Goal: Transaction & Acquisition: Book appointment/travel/reservation

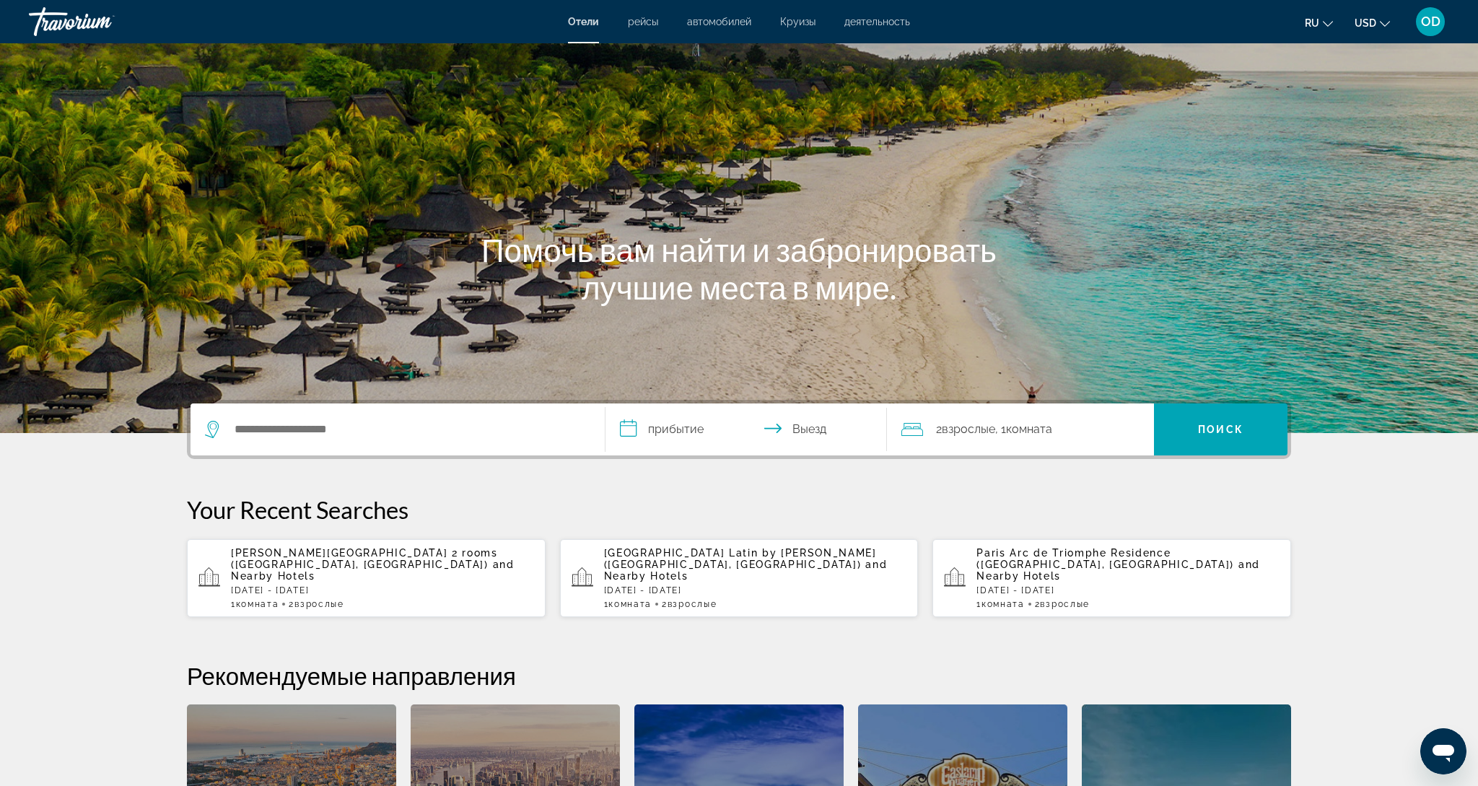
click at [1029, 570] on span "and Nearby Hotels" at bounding box center [1119, 570] width 284 height 23
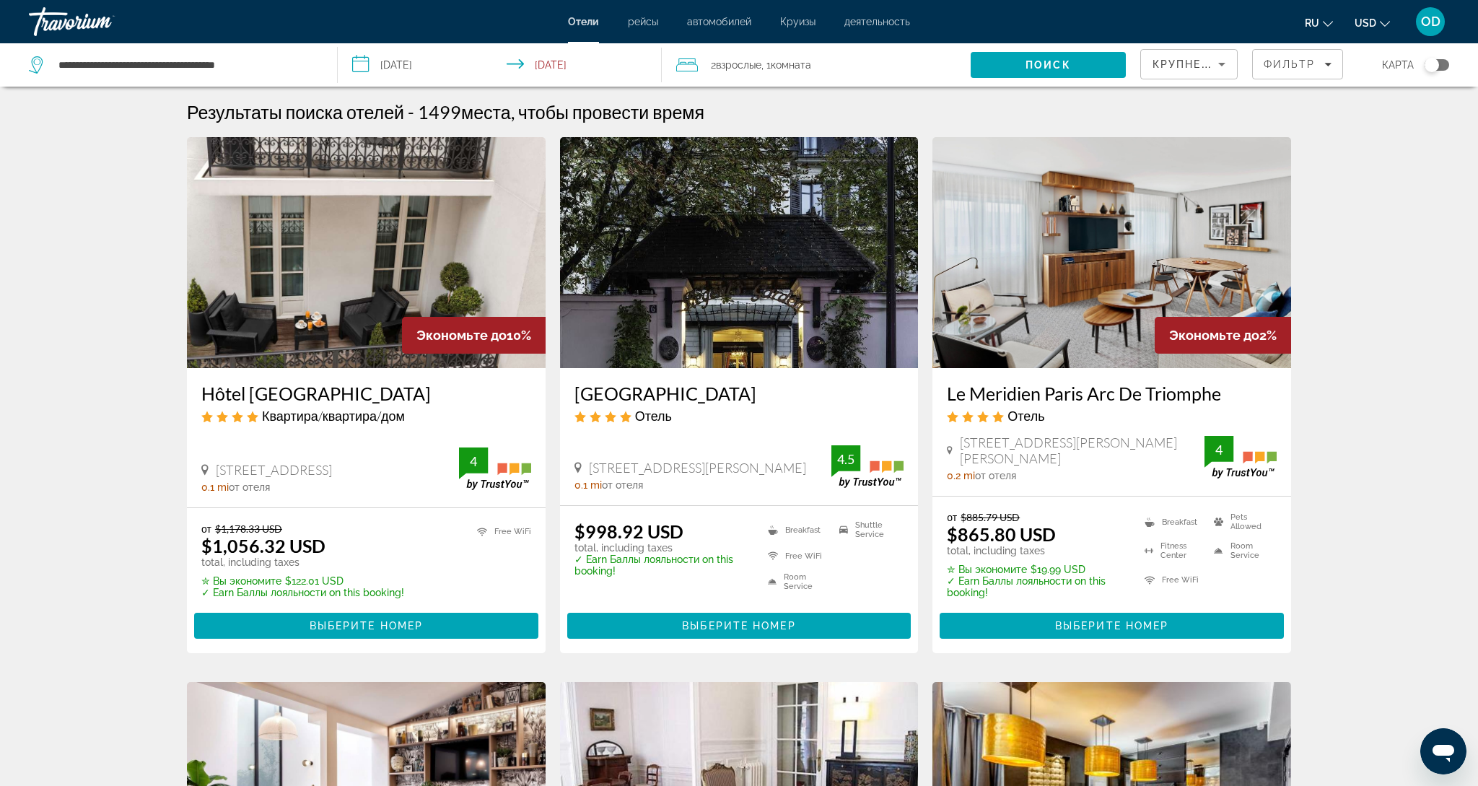
click at [1376, 23] on button "USD USD ($) MXN (Mex$) CAD (Can$) GBP (£) EUR (€) AUD (A$) NZD (NZ$) CNY (CN¥)" at bounding box center [1372, 22] width 35 height 21
click at [1322, 142] on button "EUR (€)" at bounding box center [1343, 132] width 71 height 19
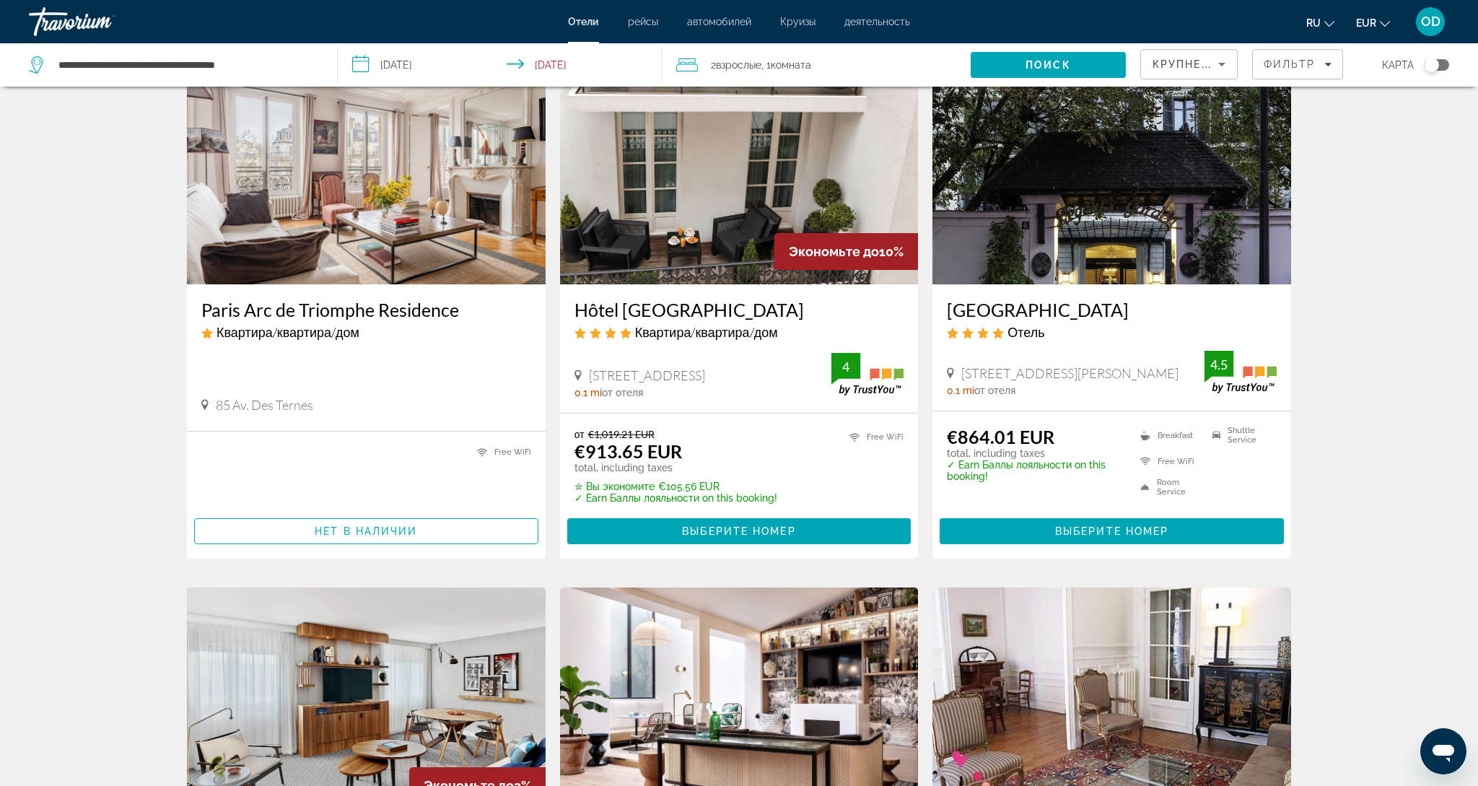
scroll to position [63, 0]
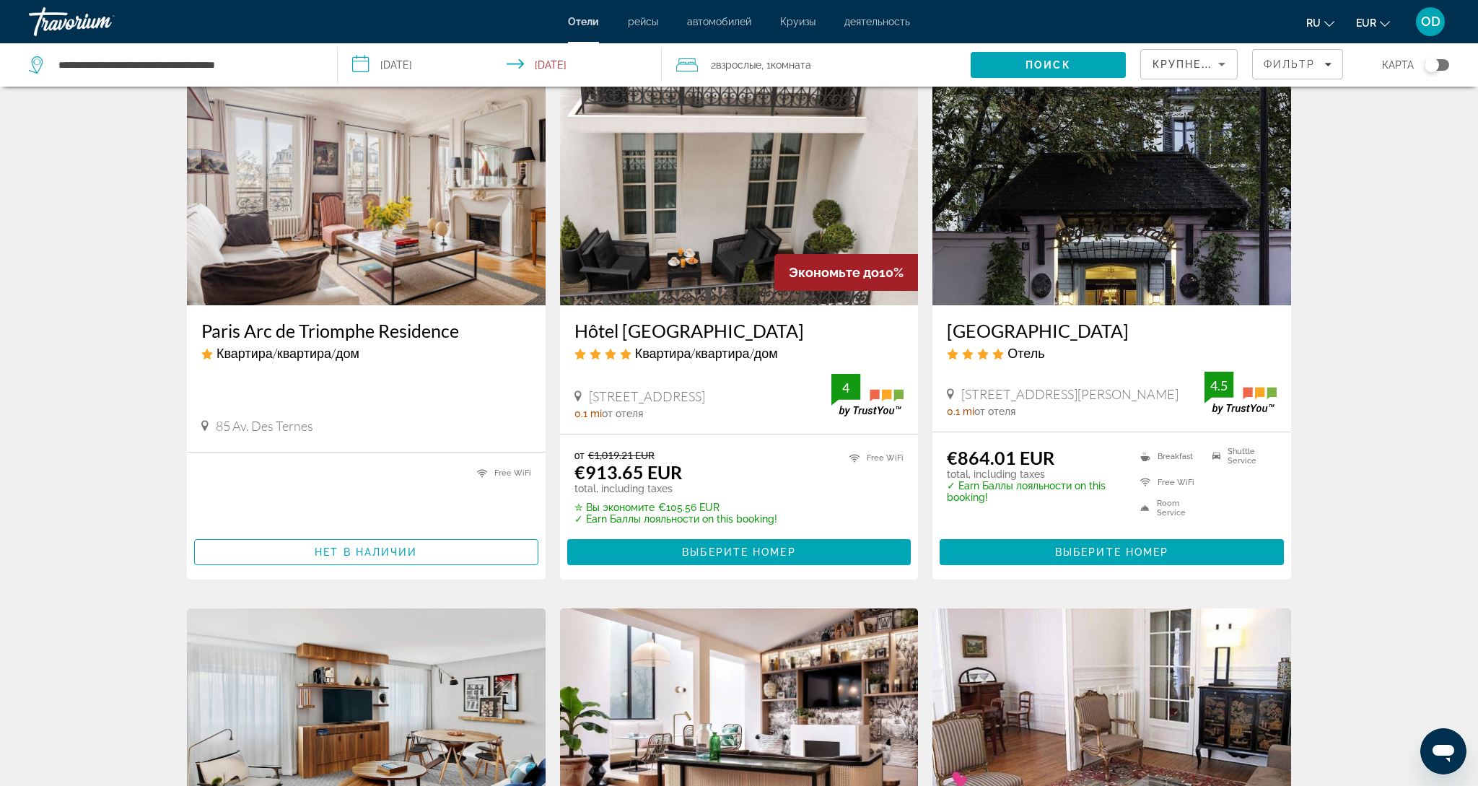
click at [323, 218] on img "Main content" at bounding box center [366, 189] width 359 height 231
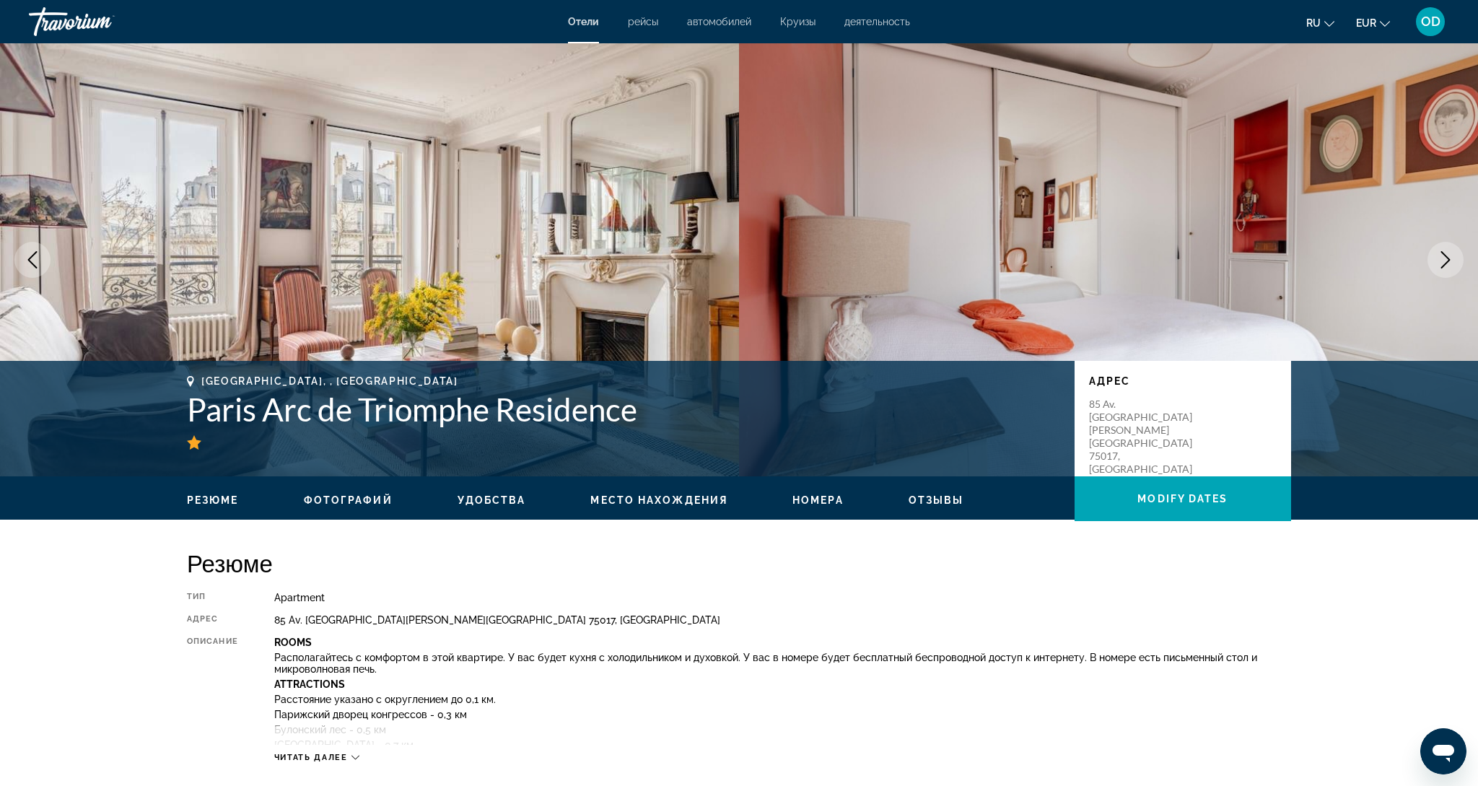
click at [1449, 256] on icon "Next image" at bounding box center [1445, 259] width 17 height 17
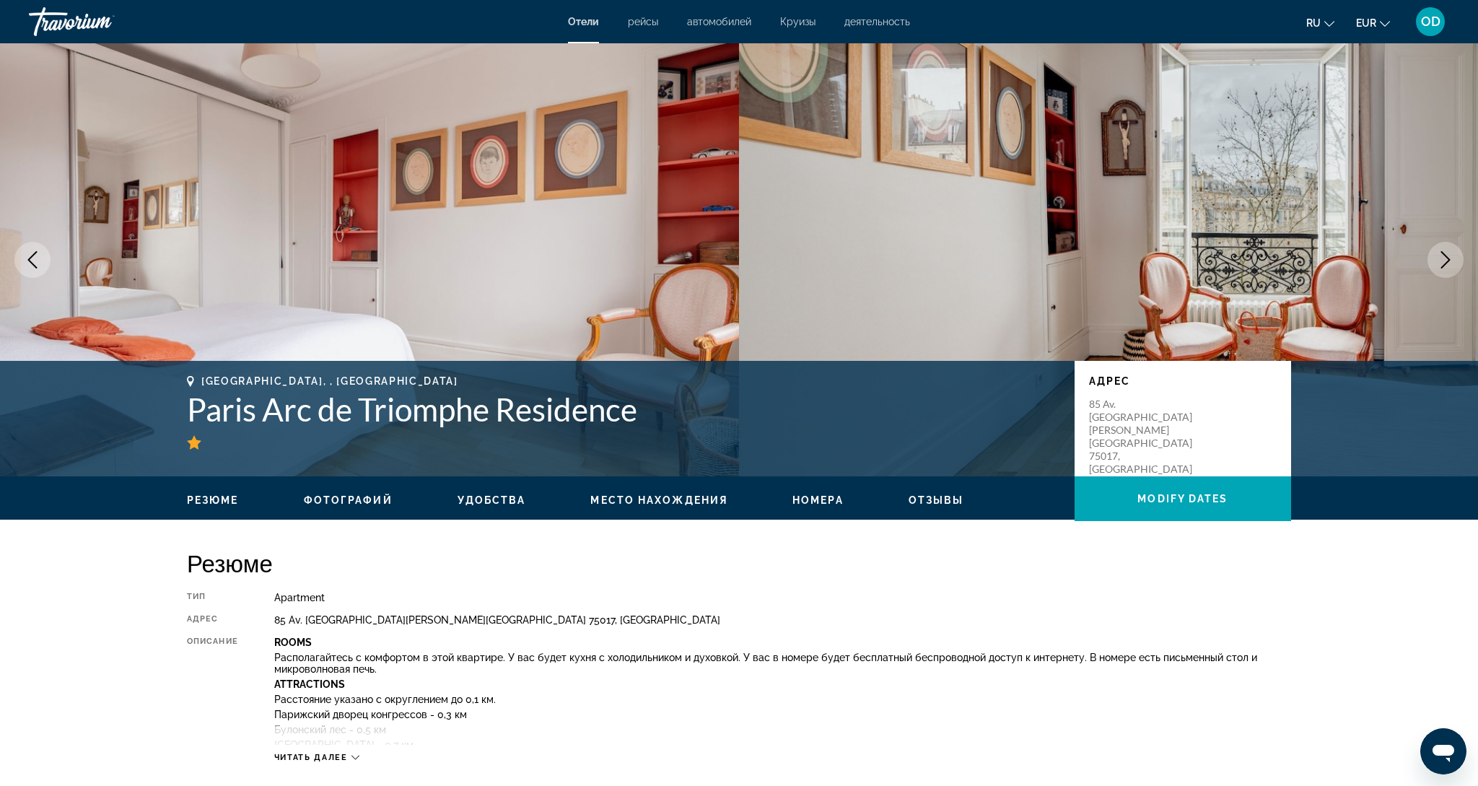
click at [1449, 256] on icon "Next image" at bounding box center [1445, 259] width 17 height 17
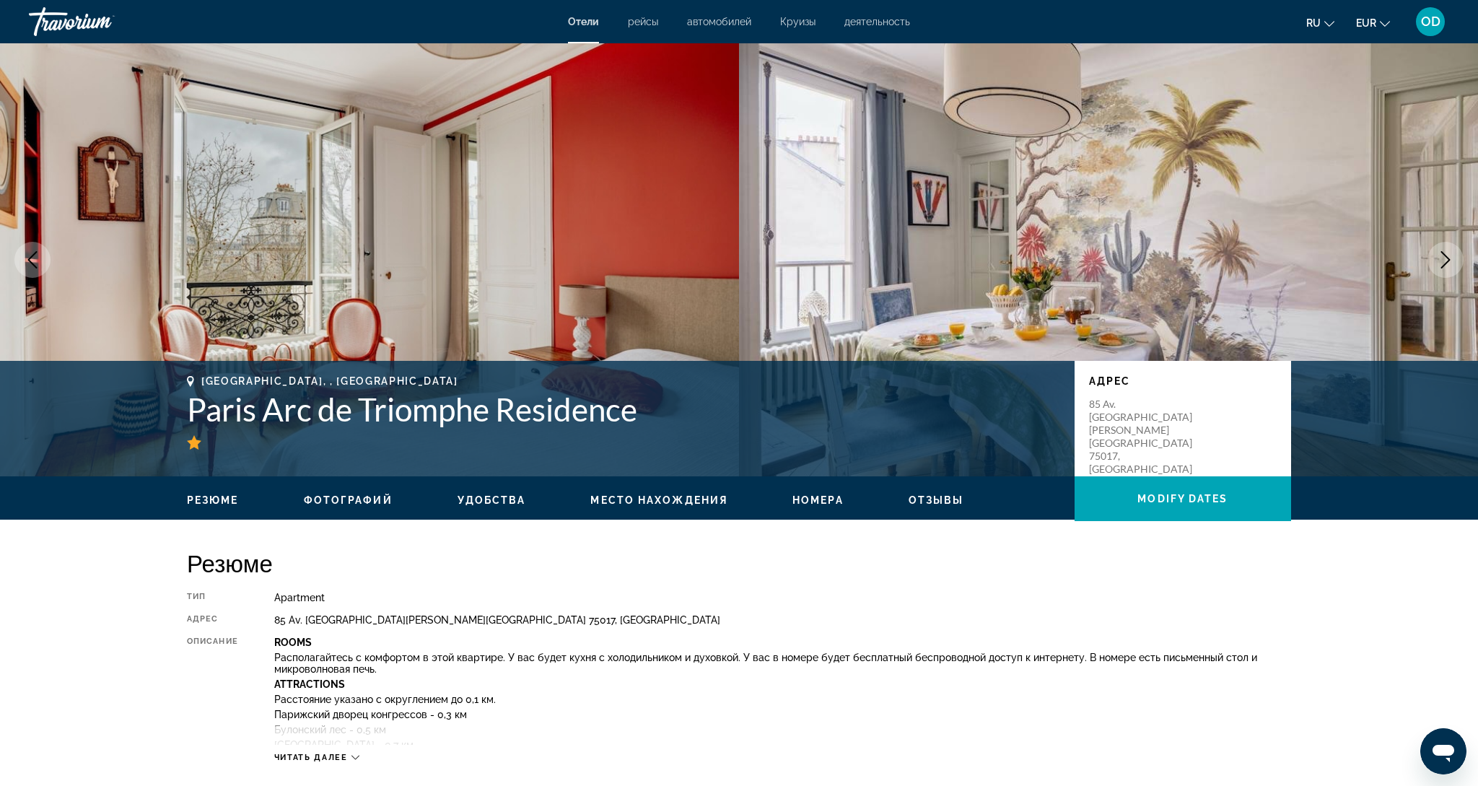
click at [1449, 256] on icon "Next image" at bounding box center [1445, 259] width 17 height 17
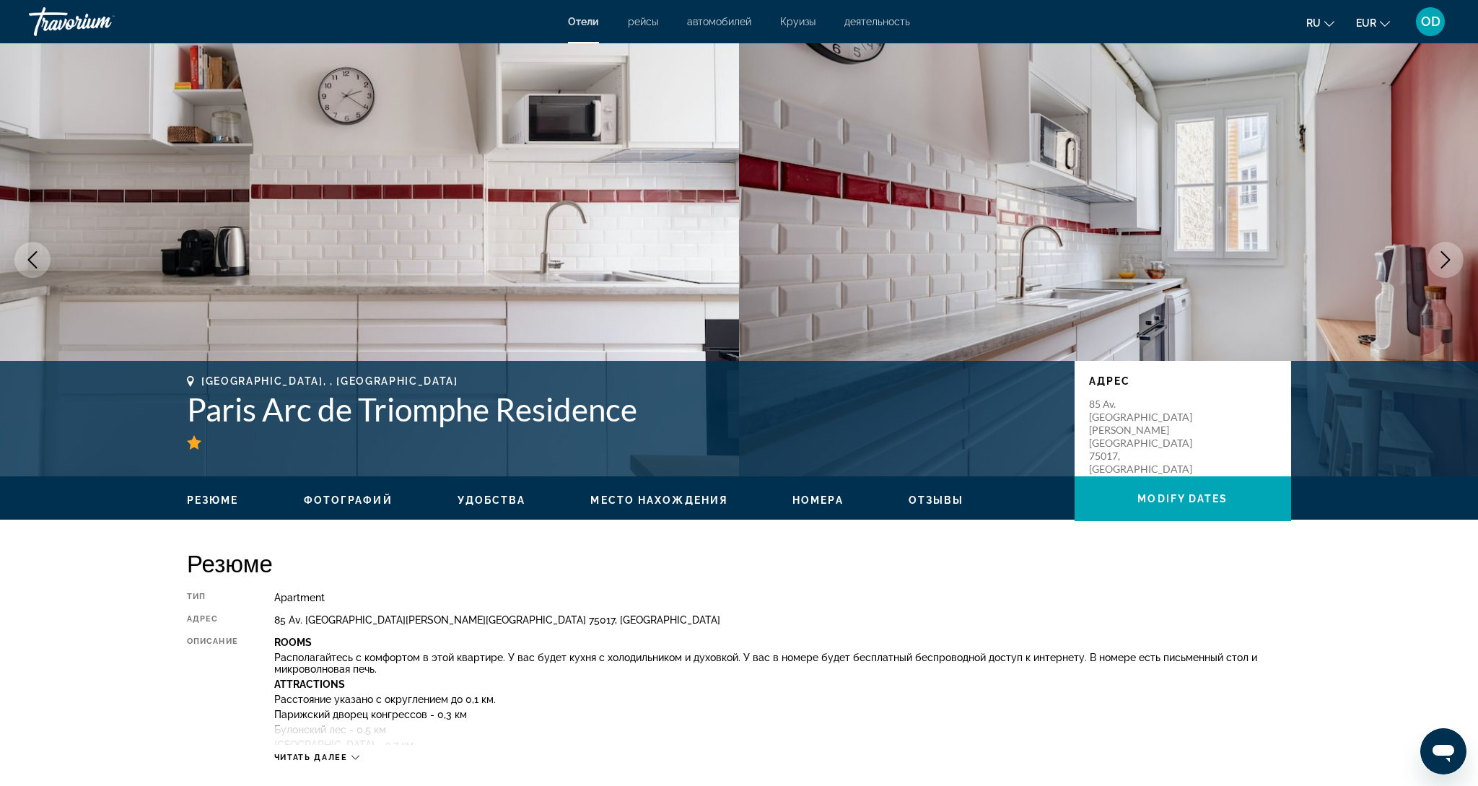
click at [1449, 256] on icon "Next image" at bounding box center [1445, 259] width 17 height 17
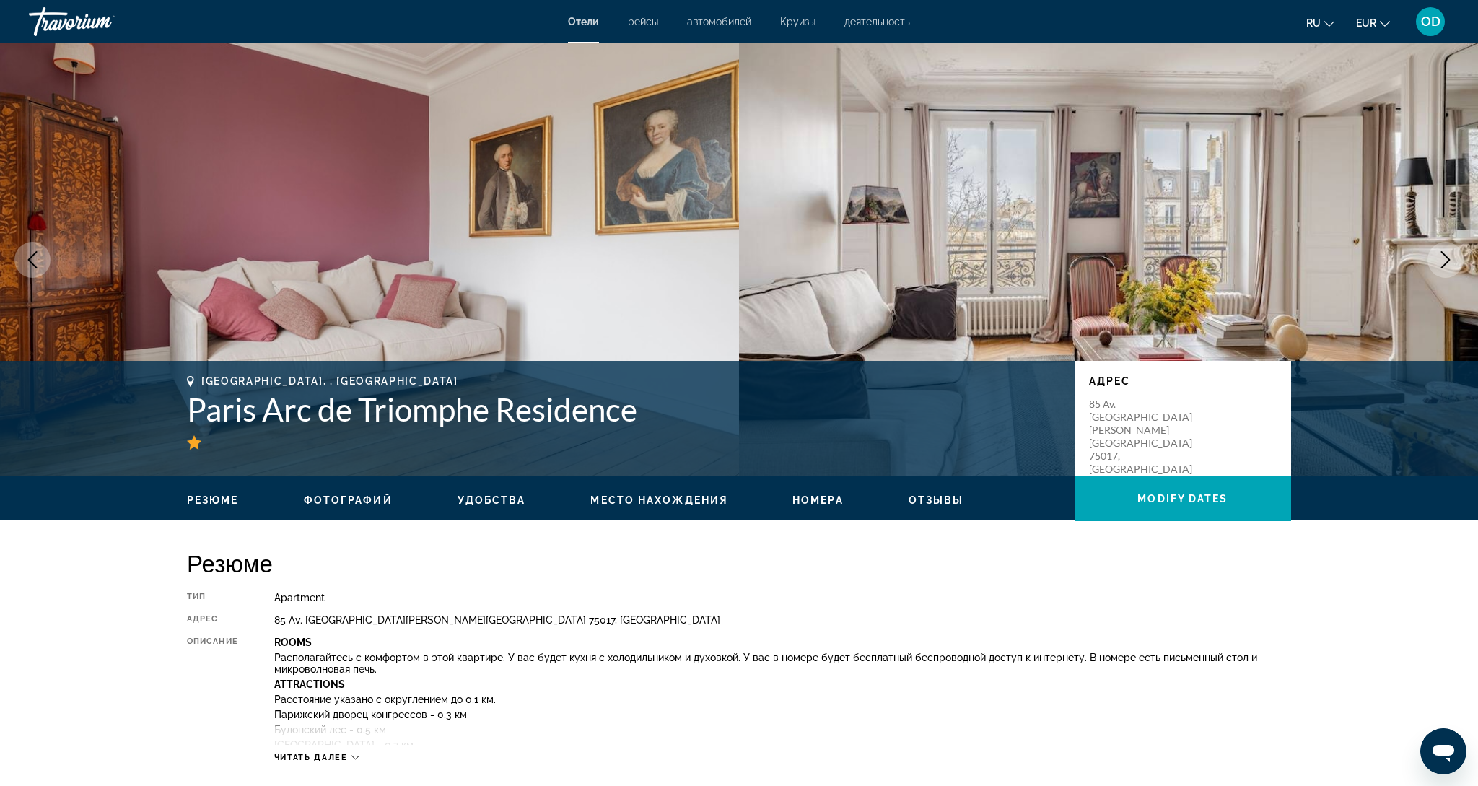
scroll to position [6, 0]
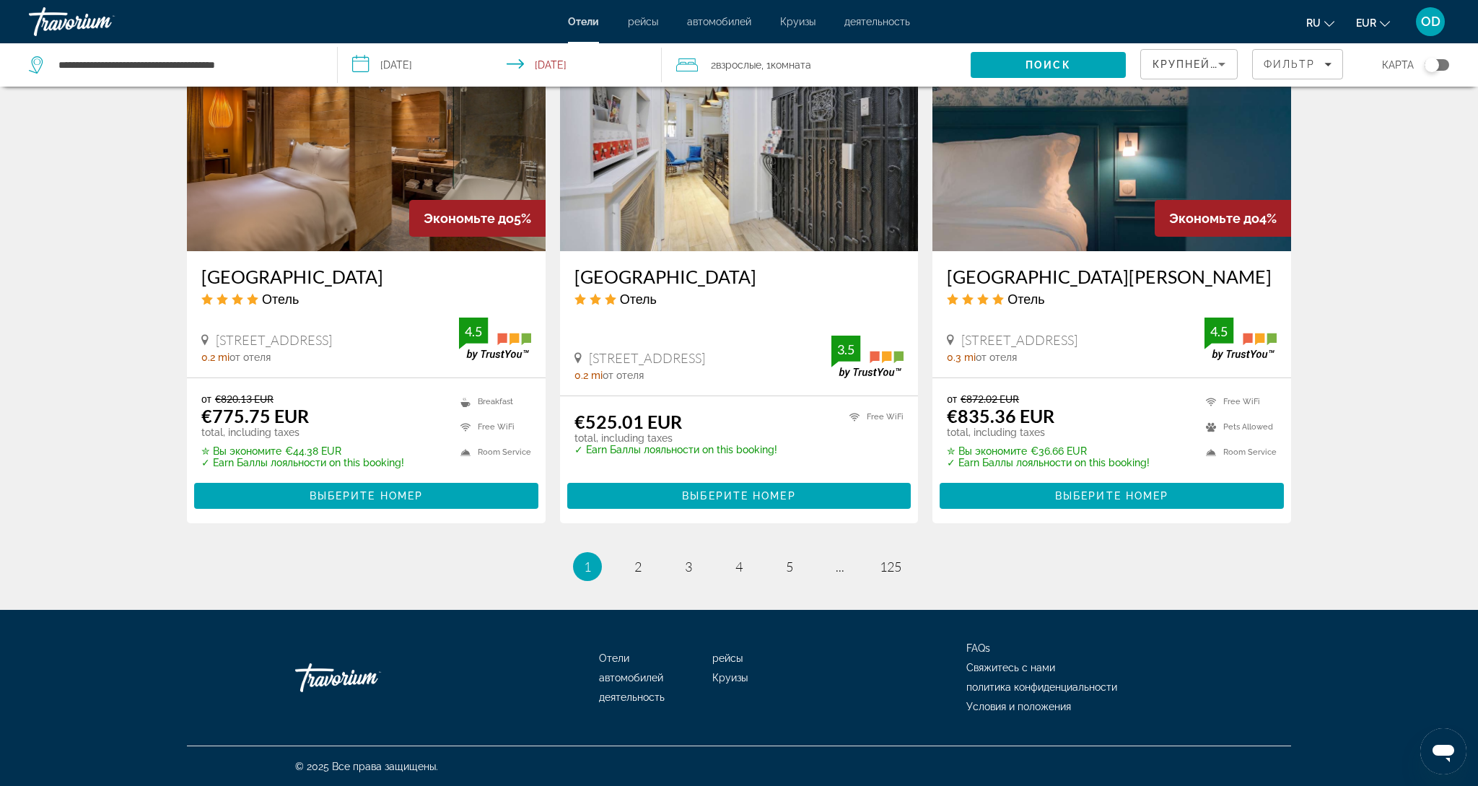
scroll to position [1740, 0]
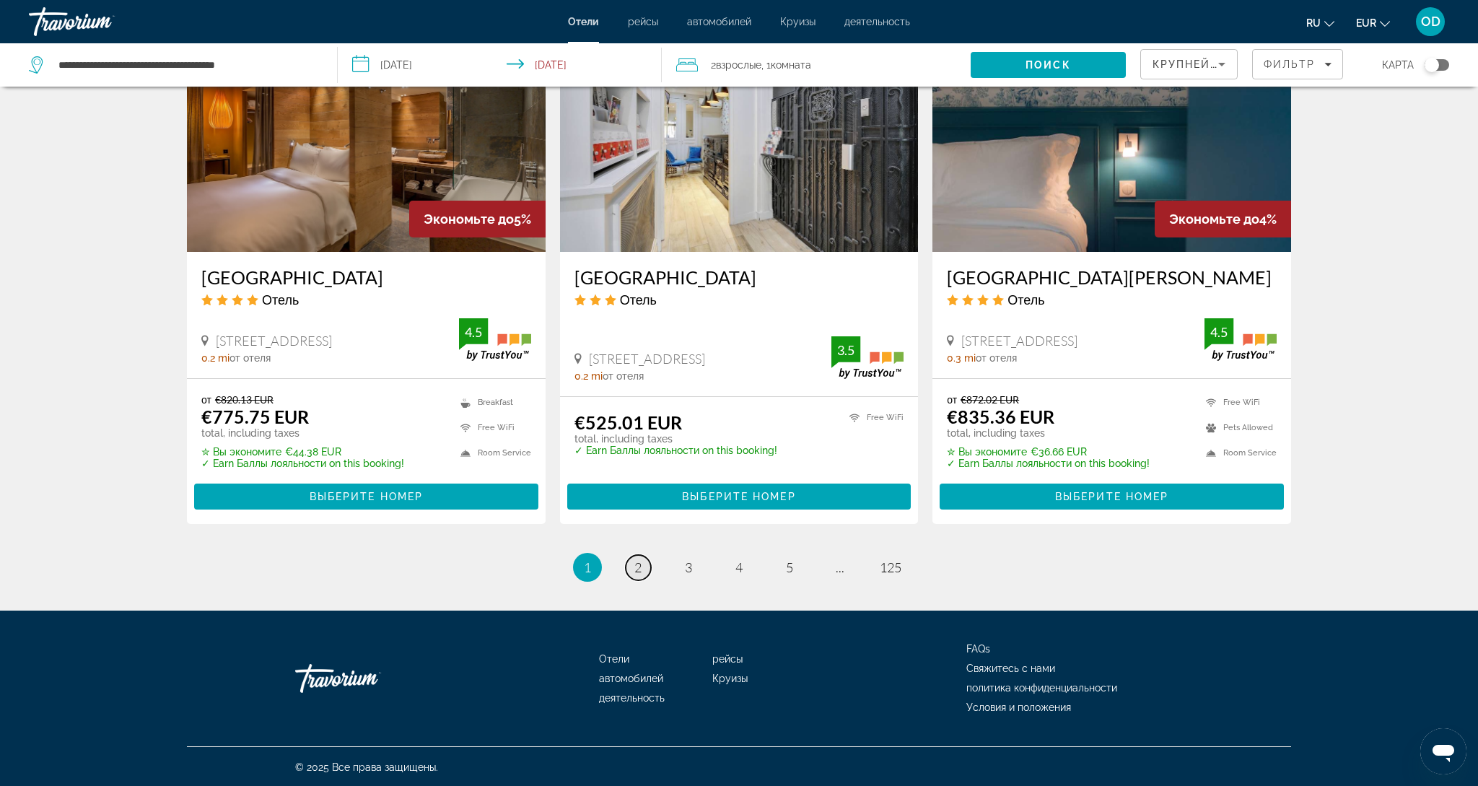
click at [642, 572] on link "page 2" at bounding box center [638, 567] width 25 height 25
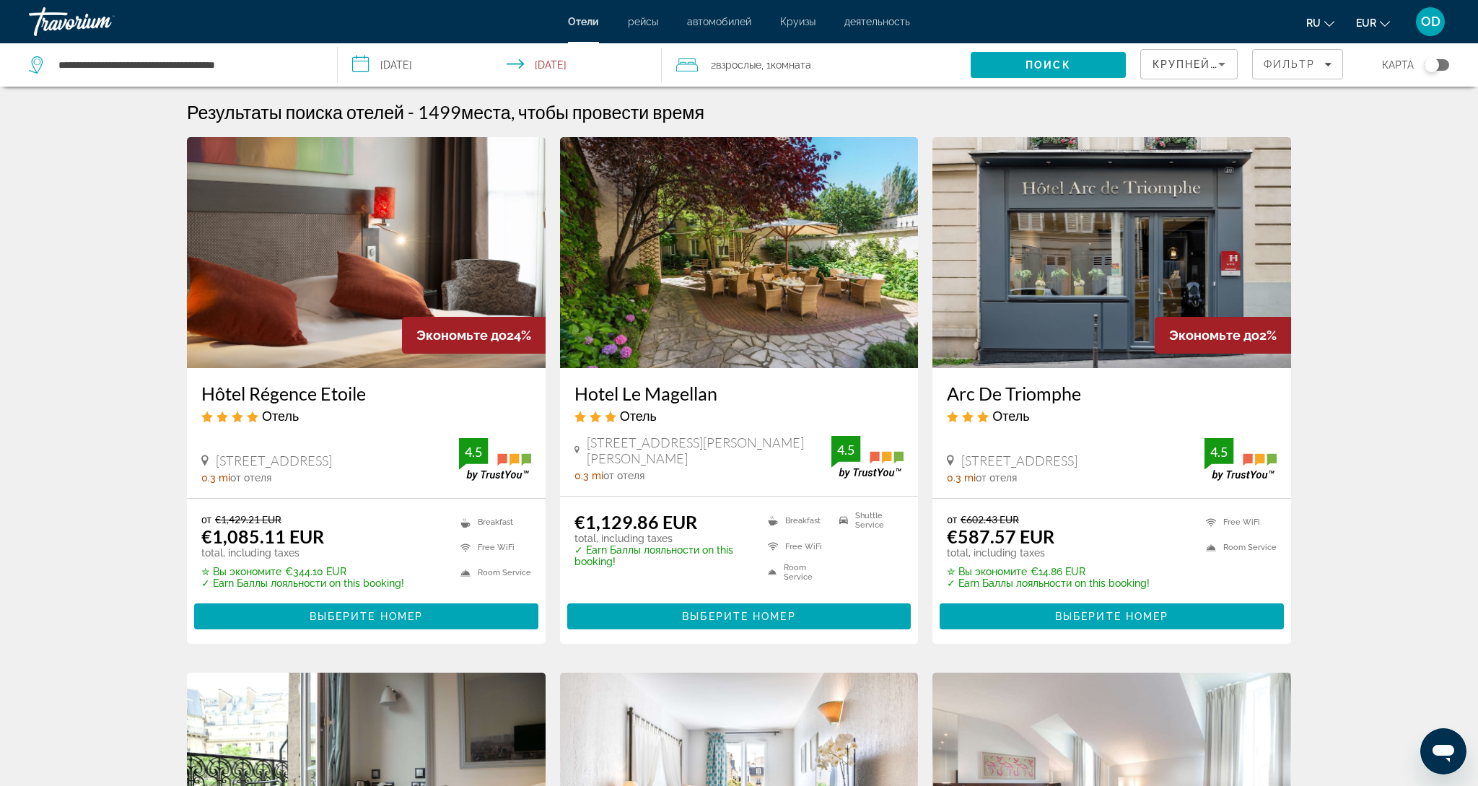
click at [1104, 235] on img "Main content" at bounding box center [1112, 252] width 359 height 231
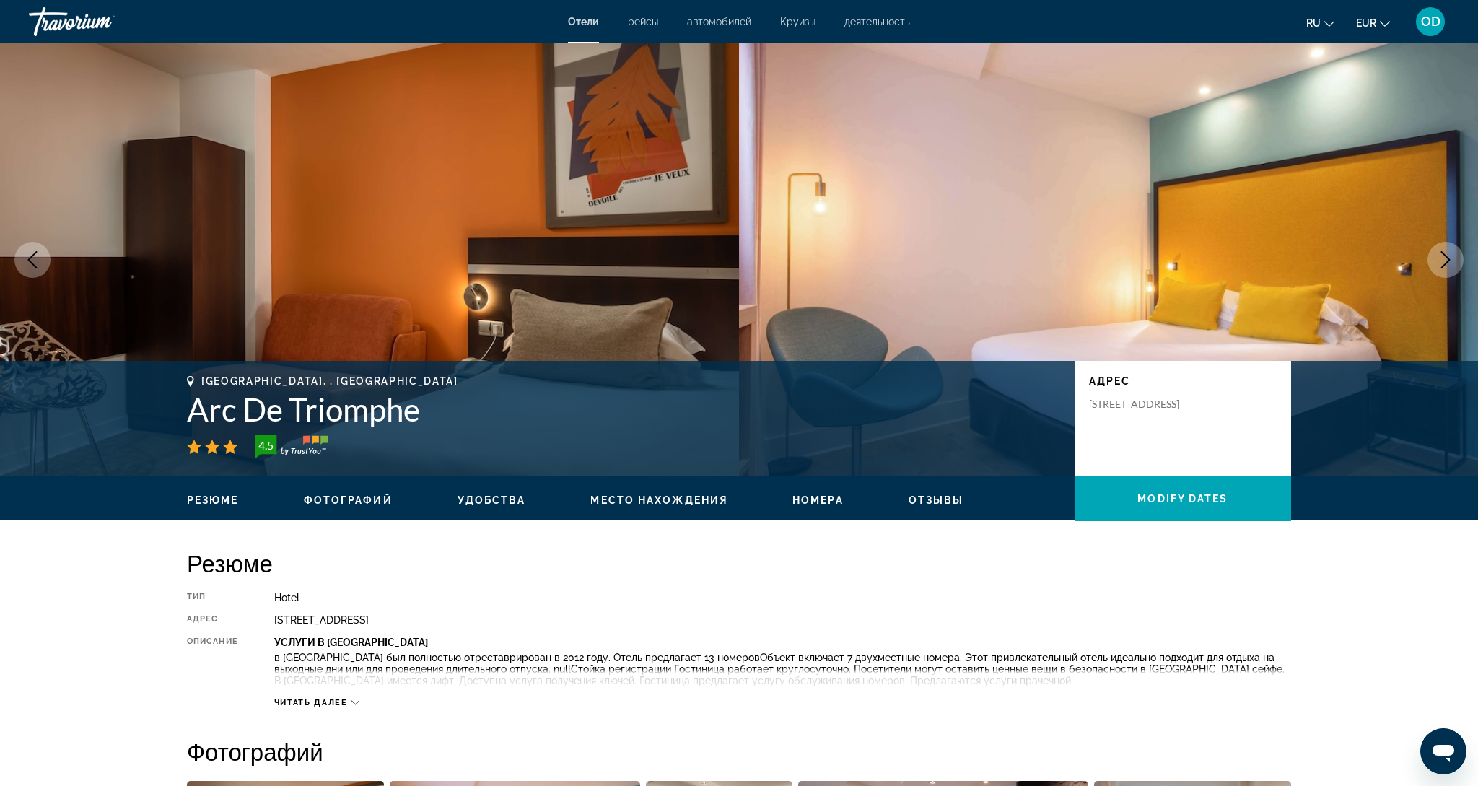
click at [1447, 265] on icon "Next image" at bounding box center [1445, 259] width 17 height 17
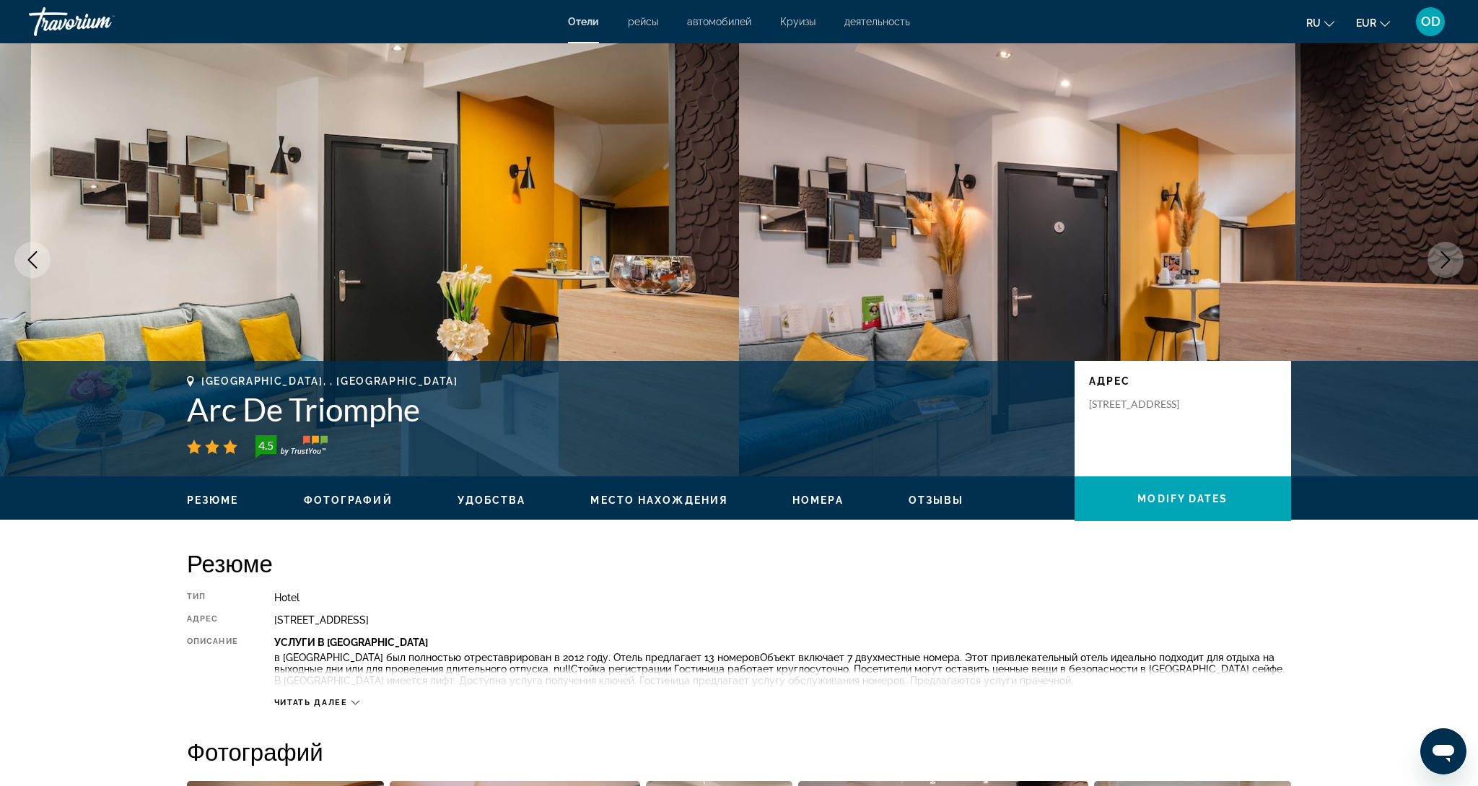
click at [1448, 267] on icon "Next image" at bounding box center [1445, 259] width 17 height 17
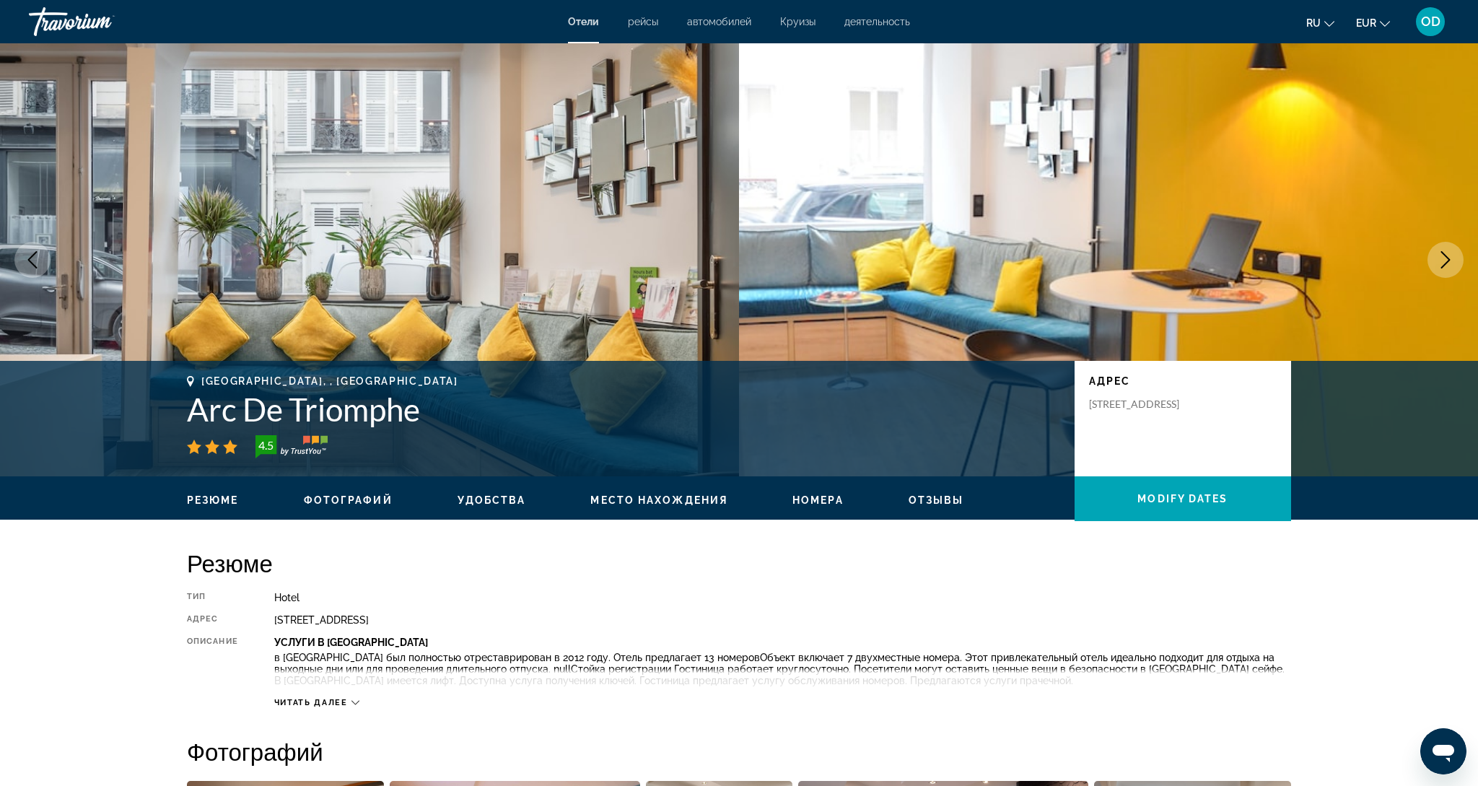
click at [1448, 267] on icon "Next image" at bounding box center [1445, 259] width 17 height 17
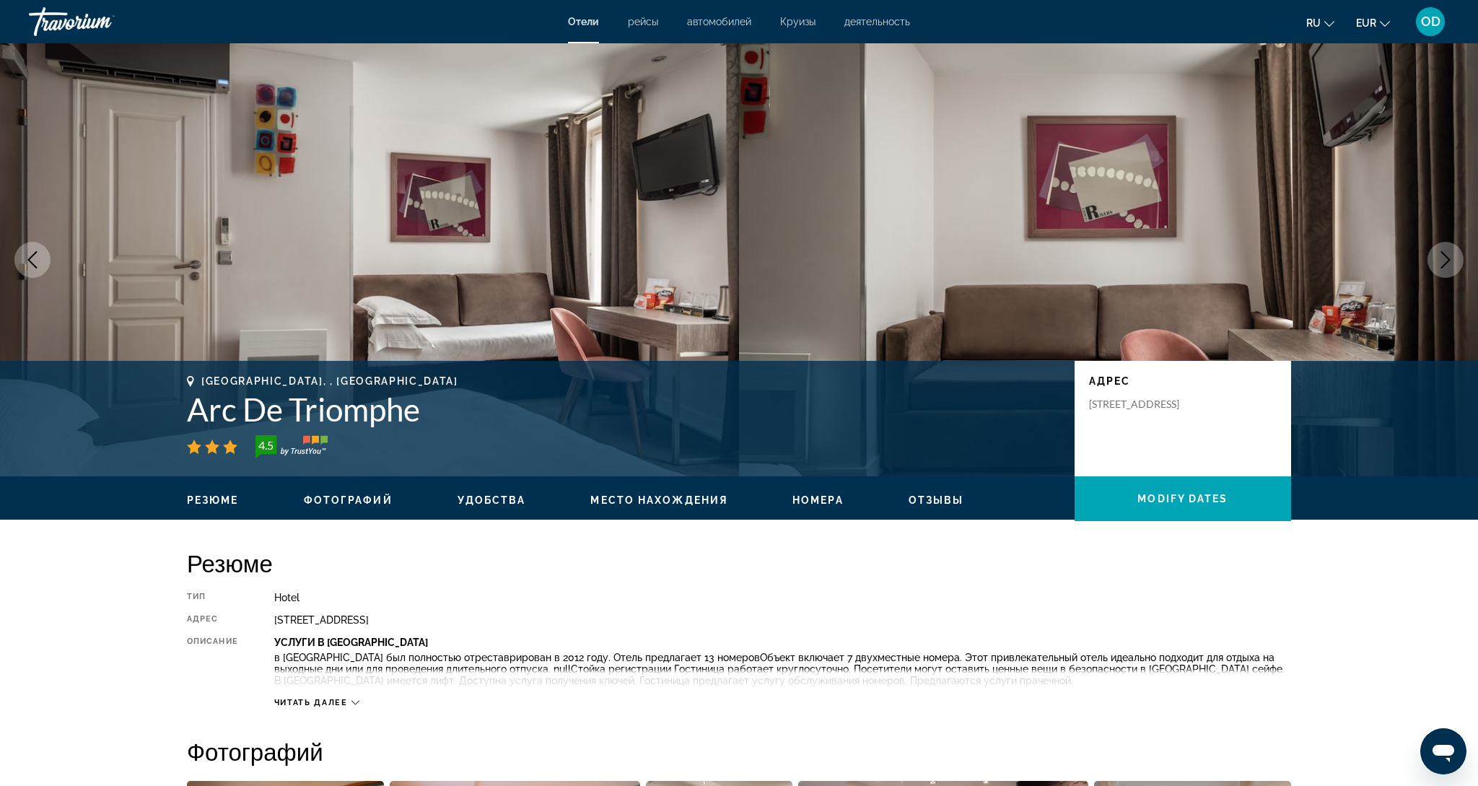
click at [1448, 267] on icon "Next image" at bounding box center [1445, 259] width 17 height 17
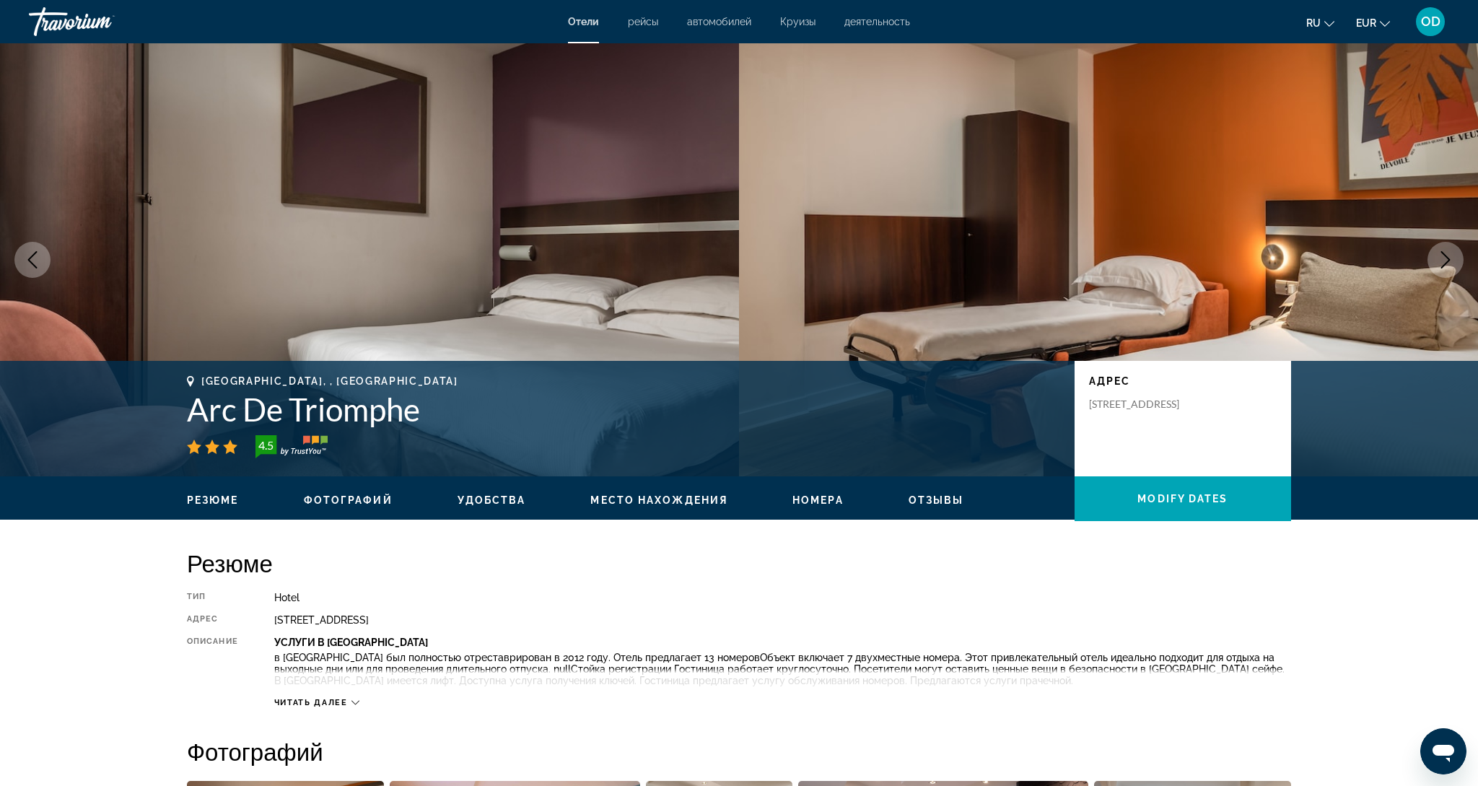
click at [1448, 267] on icon "Next image" at bounding box center [1445, 259] width 17 height 17
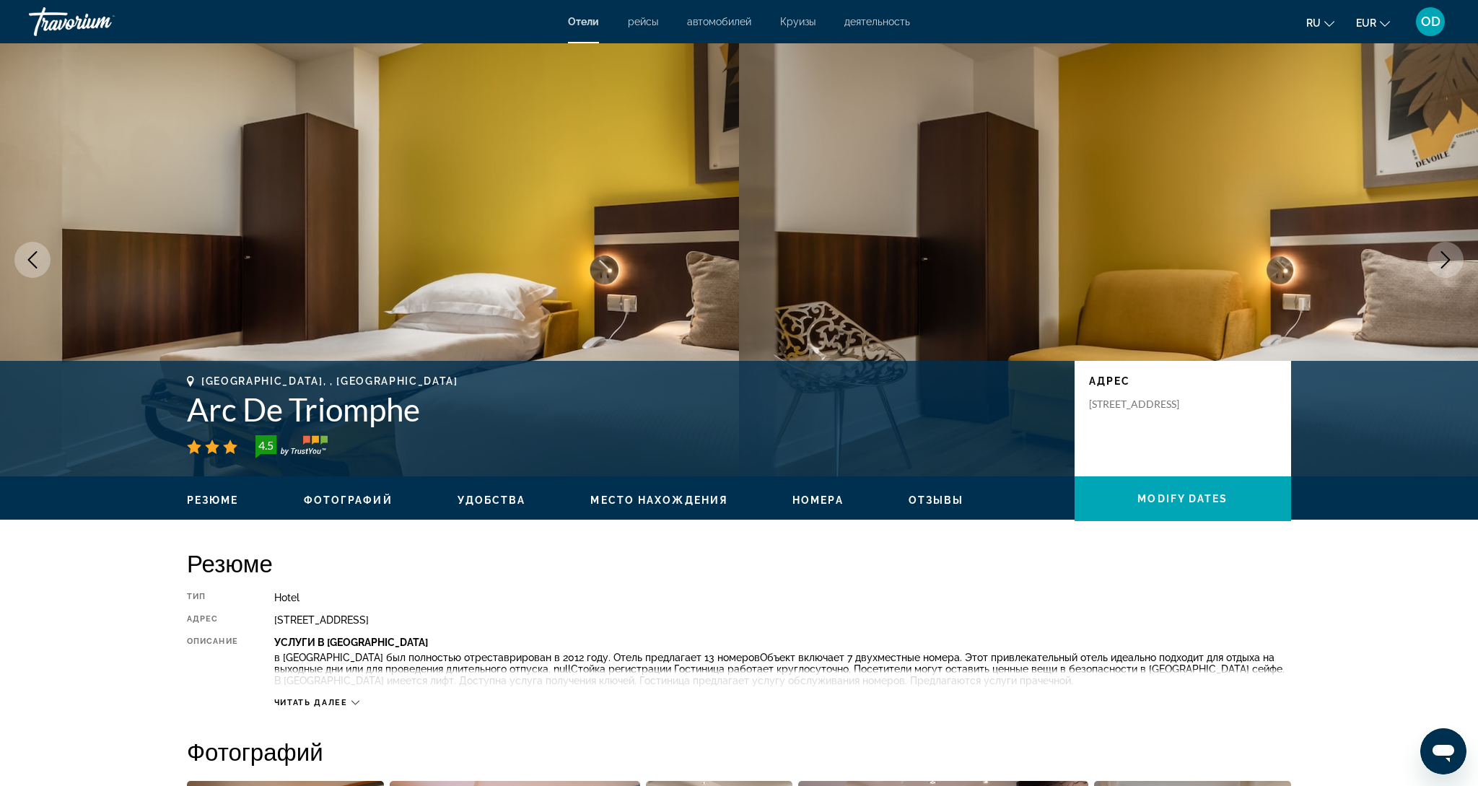
click at [1448, 267] on icon "Next image" at bounding box center [1445, 259] width 17 height 17
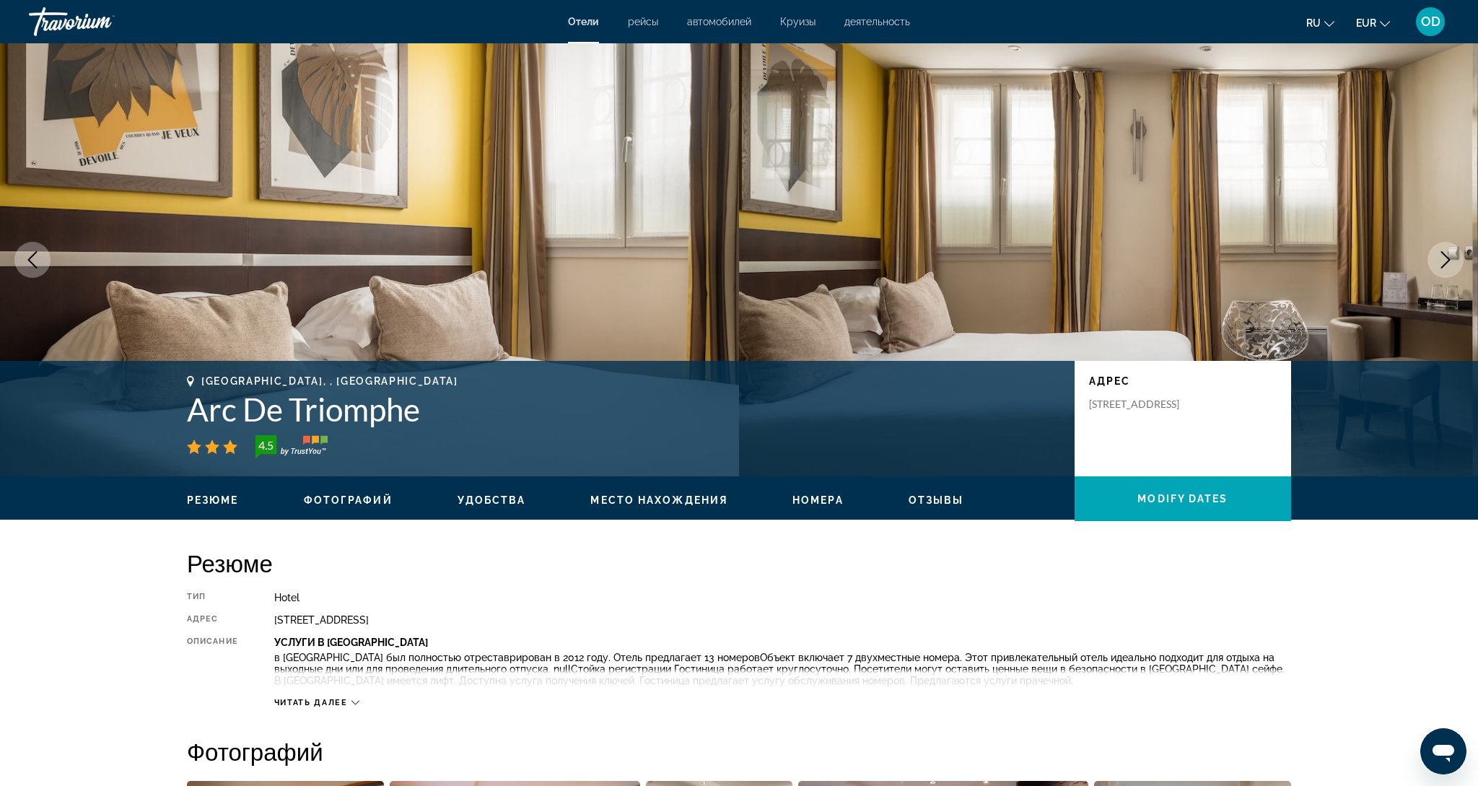
click at [1448, 267] on icon "Next image" at bounding box center [1445, 259] width 17 height 17
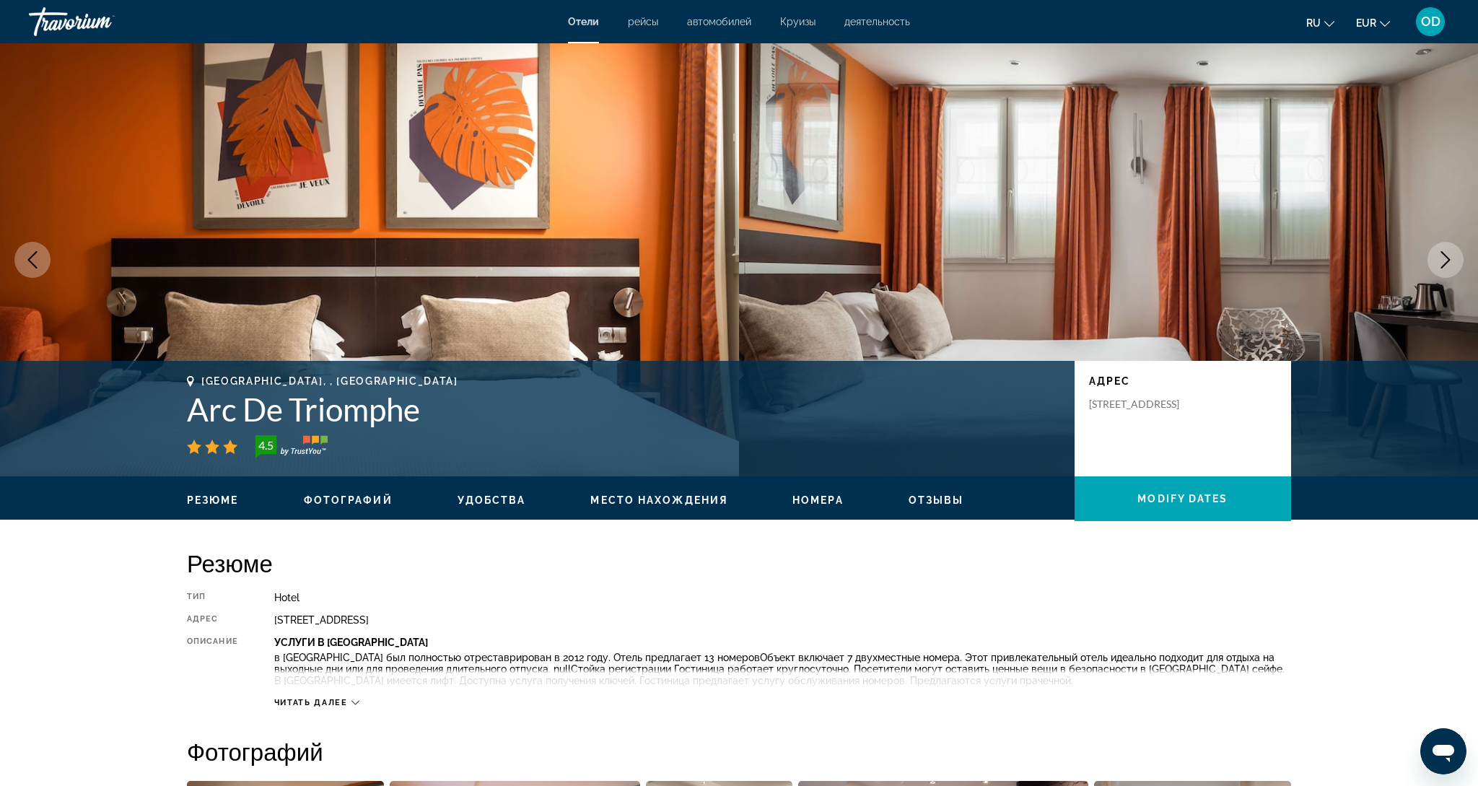
click at [1448, 267] on icon "Next image" at bounding box center [1445, 259] width 17 height 17
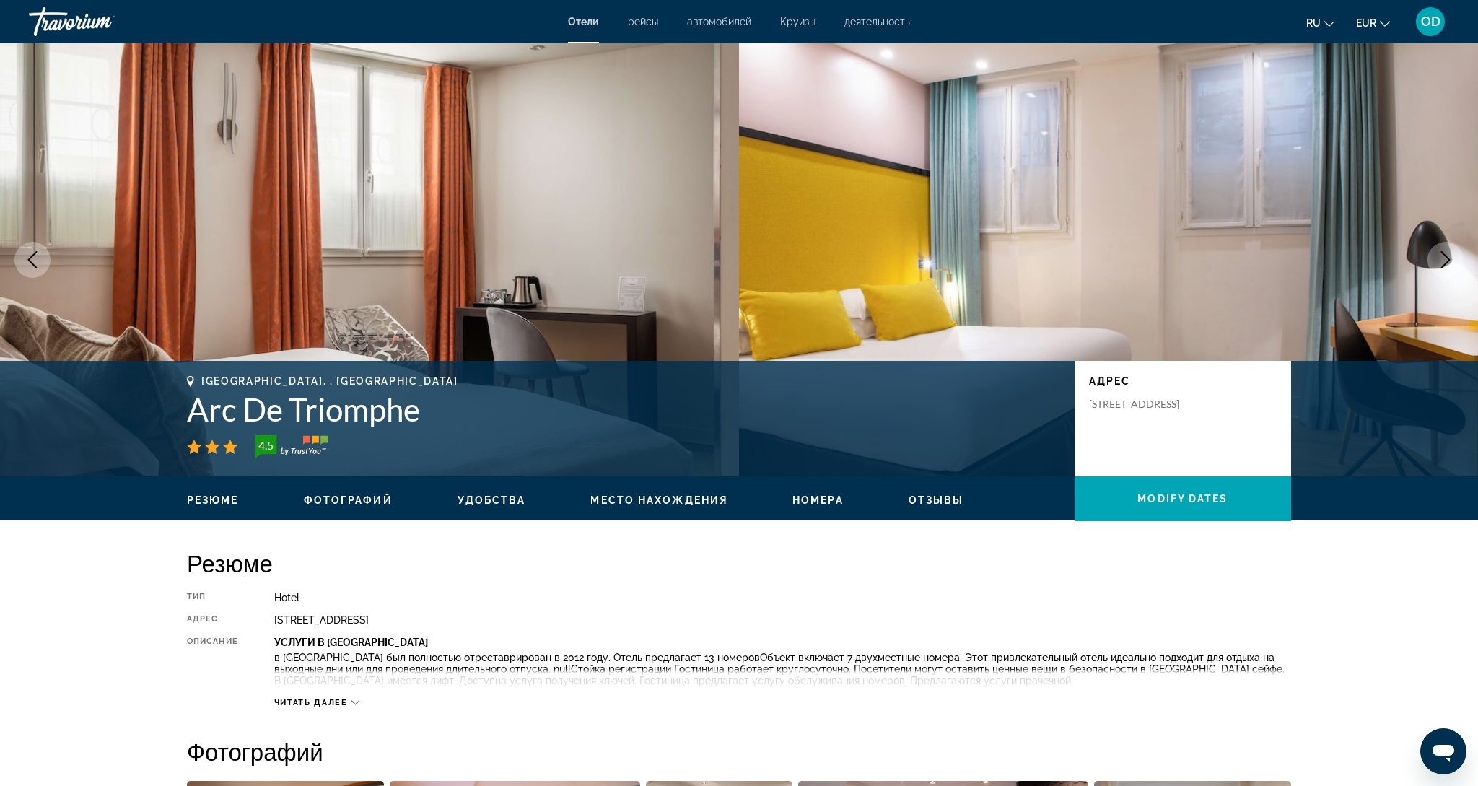
click at [1448, 267] on icon "Next image" at bounding box center [1445, 259] width 17 height 17
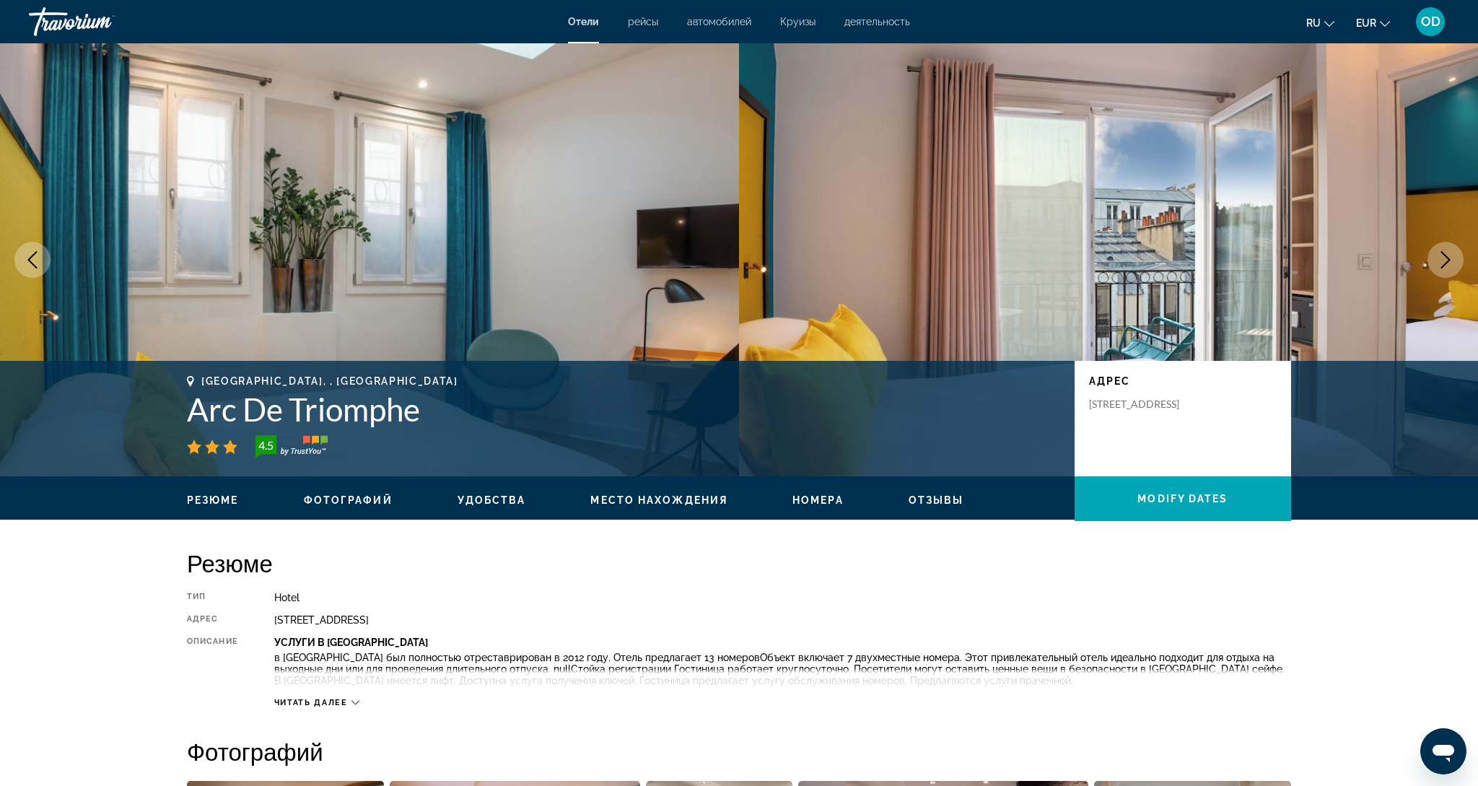
scroll to position [17, 0]
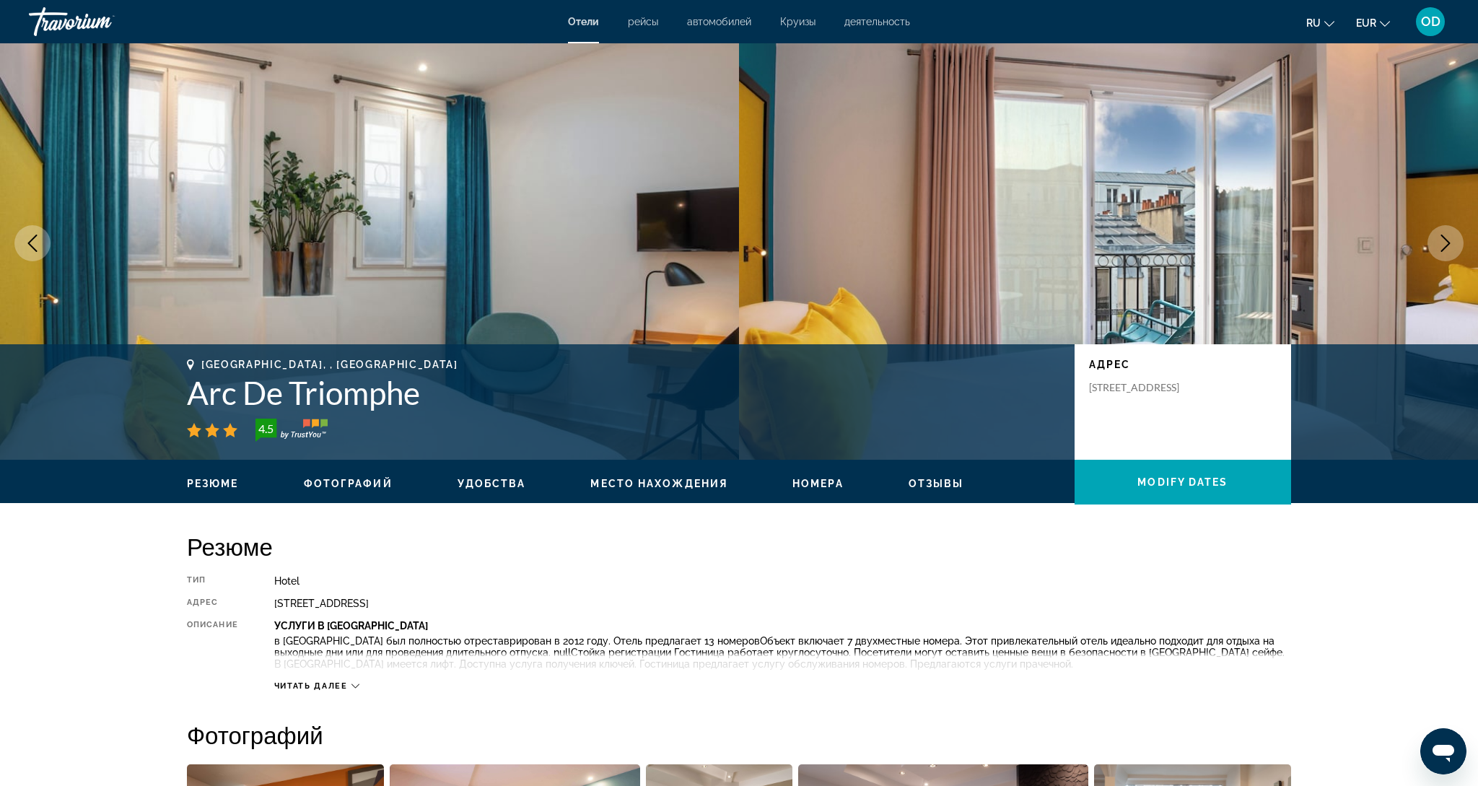
click at [31, 243] on icon "Previous image" at bounding box center [32, 243] width 17 height 17
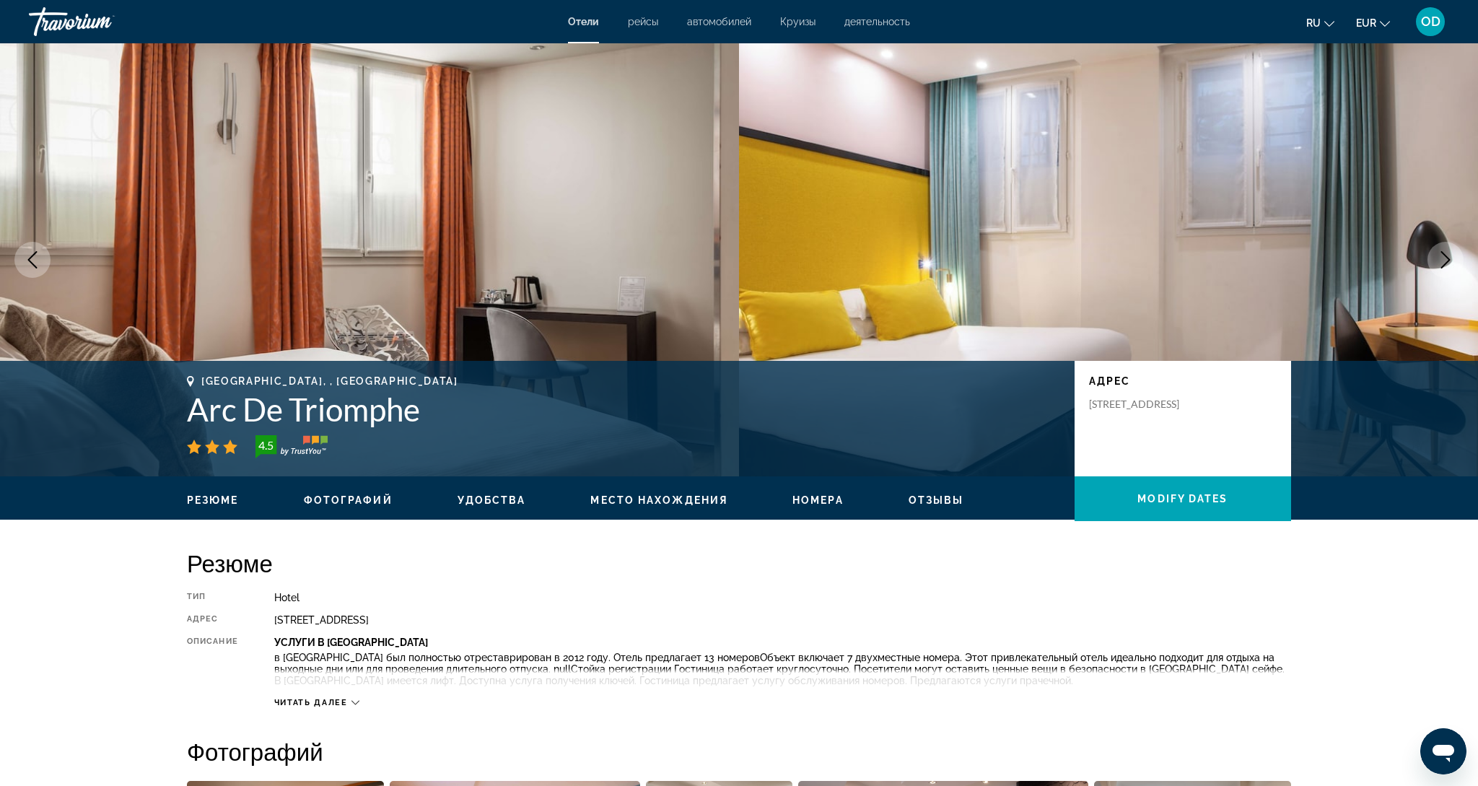
scroll to position [0, 0]
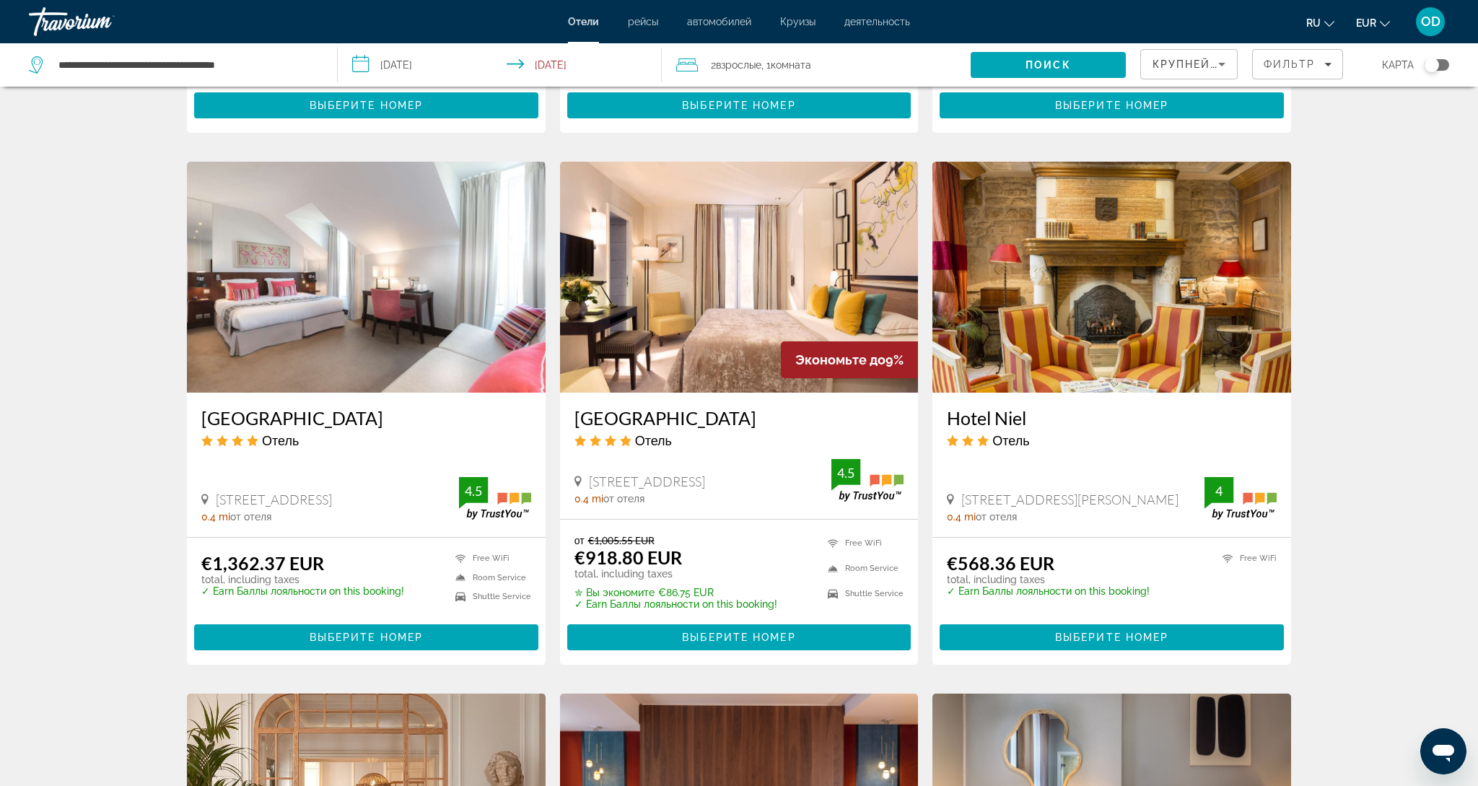
scroll to position [1054, 0]
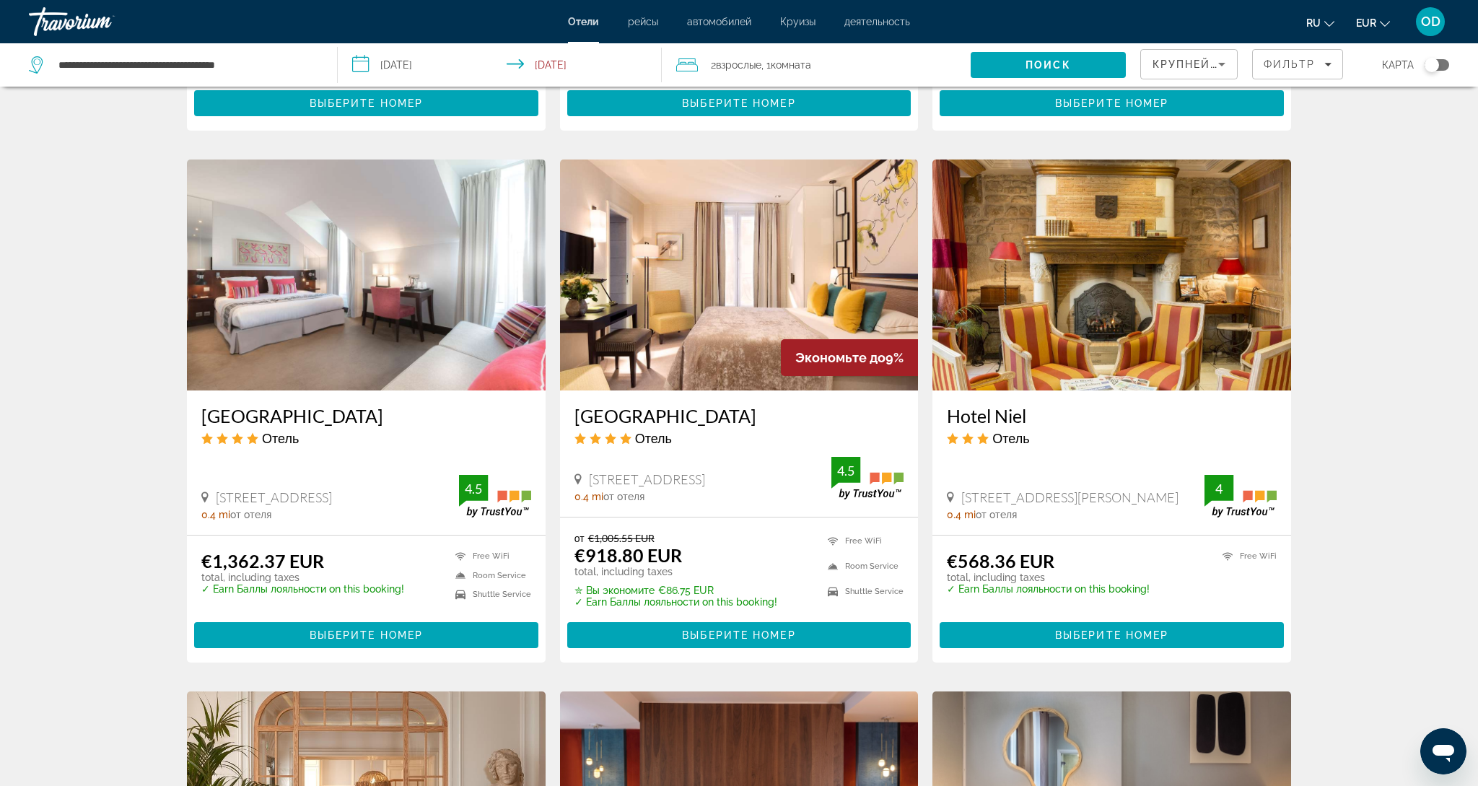
click at [1206, 274] on img "Main content" at bounding box center [1112, 275] width 359 height 231
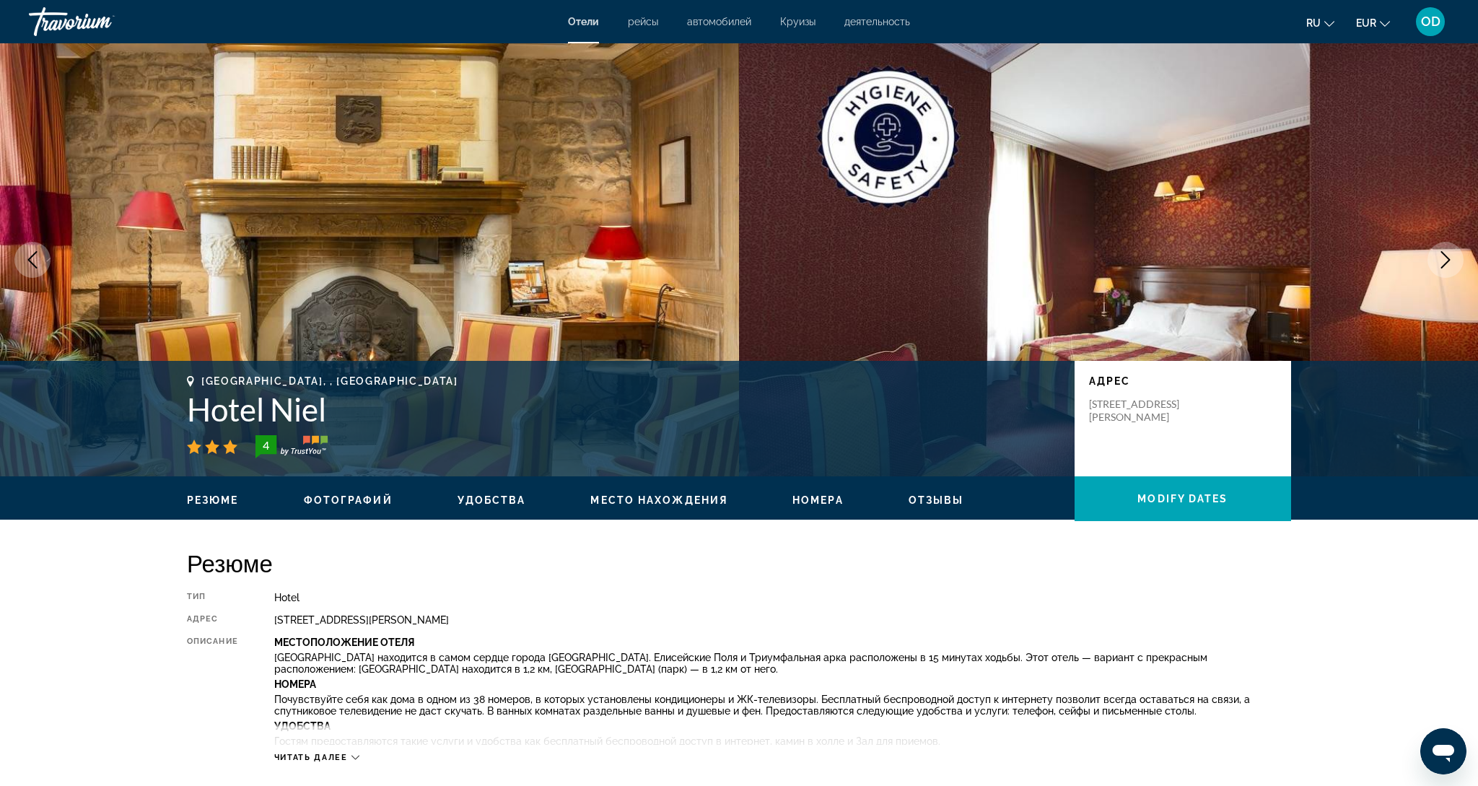
click at [1449, 261] on icon "Next image" at bounding box center [1445, 259] width 9 height 17
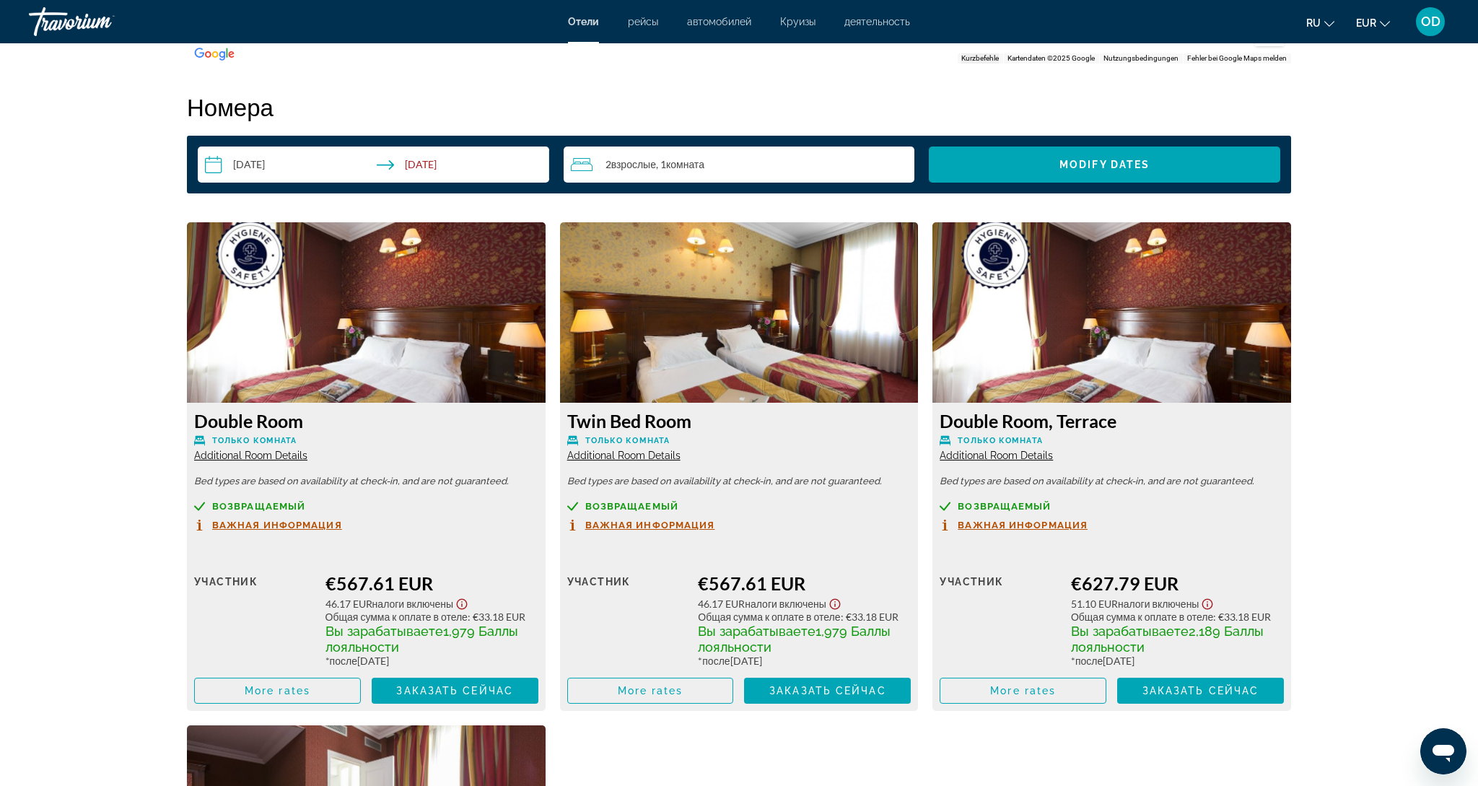
scroll to position [1820, 0]
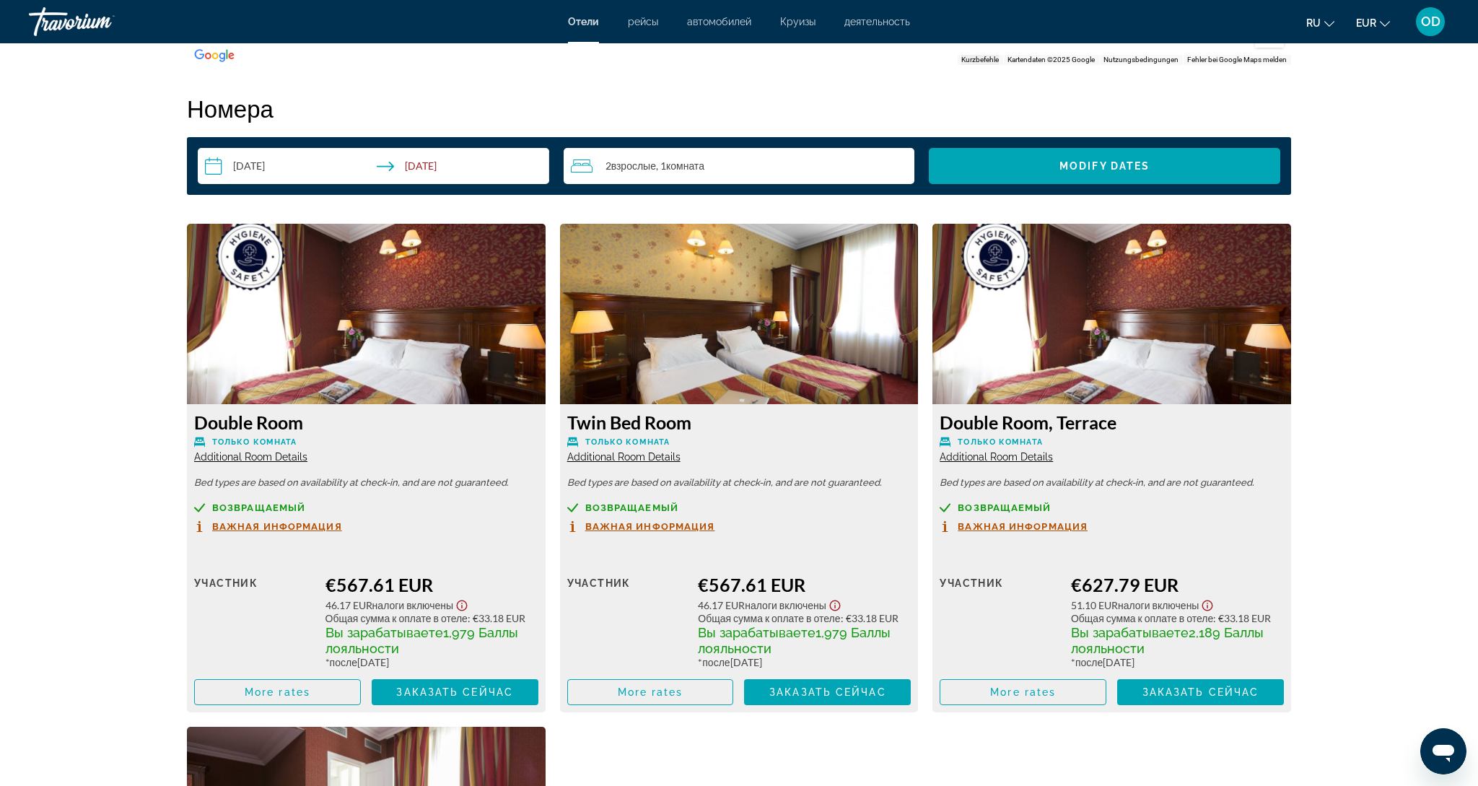
click at [391, 323] on img "Main content" at bounding box center [366, 314] width 359 height 180
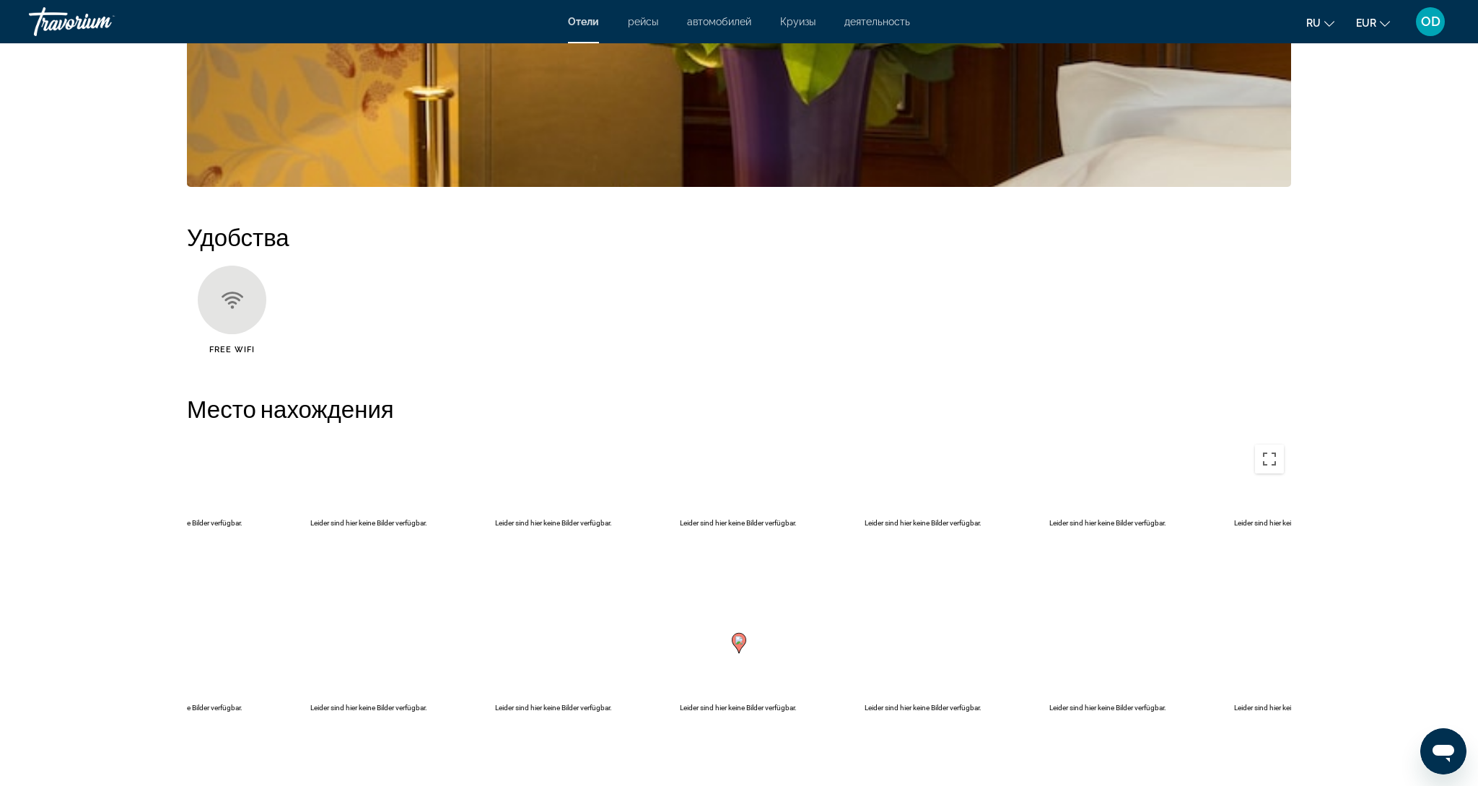
scroll to position [1008, 0]
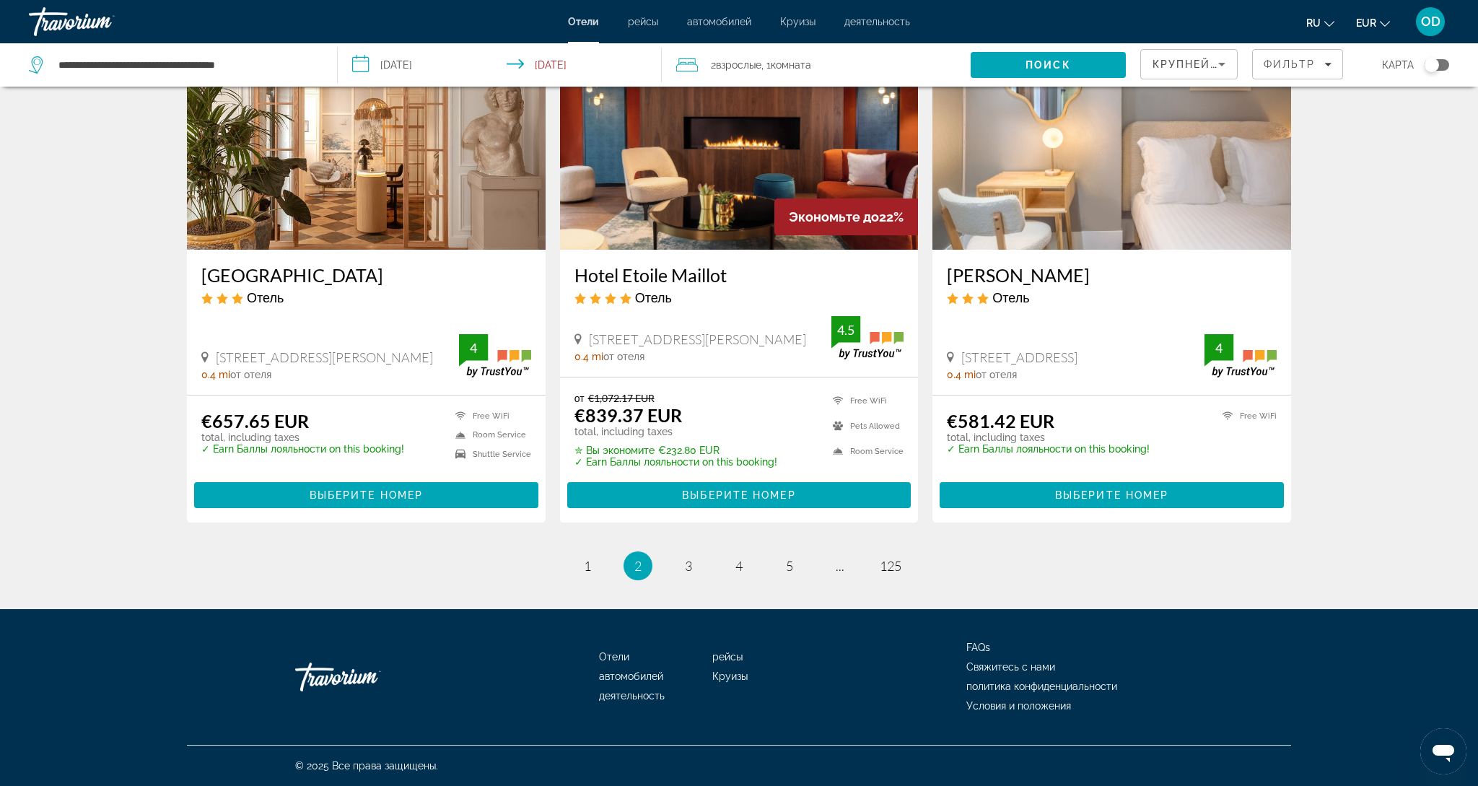
scroll to position [1726, 0]
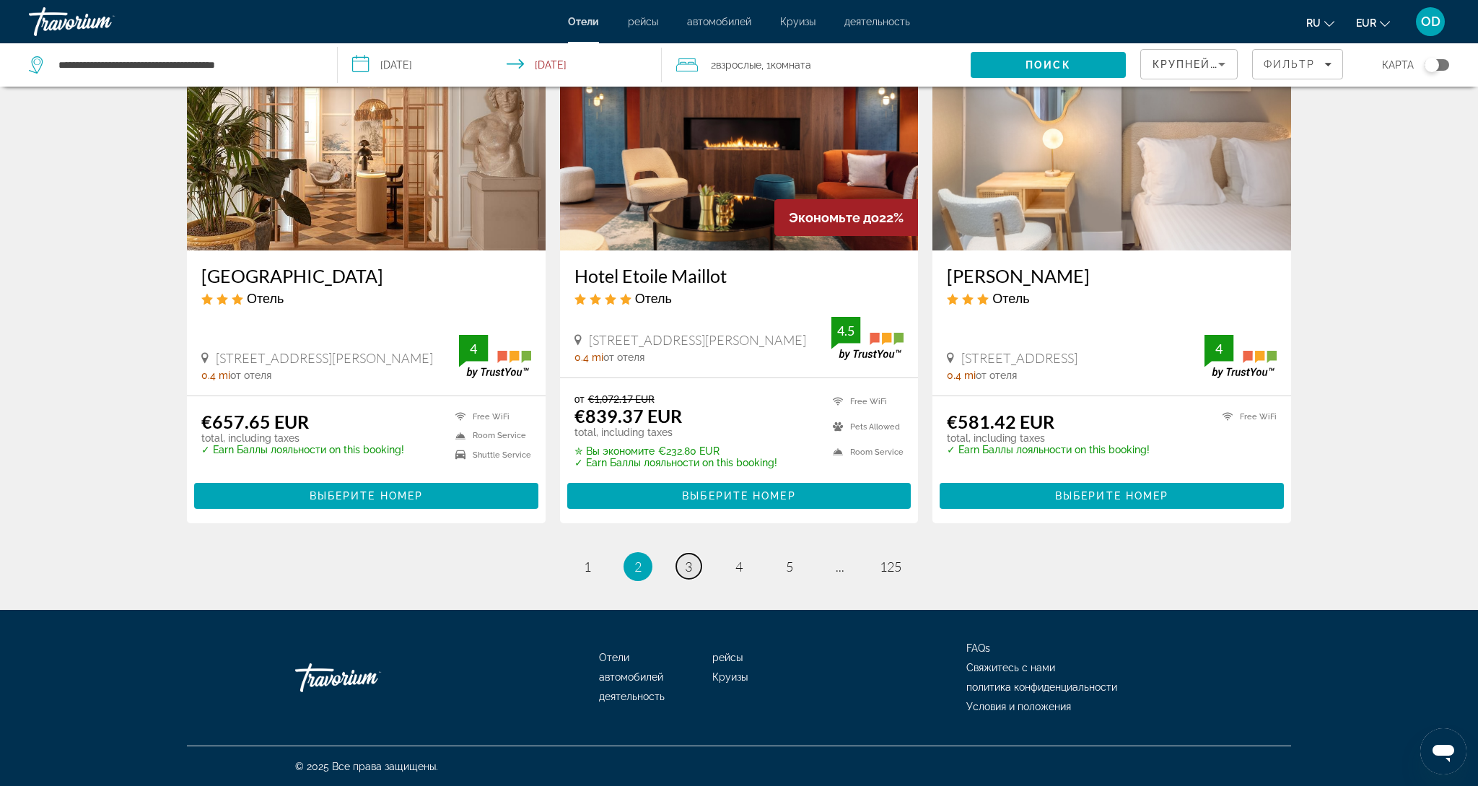
click at [693, 572] on link "page 3" at bounding box center [688, 566] width 25 height 25
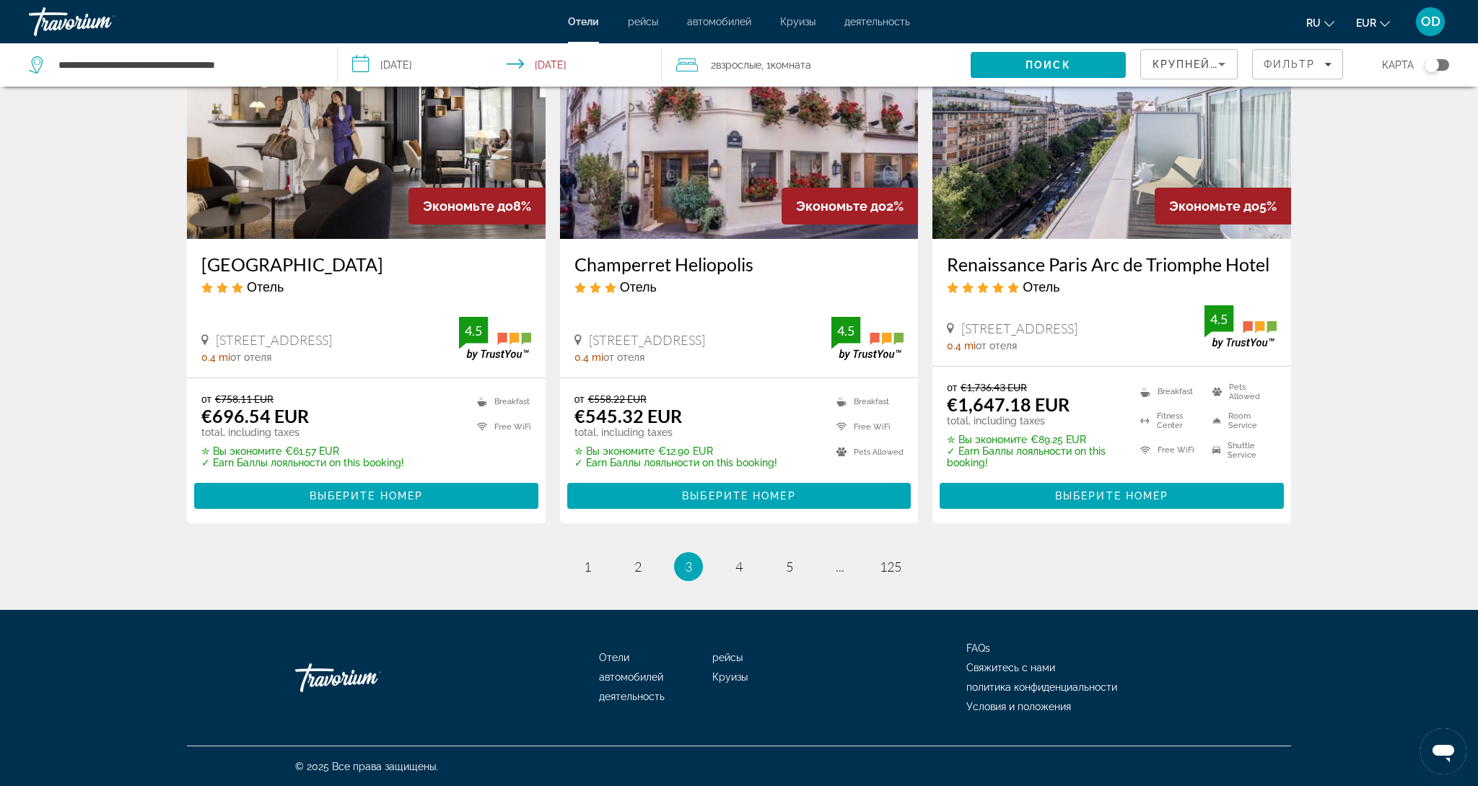
scroll to position [1740, 0]
click at [736, 562] on span "4" at bounding box center [739, 567] width 7 height 16
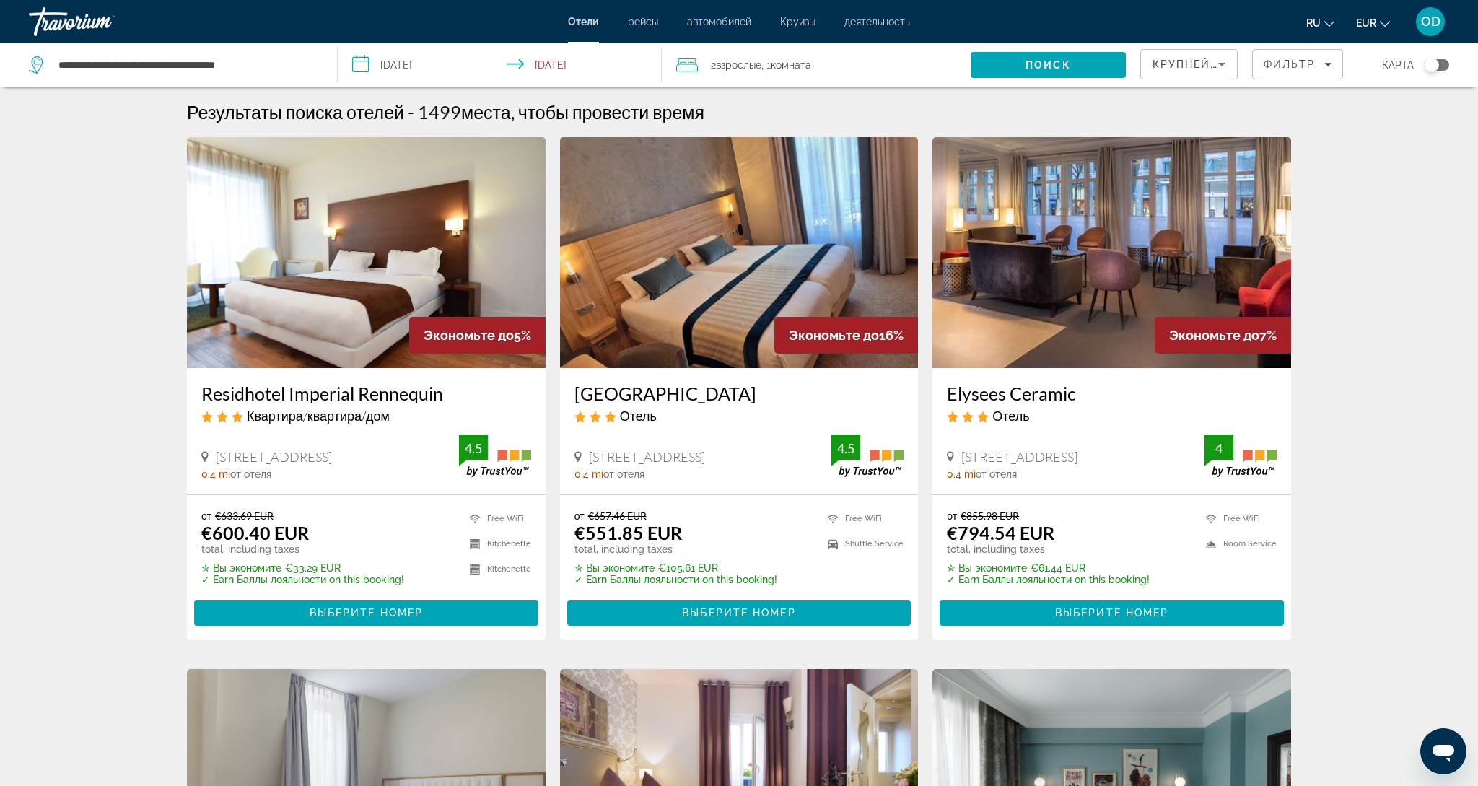
click at [762, 259] on img "Main content" at bounding box center [739, 252] width 359 height 231
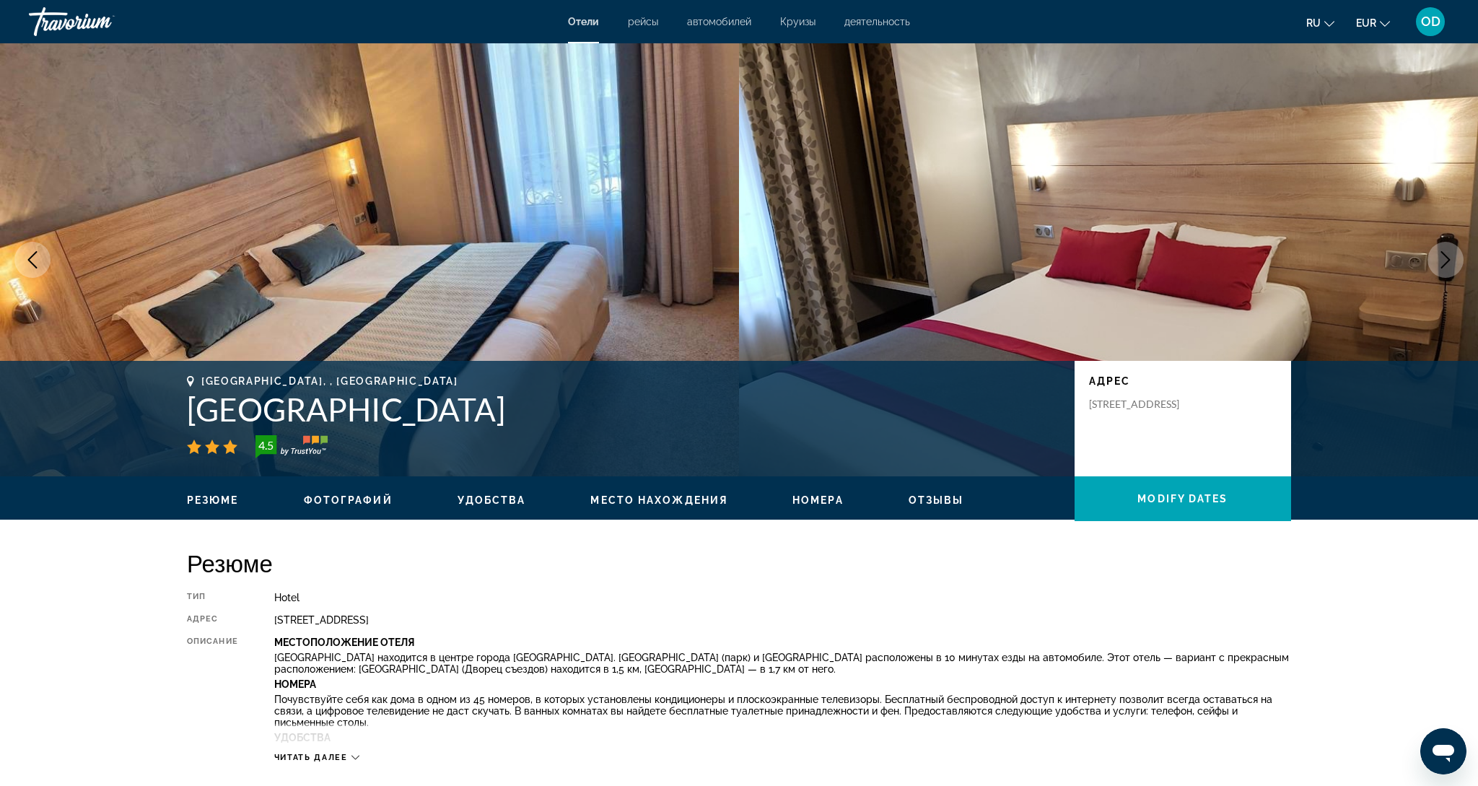
click at [1446, 264] on icon "Next image" at bounding box center [1445, 259] width 9 height 17
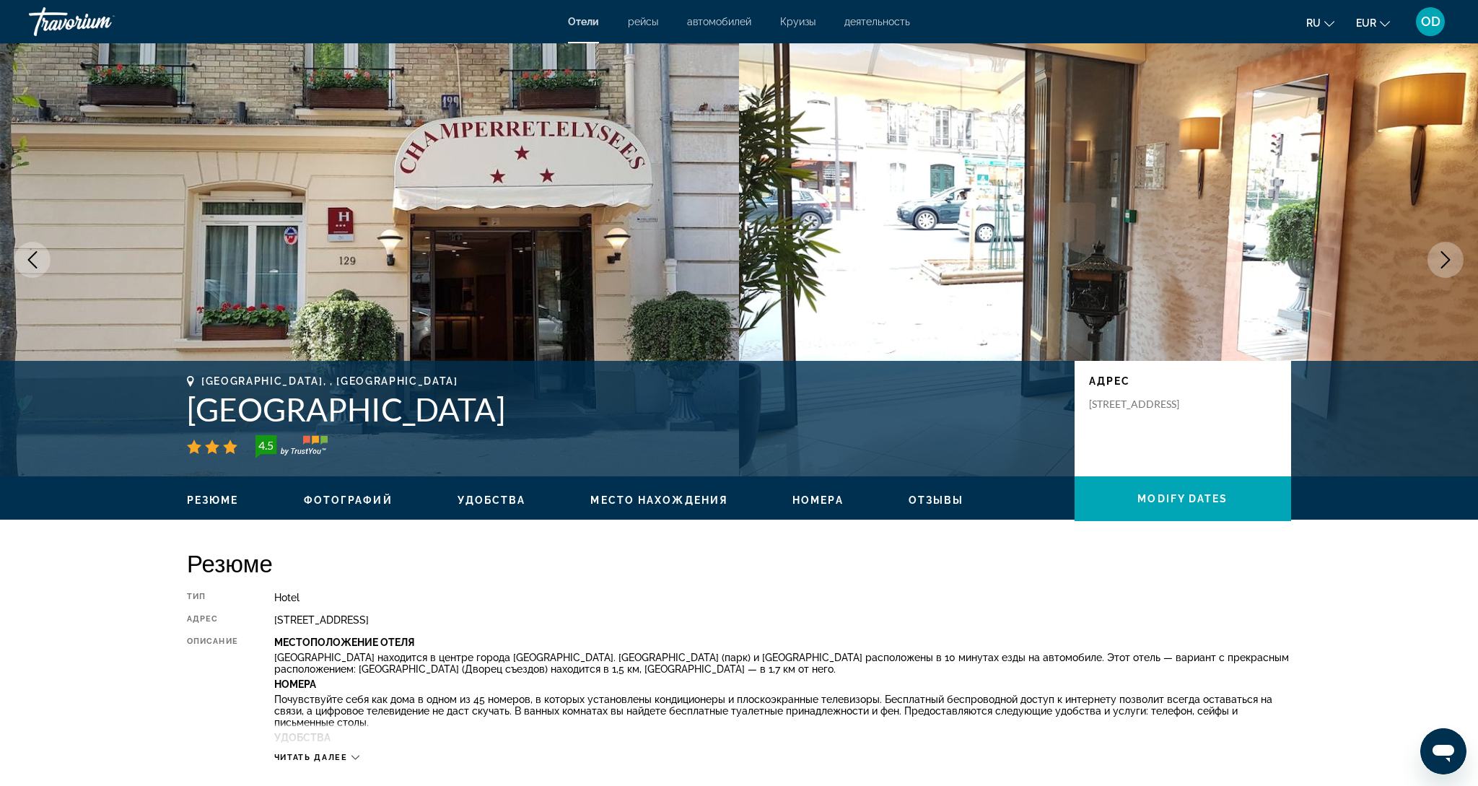
click at [1446, 264] on icon "Next image" at bounding box center [1445, 259] width 9 height 17
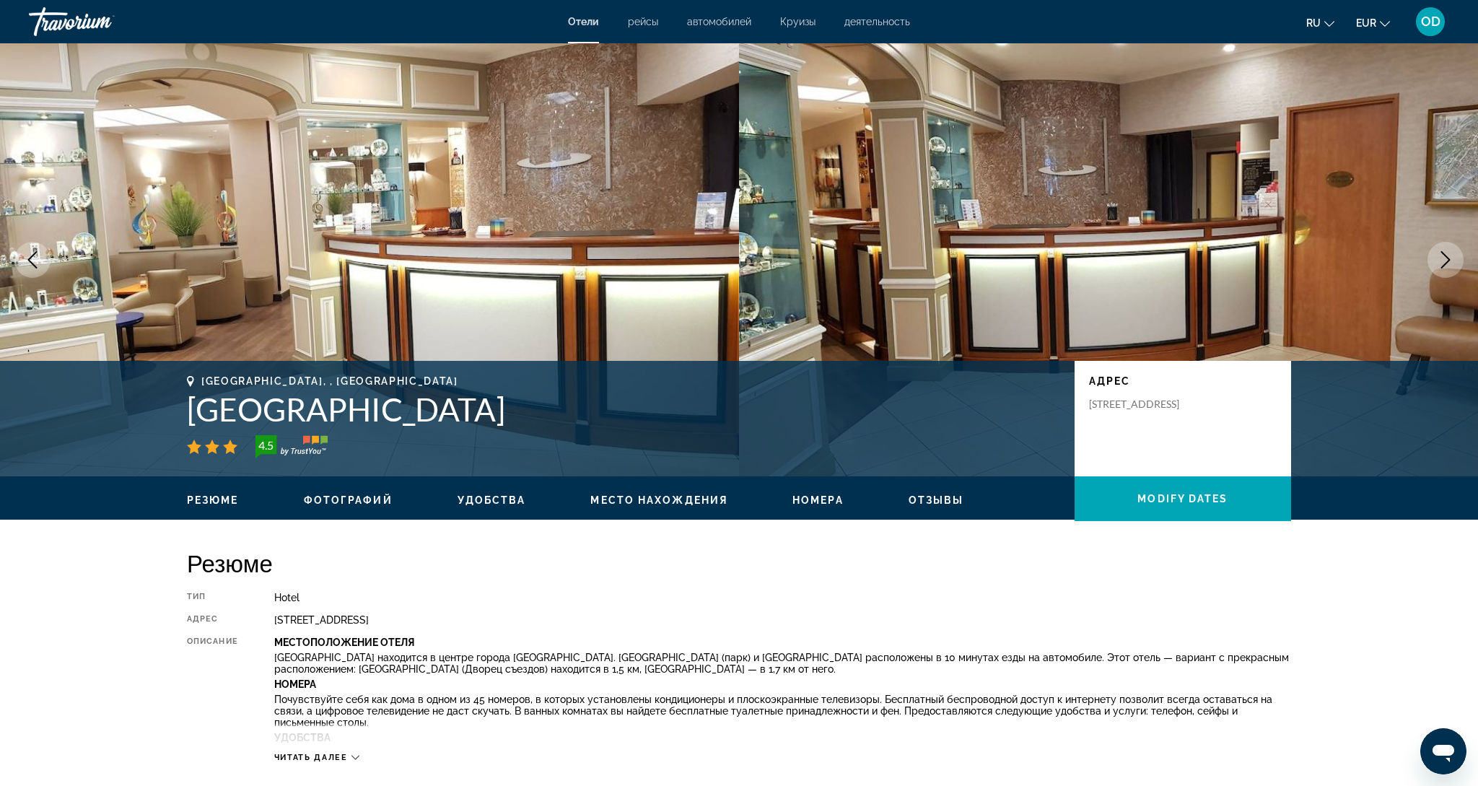
click at [1446, 264] on icon "Next image" at bounding box center [1445, 259] width 9 height 17
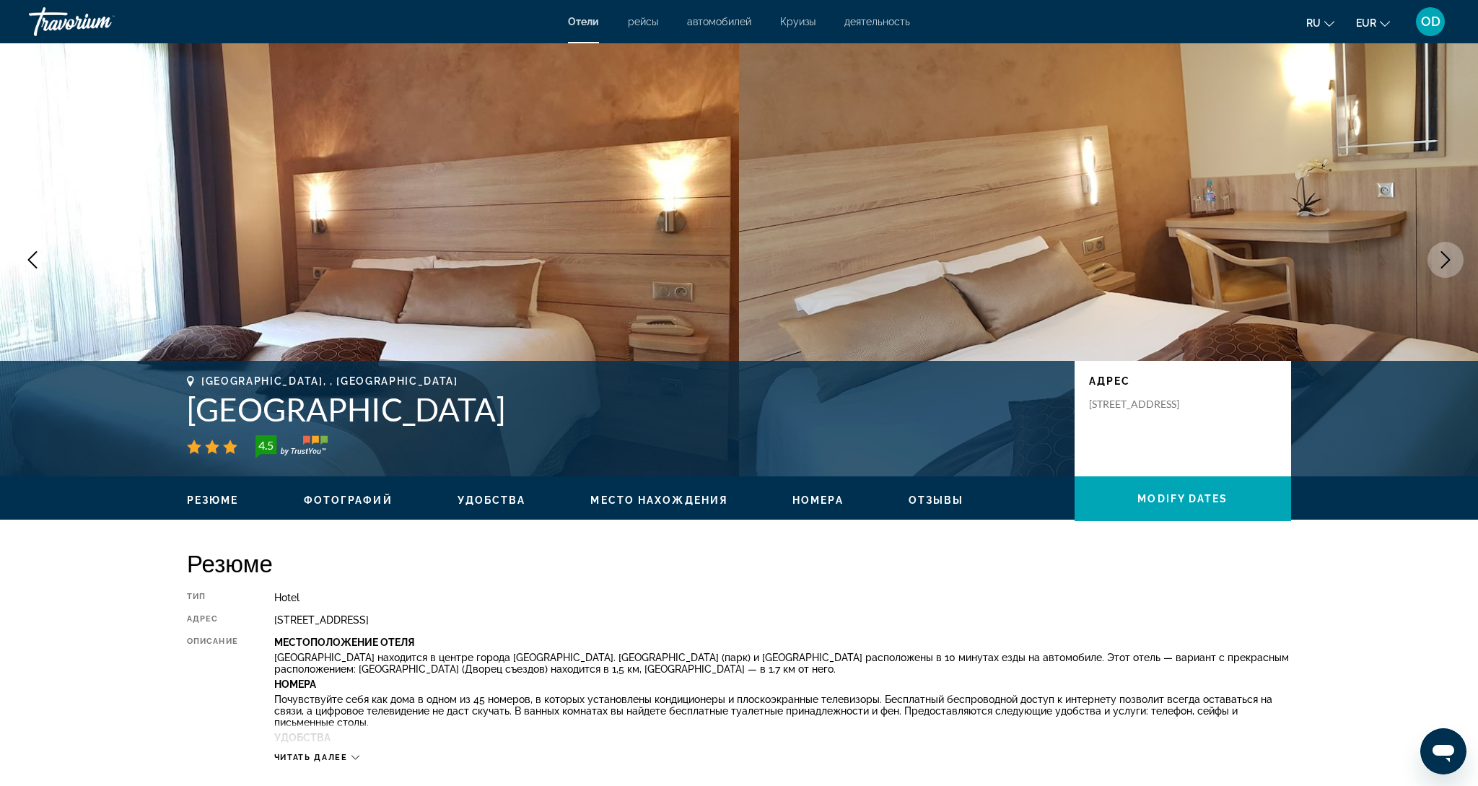
click at [1446, 264] on icon "Next image" at bounding box center [1445, 259] width 9 height 17
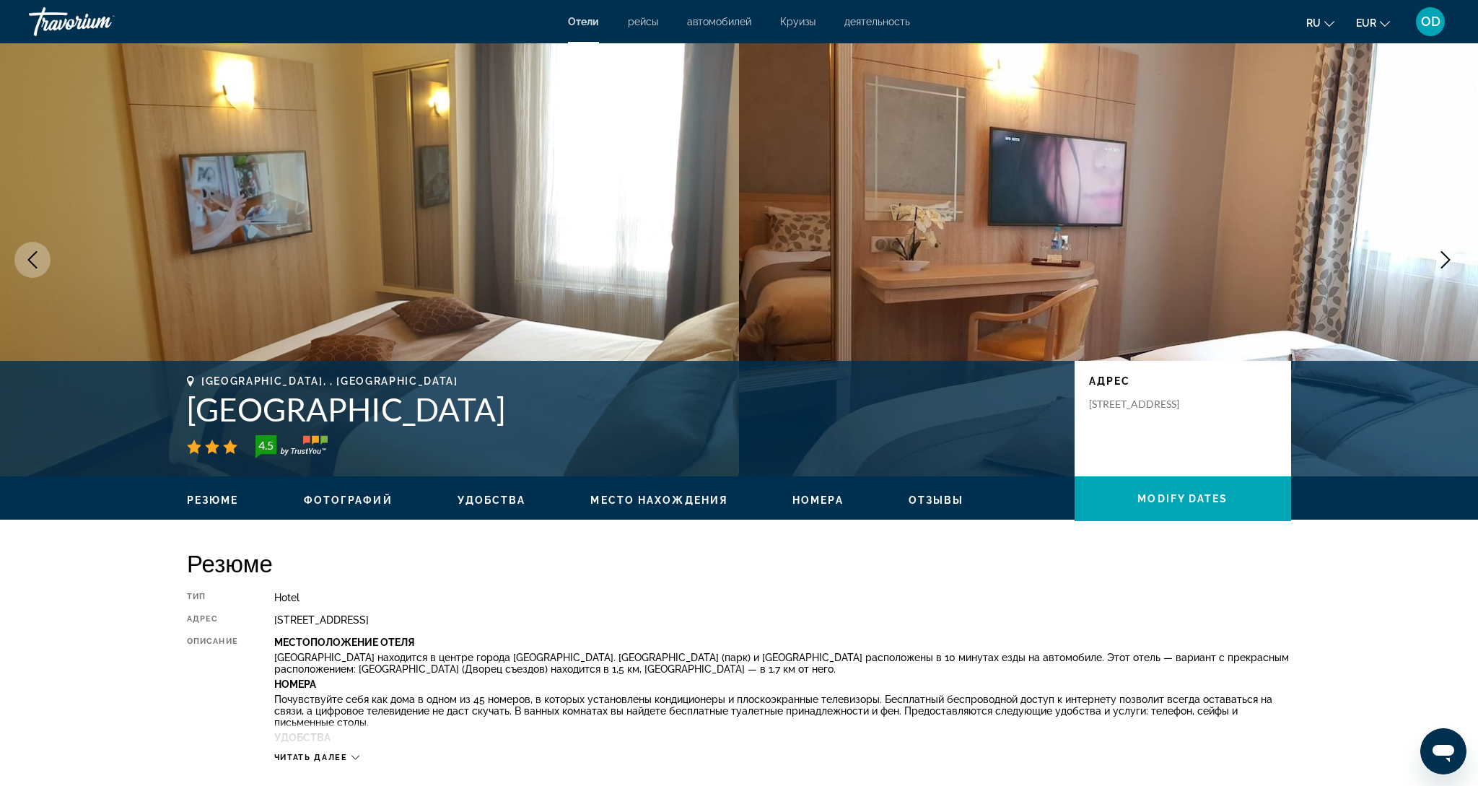
click at [1446, 264] on icon "Next image" at bounding box center [1445, 259] width 9 height 17
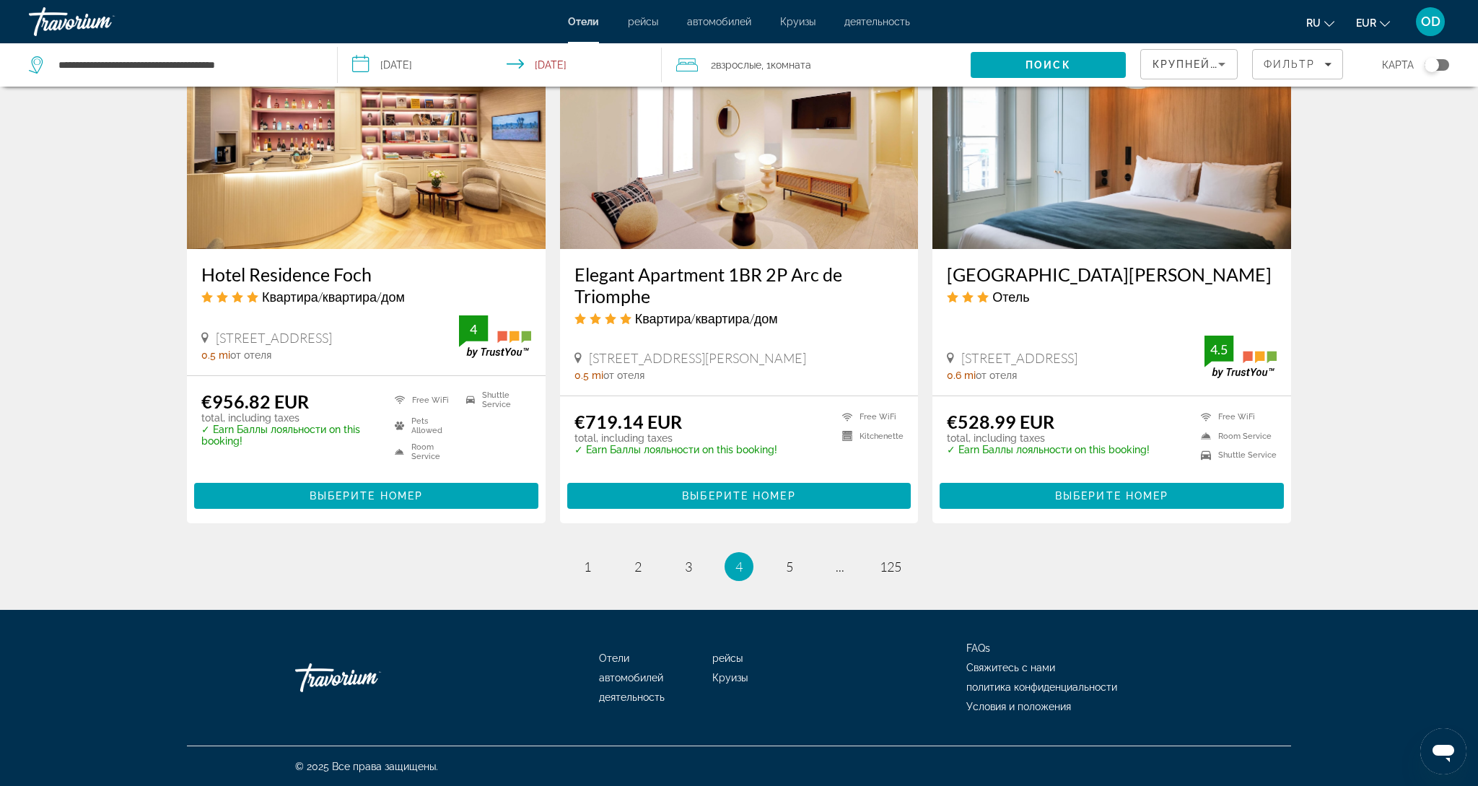
scroll to position [1732, 0]
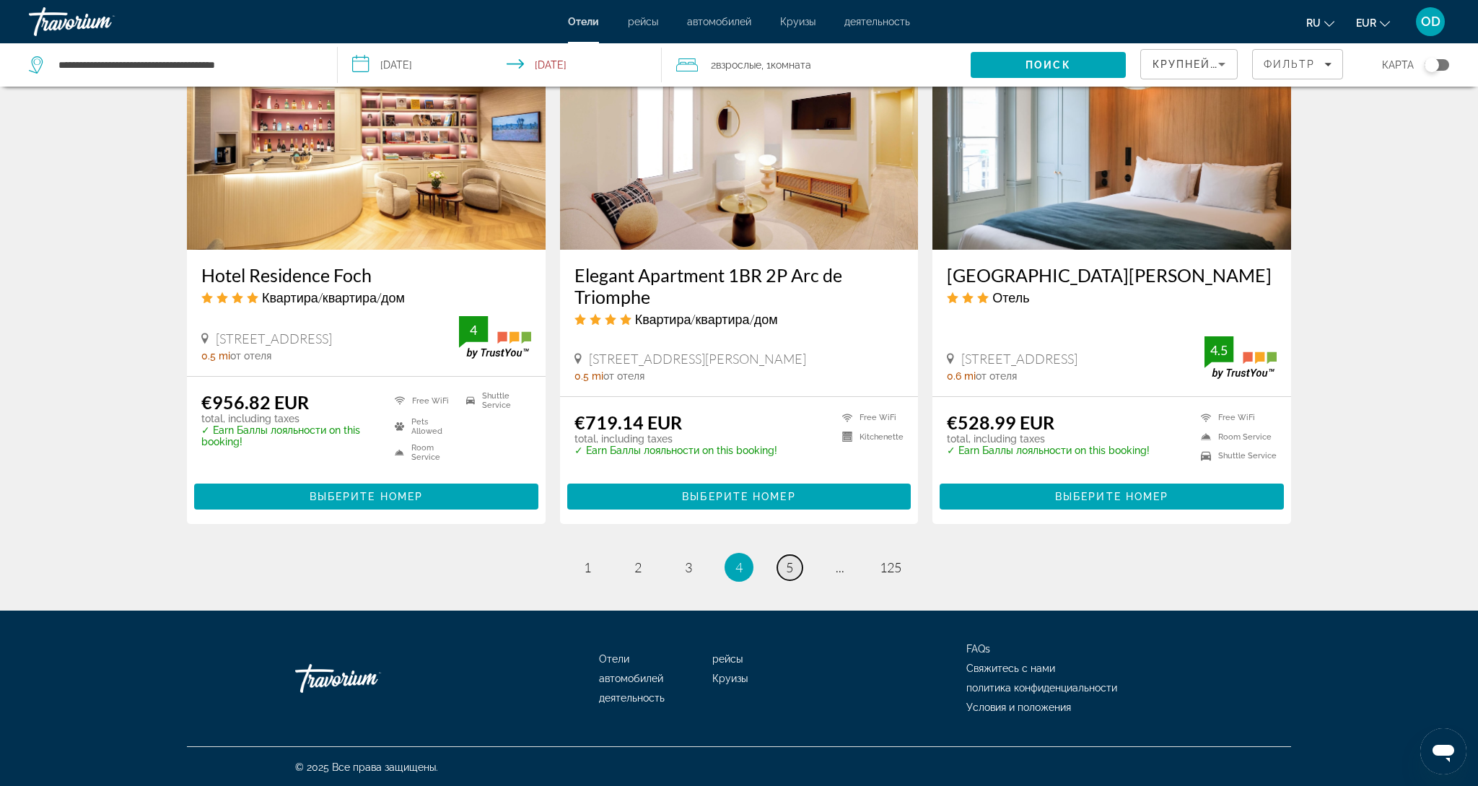
click at [787, 563] on span "5" at bounding box center [789, 567] width 7 height 16
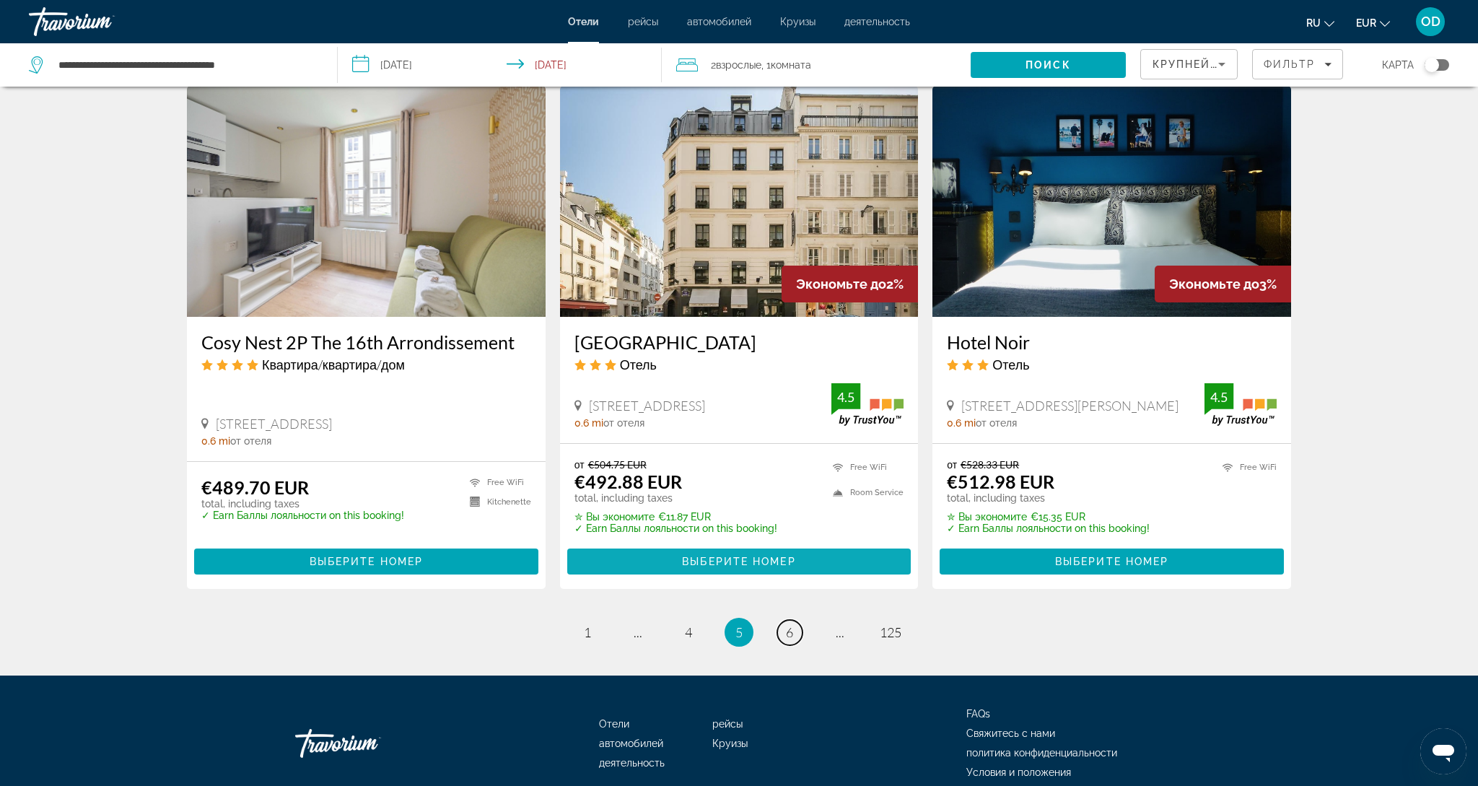
scroll to position [1679, 0]
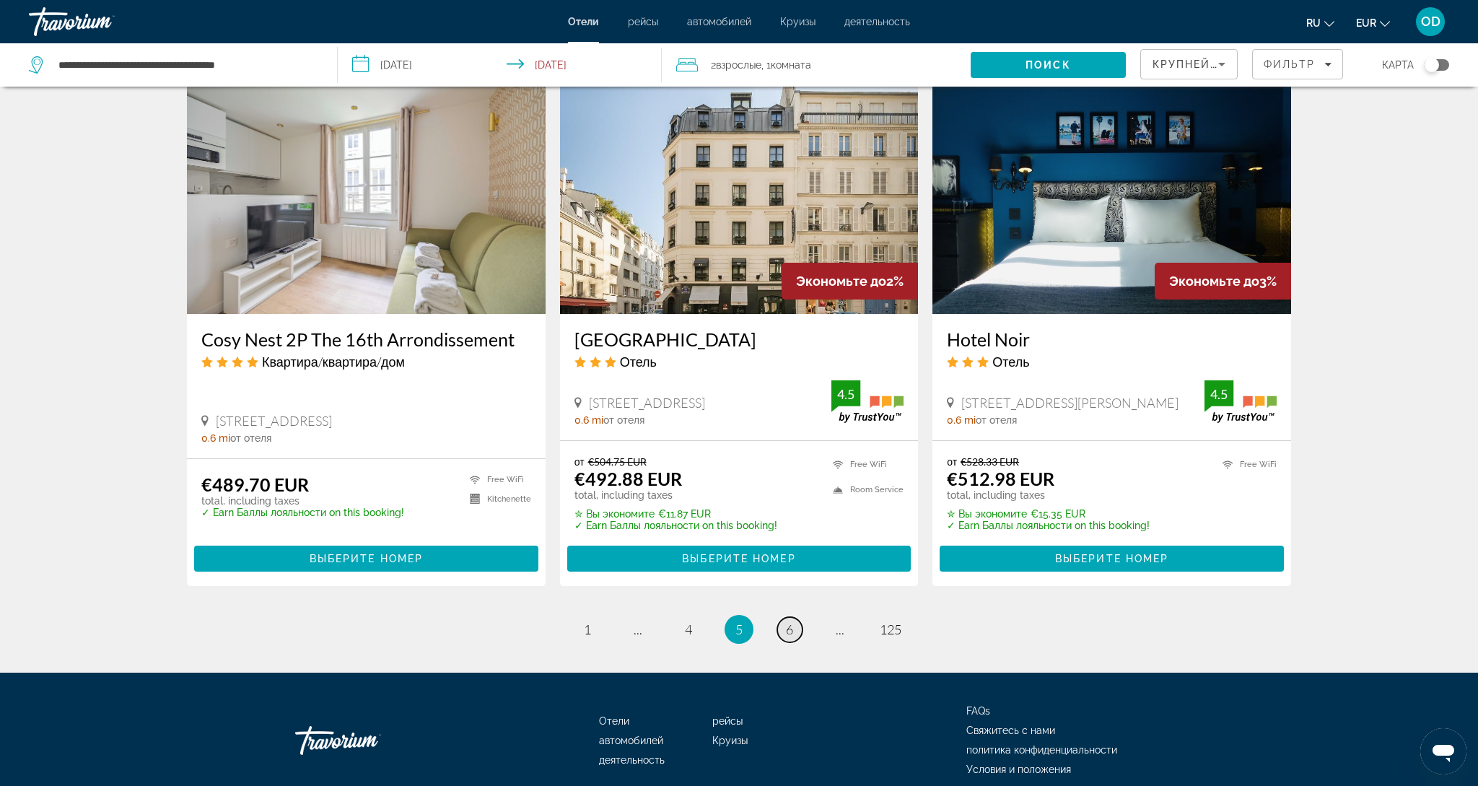
click at [796, 617] on link "page 6" at bounding box center [789, 629] width 25 height 25
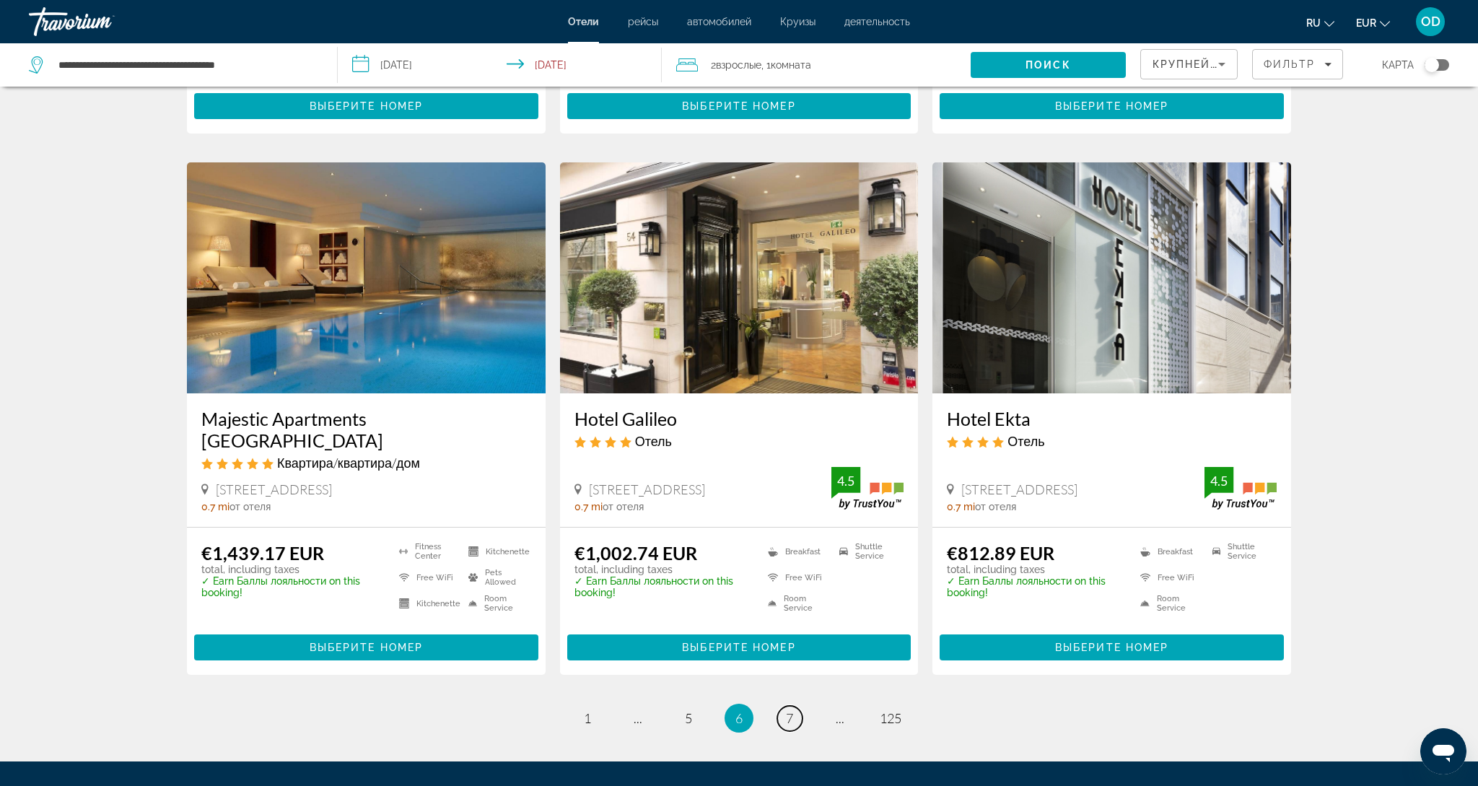
scroll to position [1662, 0]
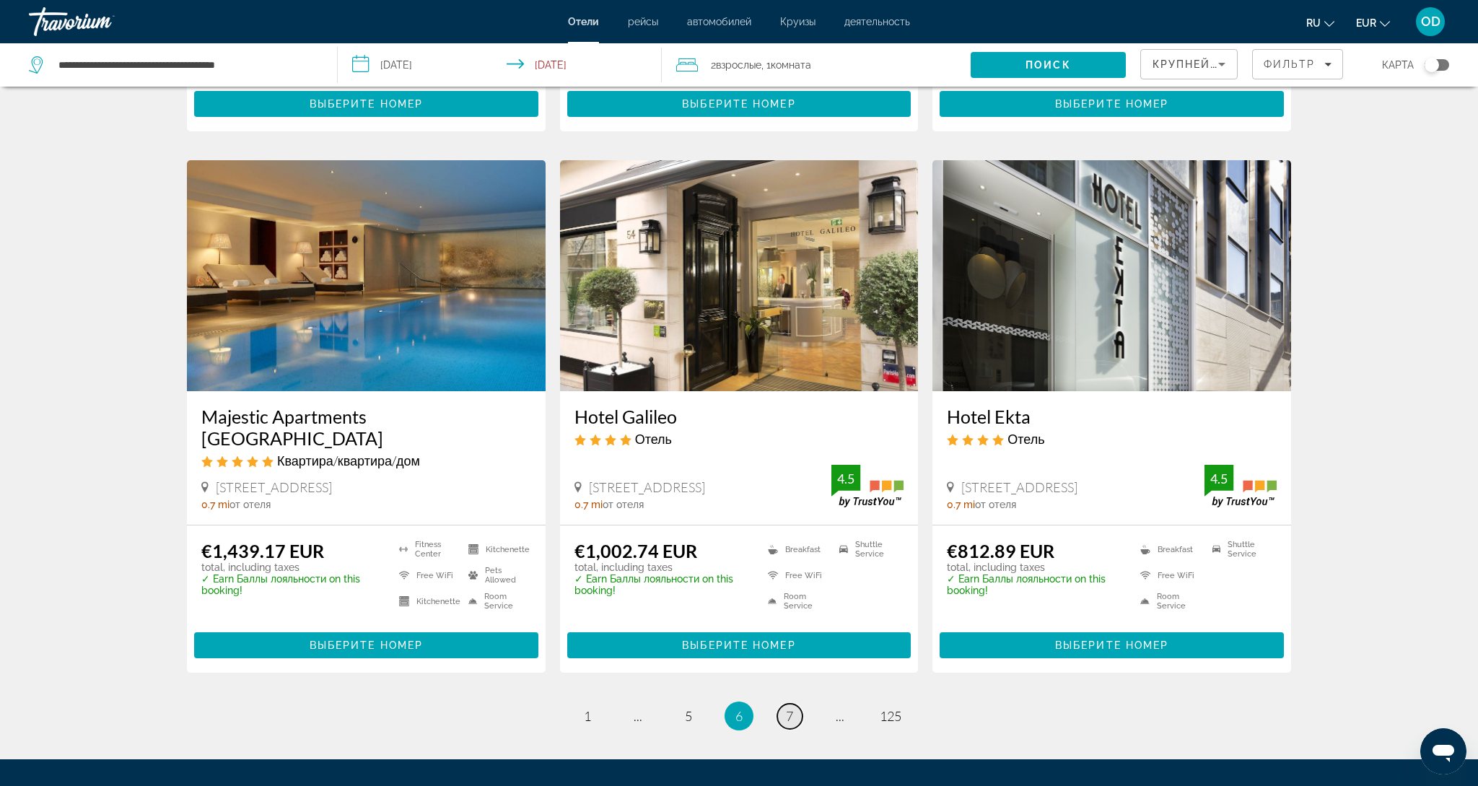
click at [783, 704] on link "page 7" at bounding box center [789, 716] width 25 height 25
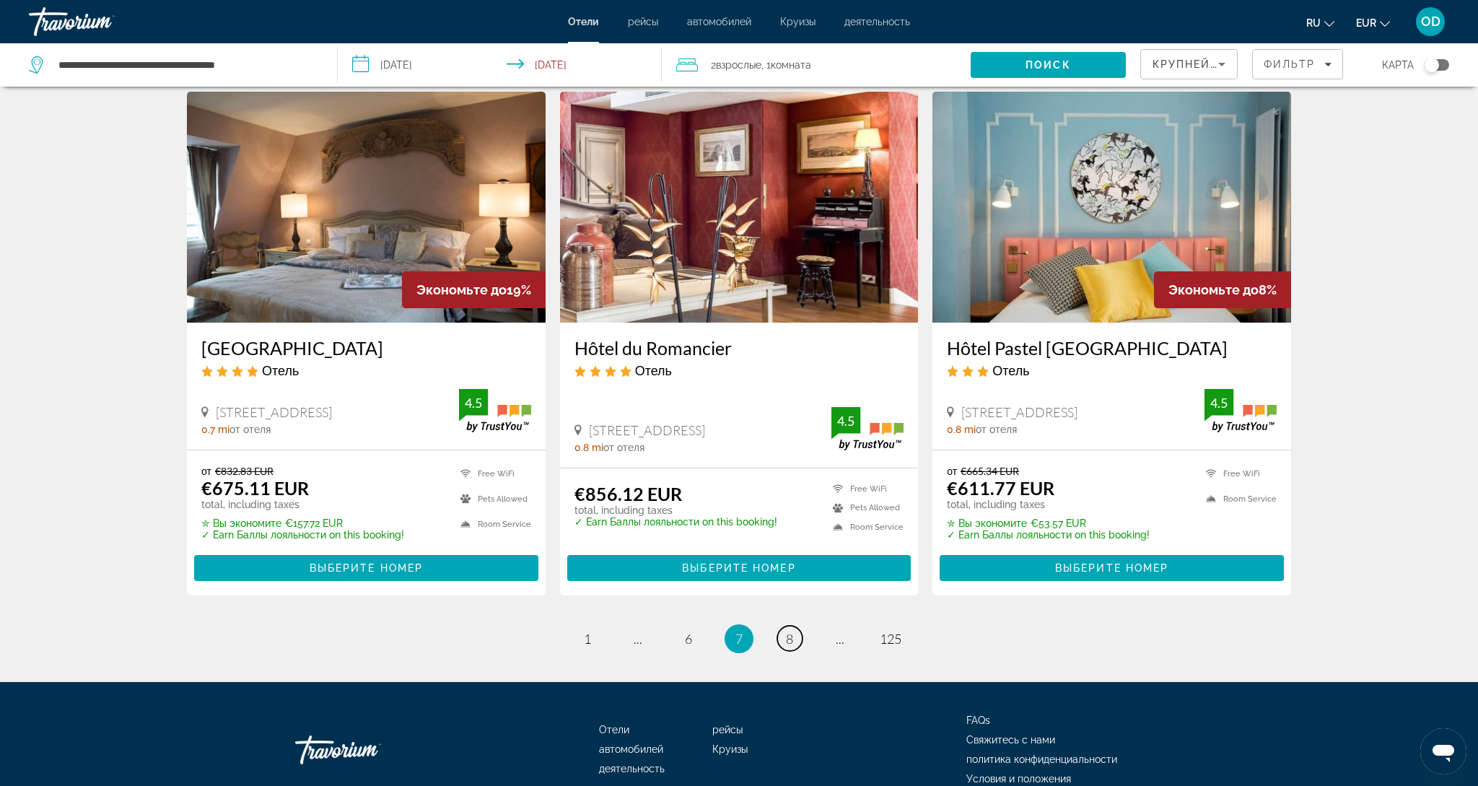
scroll to position [1745, 0]
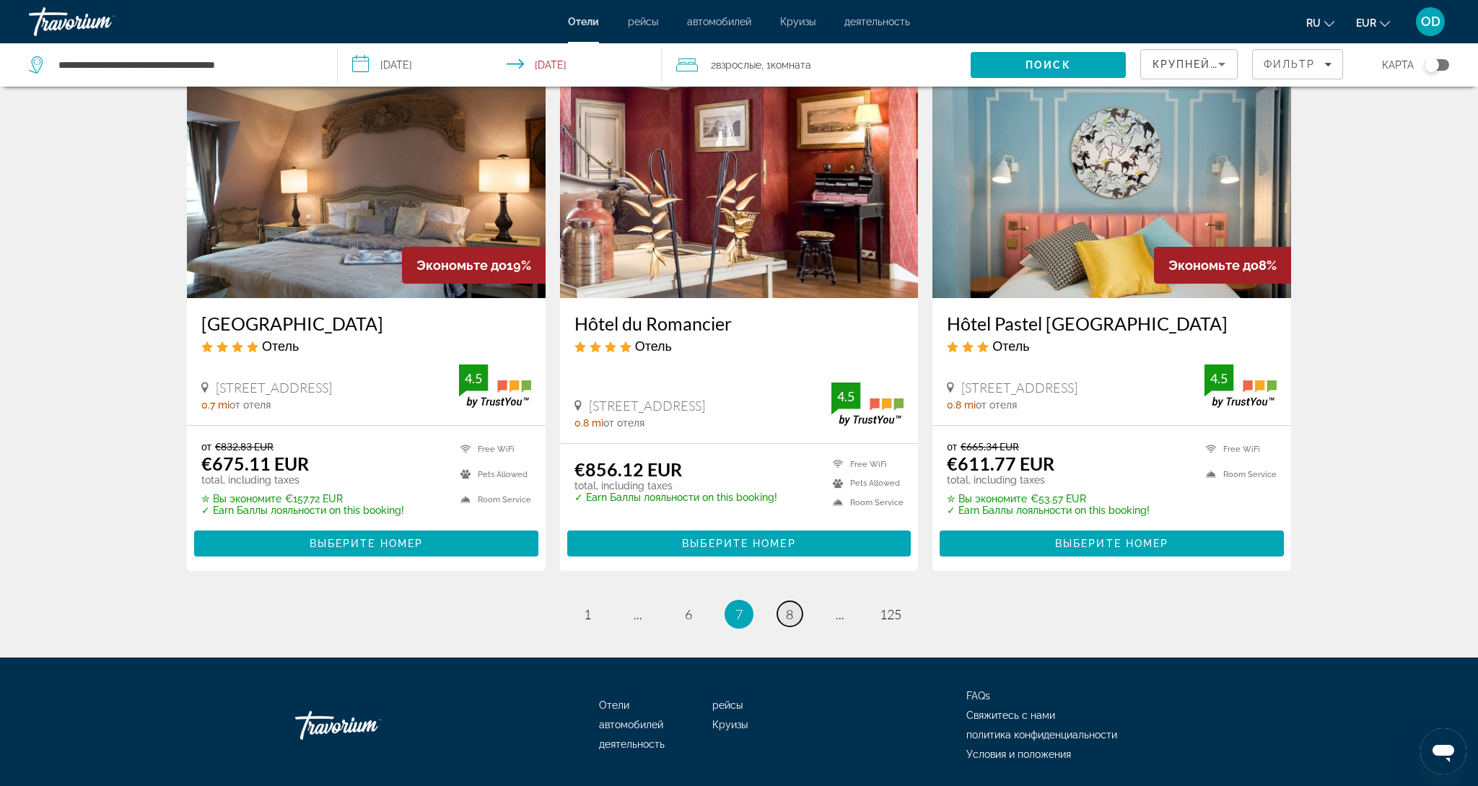
click at [786, 606] on span "8" at bounding box center [789, 614] width 7 height 16
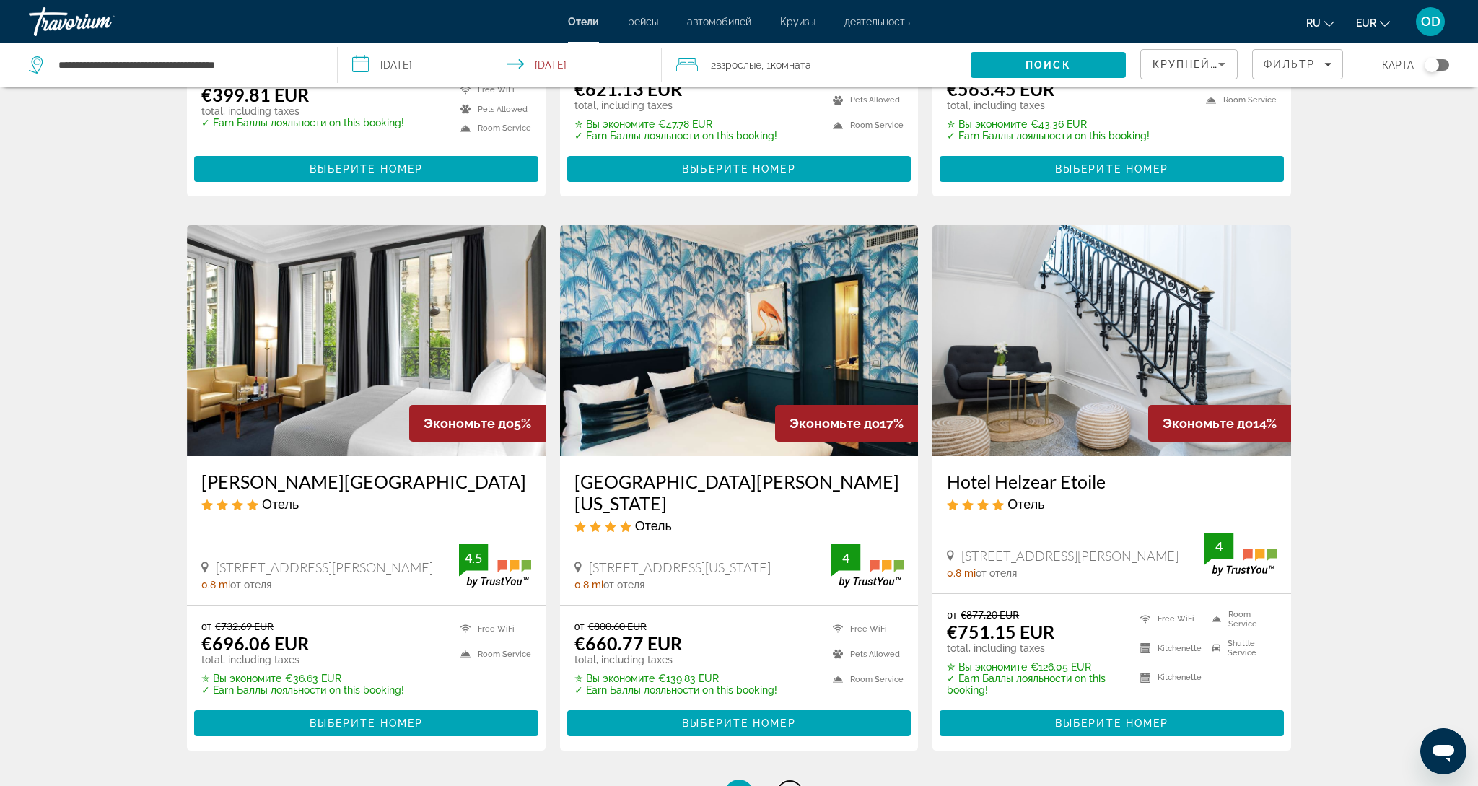
scroll to position [1622, 0]
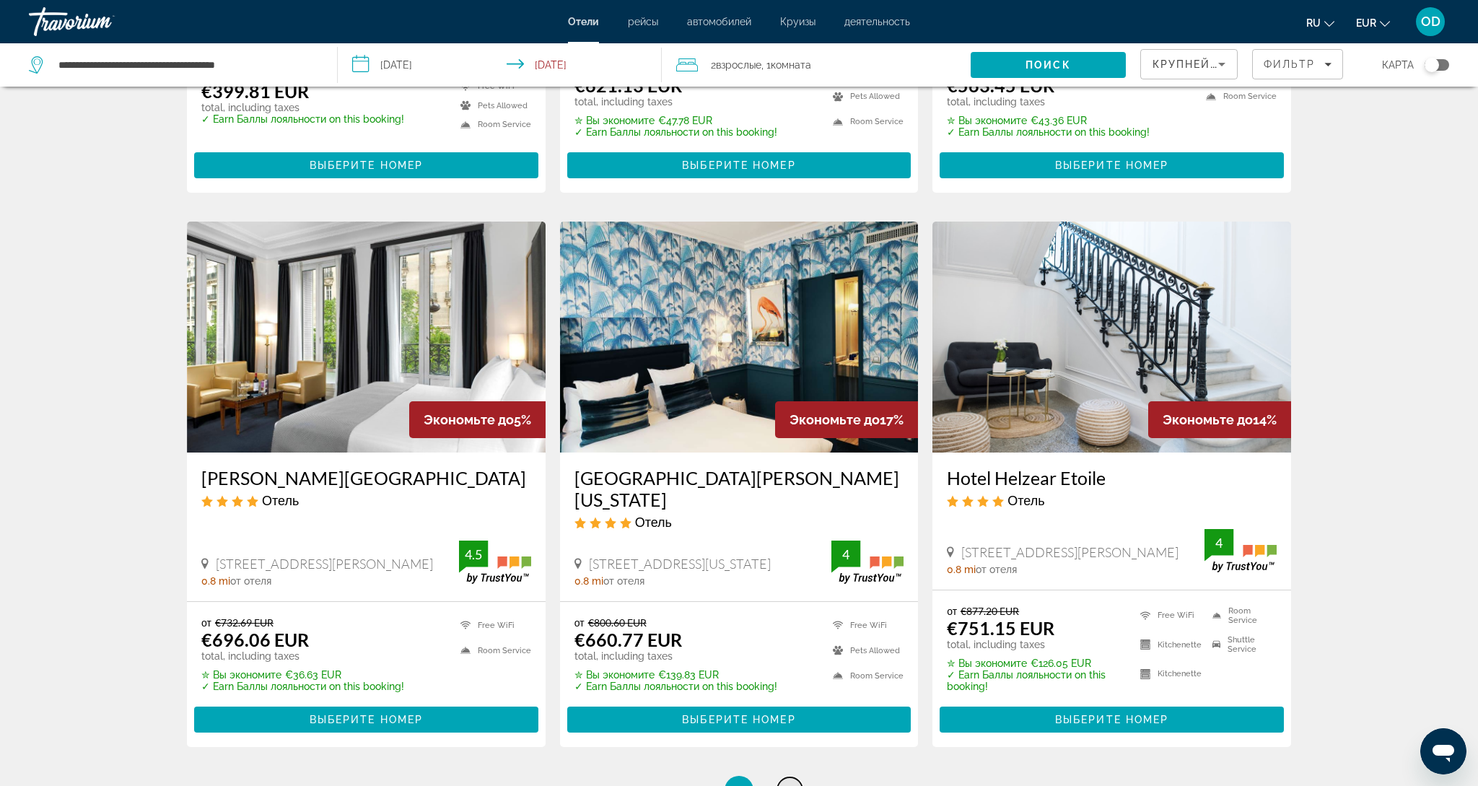
click at [797, 777] on link "page 9" at bounding box center [789, 789] width 25 height 25
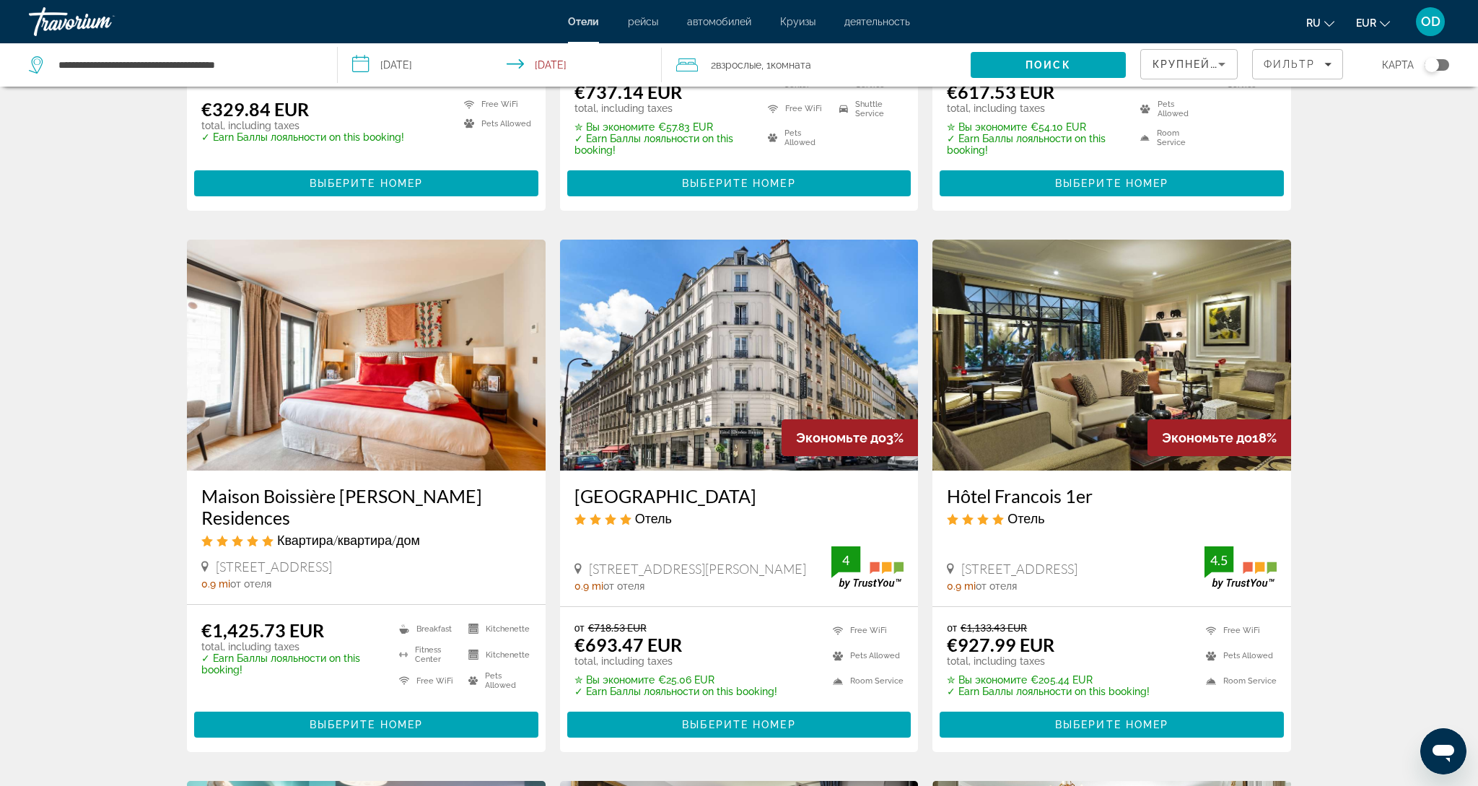
scroll to position [462, 0]
click at [715, 355] on img "Main content" at bounding box center [739, 355] width 359 height 231
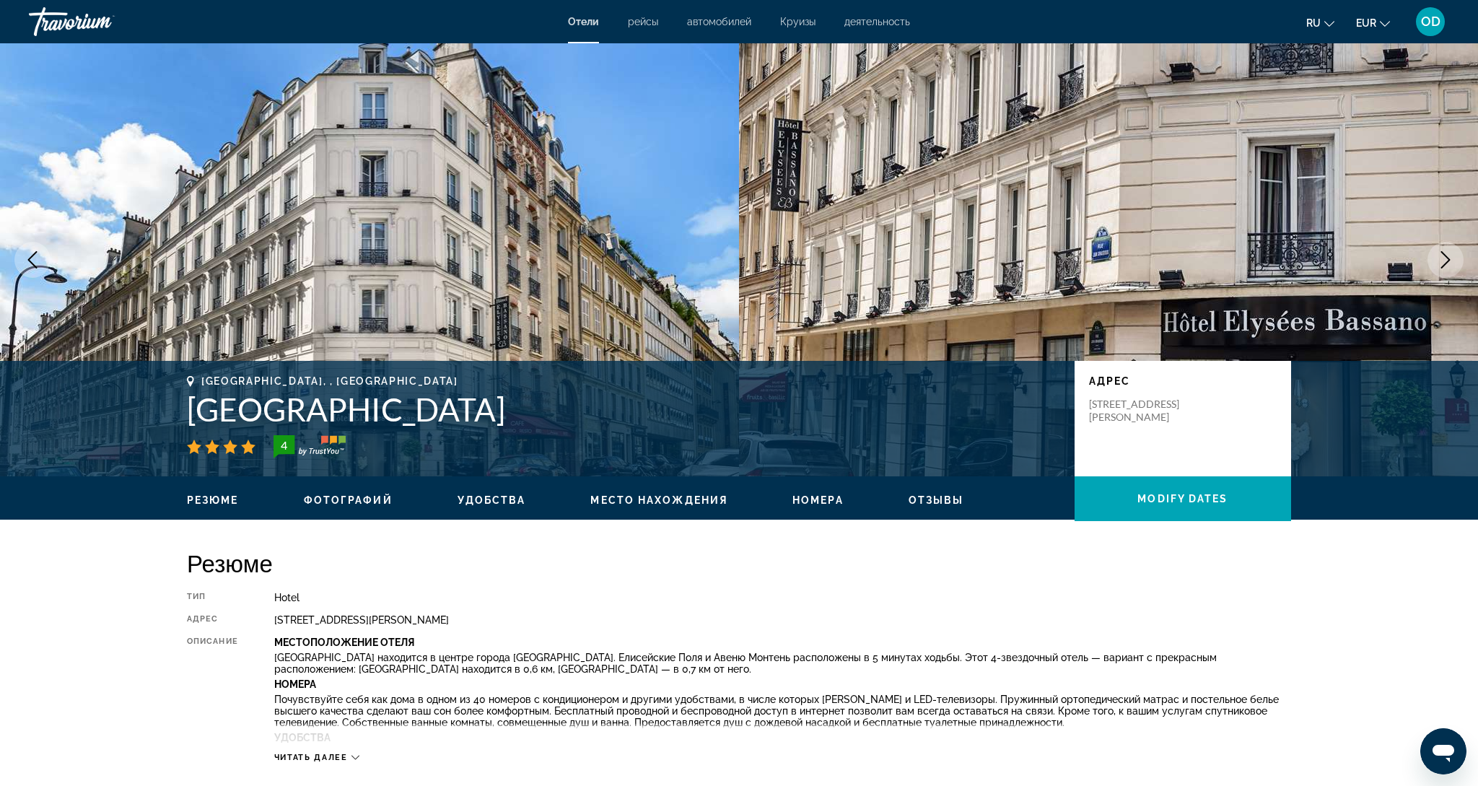
click at [1432, 261] on button "Next image" at bounding box center [1446, 260] width 36 height 36
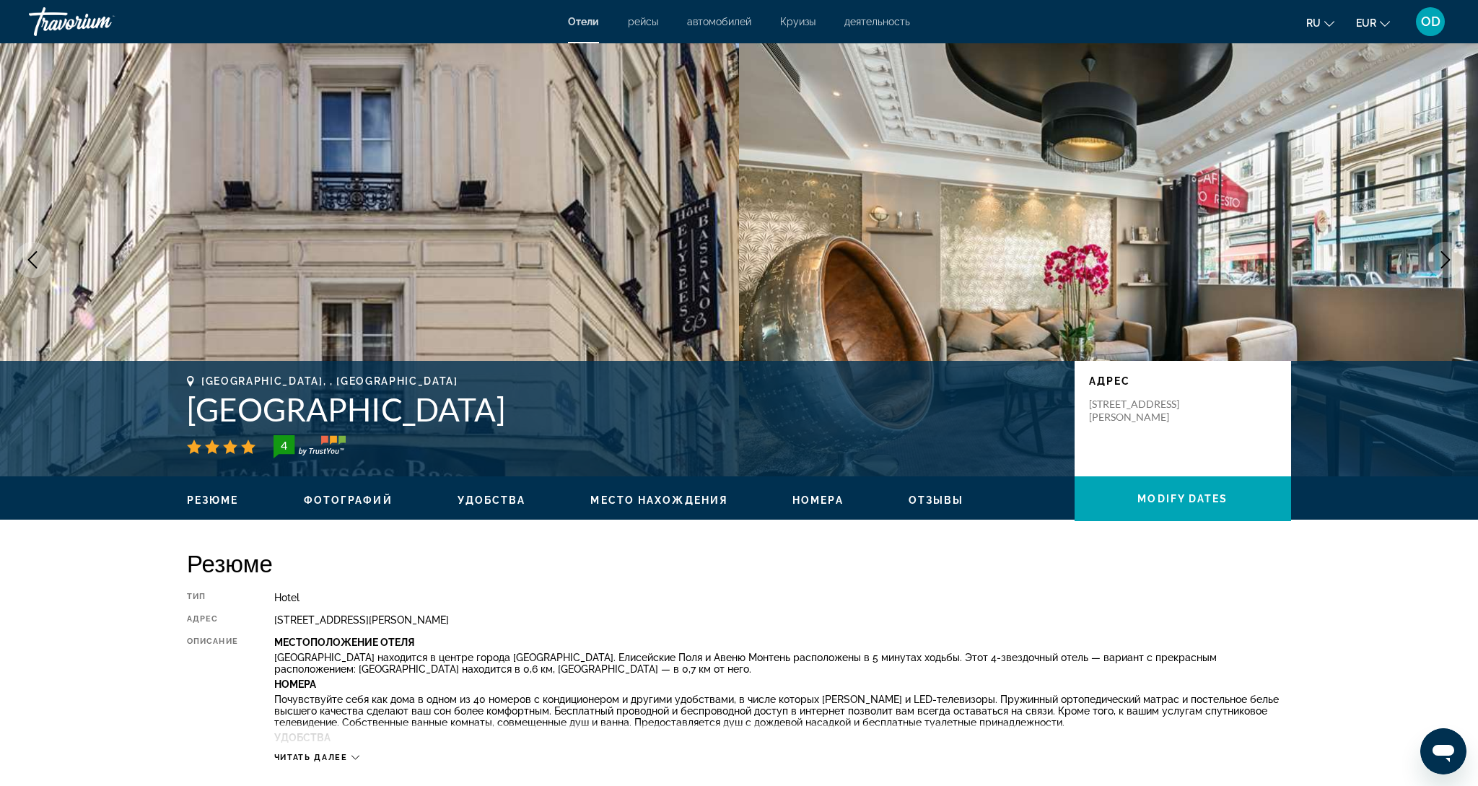
click at [1457, 247] on button "Next image" at bounding box center [1446, 260] width 36 height 36
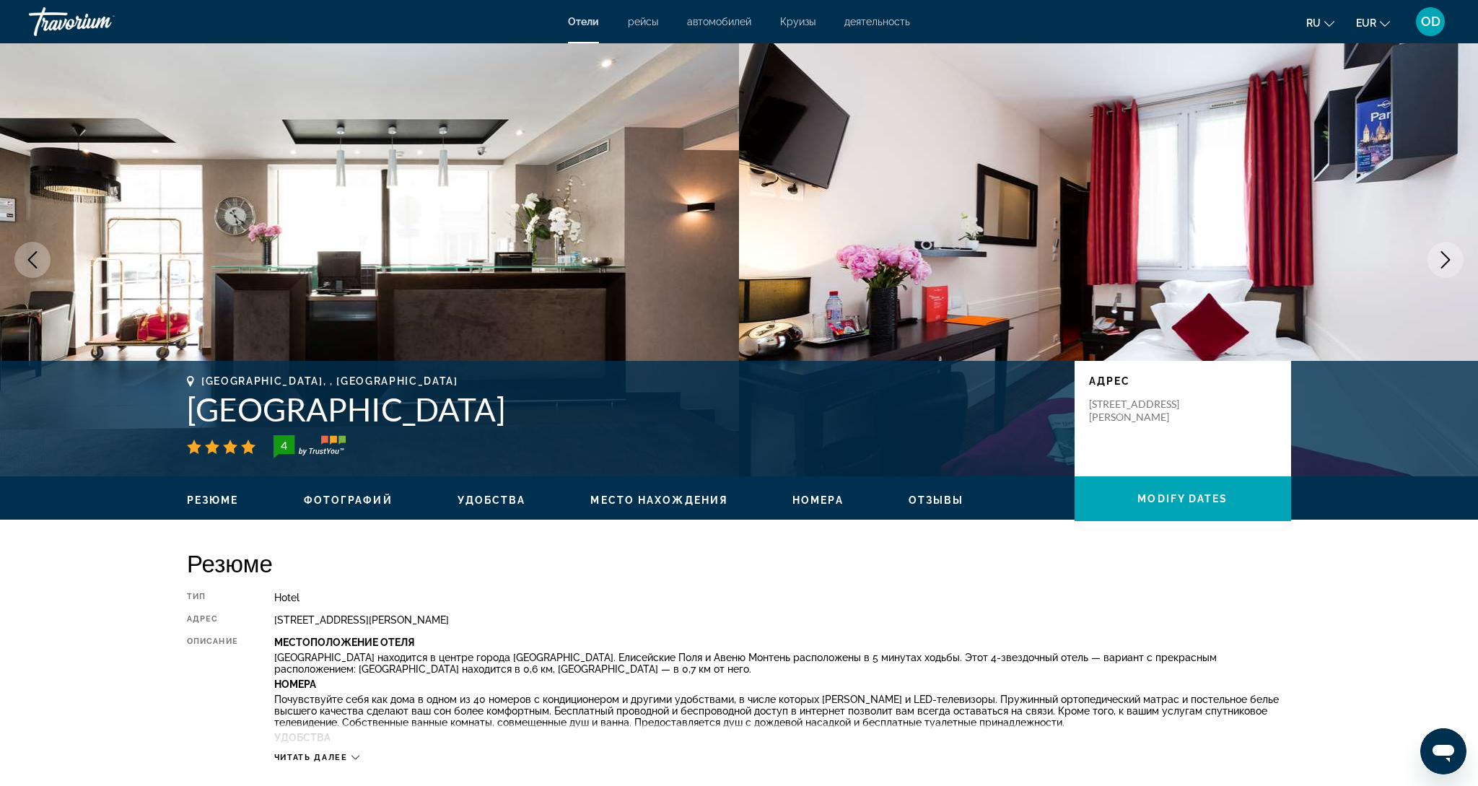
click at [1457, 247] on button "Next image" at bounding box center [1446, 260] width 36 height 36
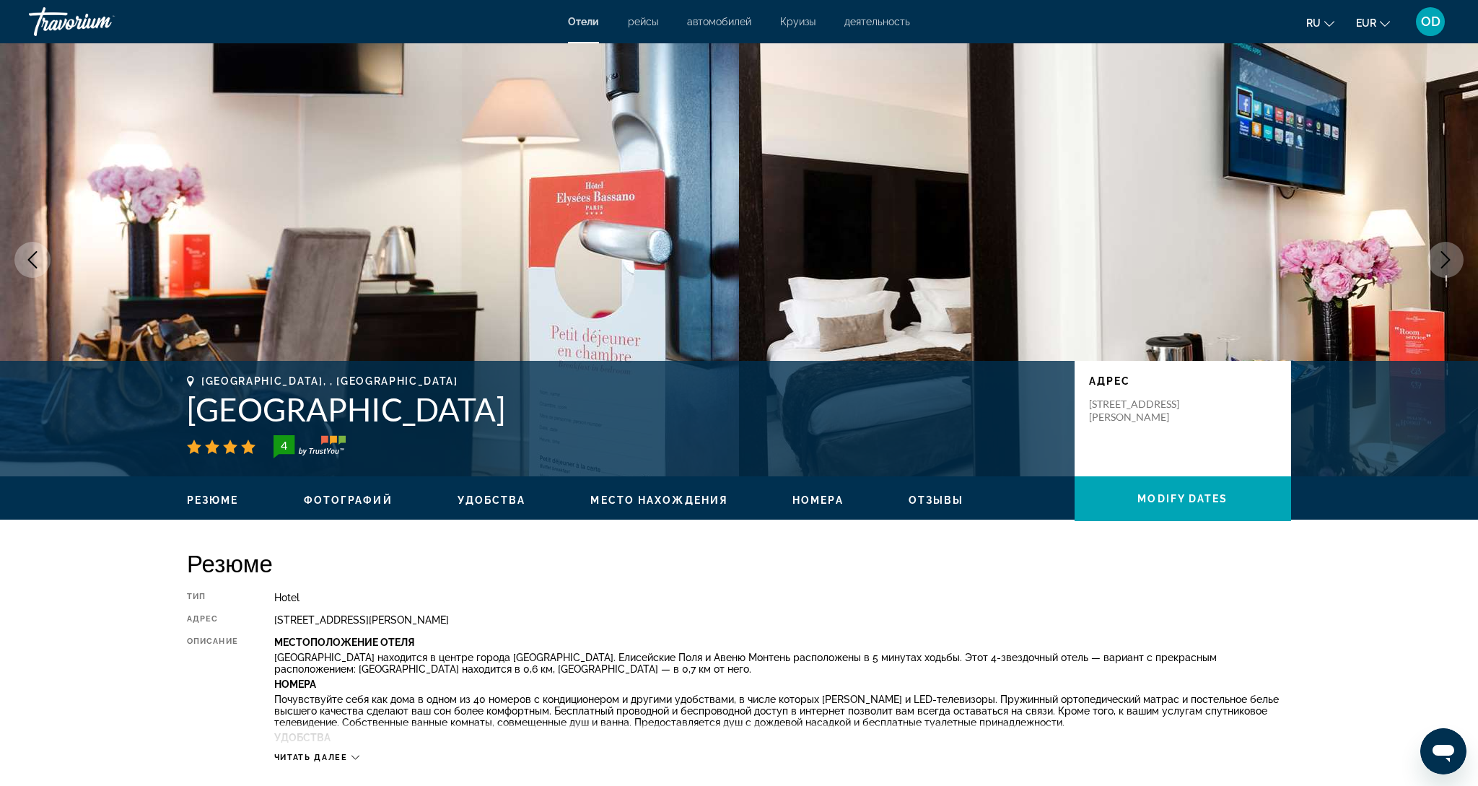
click at [1457, 247] on button "Next image" at bounding box center [1446, 260] width 36 height 36
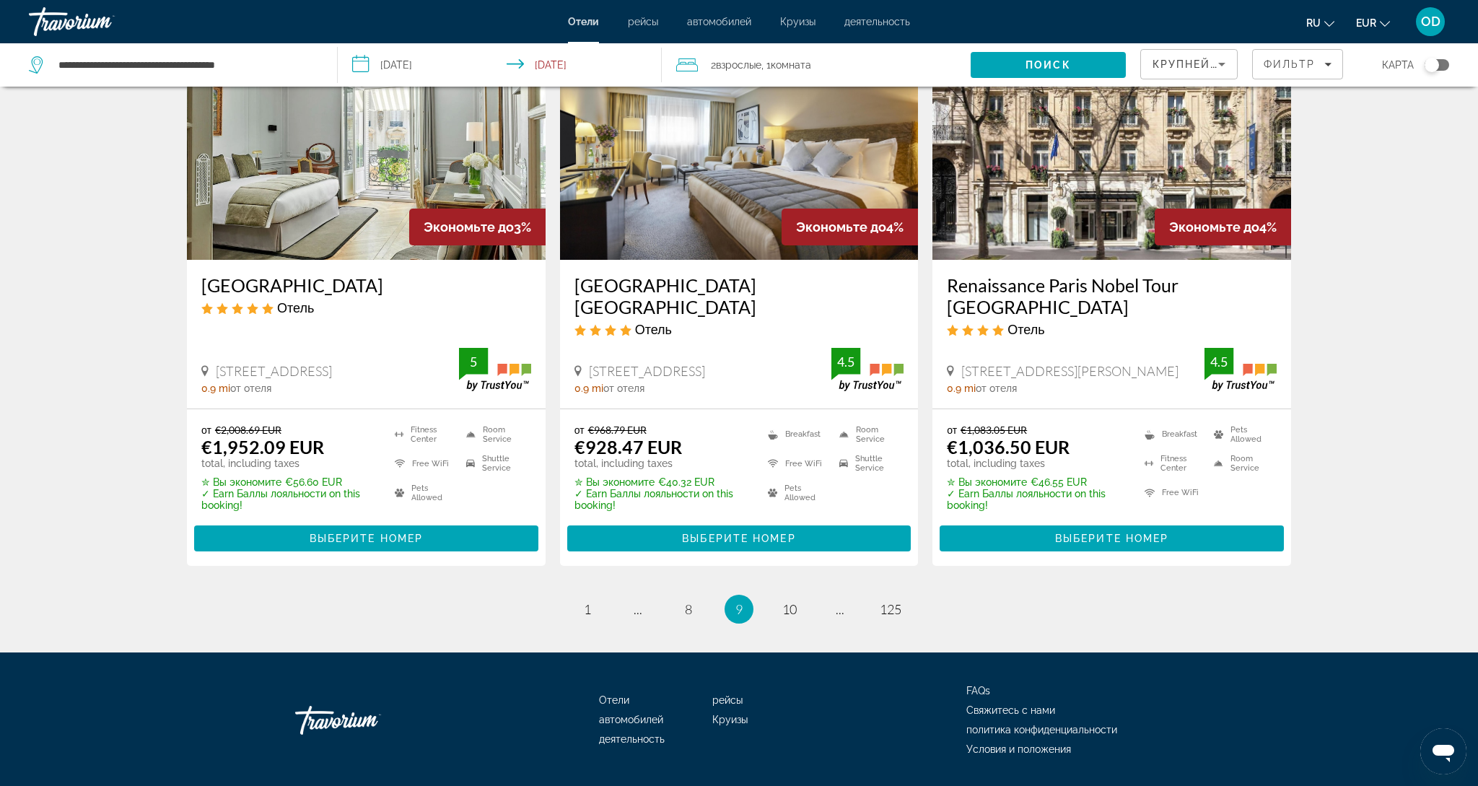
scroll to position [1761, 0]
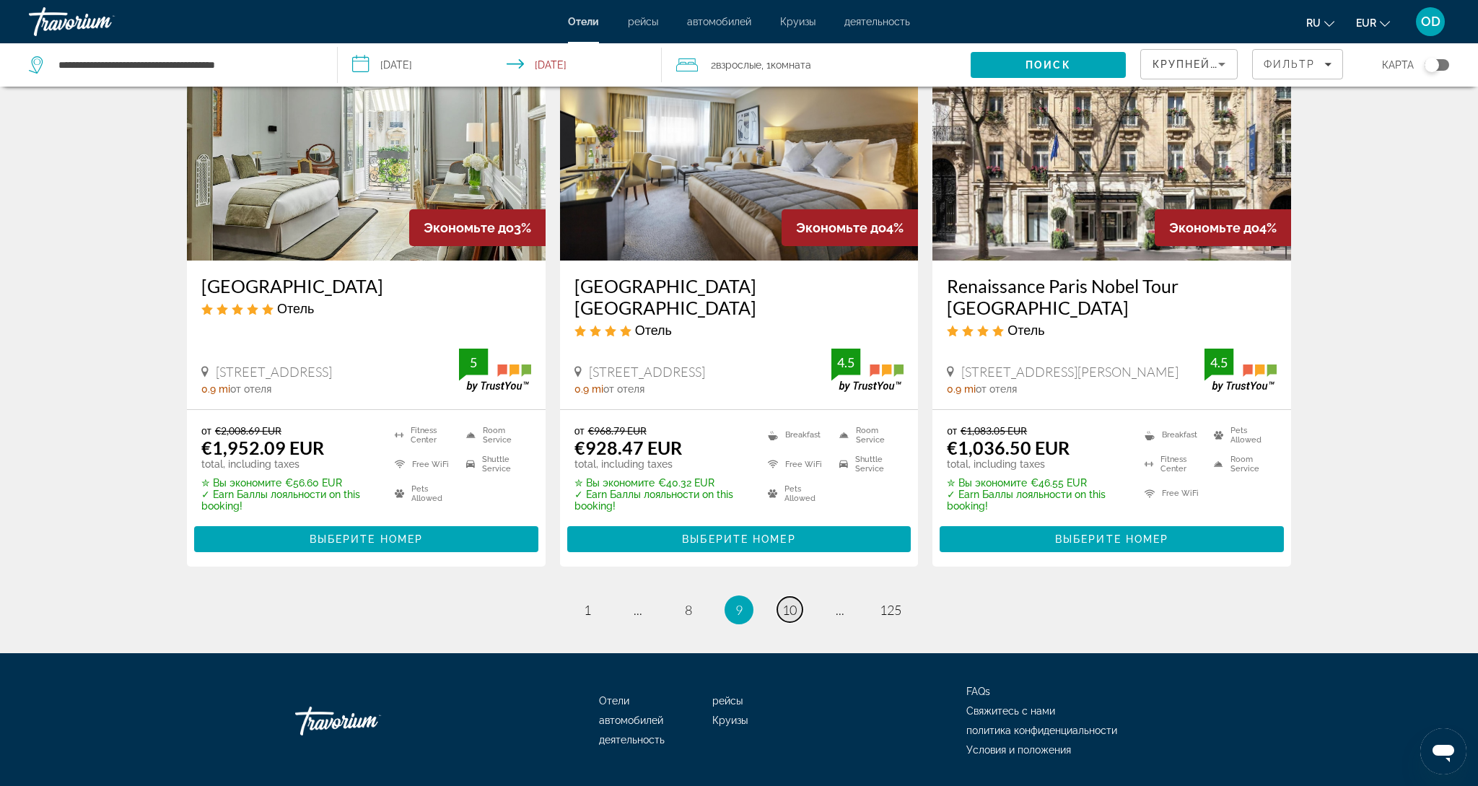
click at [795, 602] on span "10" at bounding box center [789, 610] width 14 height 16
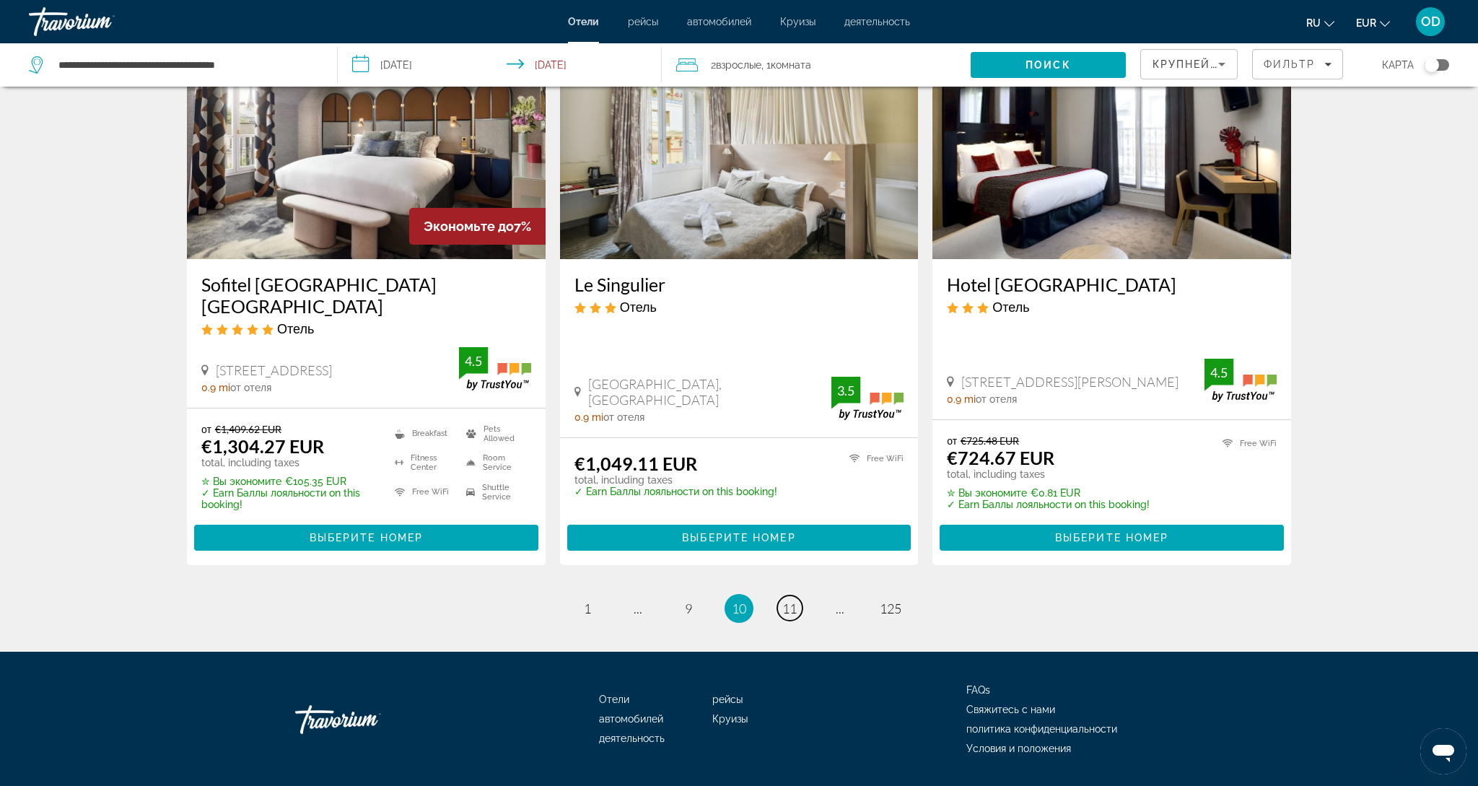
scroll to position [1782, 0]
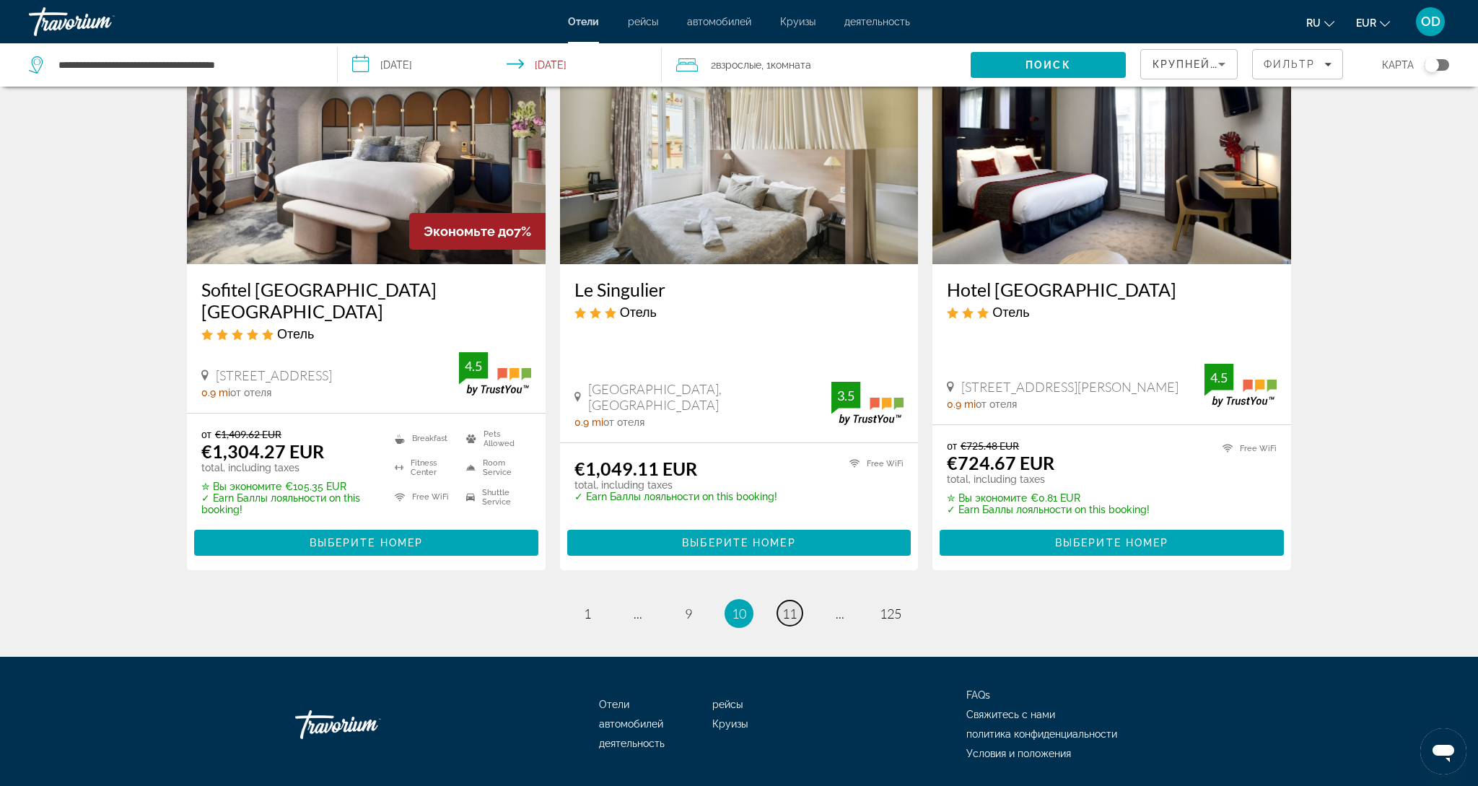
click at [795, 606] on span "11" at bounding box center [789, 614] width 14 height 16
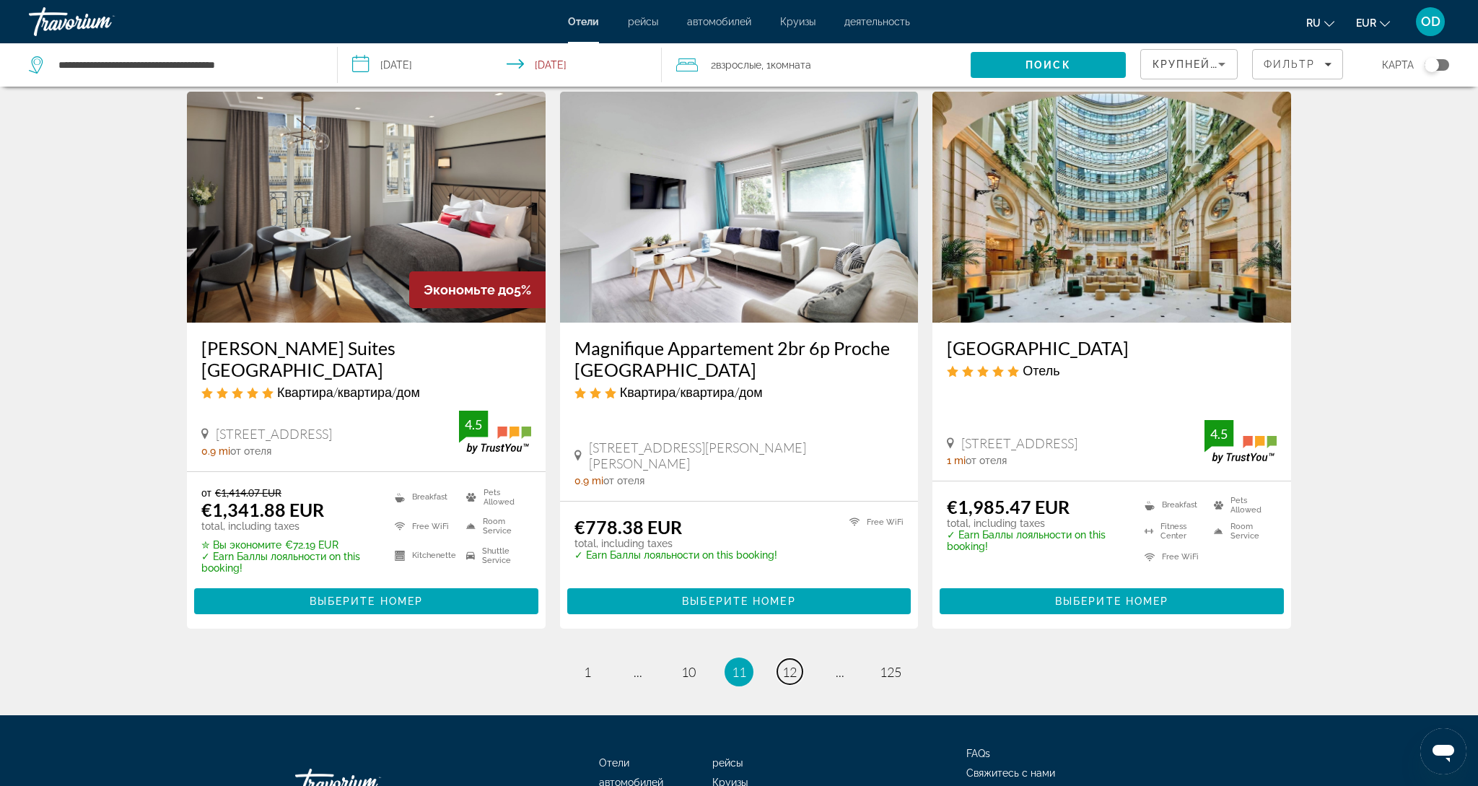
scroll to position [1737, 0]
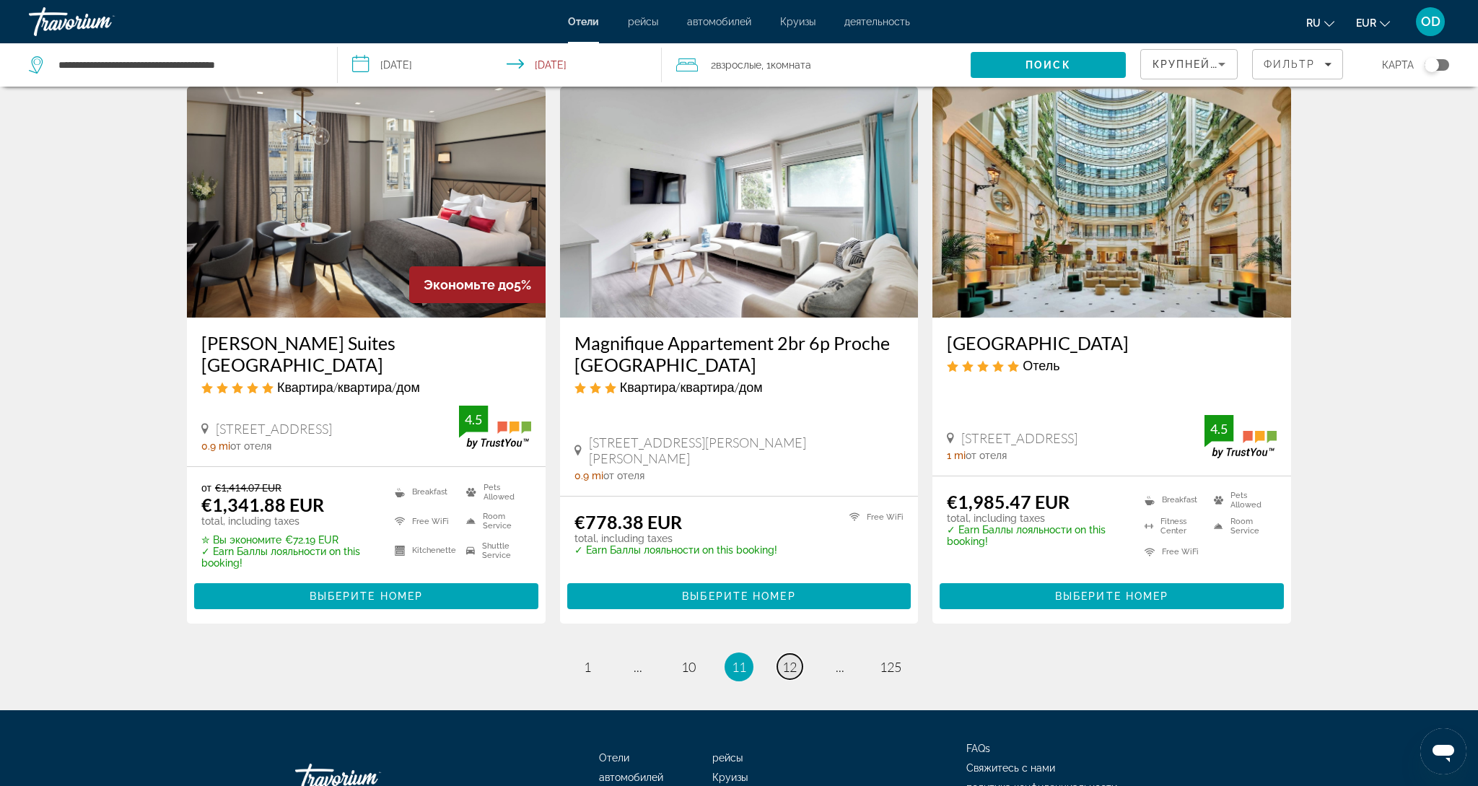
click at [782, 659] on span "12" at bounding box center [789, 667] width 14 height 16
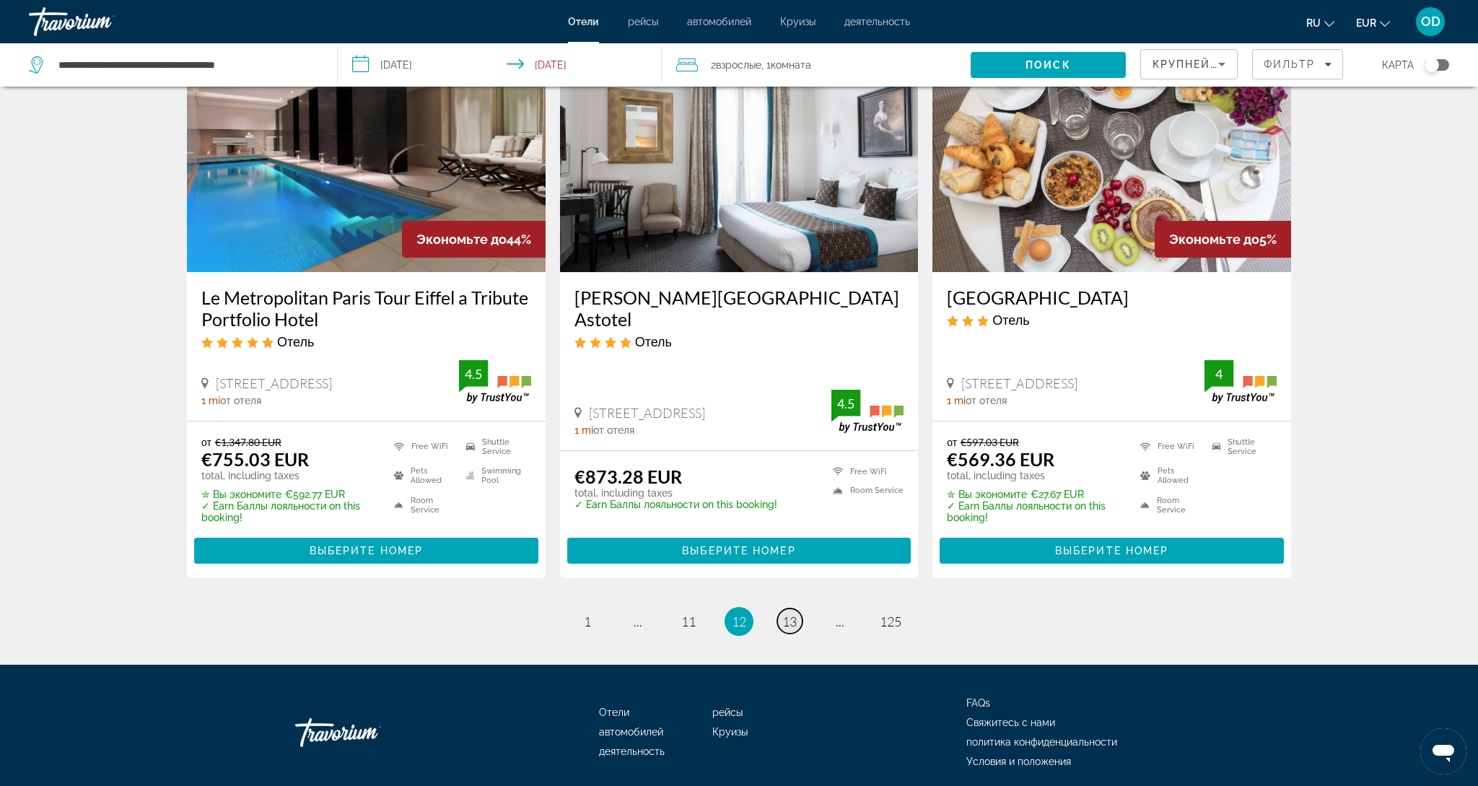
scroll to position [1715, 0]
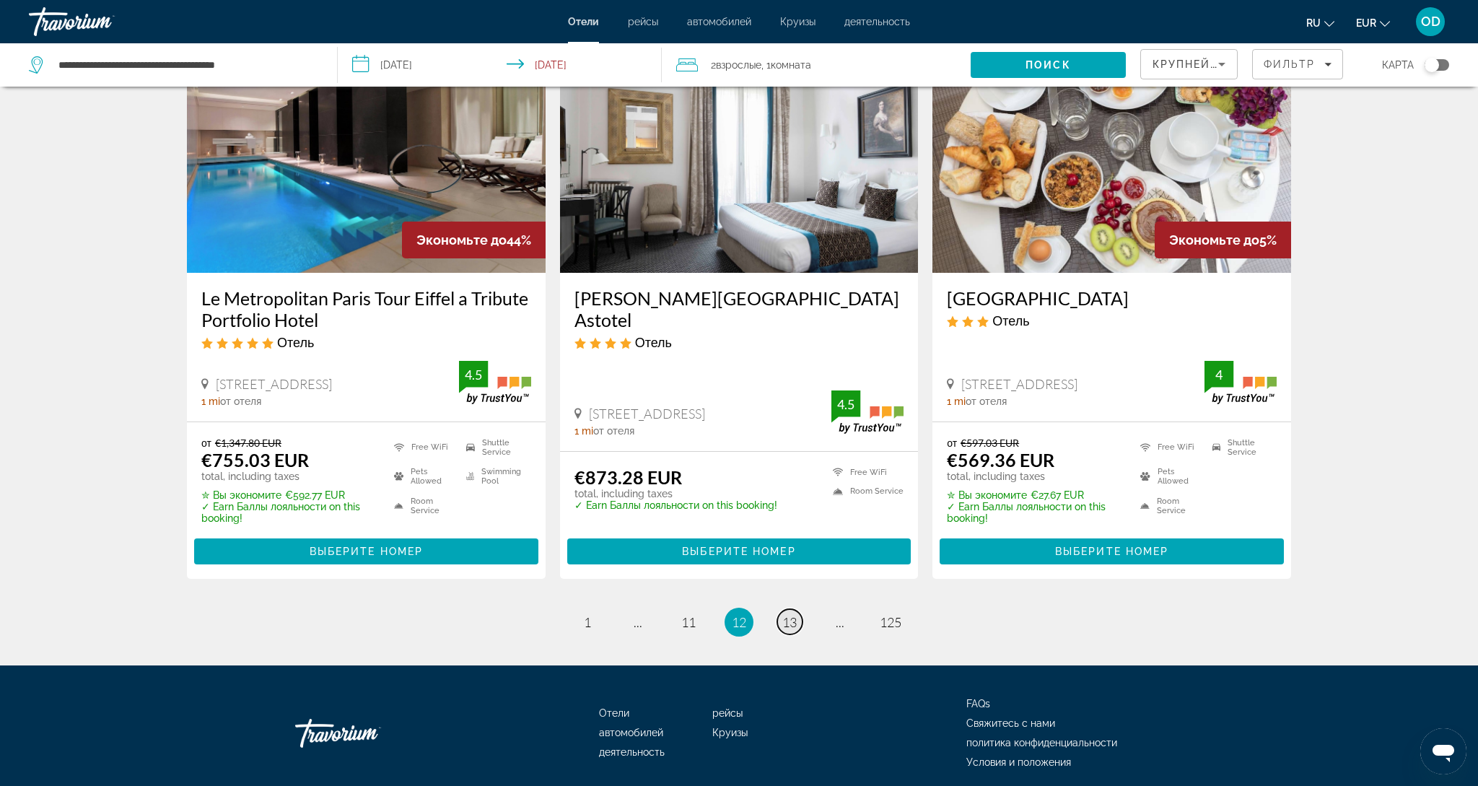
click at [792, 621] on span "13" at bounding box center [789, 622] width 14 height 16
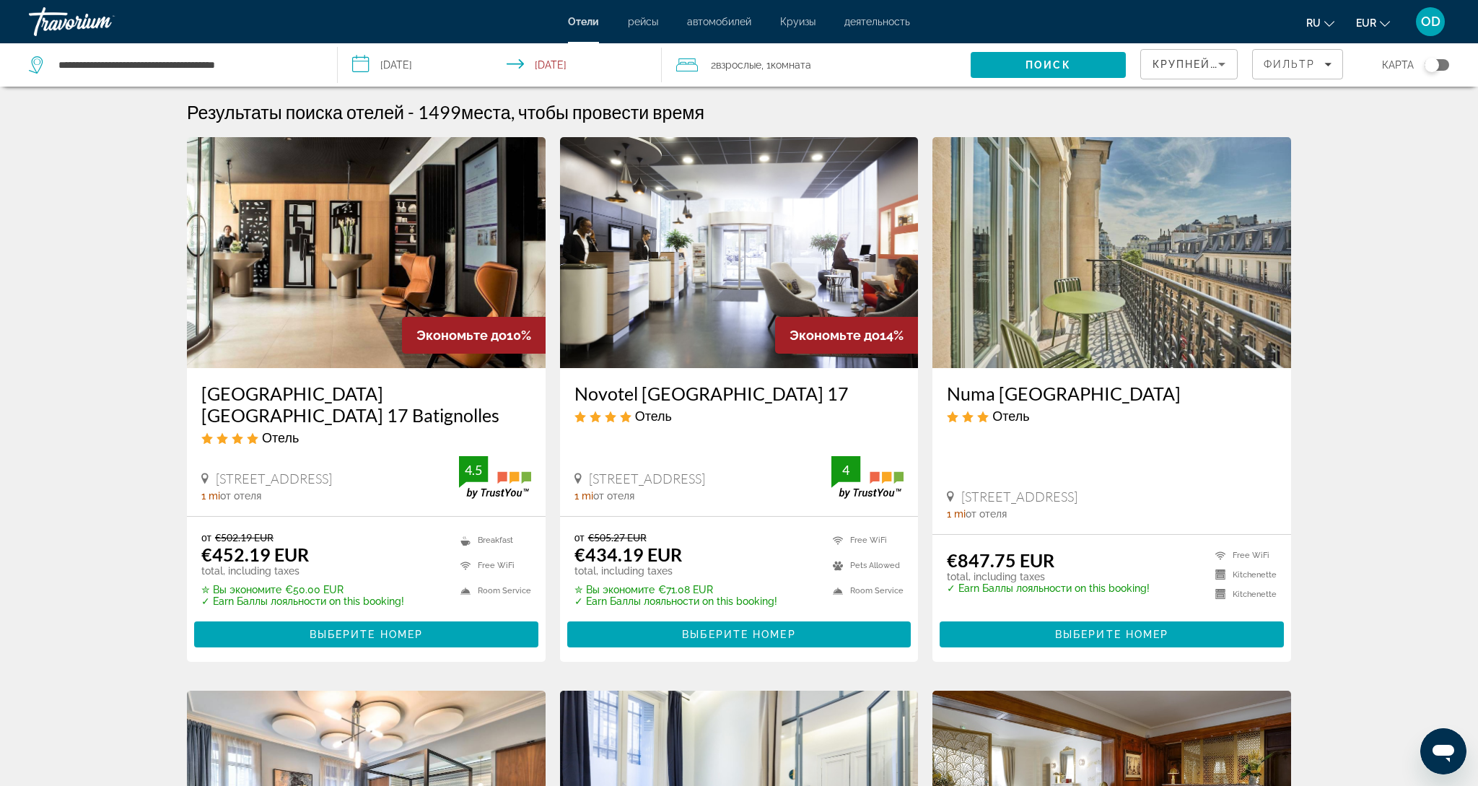
click at [690, 266] on img "Main content" at bounding box center [739, 252] width 359 height 231
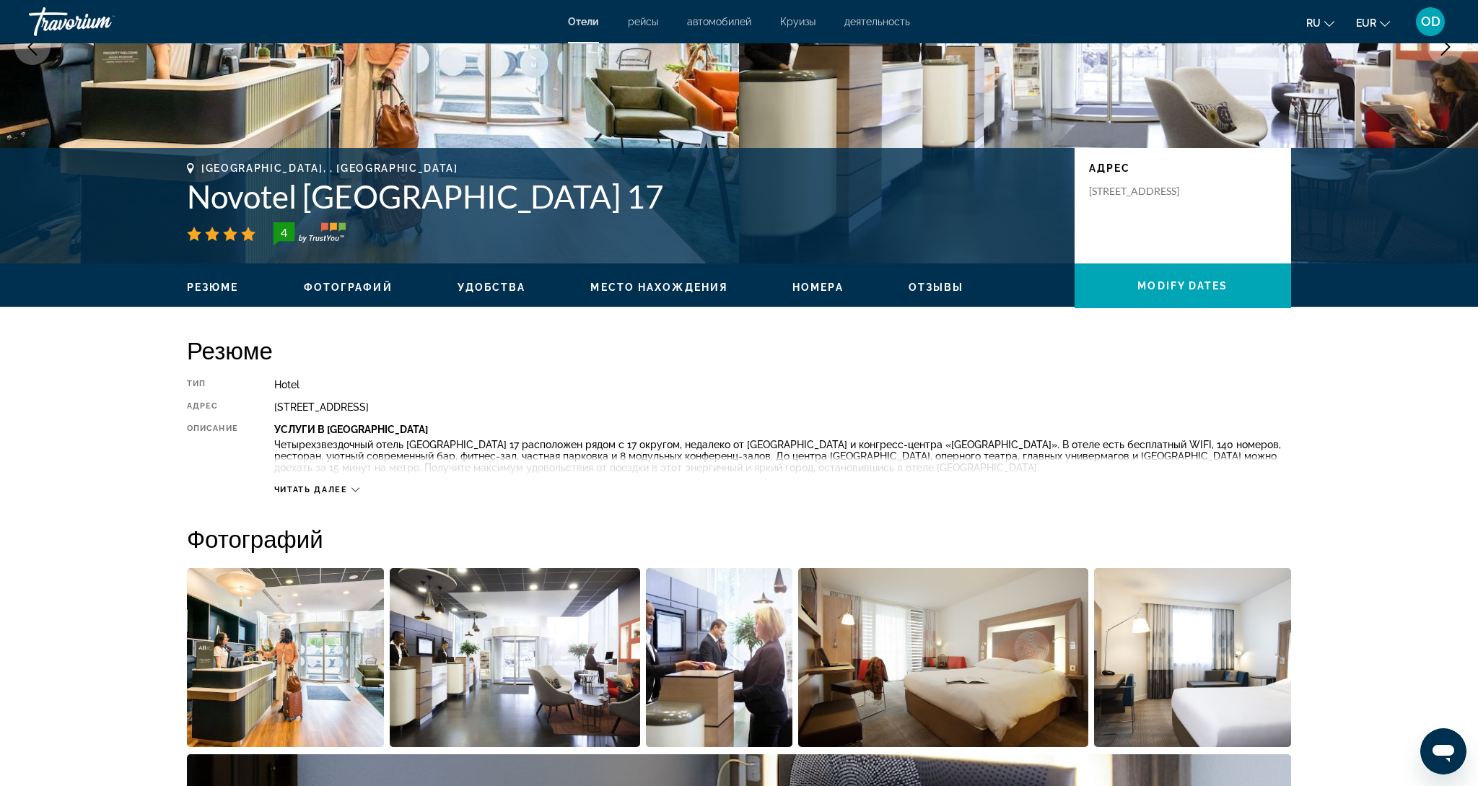
scroll to position [217, 0]
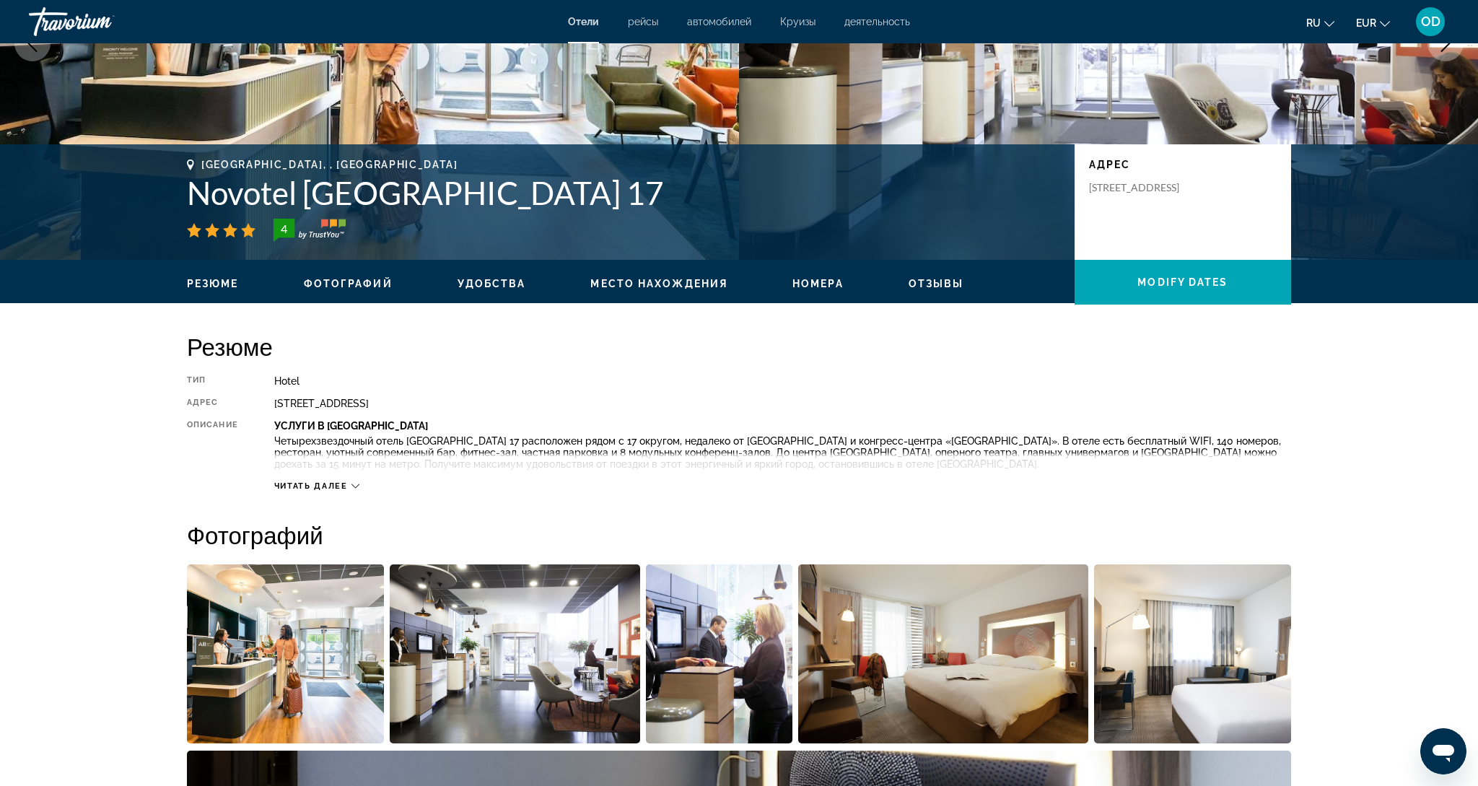
click at [340, 481] on span "Читать далее" at bounding box center [311, 485] width 74 height 9
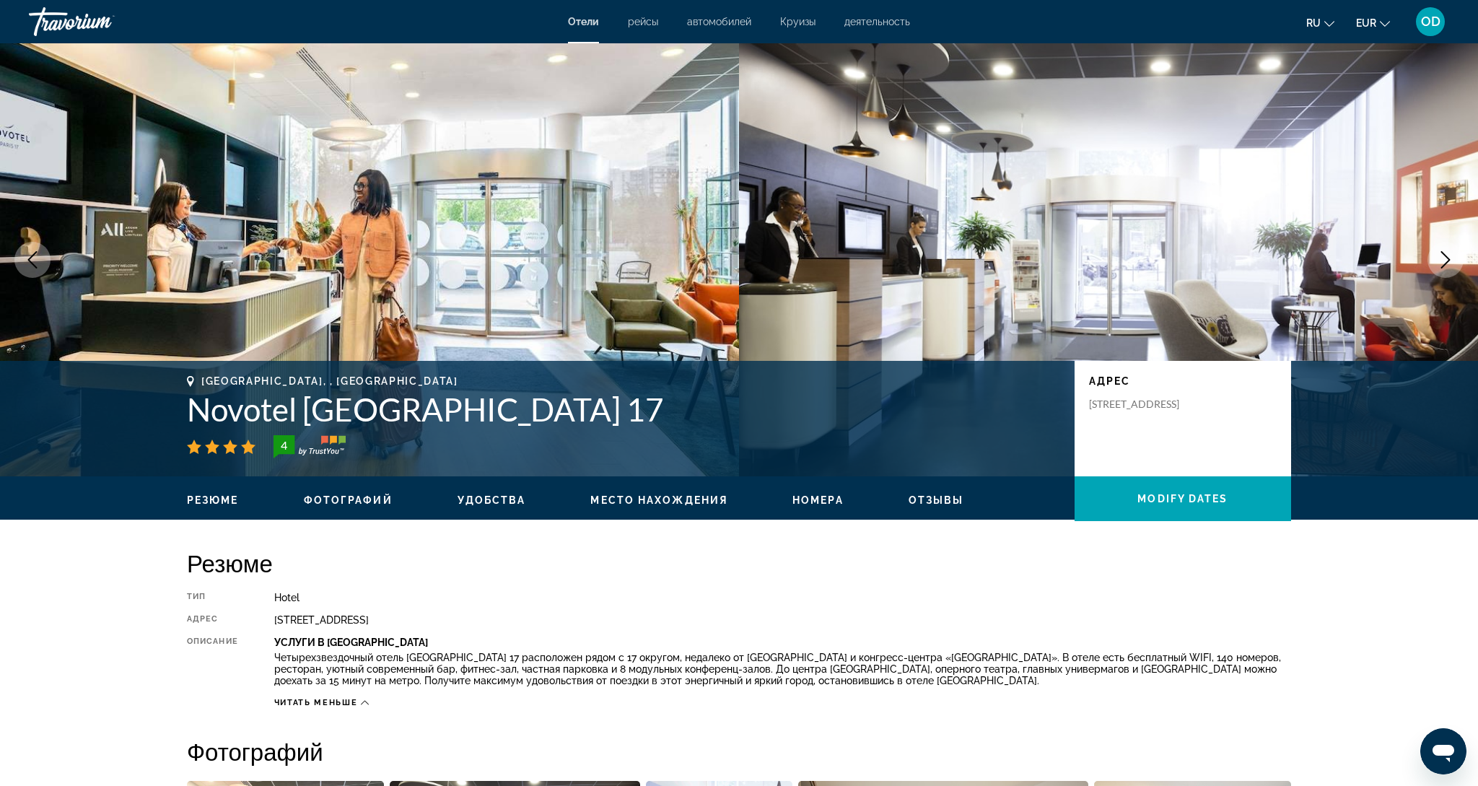
scroll to position [0, 0]
click at [1442, 269] on button "Next image" at bounding box center [1446, 260] width 36 height 36
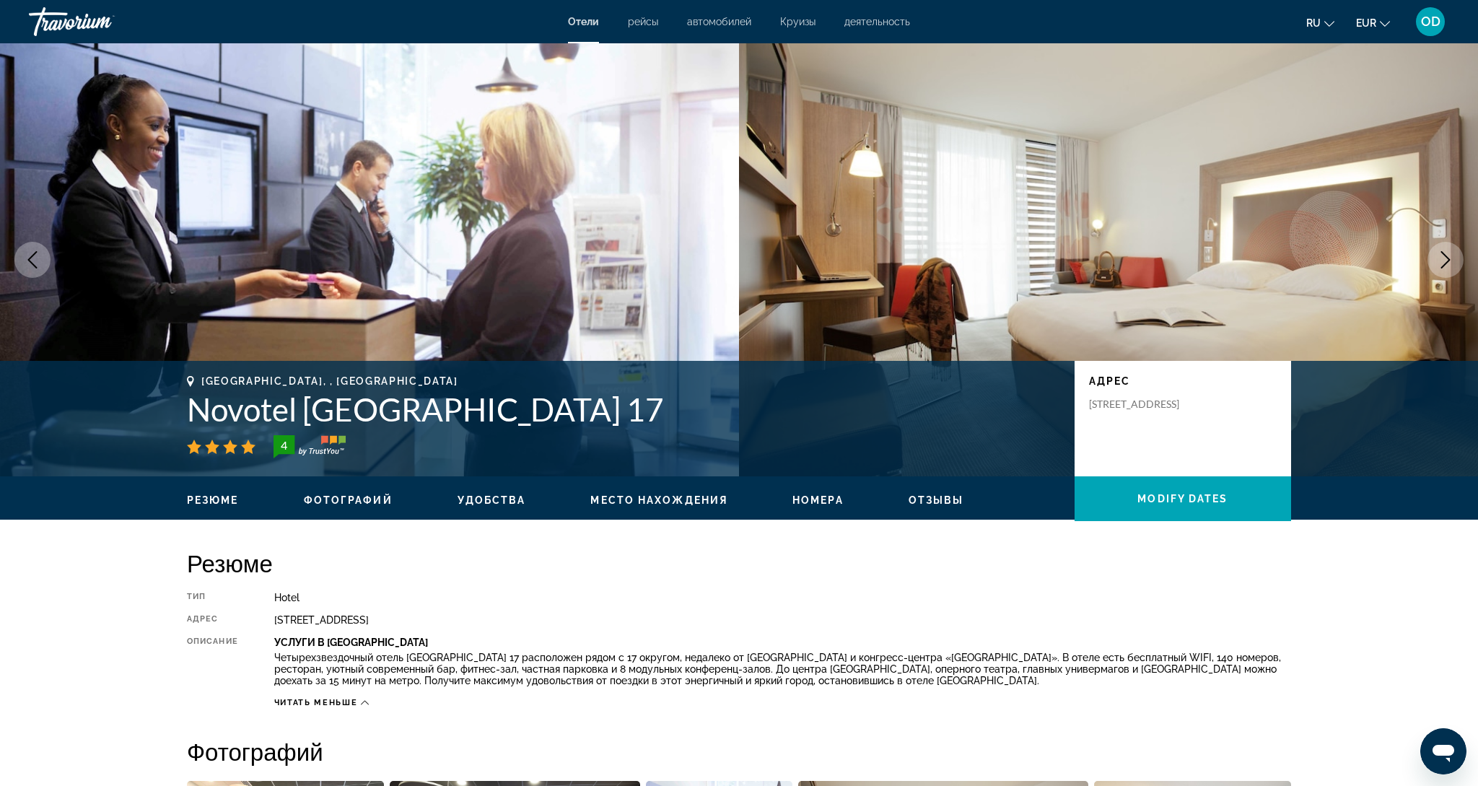
click at [1445, 261] on icon "Next image" at bounding box center [1445, 259] width 17 height 17
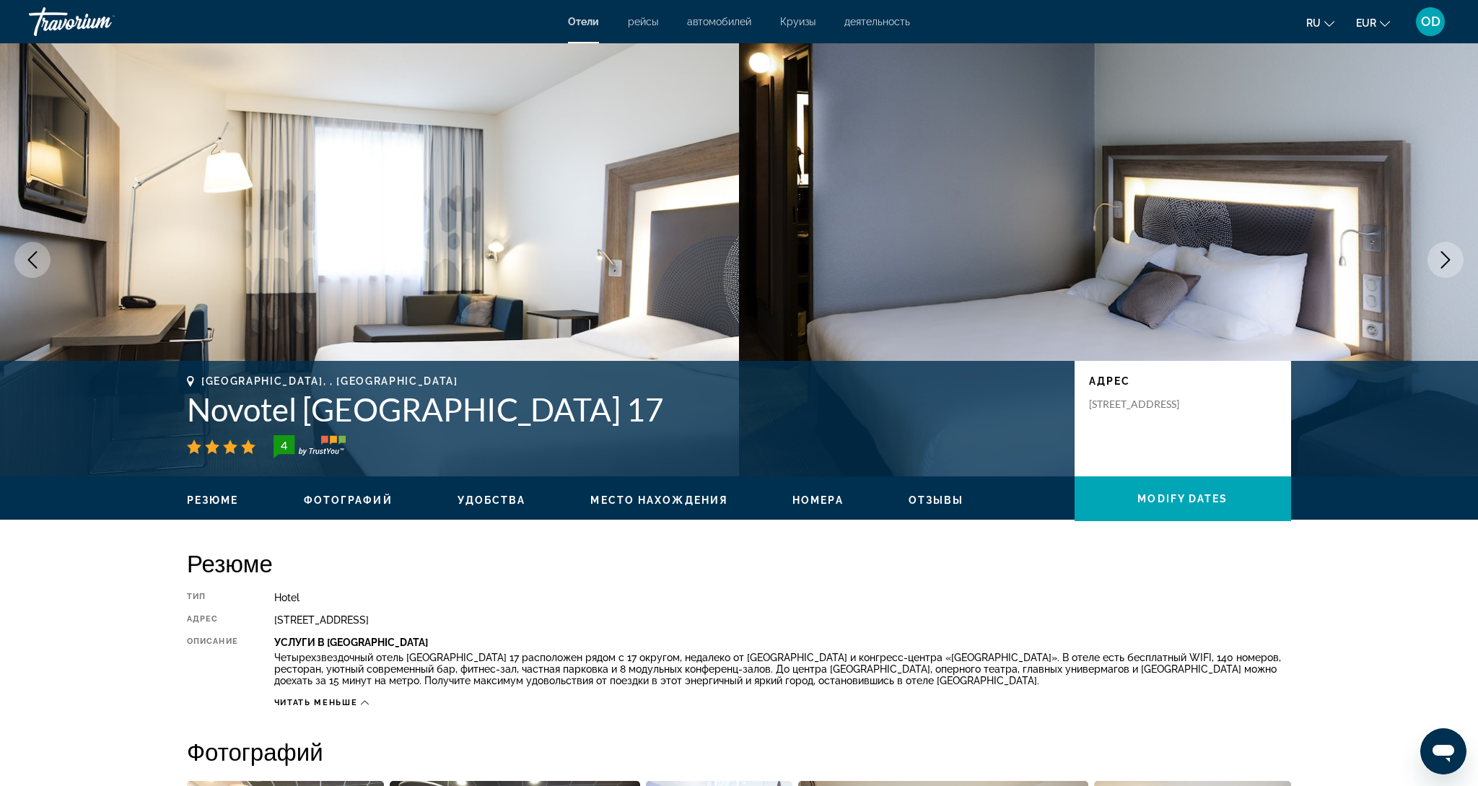
click at [1445, 261] on icon "Next image" at bounding box center [1445, 259] width 17 height 17
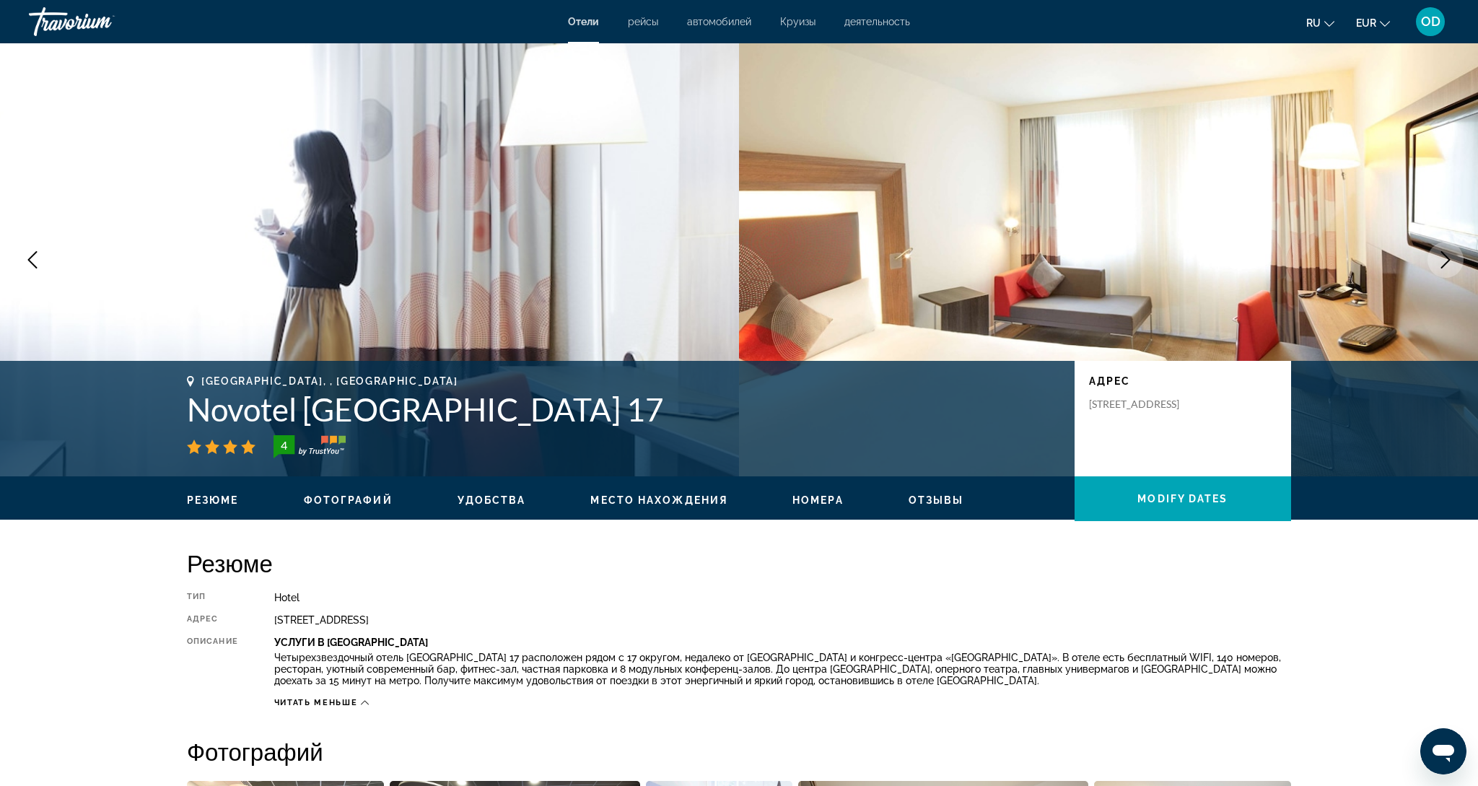
click at [1445, 261] on icon "Next image" at bounding box center [1445, 259] width 17 height 17
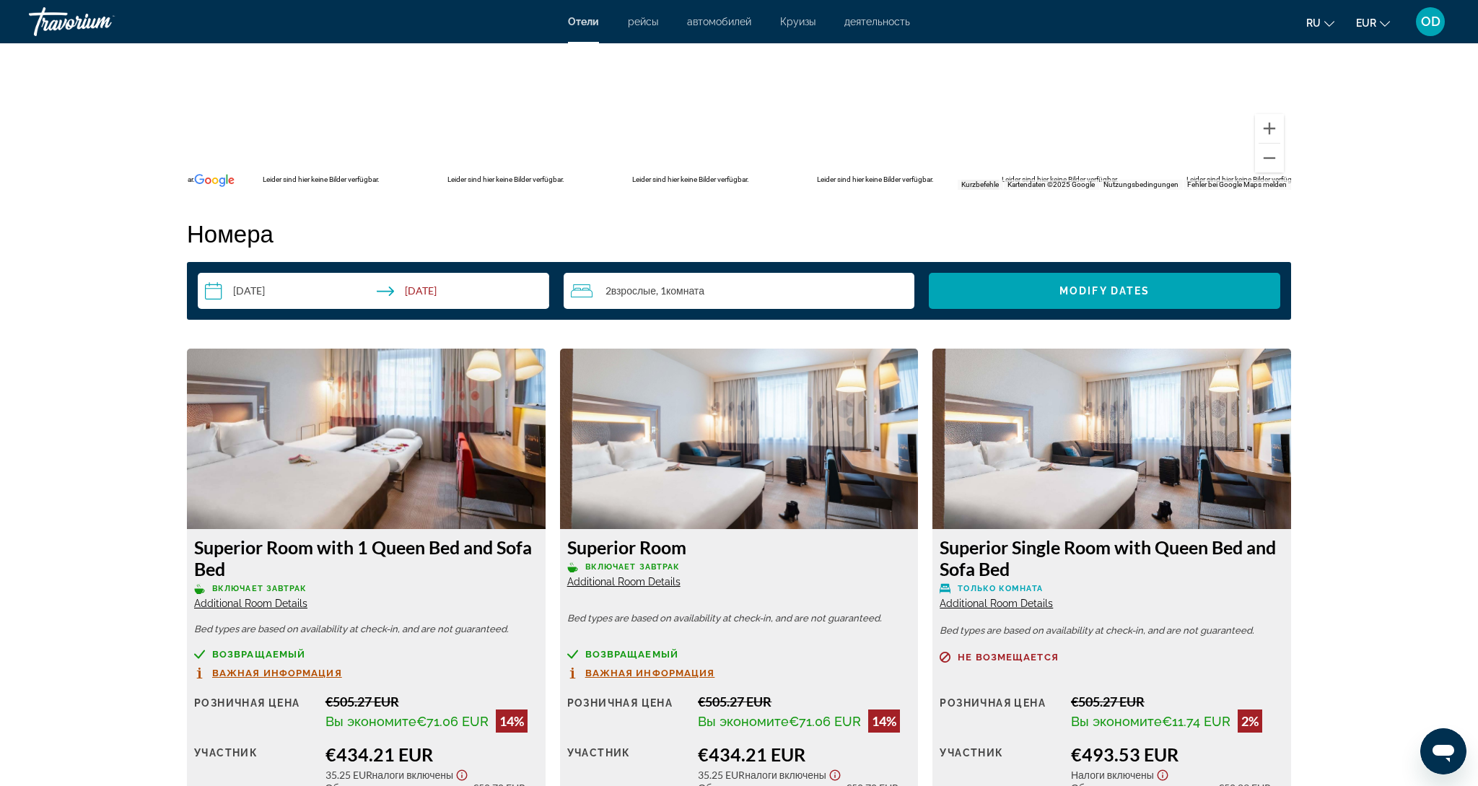
scroll to position [1637, 0]
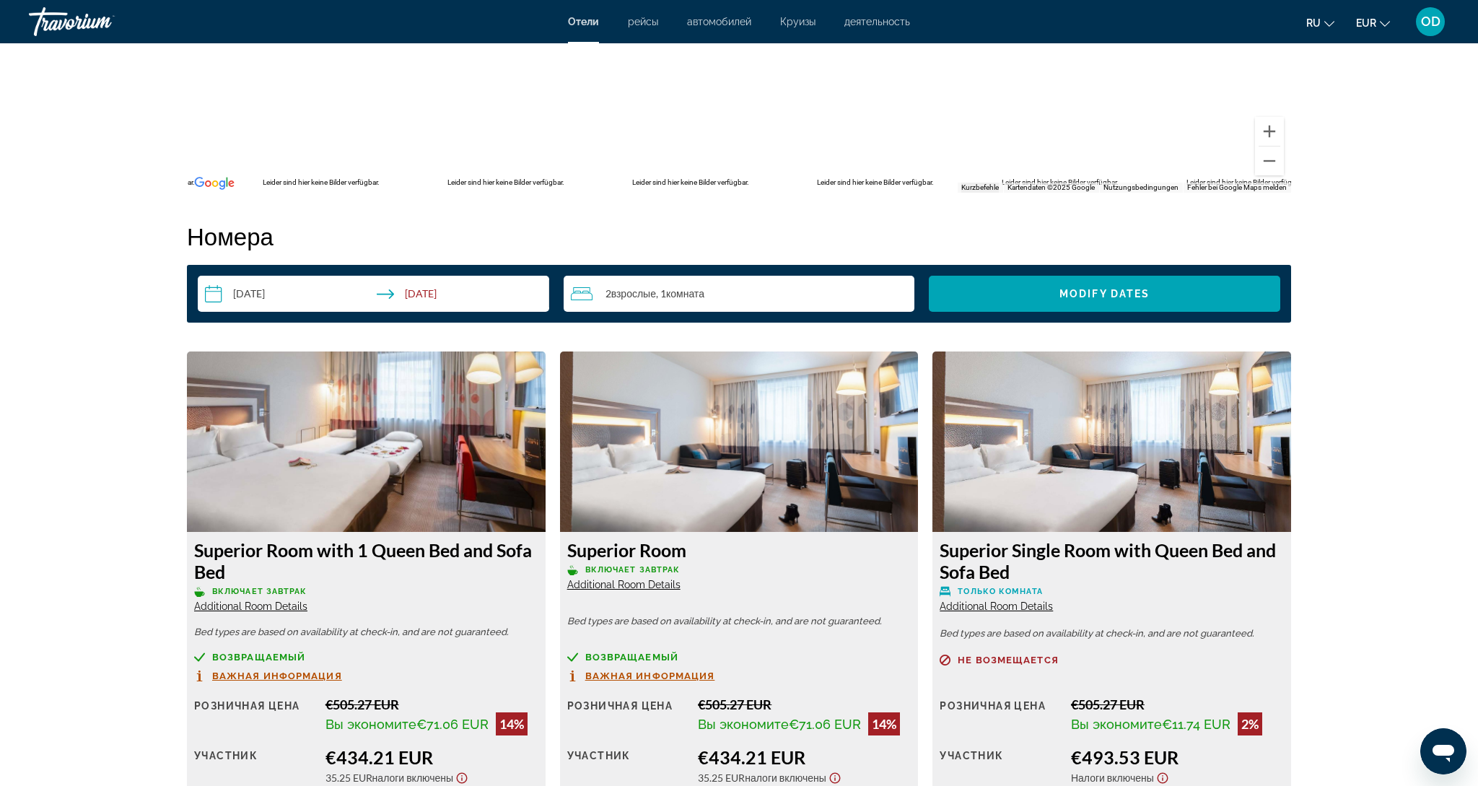
click at [1107, 447] on img "Main content" at bounding box center [1112, 442] width 359 height 180
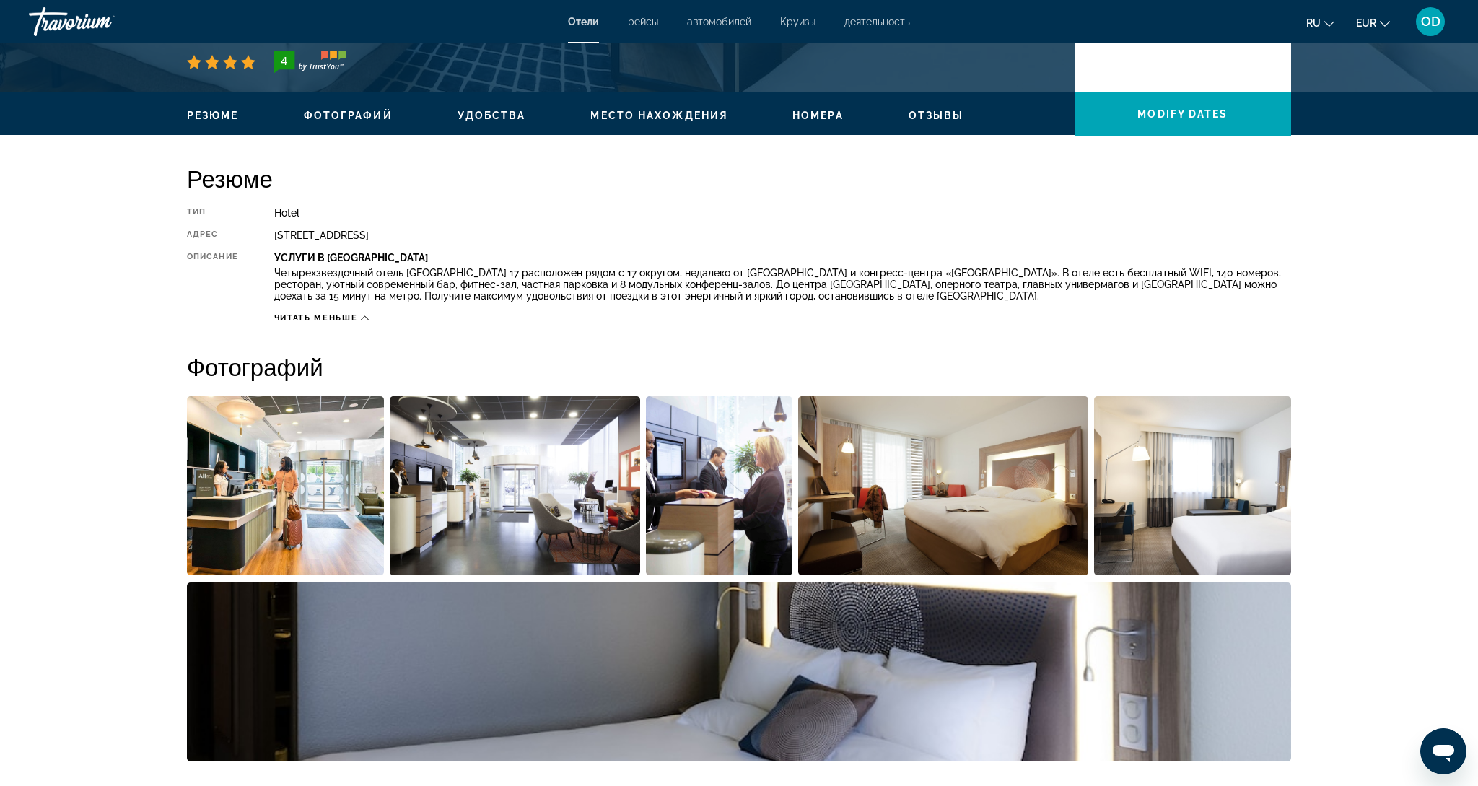
scroll to position [359, 0]
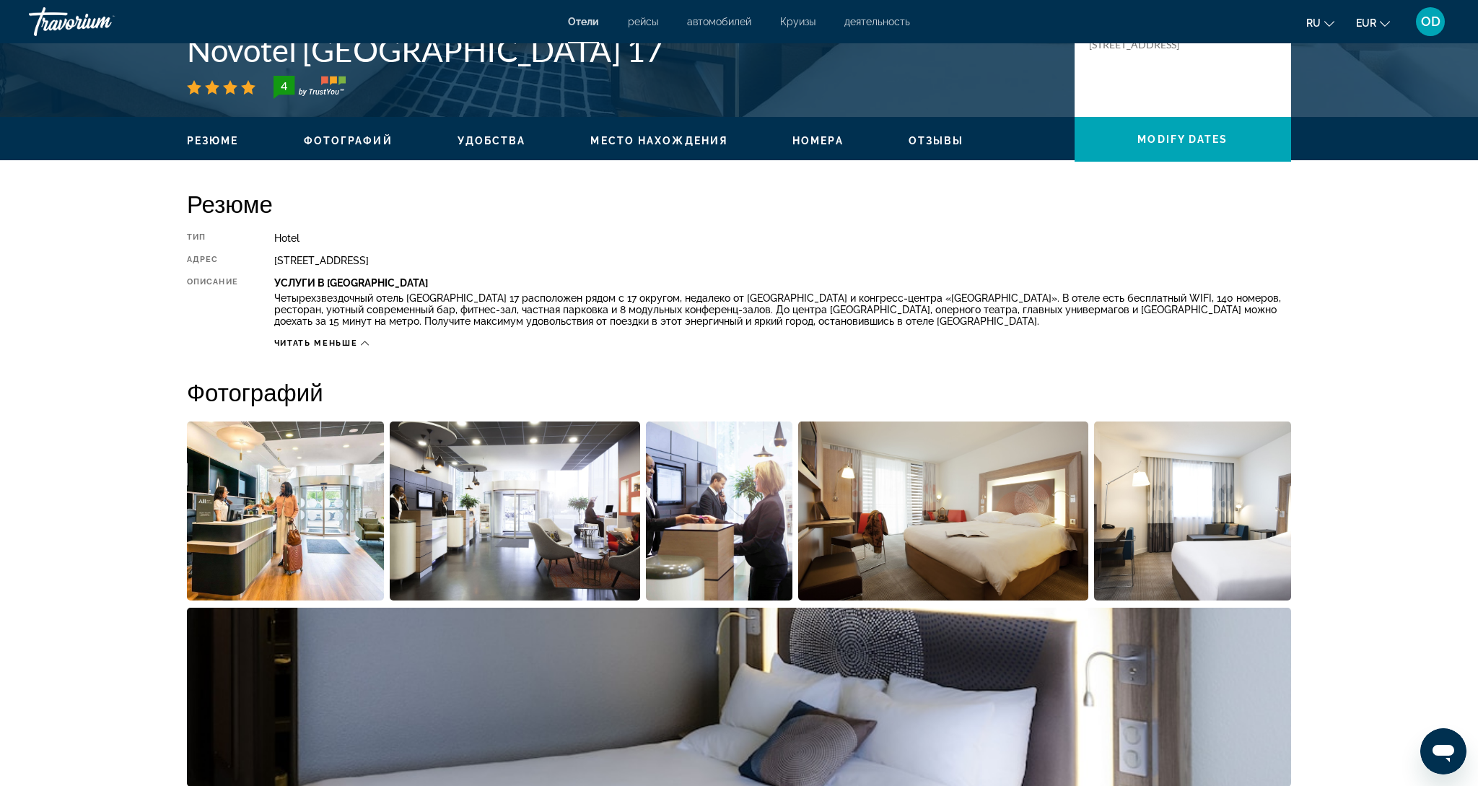
click at [292, 502] on img "Open full-screen image slider" at bounding box center [285, 511] width 197 height 179
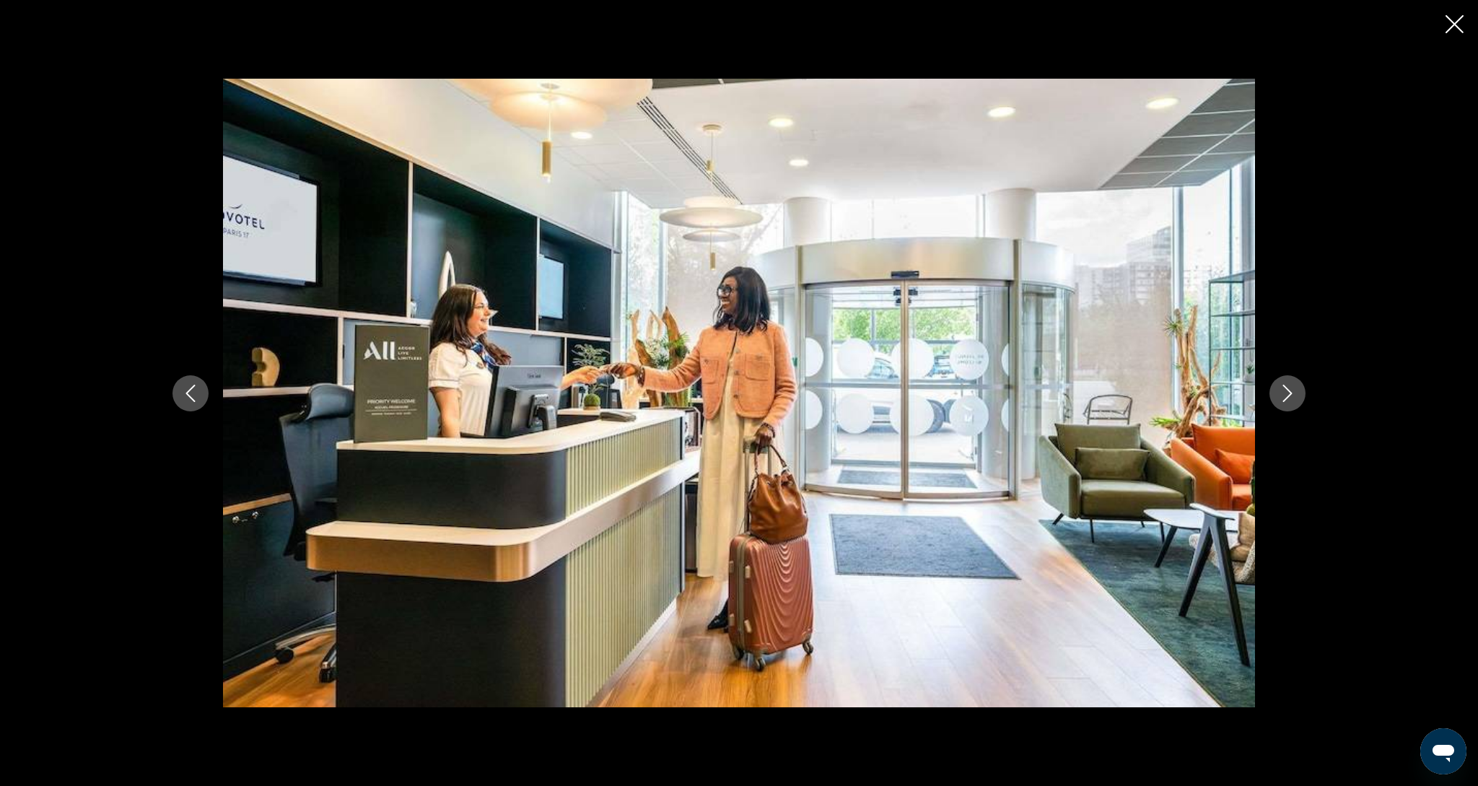
click at [1279, 387] on icon "Next image" at bounding box center [1287, 393] width 17 height 17
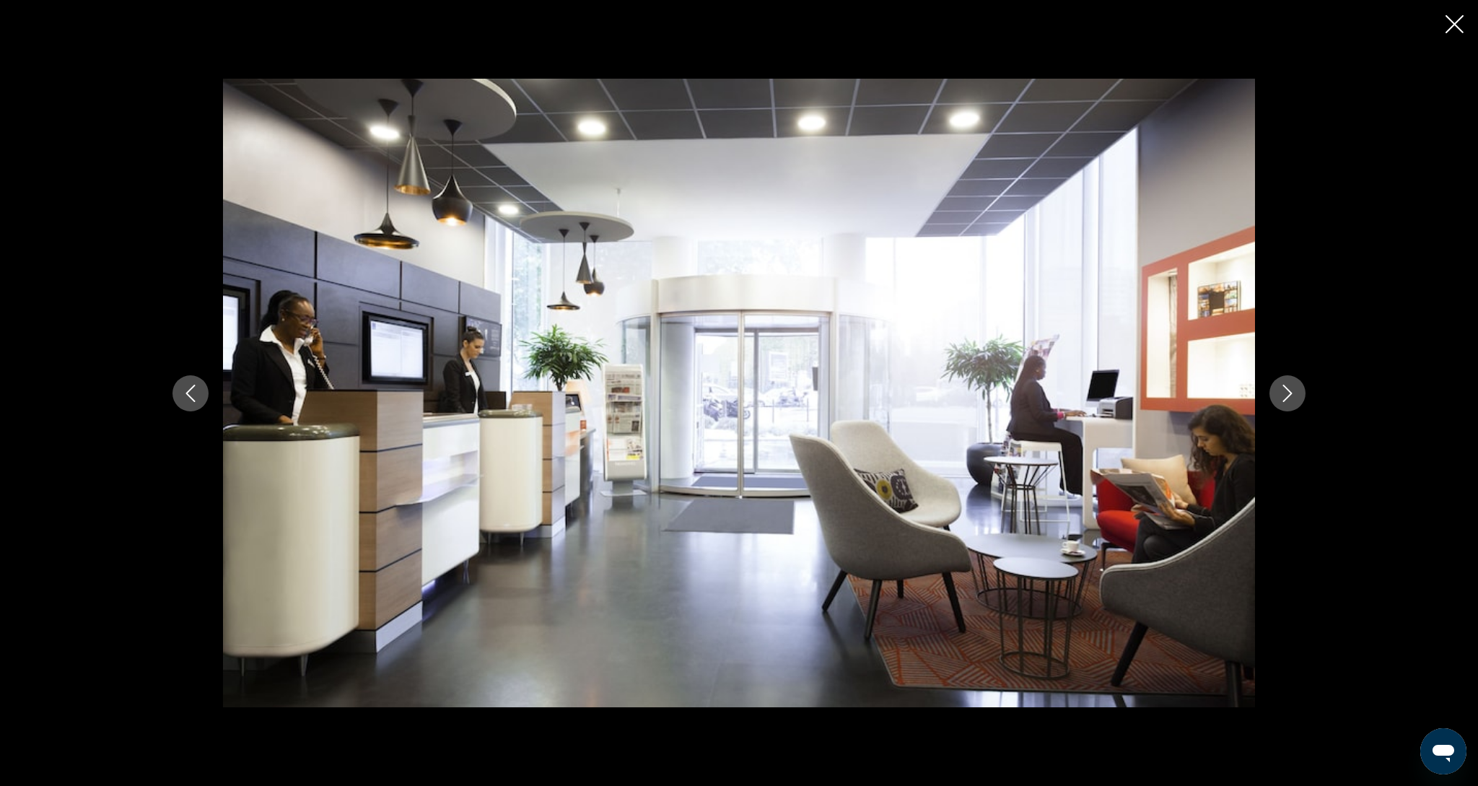
click at [1278, 395] on button "Next image" at bounding box center [1288, 393] width 36 height 36
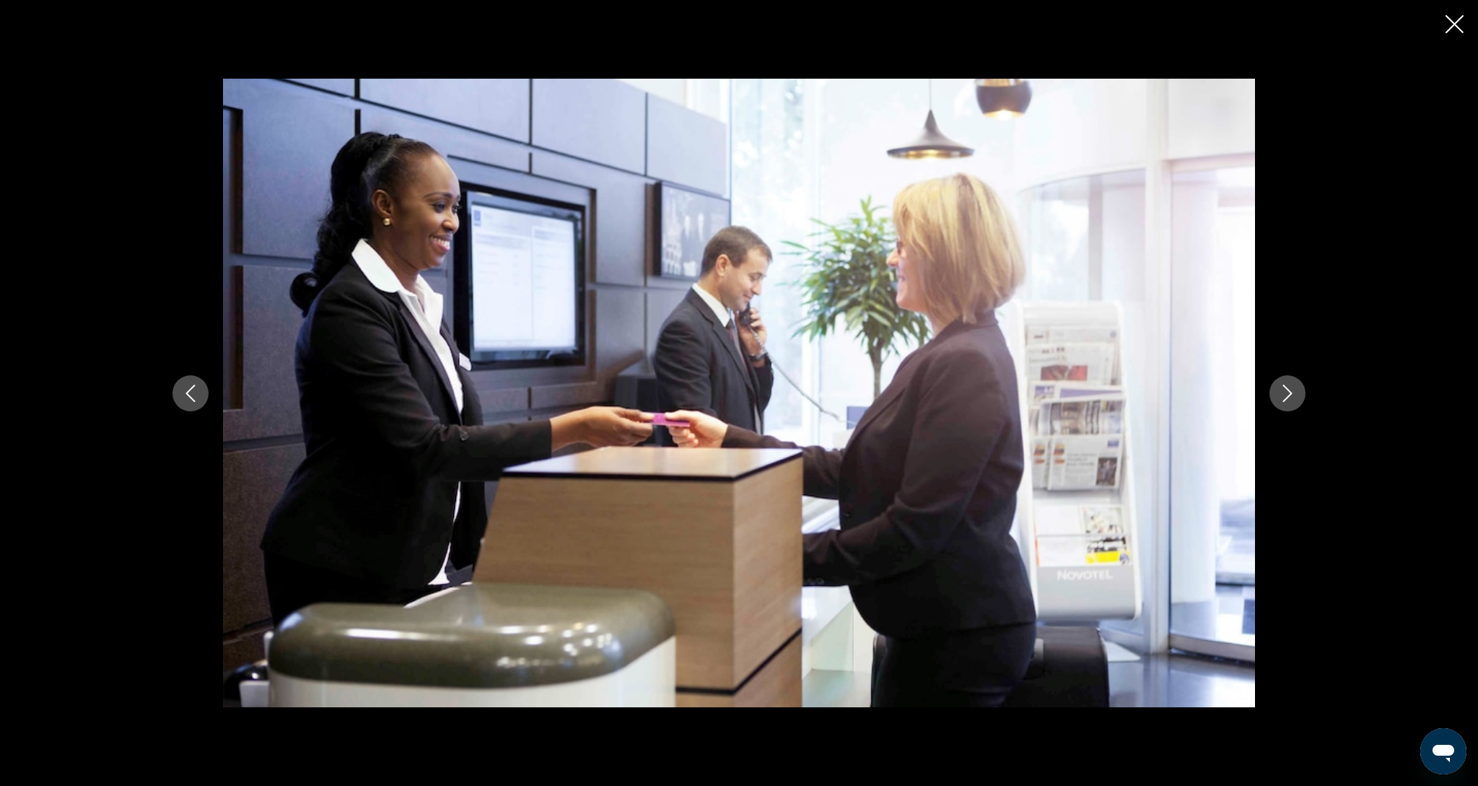
click at [1278, 395] on button "Next image" at bounding box center [1288, 393] width 36 height 36
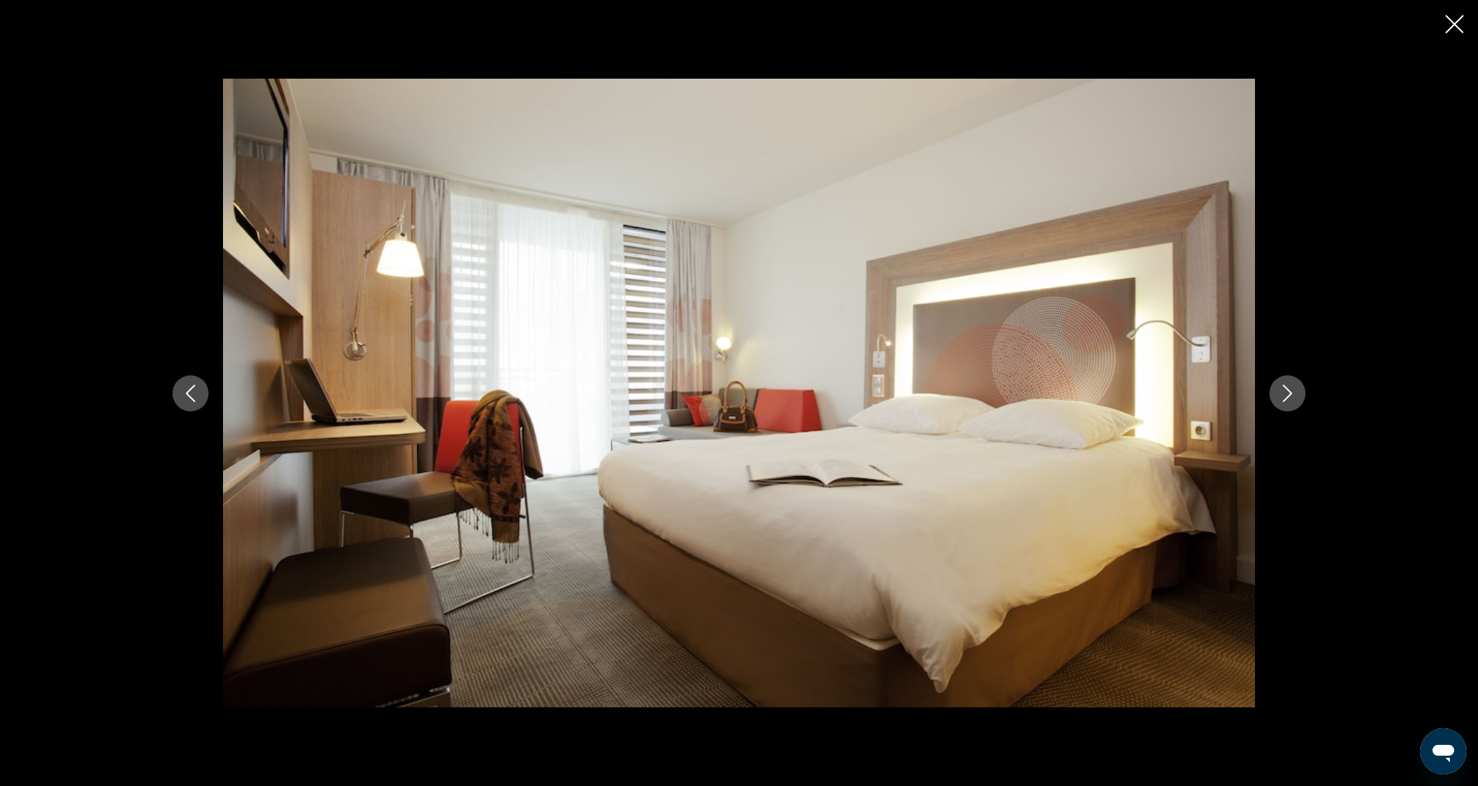
click at [1278, 395] on button "Next image" at bounding box center [1288, 393] width 36 height 36
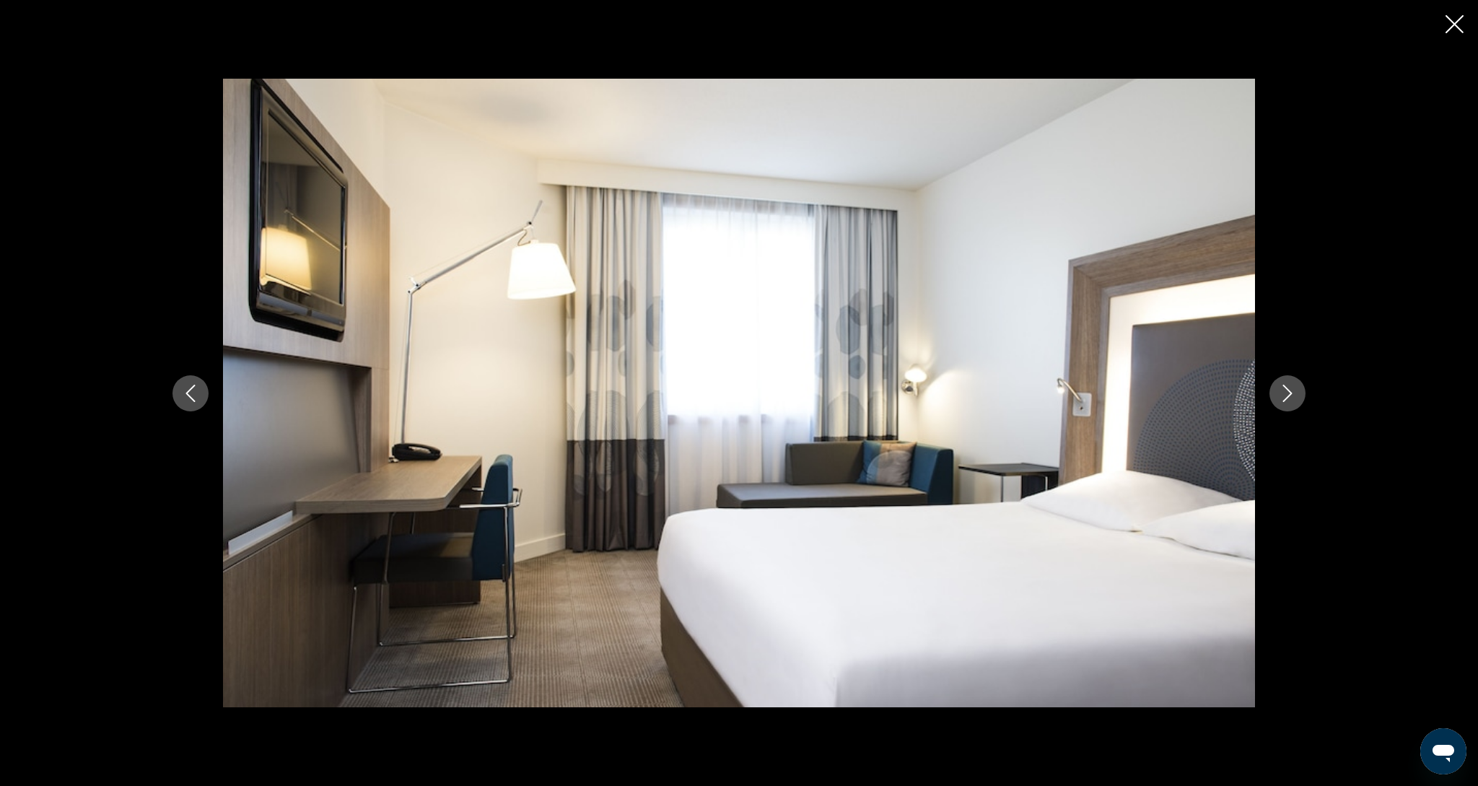
click at [1278, 393] on button "Next image" at bounding box center [1288, 393] width 36 height 36
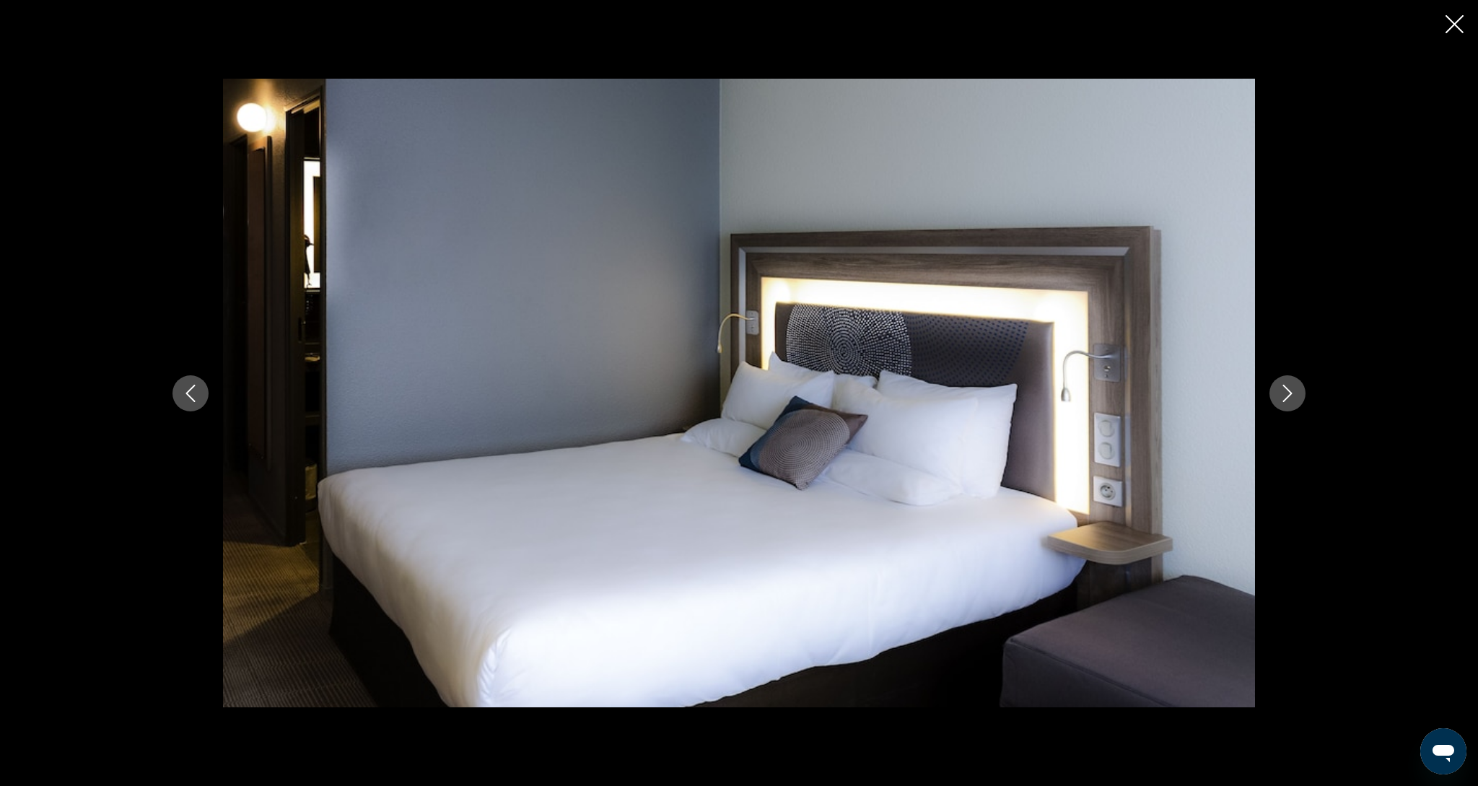
click at [1457, 24] on icon "Close slideshow" at bounding box center [1455, 24] width 18 height 18
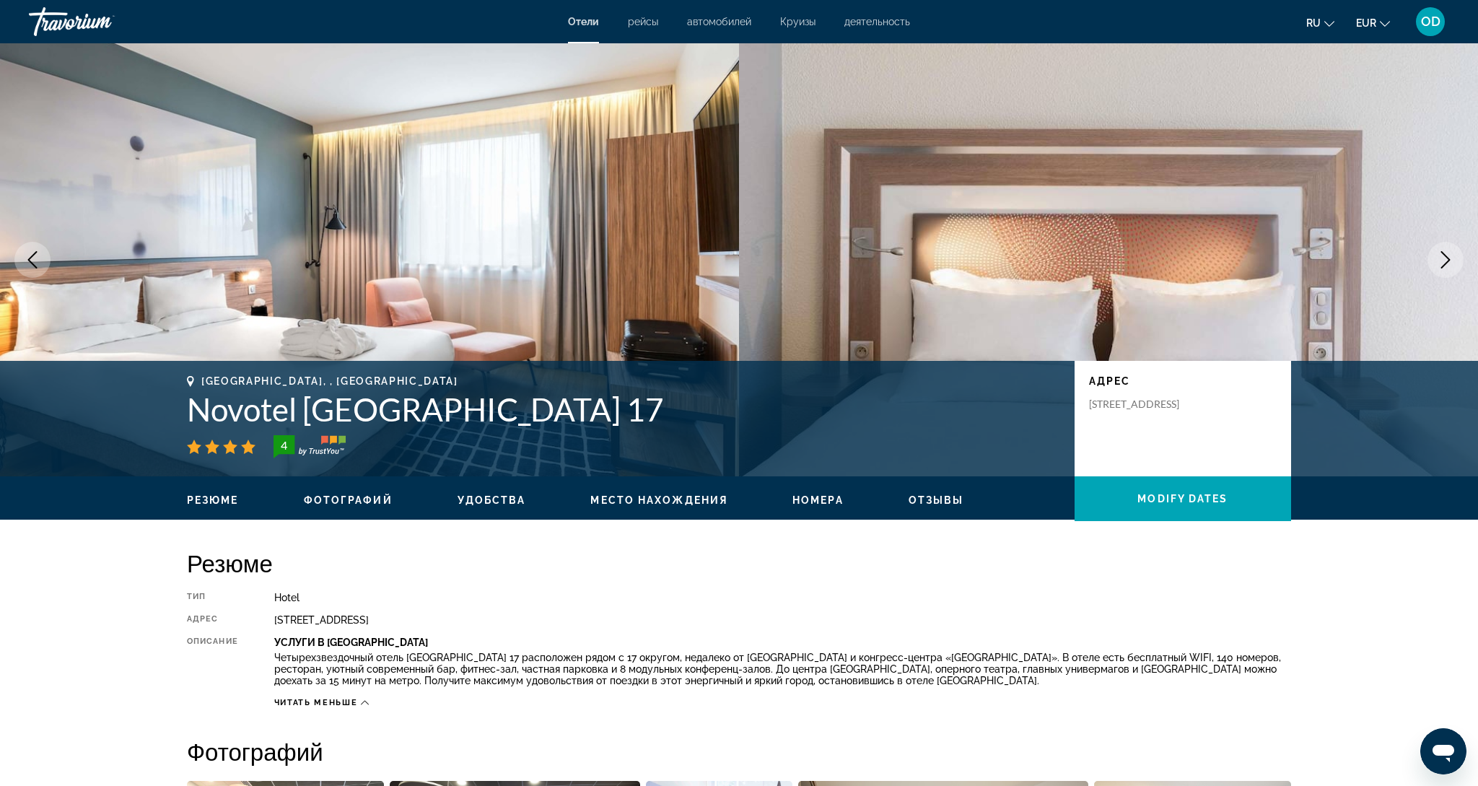
scroll to position [0, 0]
click at [1443, 263] on icon "Next image" at bounding box center [1445, 259] width 17 height 17
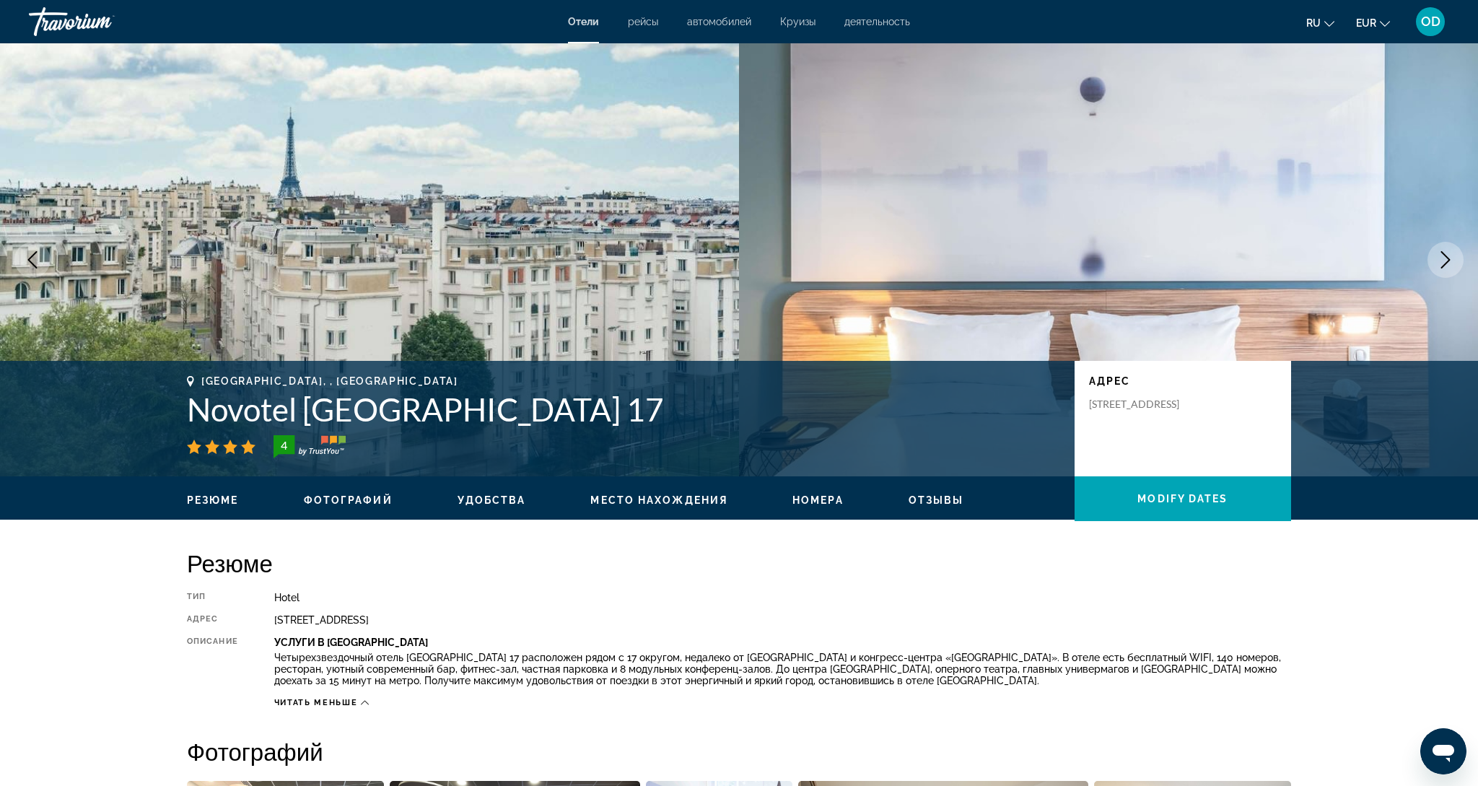
click at [466, 253] on img "Main content" at bounding box center [369, 259] width 739 height 433
click at [1449, 257] on icon "Next image" at bounding box center [1445, 259] width 17 height 17
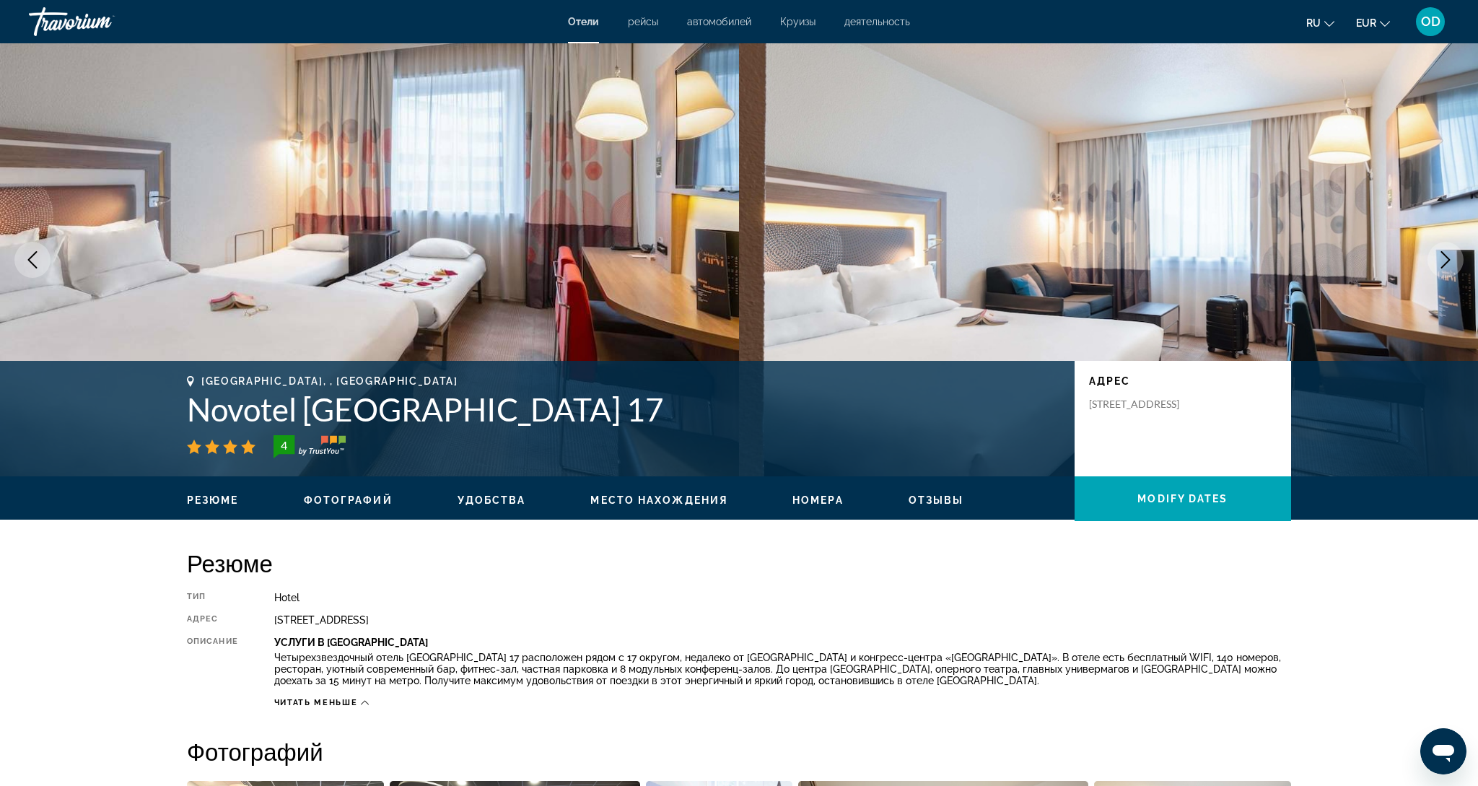
click at [1449, 257] on icon "Next image" at bounding box center [1445, 259] width 17 height 17
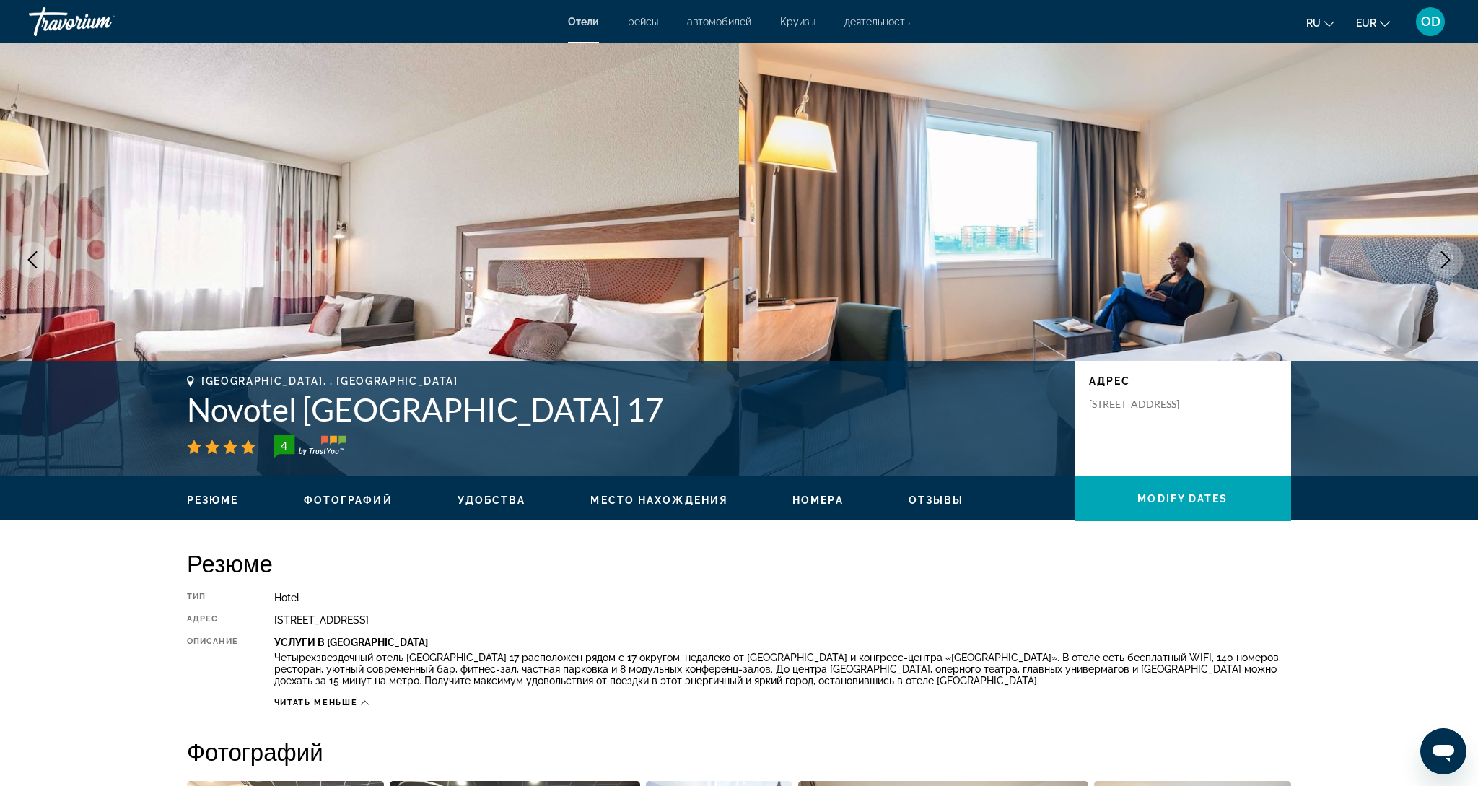
click at [1449, 257] on icon "Next image" at bounding box center [1445, 259] width 17 height 17
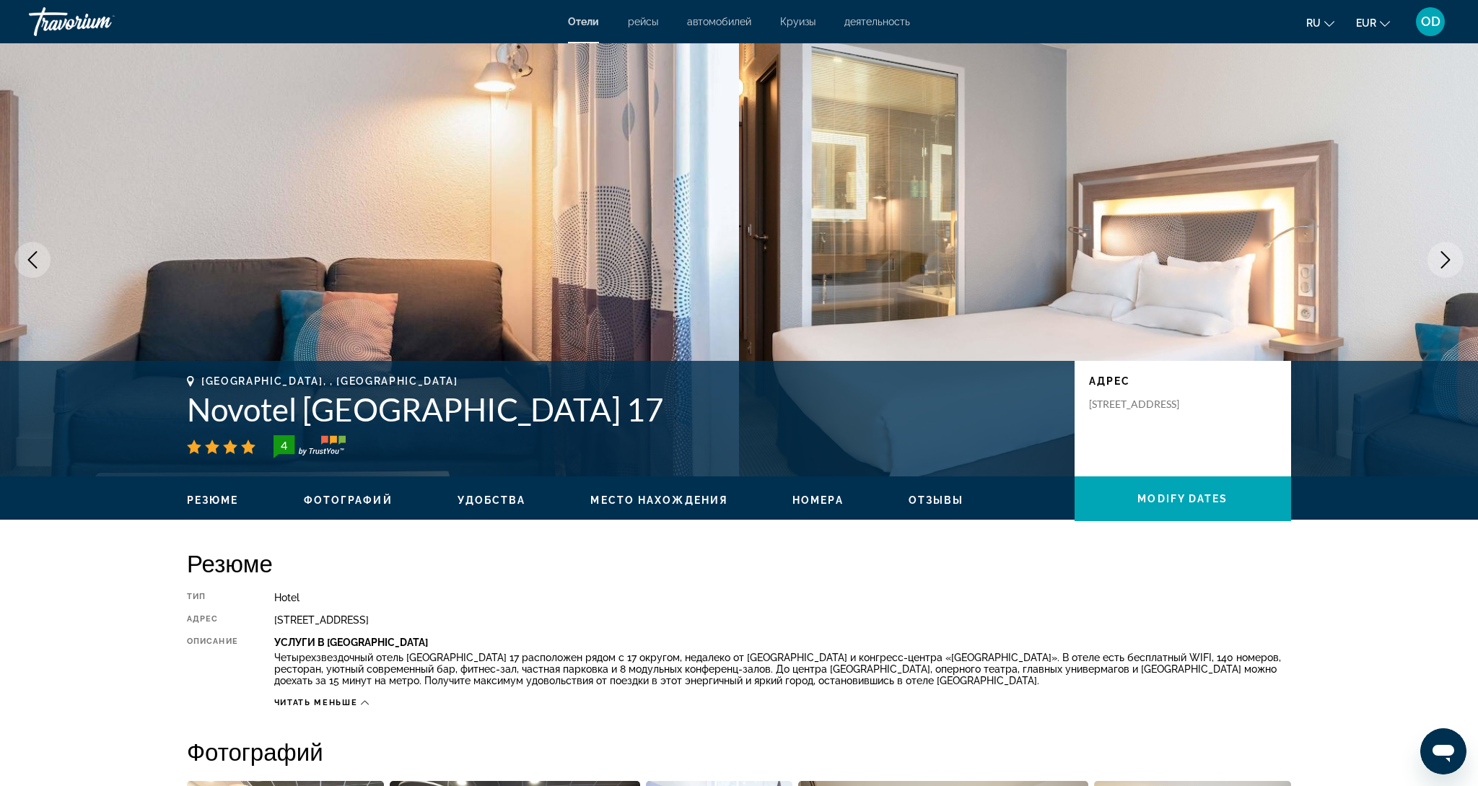
click at [1449, 257] on icon "Next image" at bounding box center [1445, 259] width 17 height 17
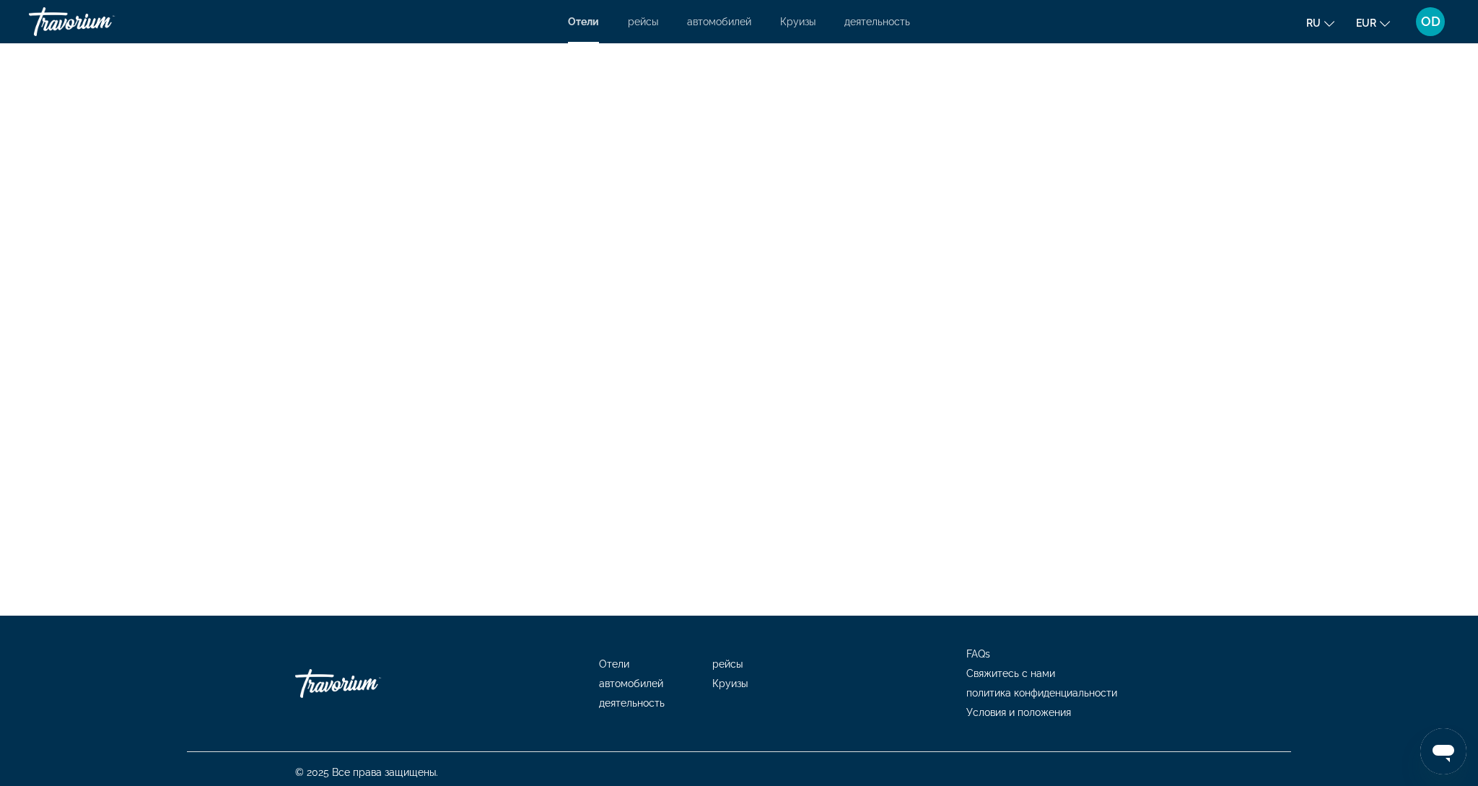
scroll to position [4267, 0]
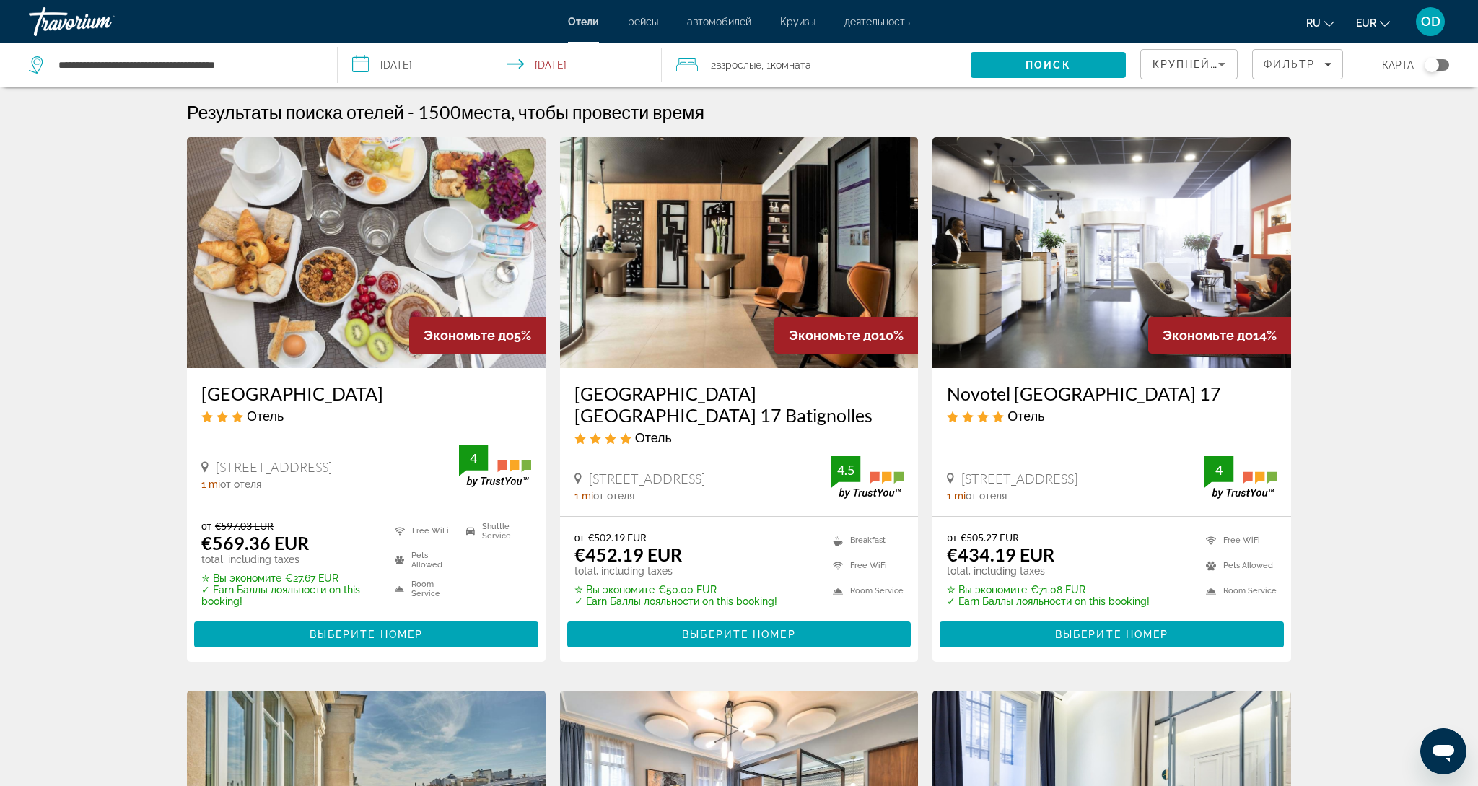
click at [1070, 335] on img "Main content" at bounding box center [1112, 252] width 359 height 231
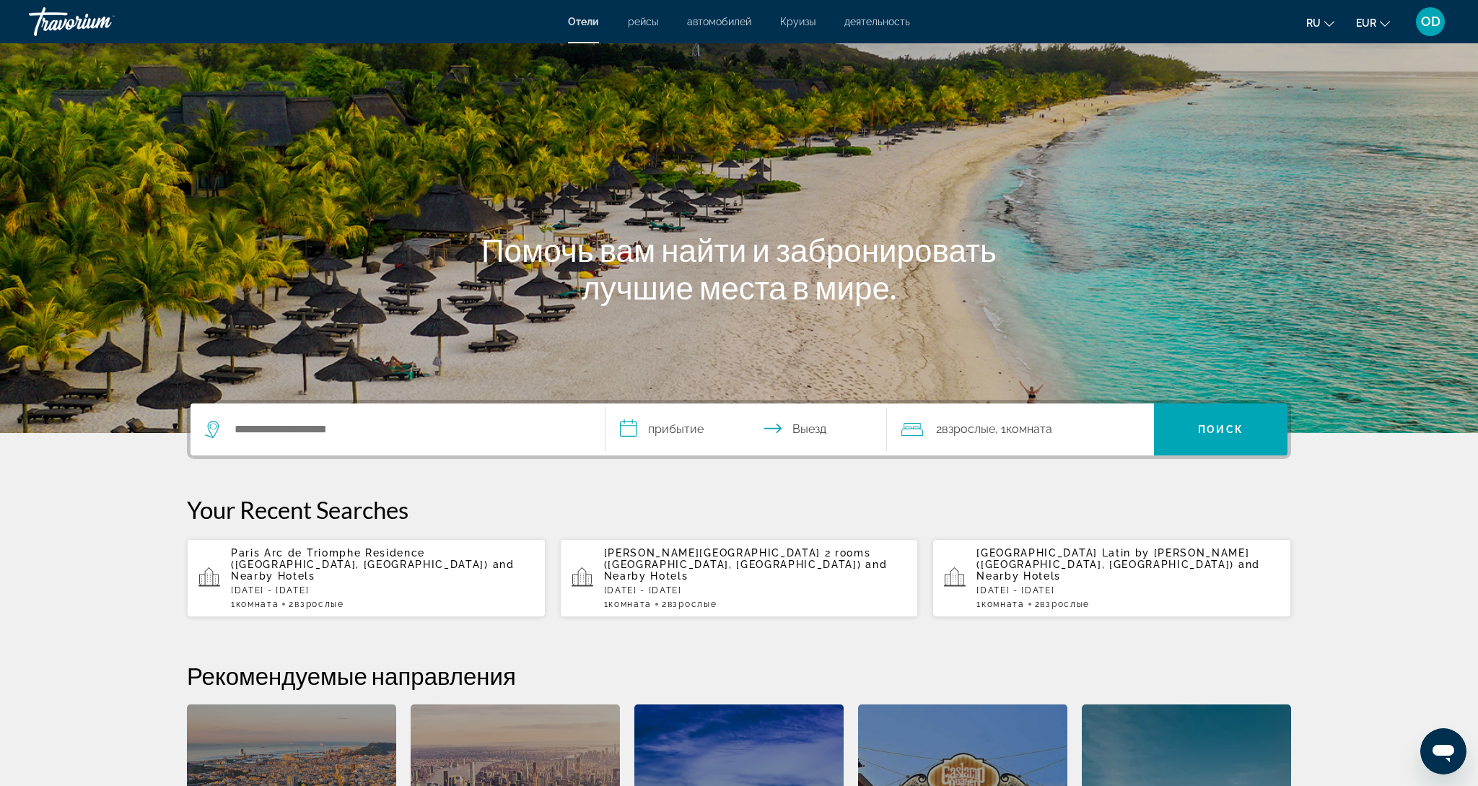
click at [318, 570] on p "Paris Arc de Triomphe Residence ([GEOGRAPHIC_DATA], [GEOGRAPHIC_DATA]) and Near…" at bounding box center [382, 564] width 303 height 35
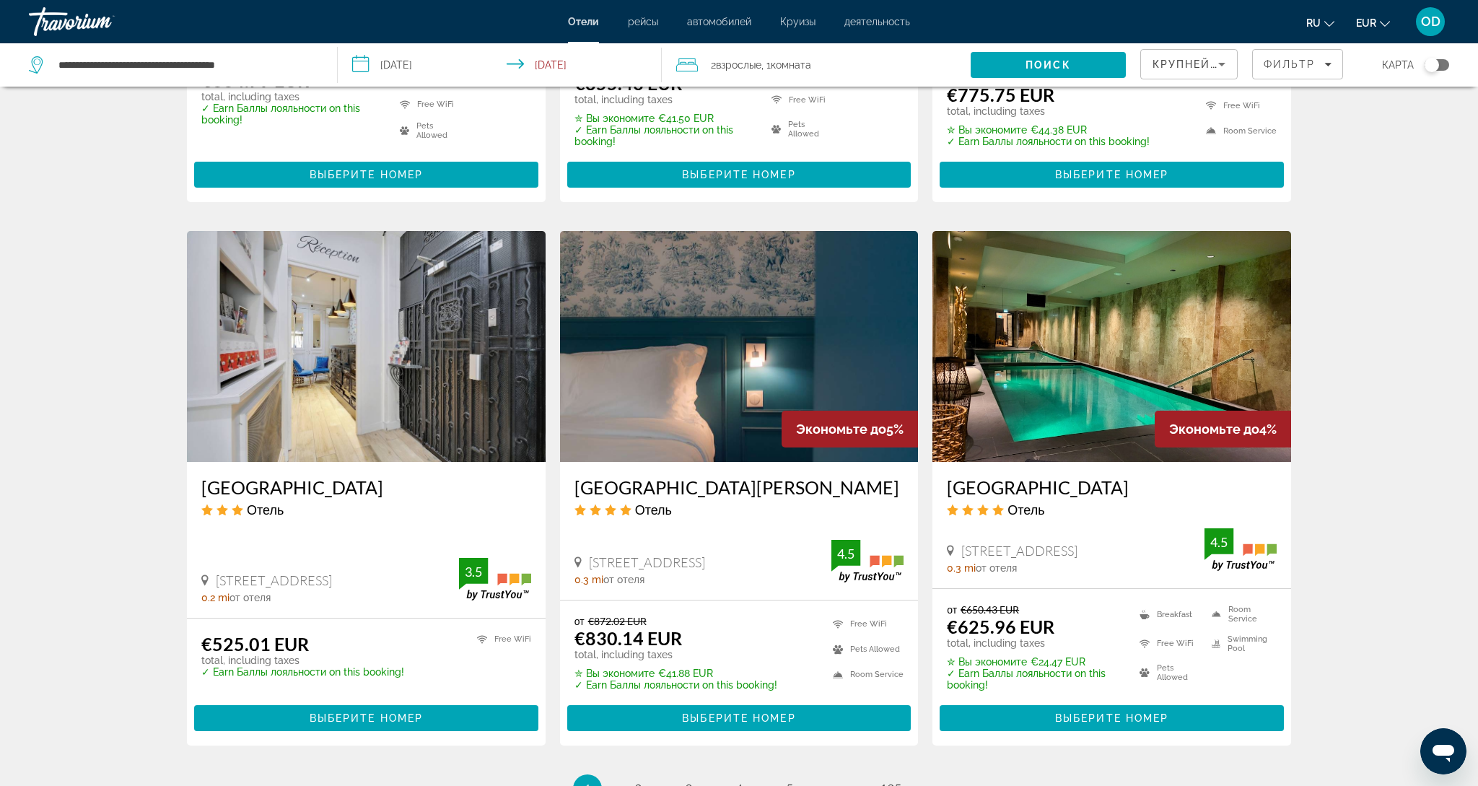
scroll to position [1527, 0]
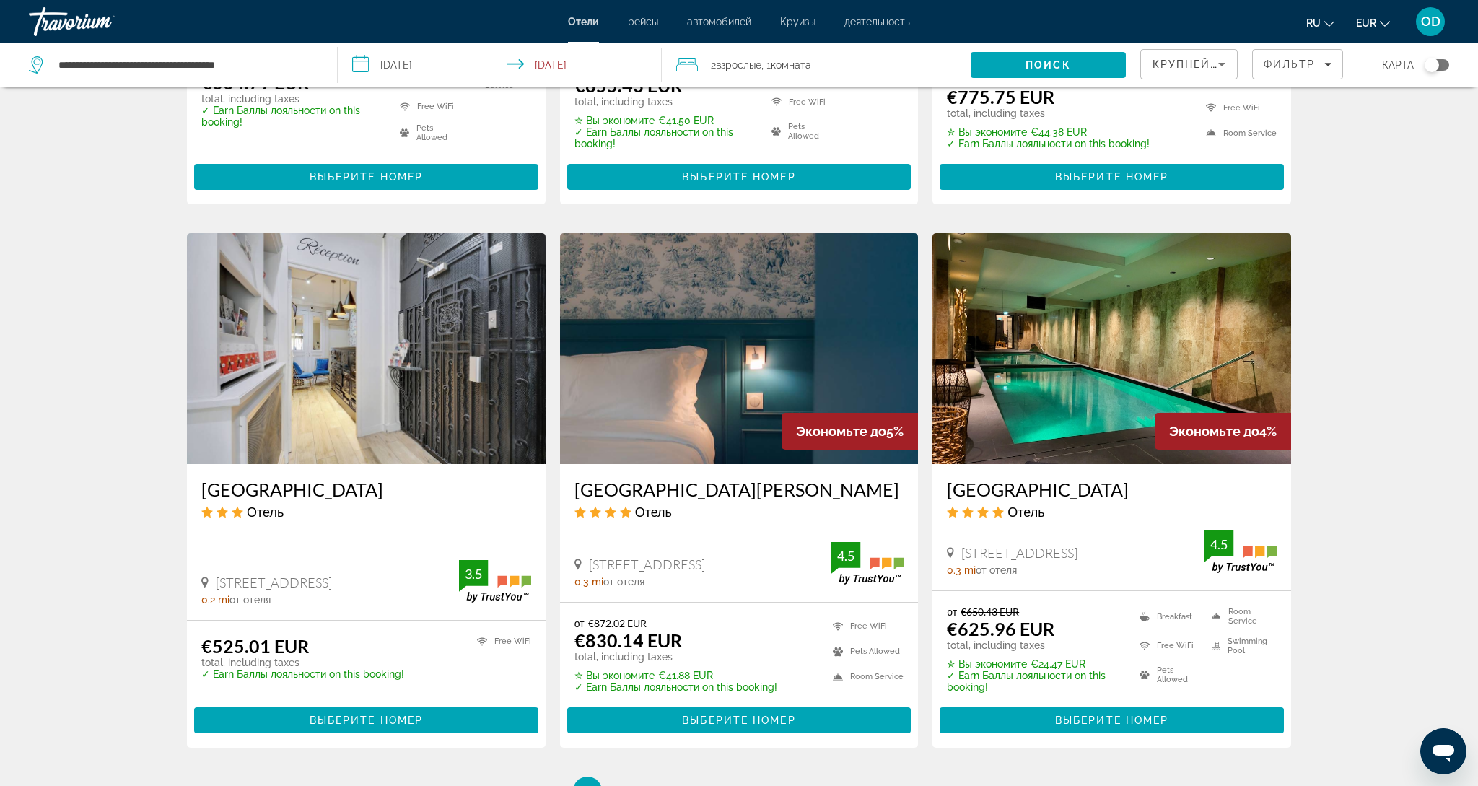
click at [1083, 334] on img "Main content" at bounding box center [1112, 348] width 359 height 231
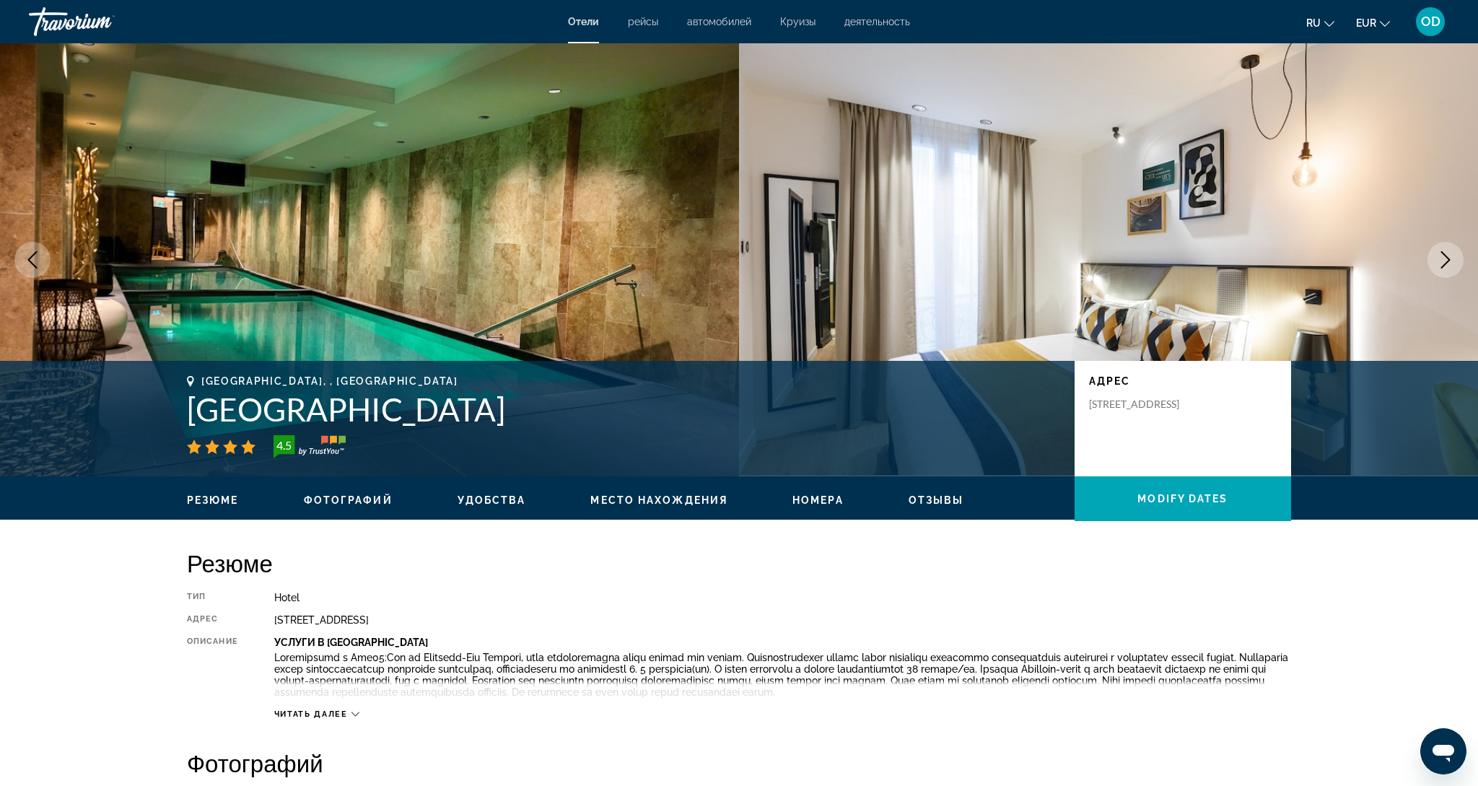
click at [1449, 264] on icon "Next image" at bounding box center [1445, 259] width 17 height 17
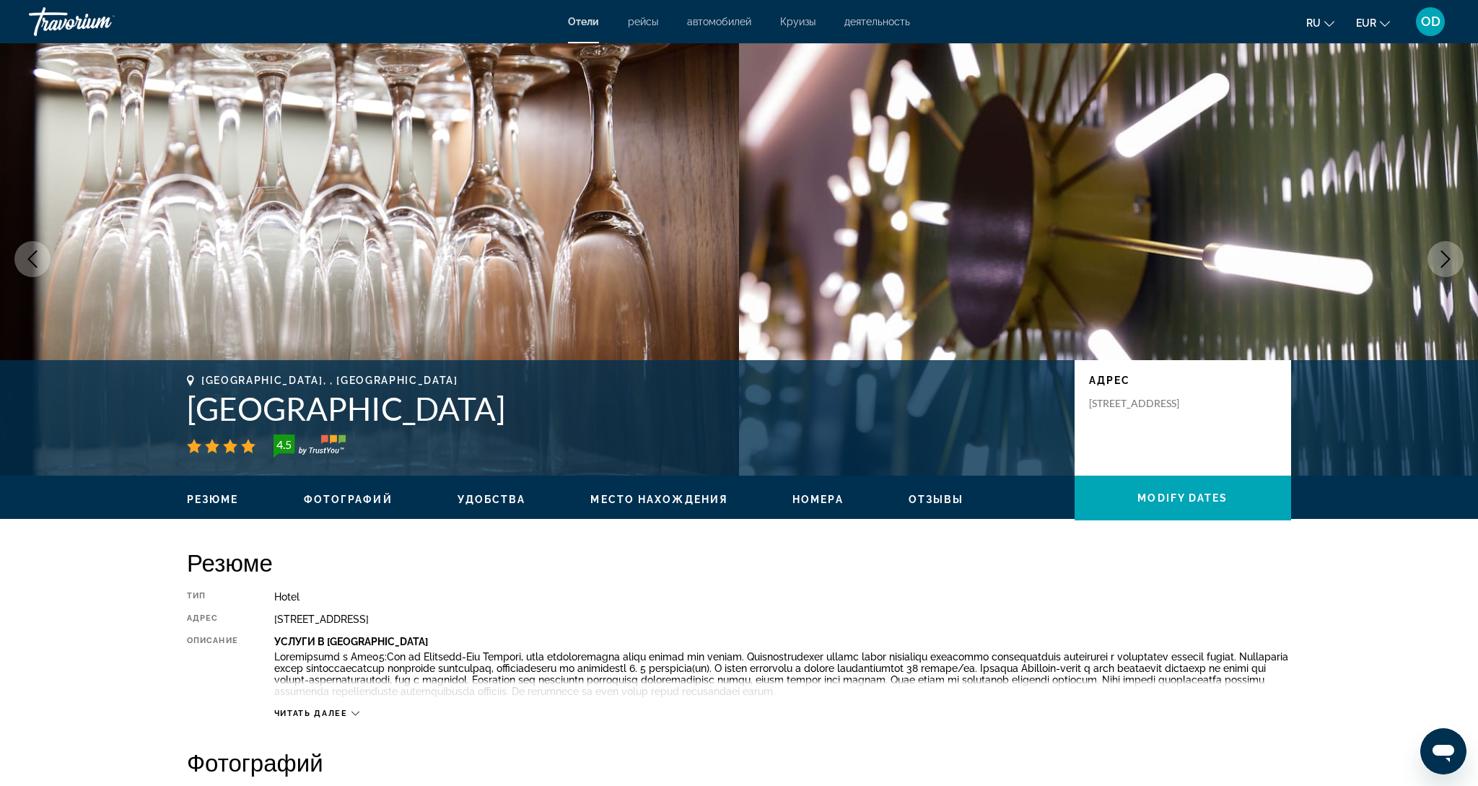
click at [1449, 264] on icon "Next image" at bounding box center [1445, 258] width 17 height 17
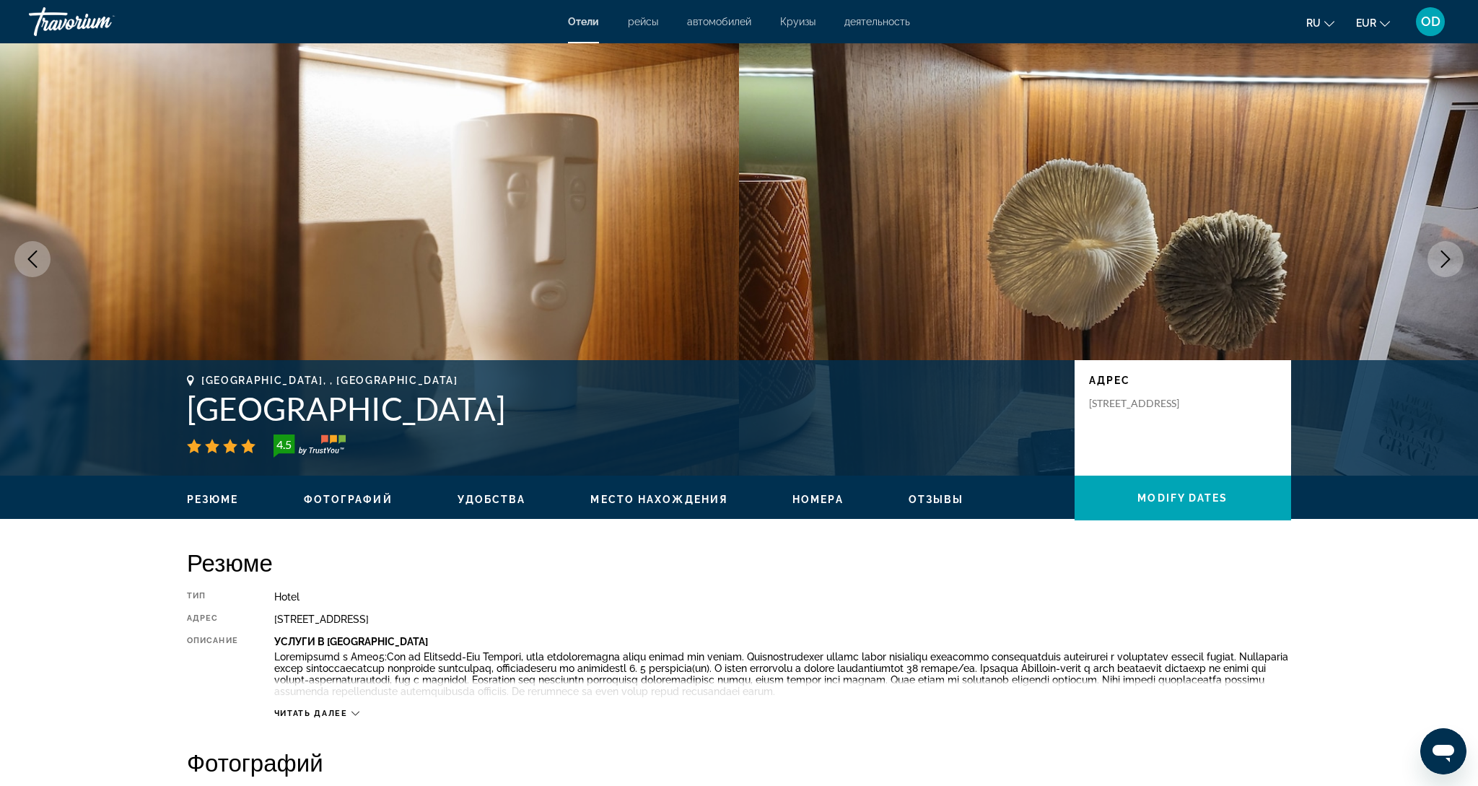
click at [1449, 264] on icon "Next image" at bounding box center [1445, 258] width 17 height 17
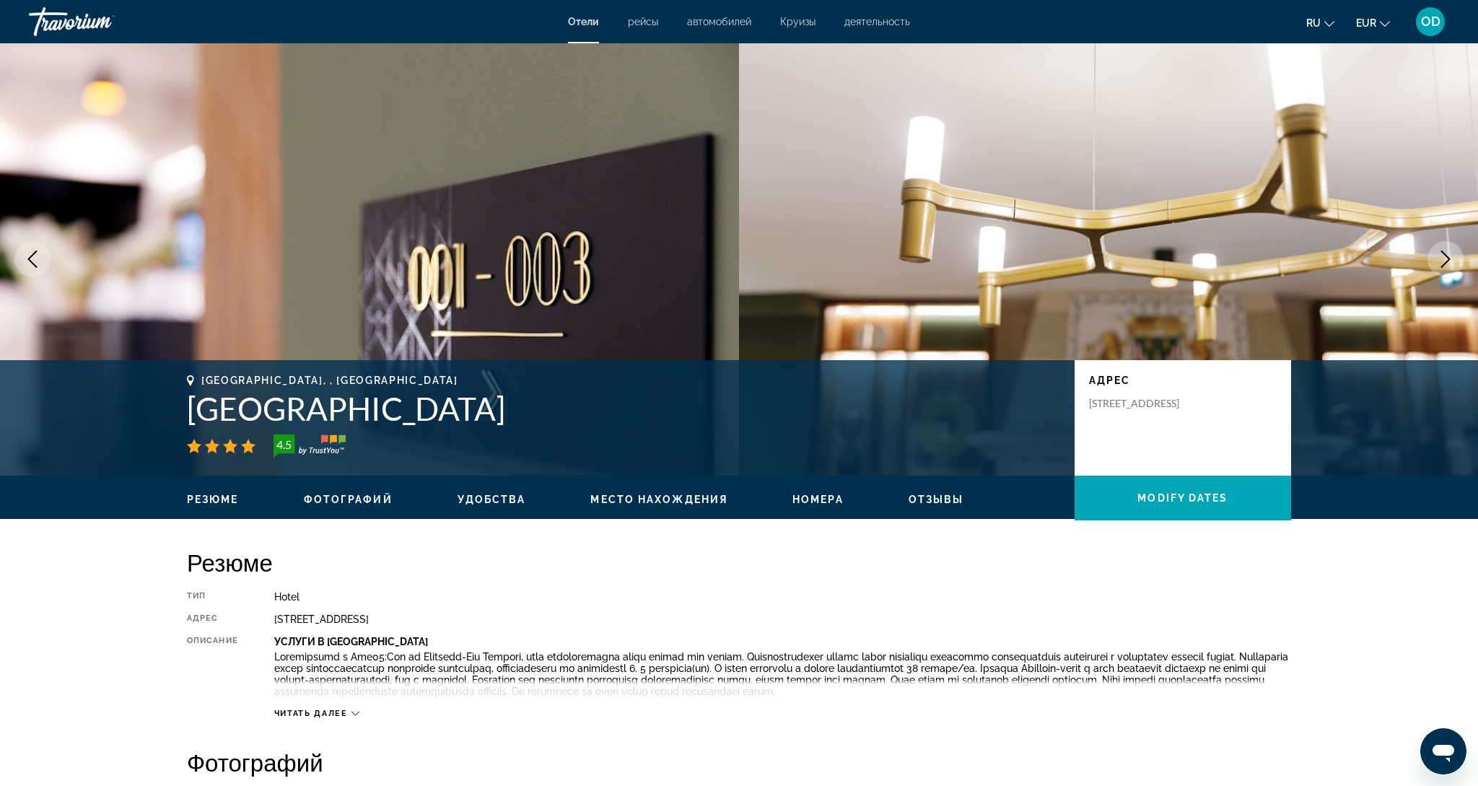
click at [1449, 264] on icon "Next image" at bounding box center [1445, 258] width 17 height 17
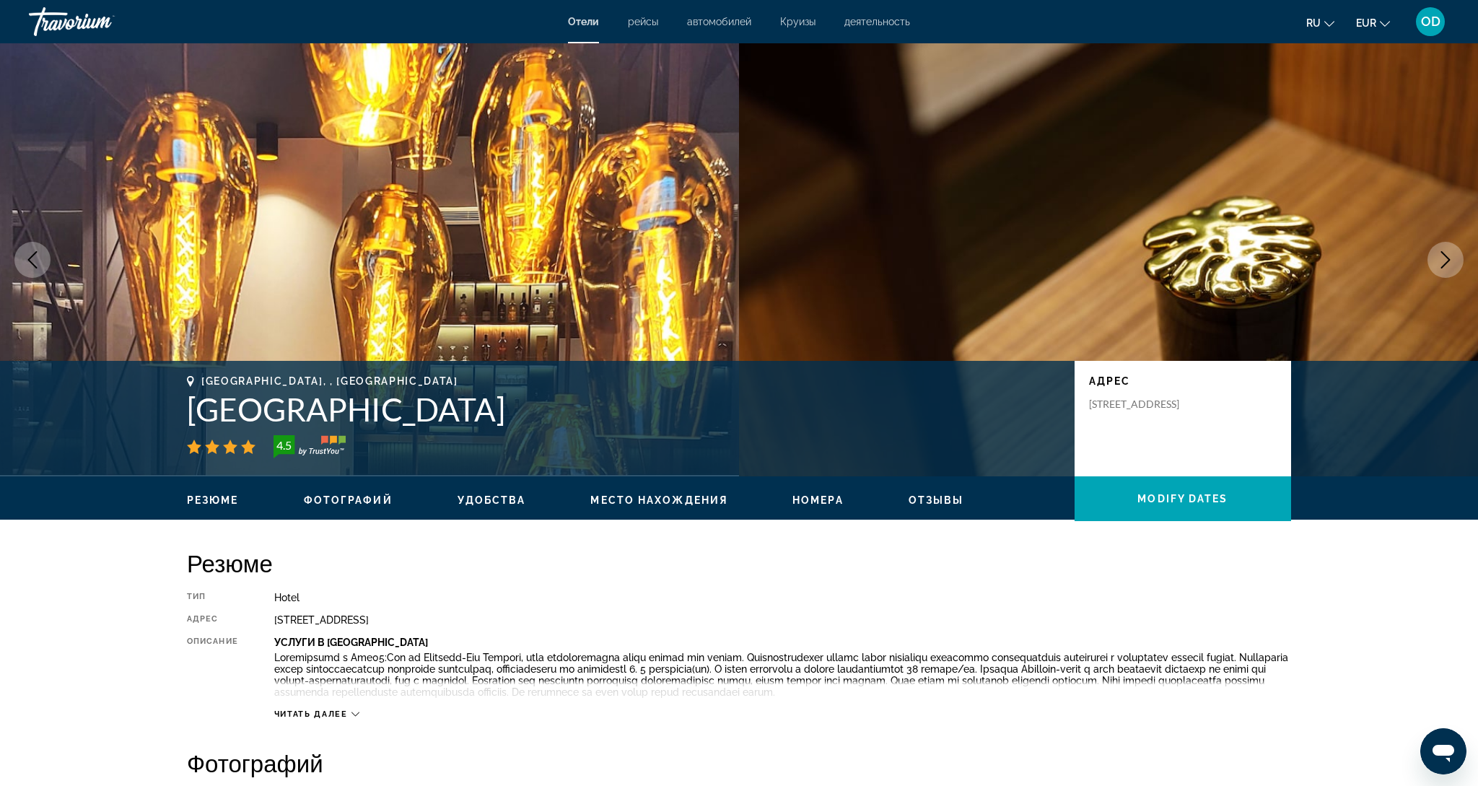
scroll to position [0, 0]
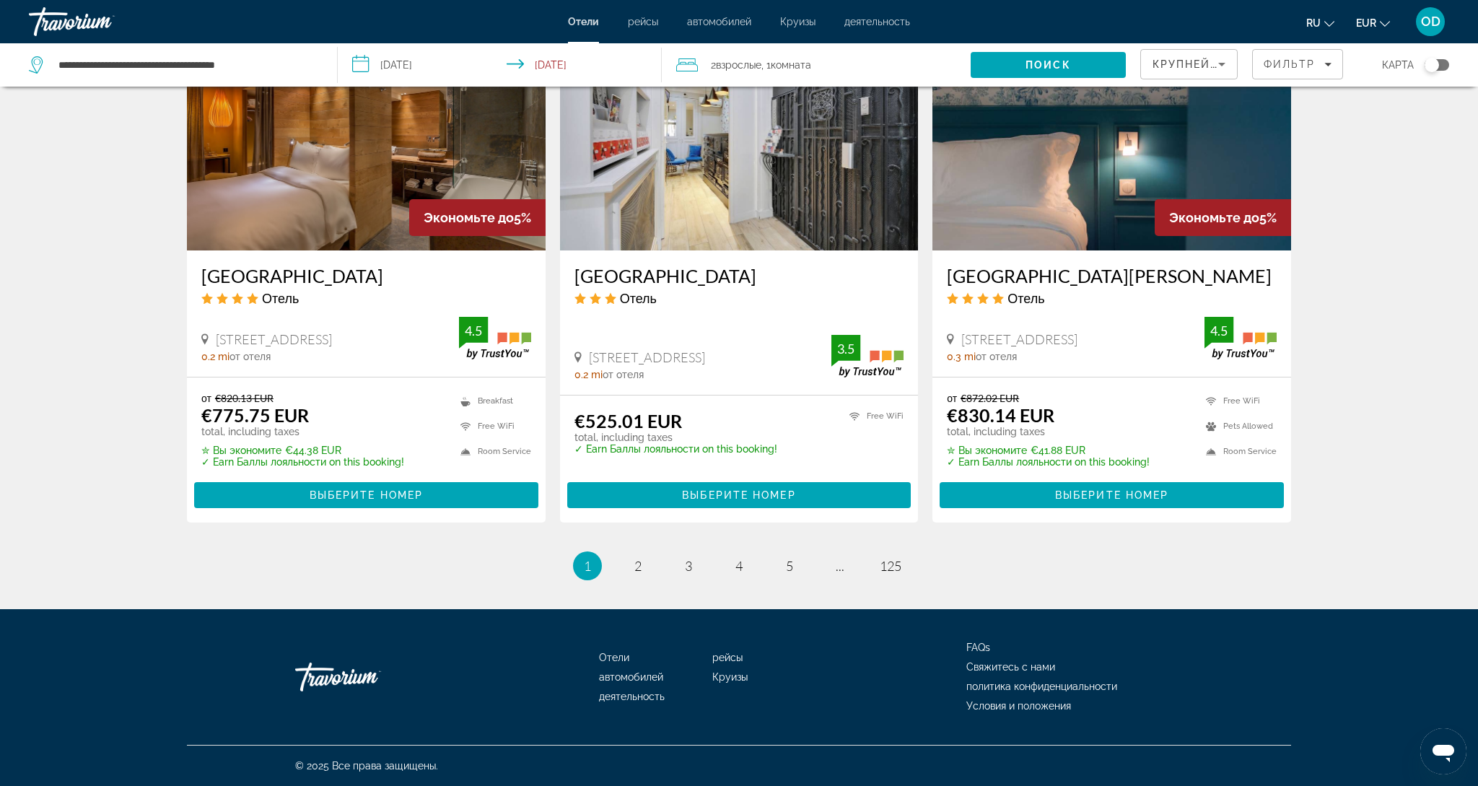
scroll to position [1740, 0]
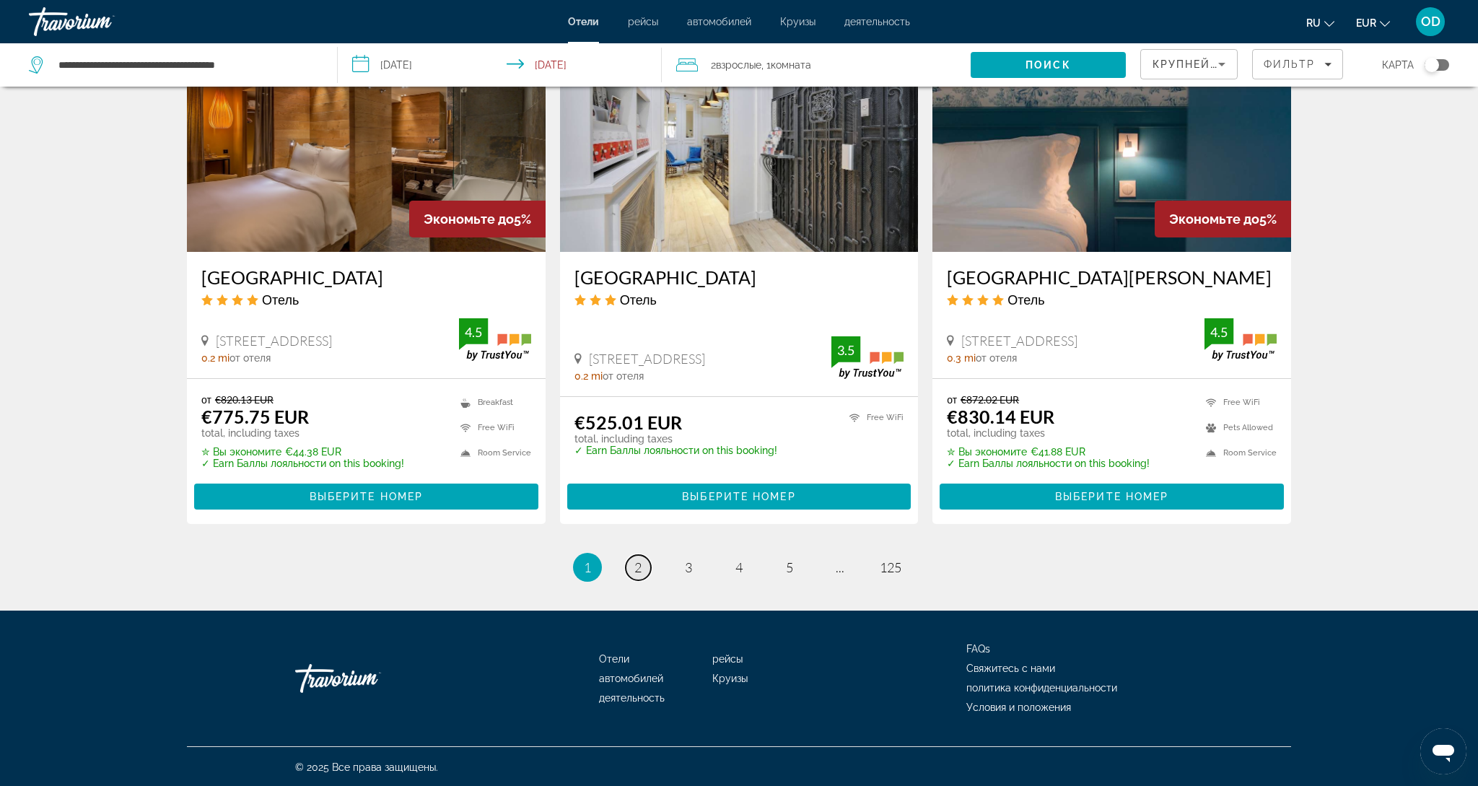
click at [640, 567] on span "2" at bounding box center [637, 567] width 7 height 16
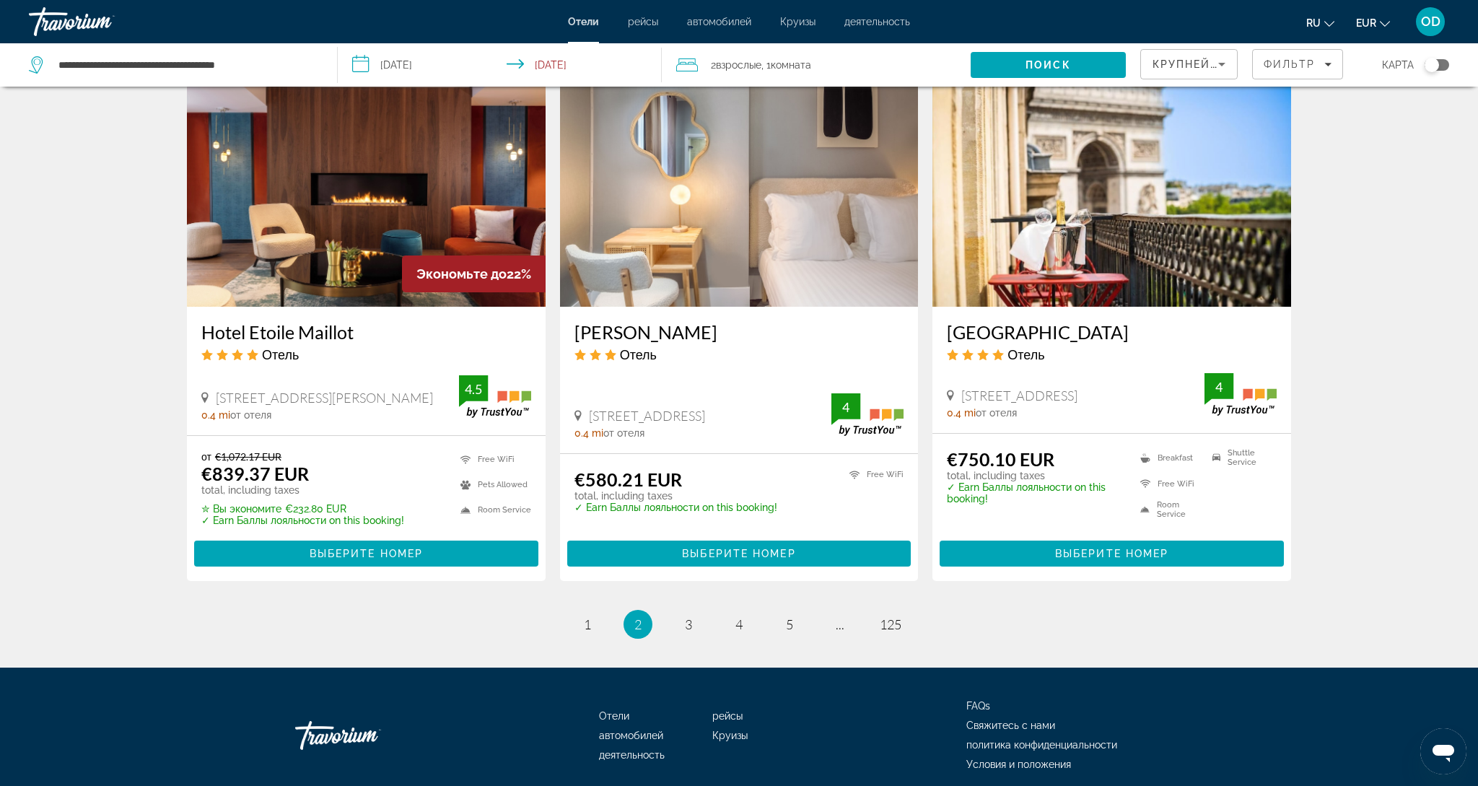
scroll to position [1668, 0]
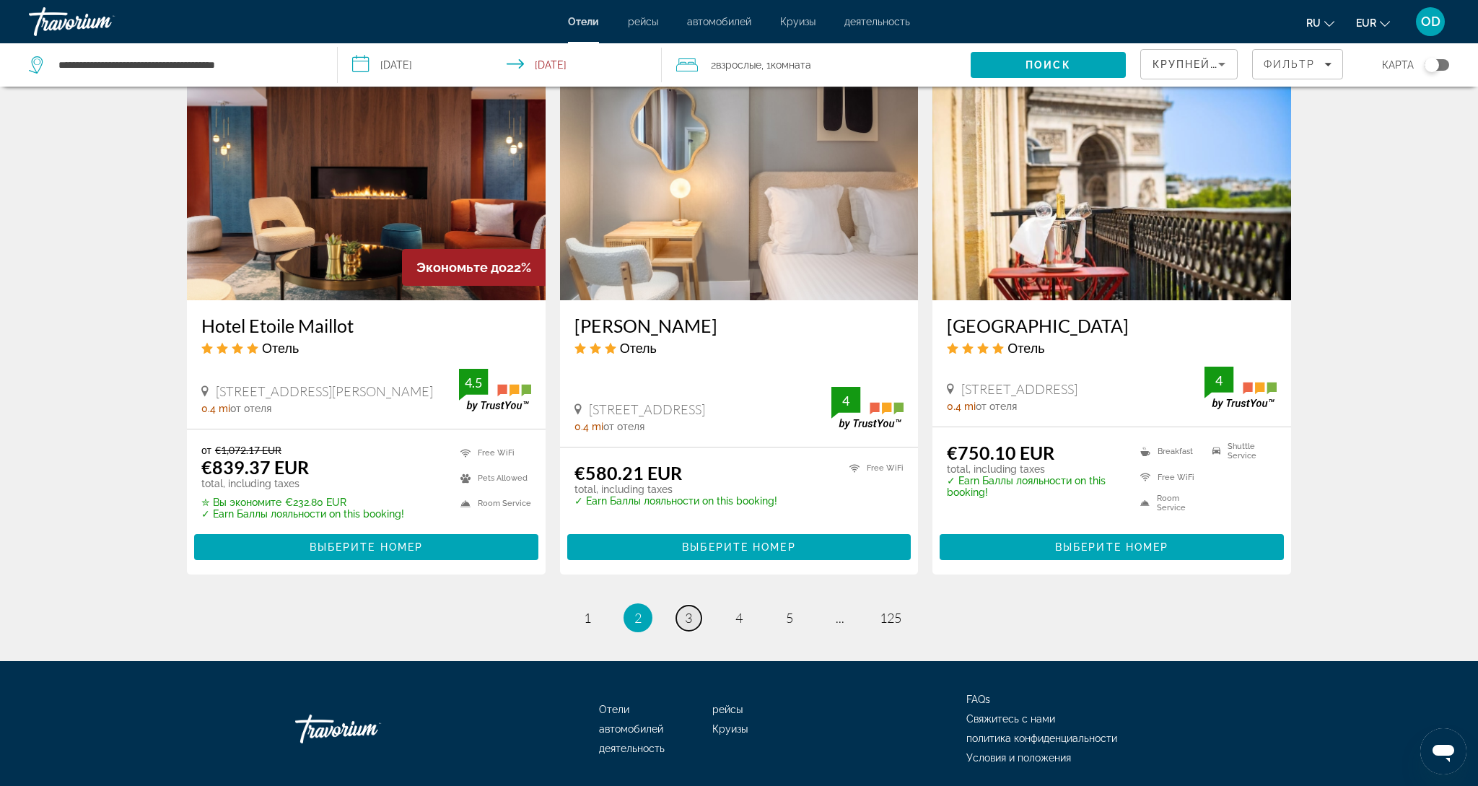
click at [689, 617] on span "3" at bounding box center [688, 618] width 7 height 16
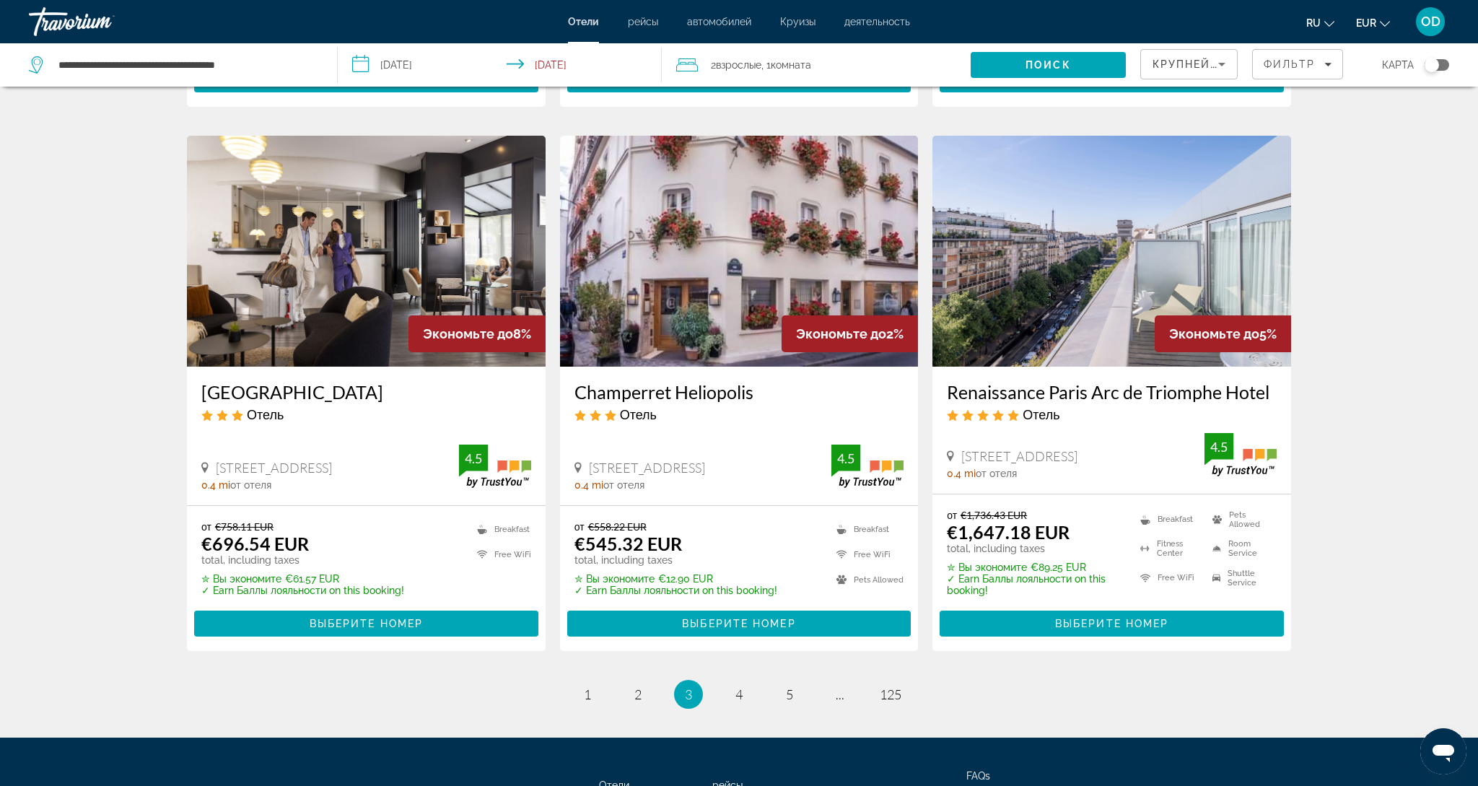
scroll to position [1614, 0]
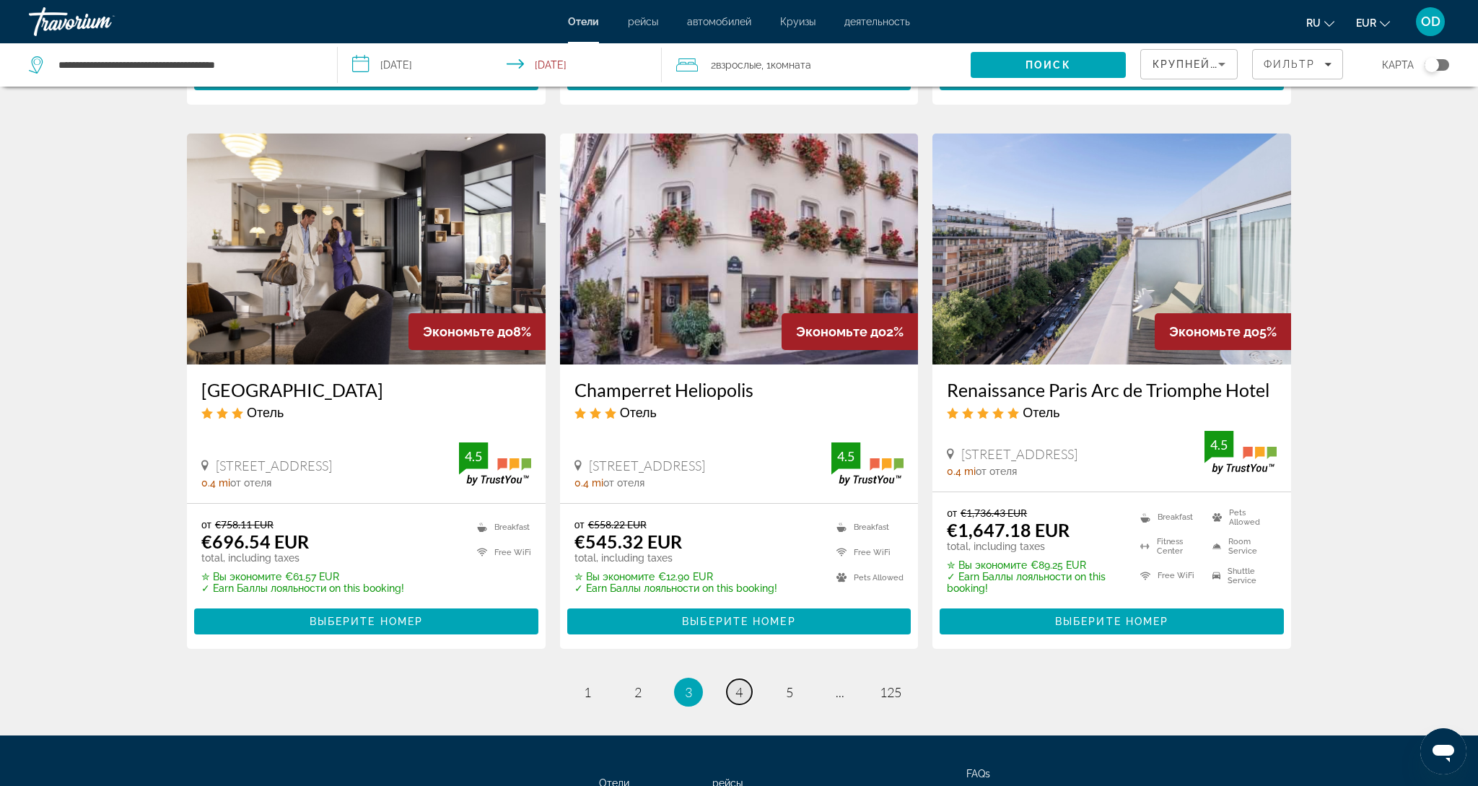
click at [741, 696] on span "4" at bounding box center [739, 692] width 7 height 16
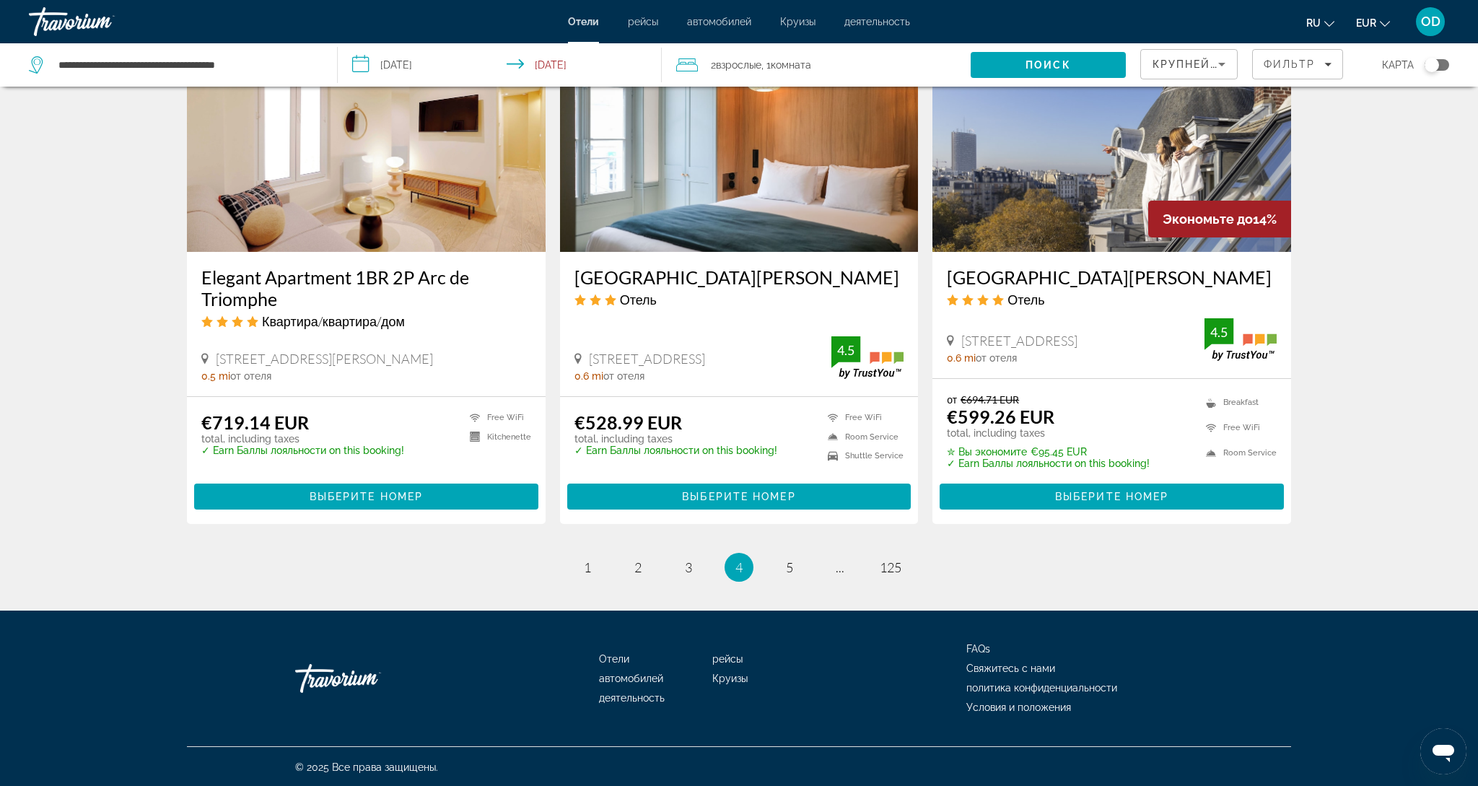
scroll to position [1719, 0]
click at [790, 562] on span "5" at bounding box center [789, 567] width 7 height 16
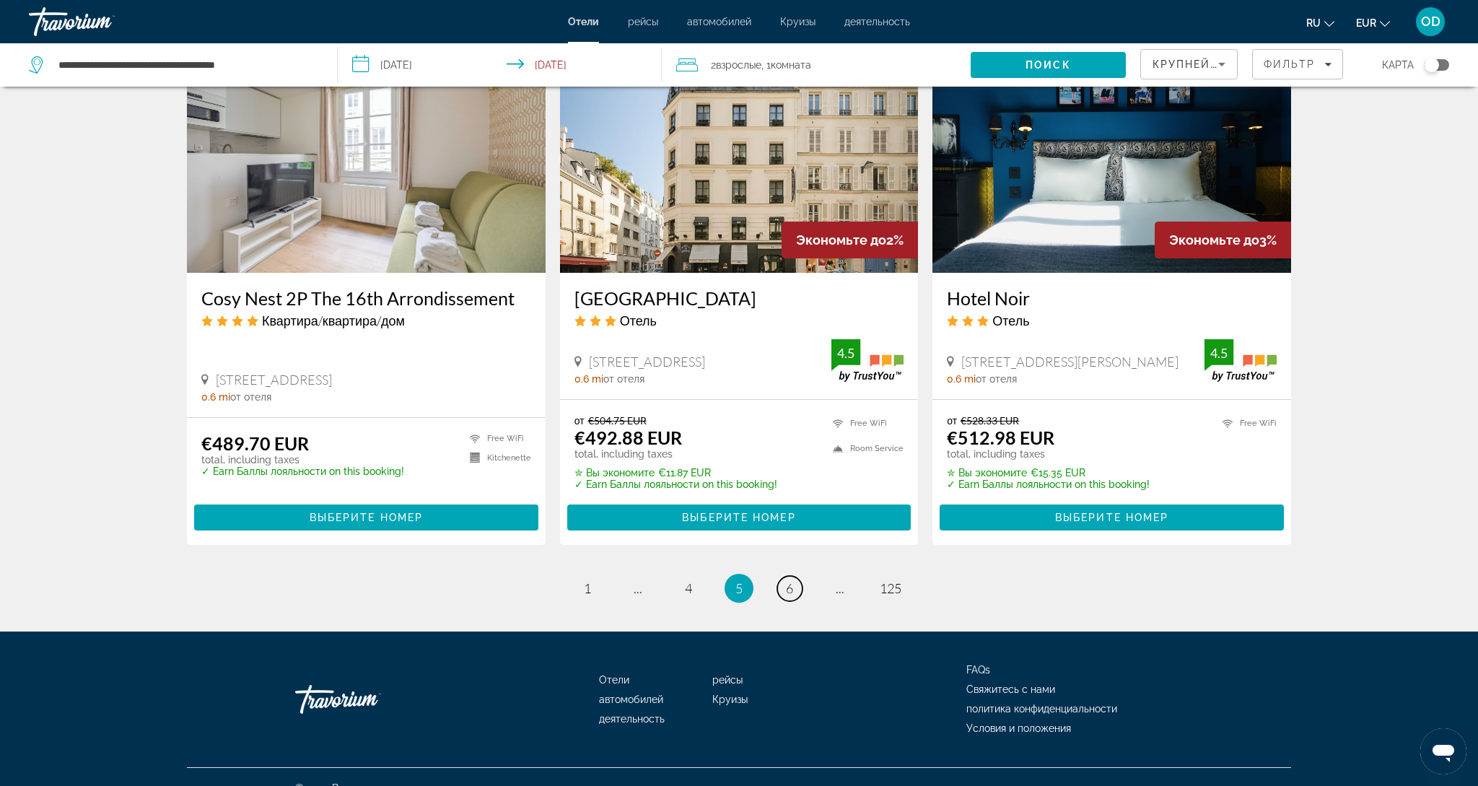
scroll to position [1719, 0]
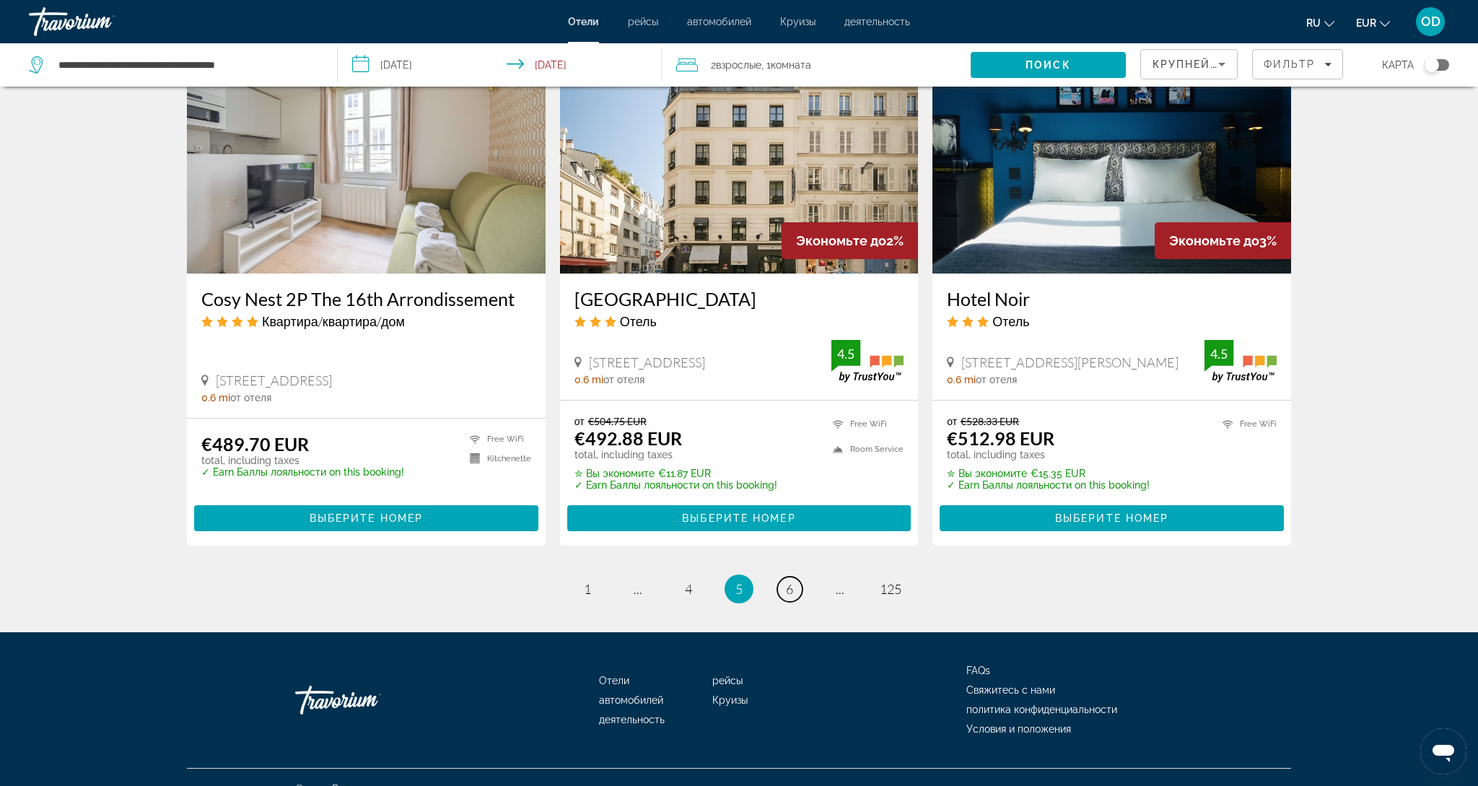
click at [790, 581] on span "6" at bounding box center [789, 589] width 7 height 16
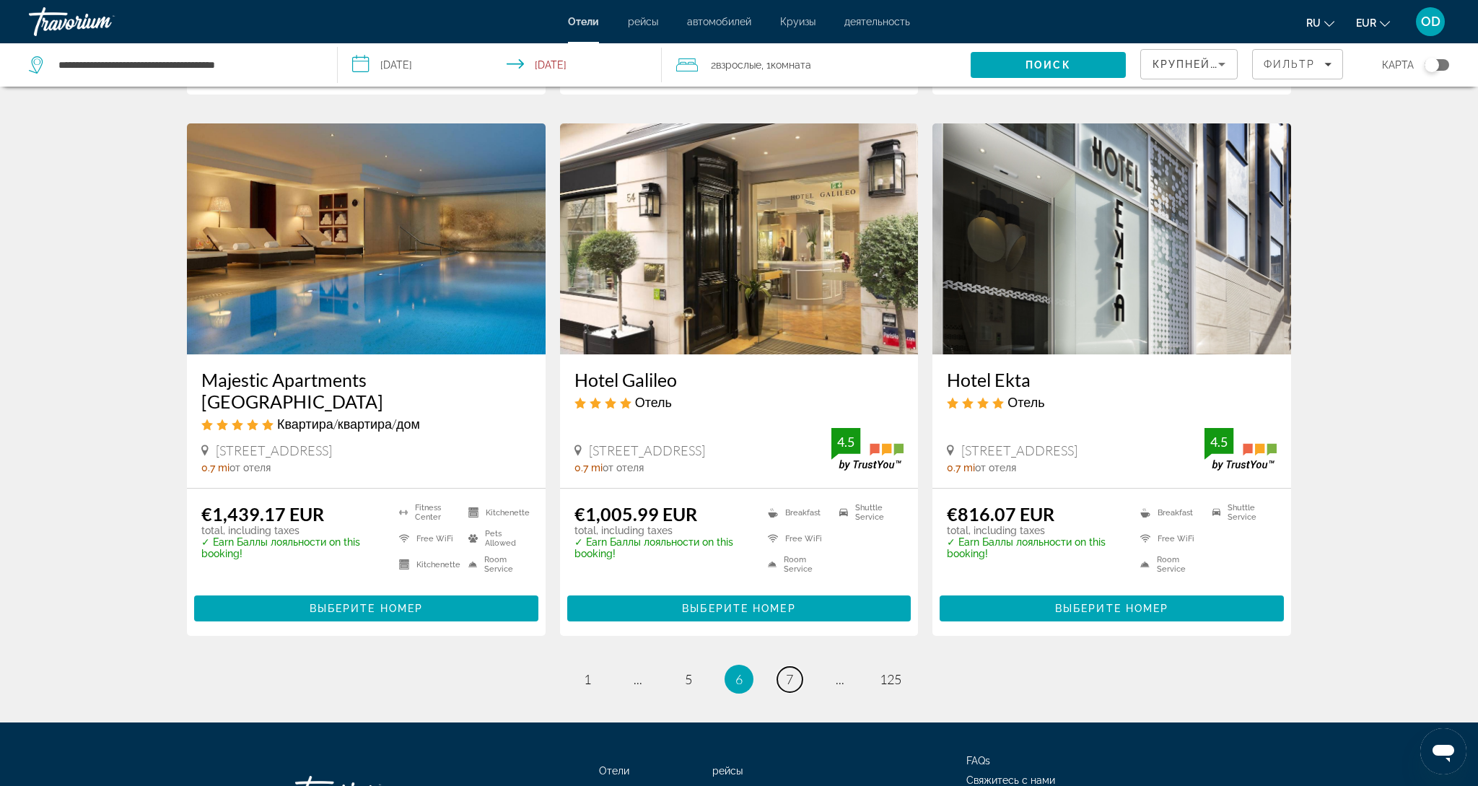
scroll to position [1701, 0]
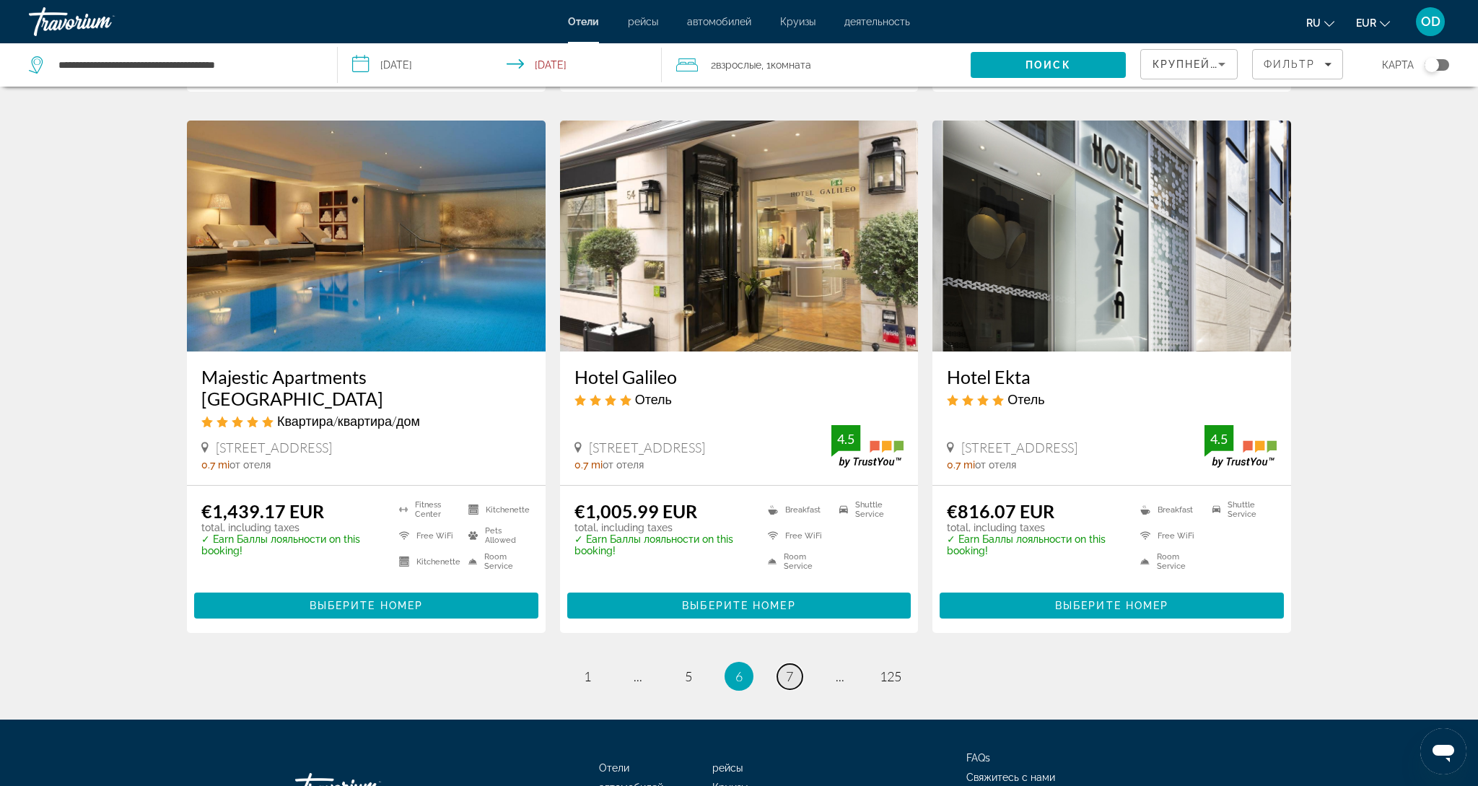
click at [790, 668] on span "7" at bounding box center [789, 676] width 7 height 16
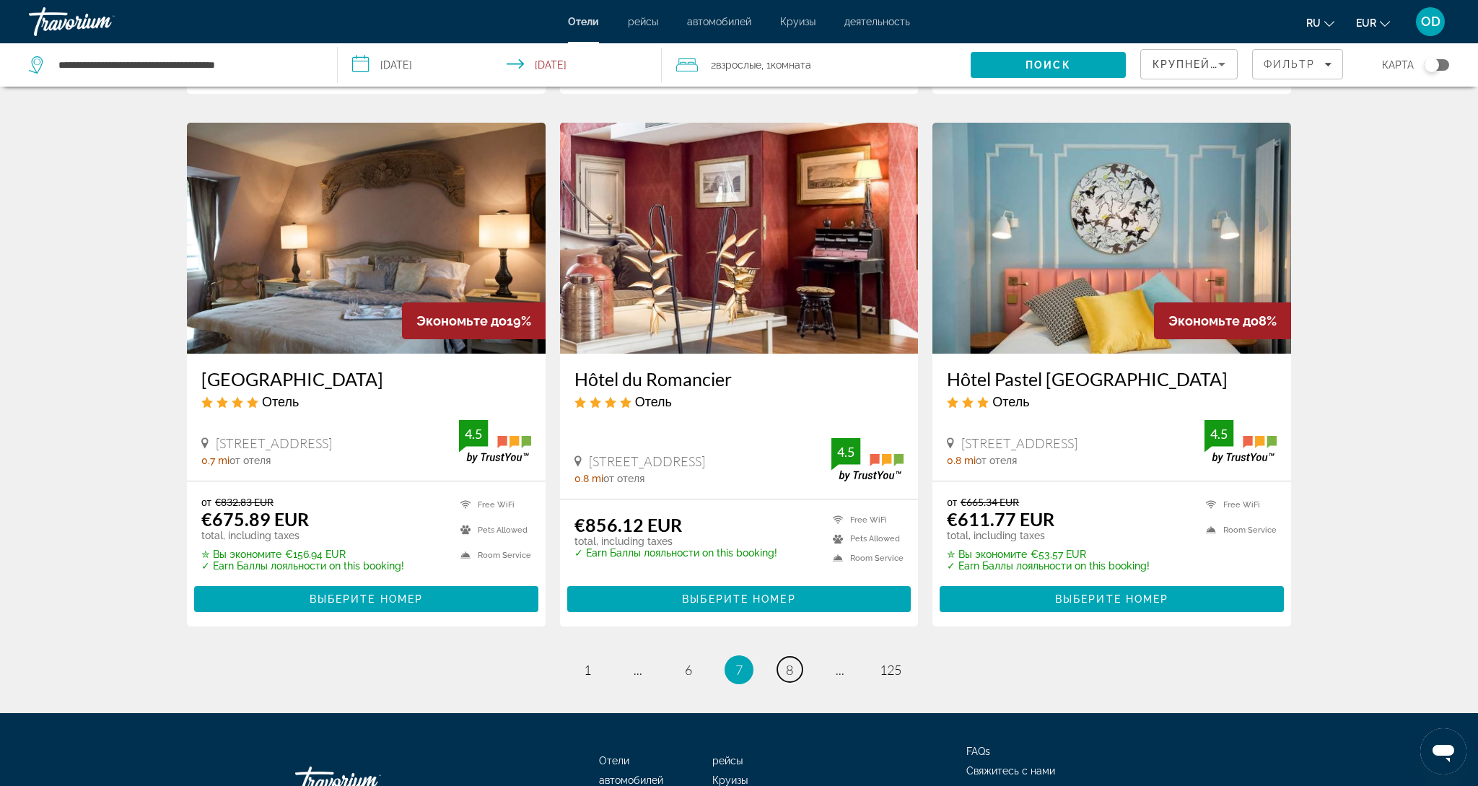
scroll to position [1698, 0]
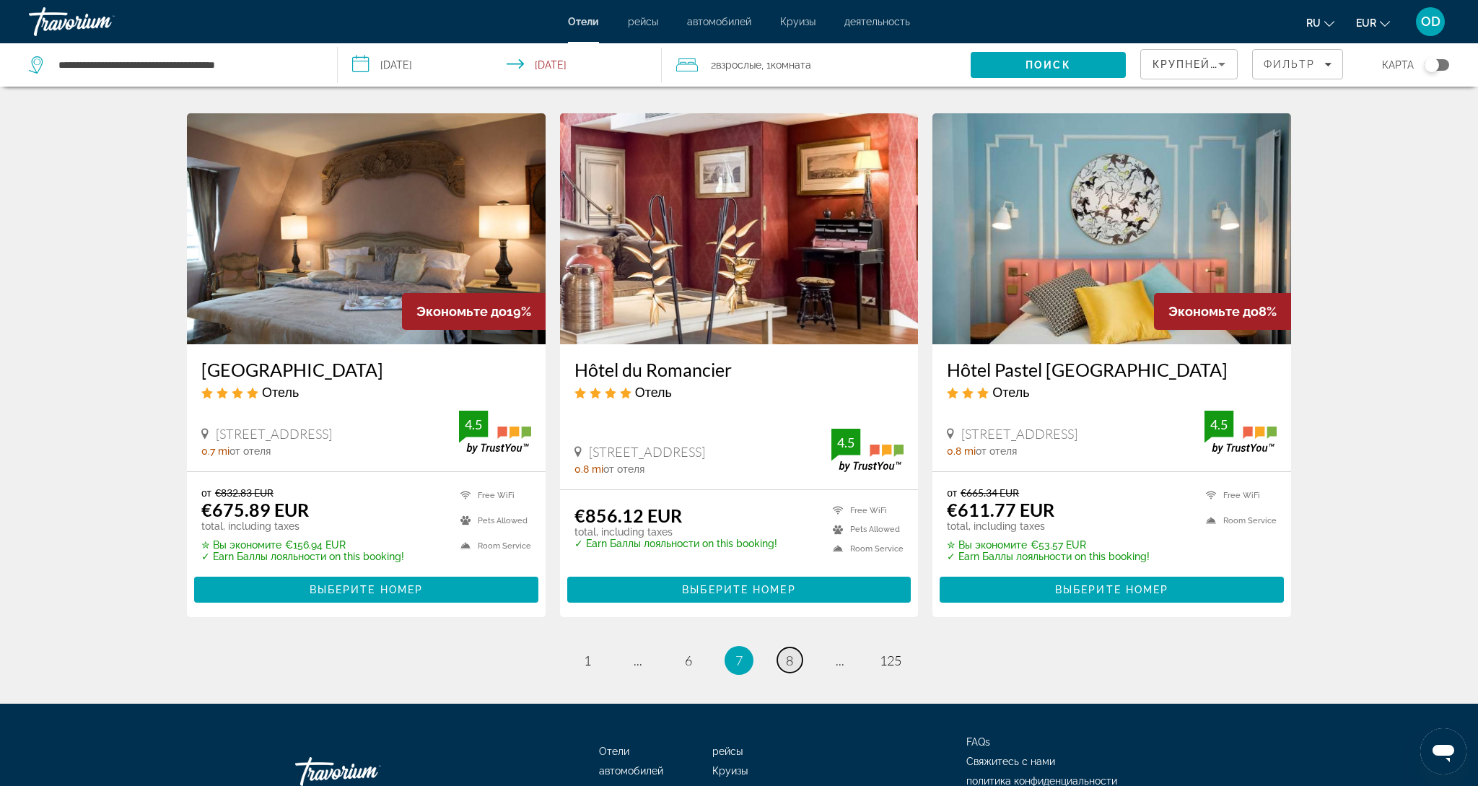
click at [790, 647] on link "page 8" at bounding box center [789, 659] width 25 height 25
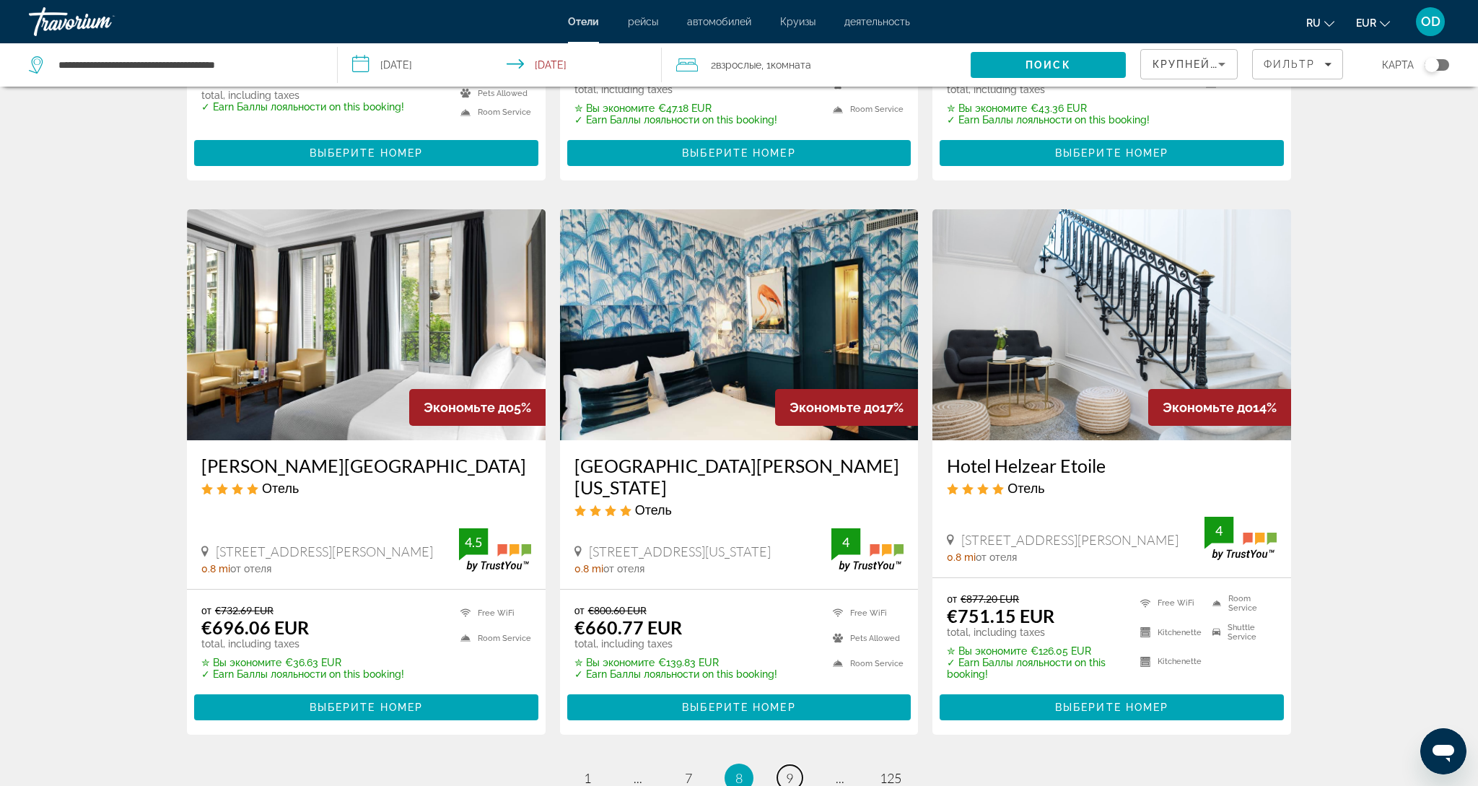
scroll to position [1636, 0]
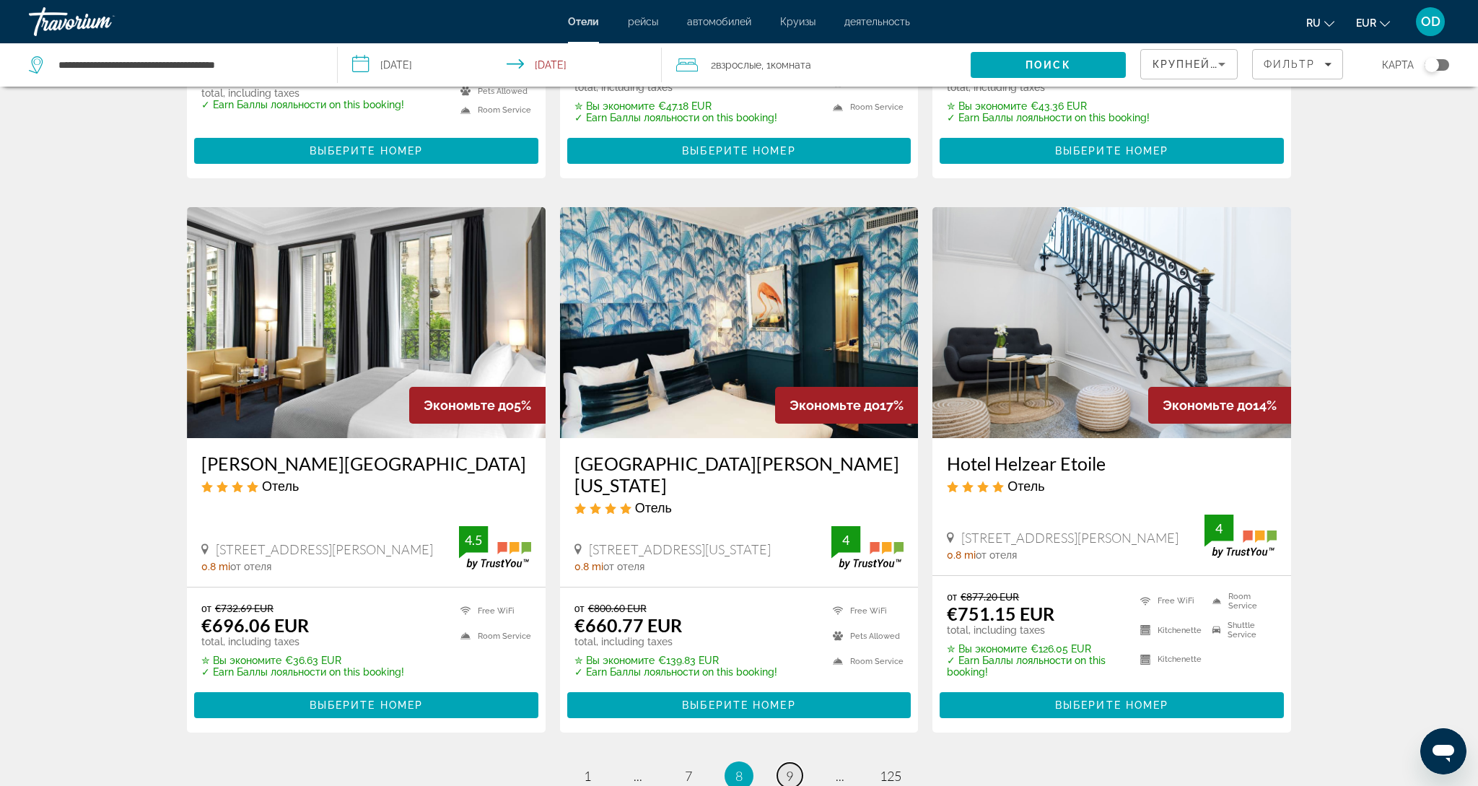
click at [795, 763] on link "page 9" at bounding box center [789, 775] width 25 height 25
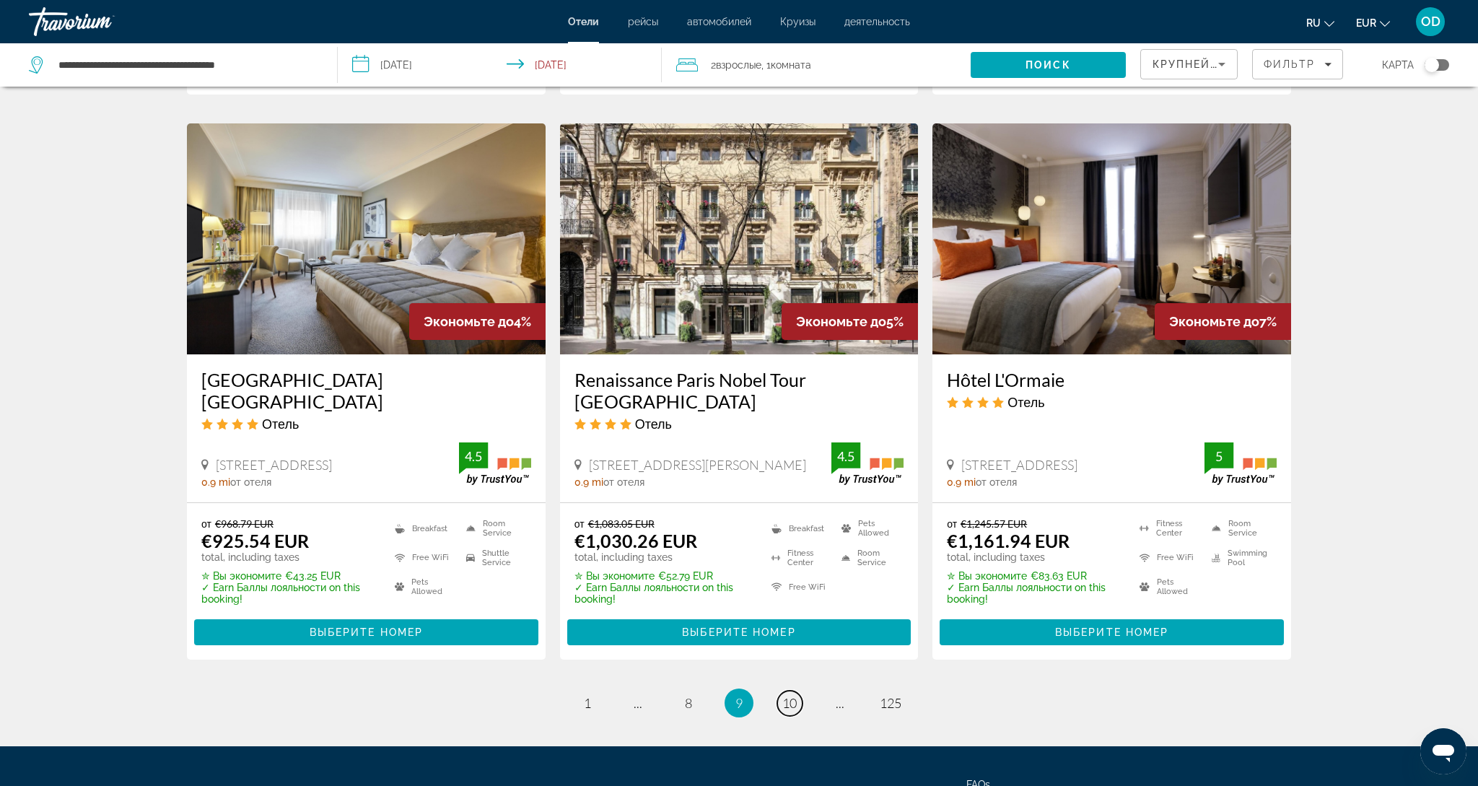
scroll to position [1668, 0]
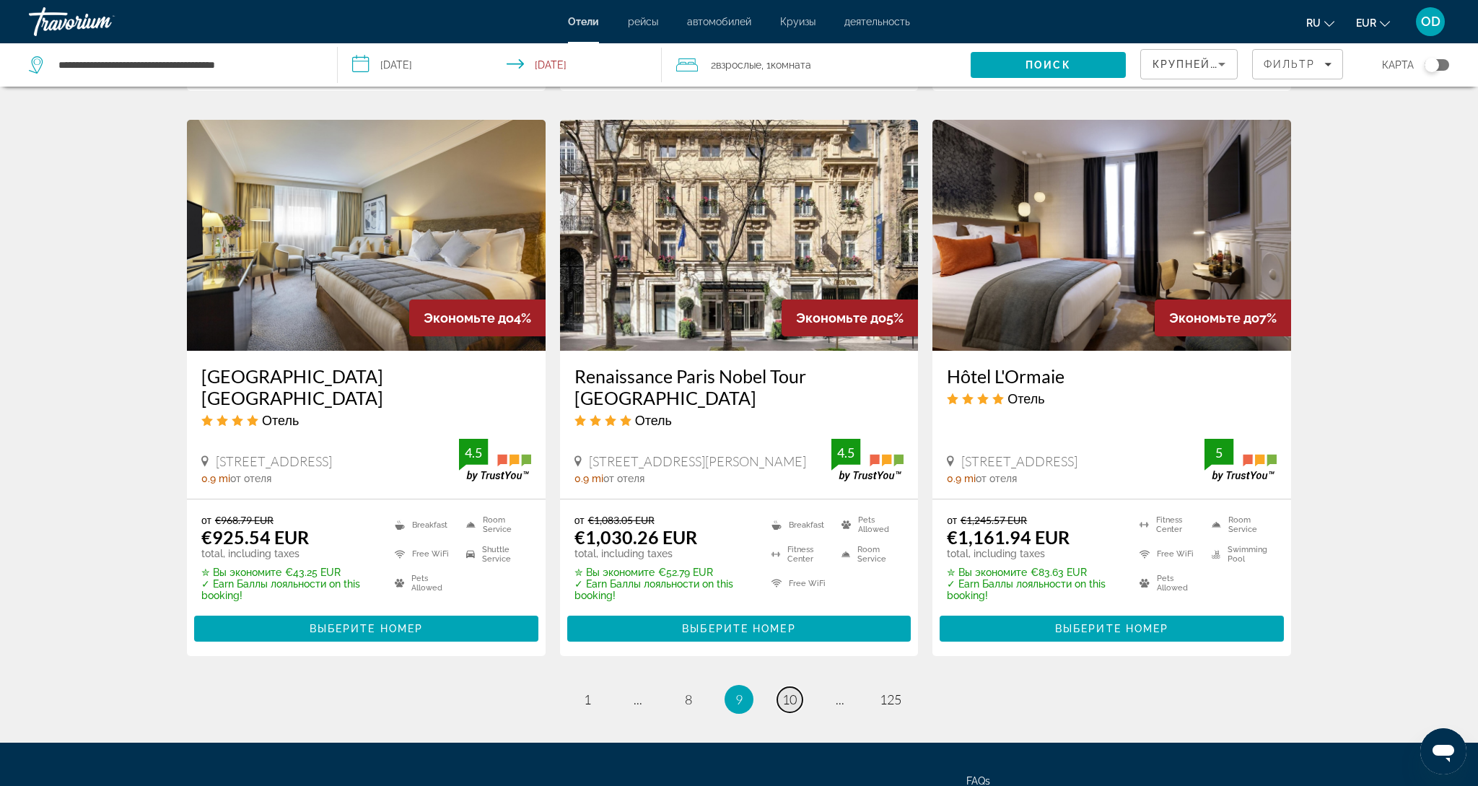
click at [786, 692] on span "10" at bounding box center [789, 700] width 14 height 16
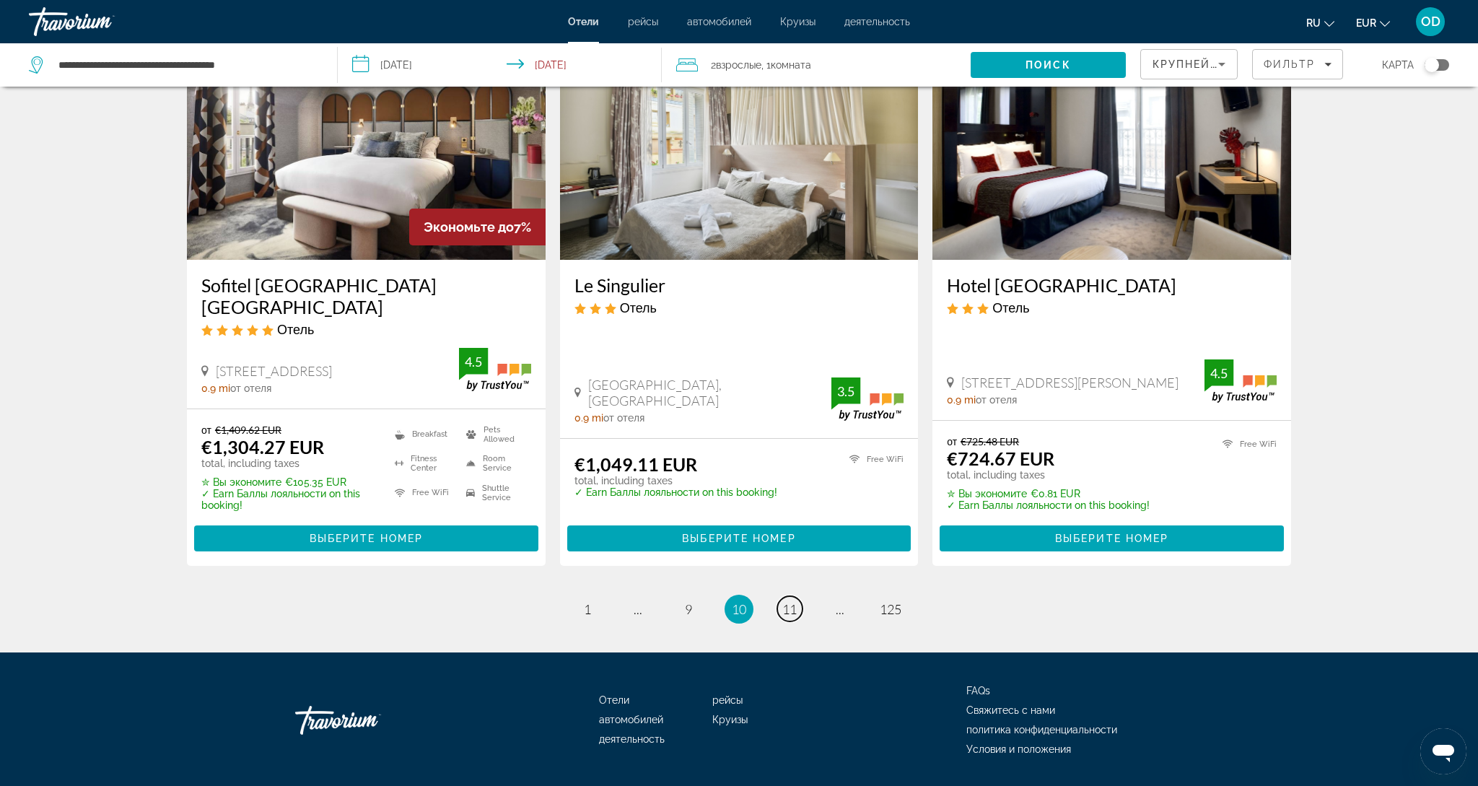
scroll to position [1782, 0]
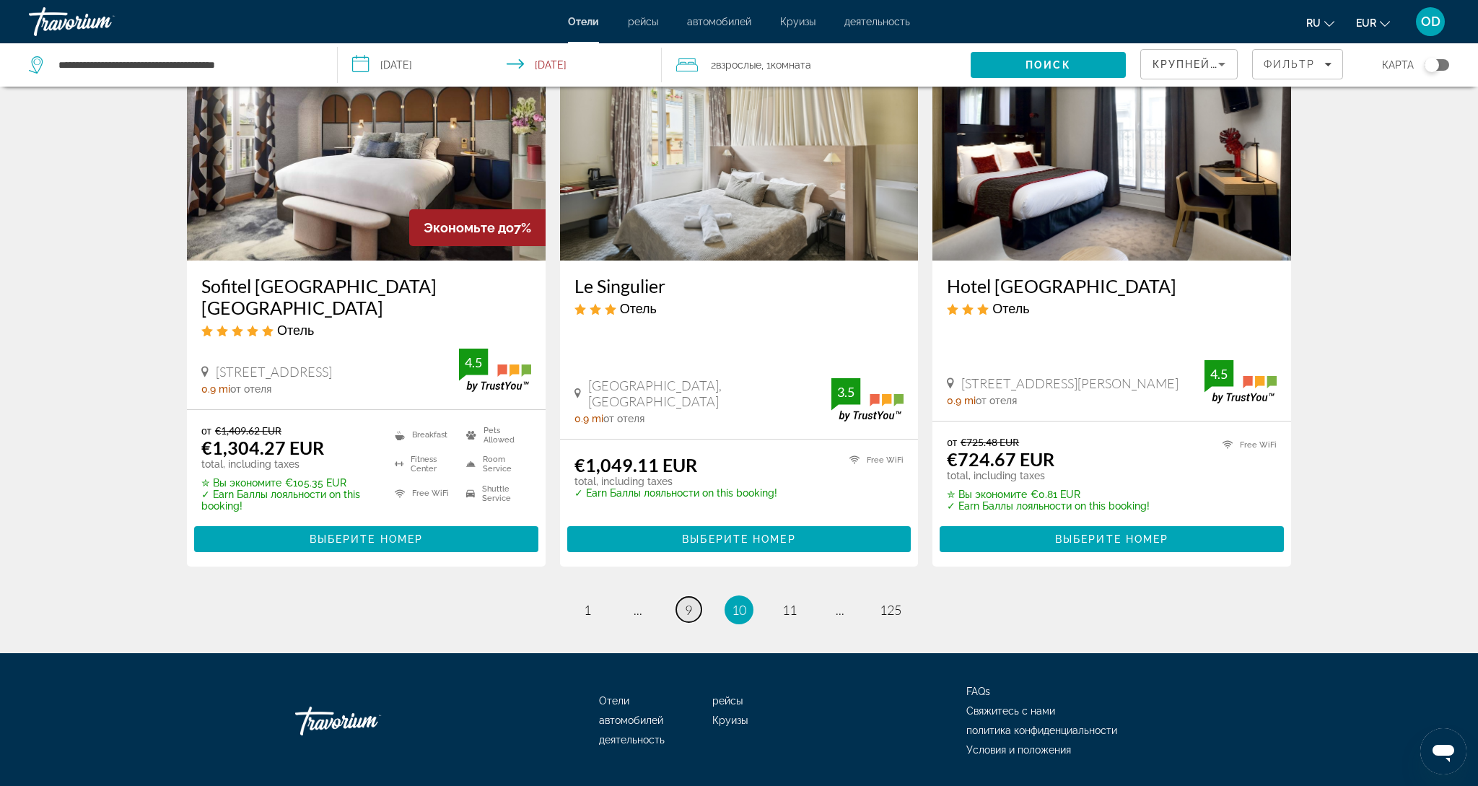
click at [683, 597] on link "page 9" at bounding box center [688, 609] width 25 height 25
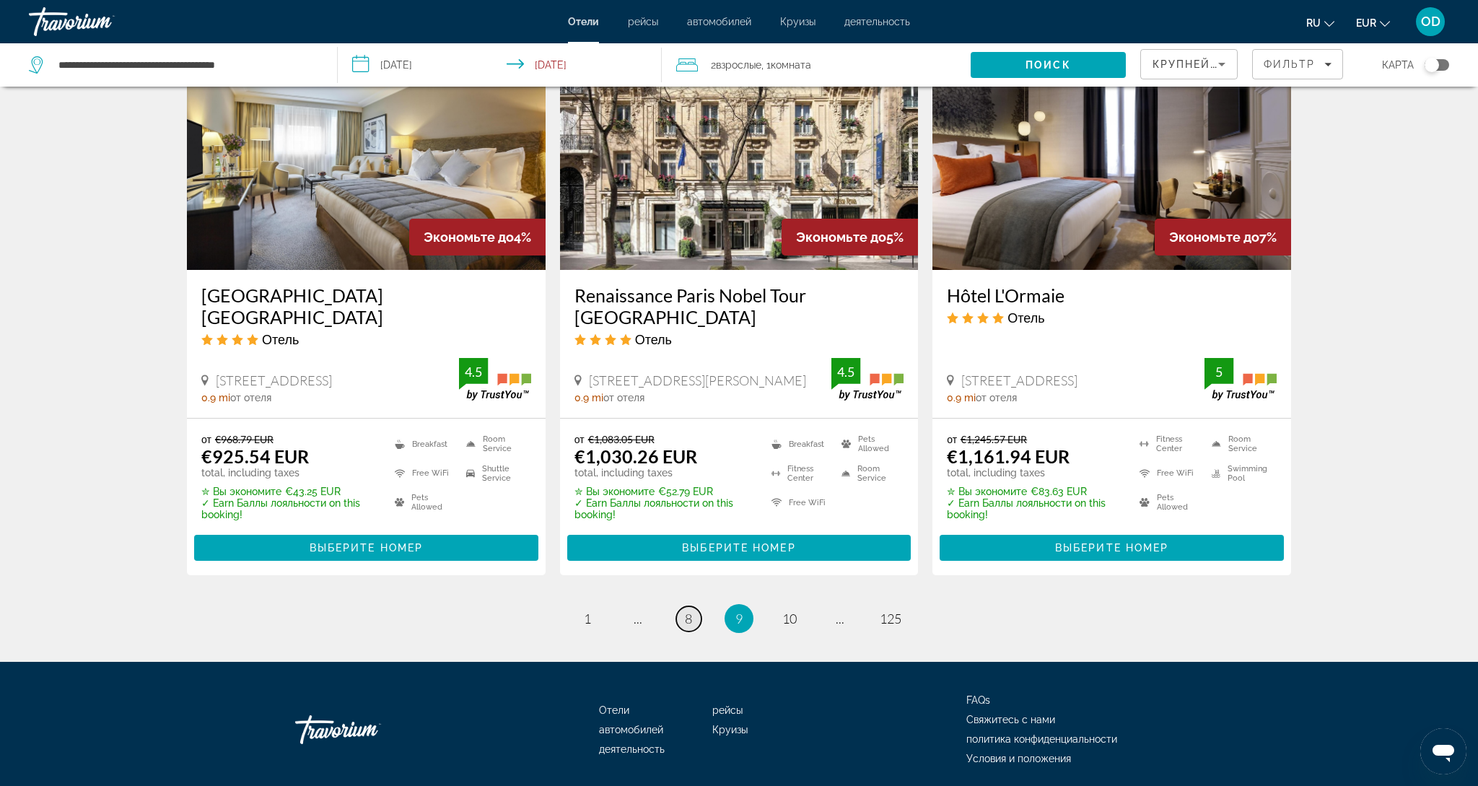
scroll to position [1746, 0]
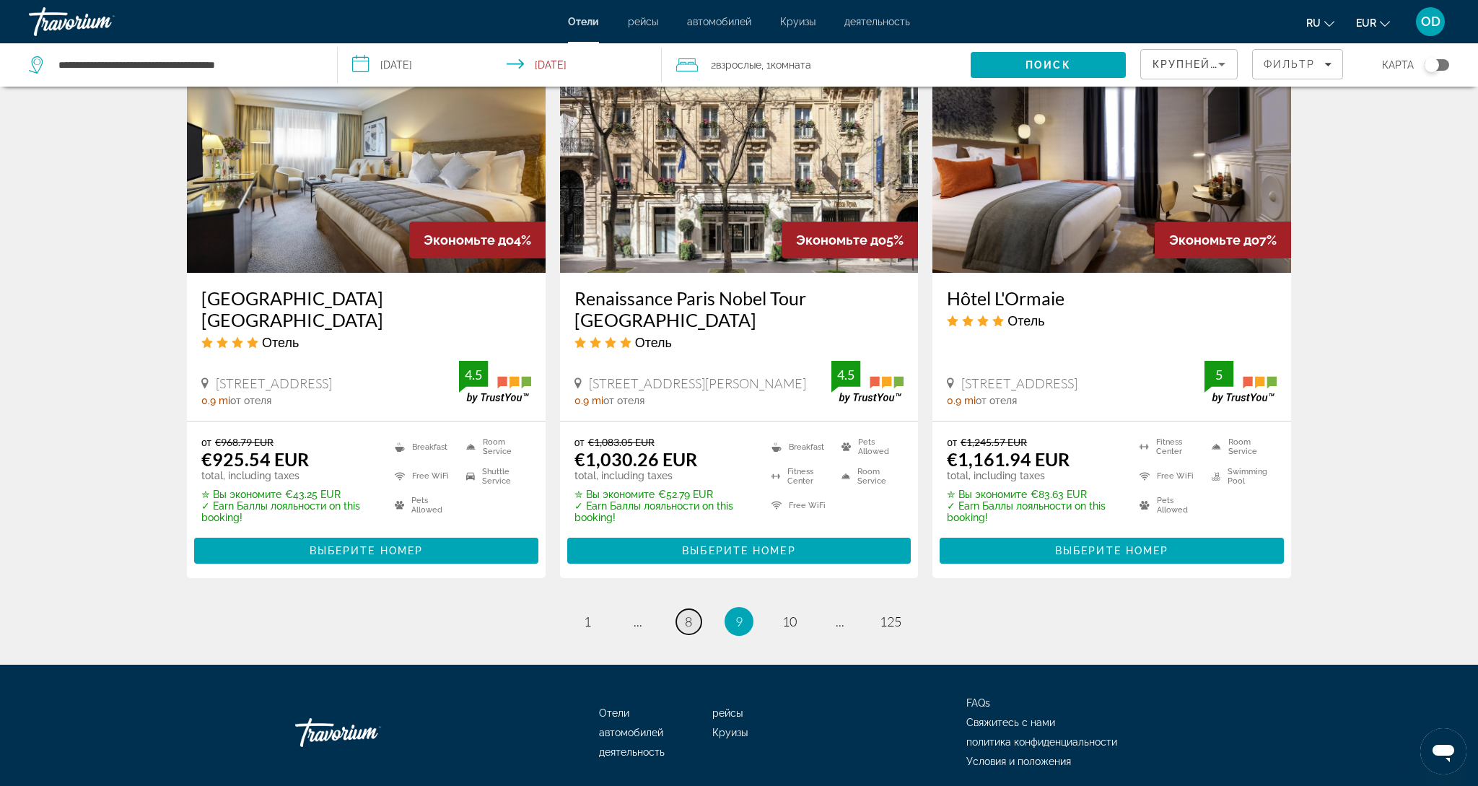
click at [680, 609] on link "page 8" at bounding box center [688, 621] width 25 height 25
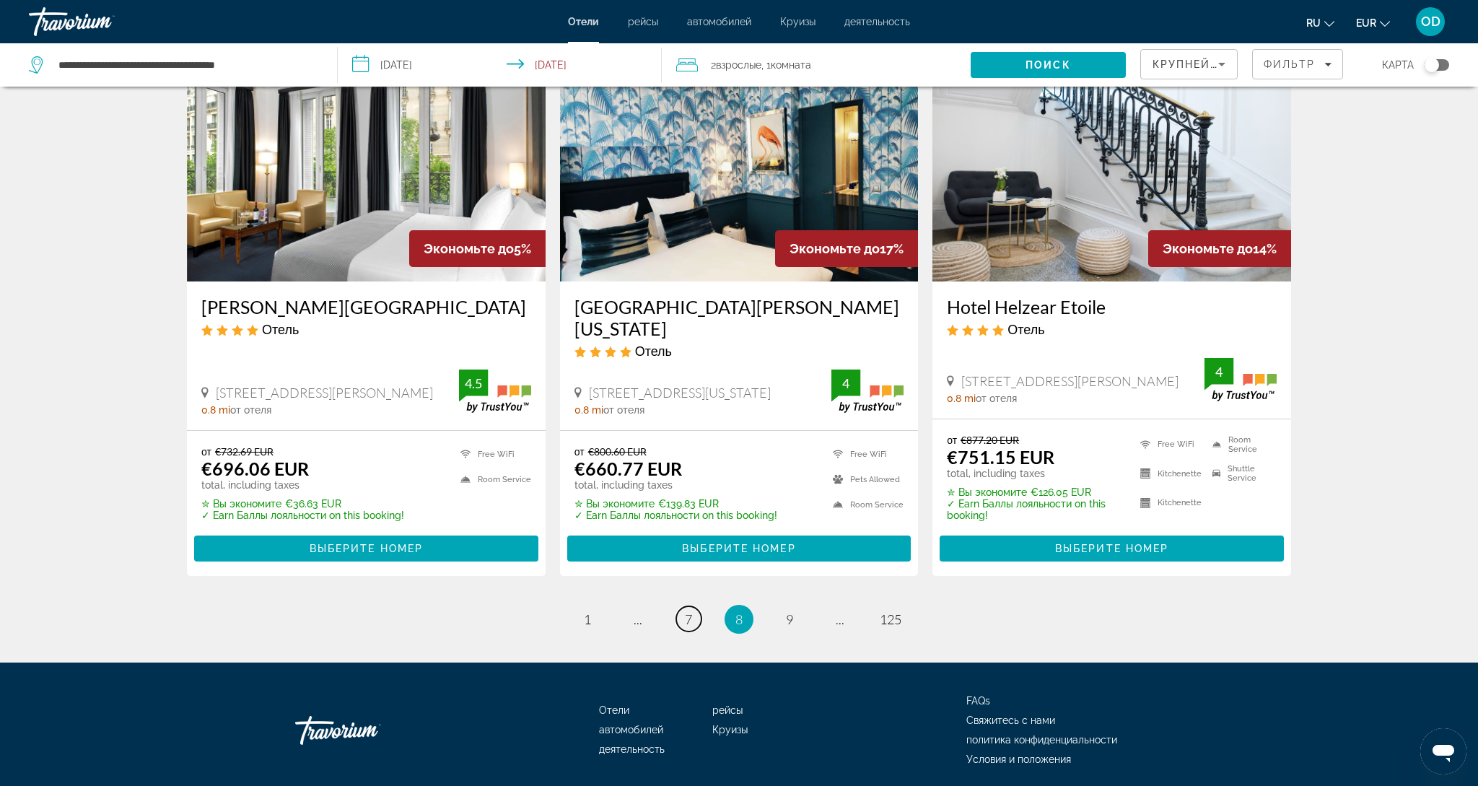
scroll to position [1792, 0]
click at [679, 607] on link "page 7" at bounding box center [688, 619] width 25 height 25
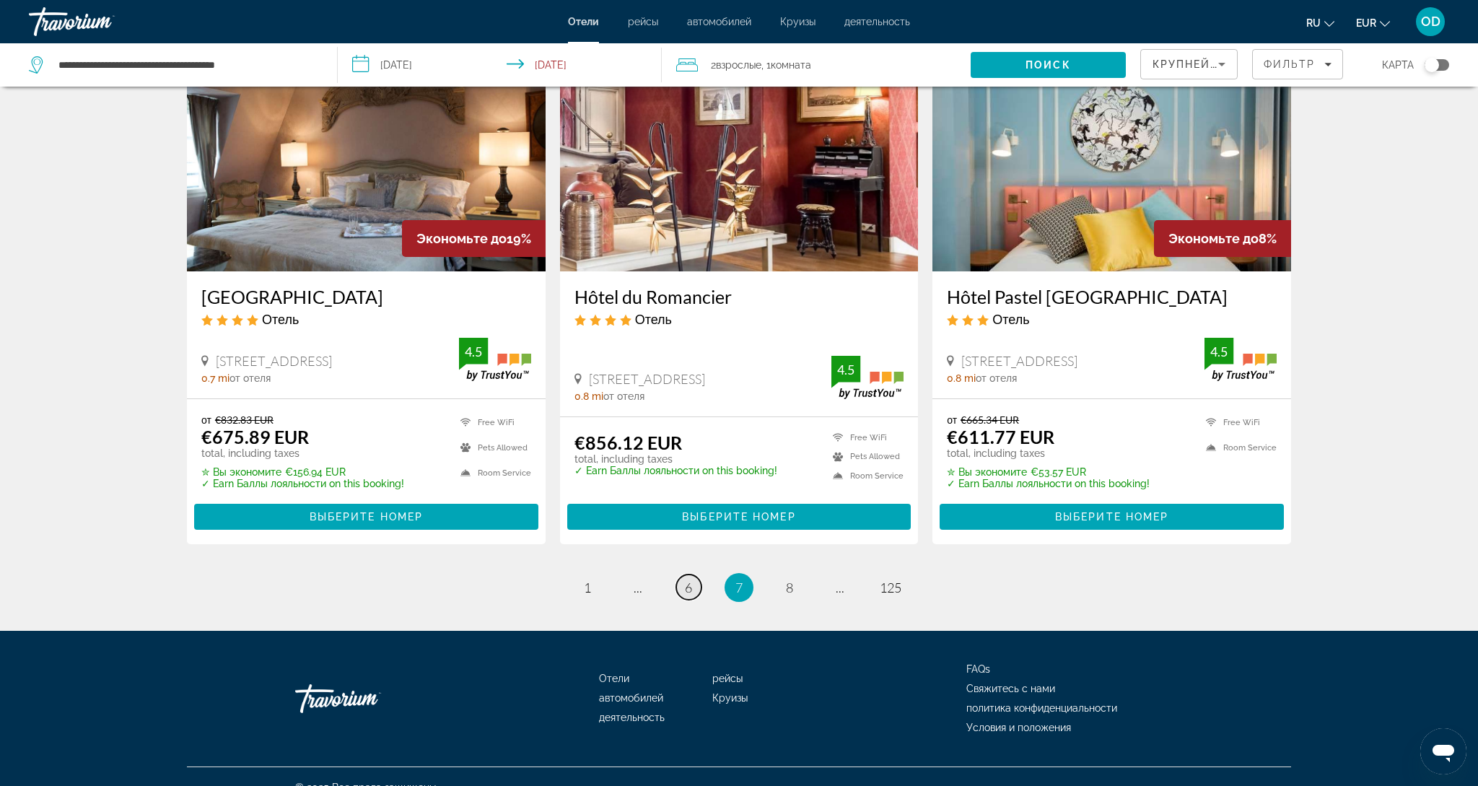
scroll to position [1771, 0]
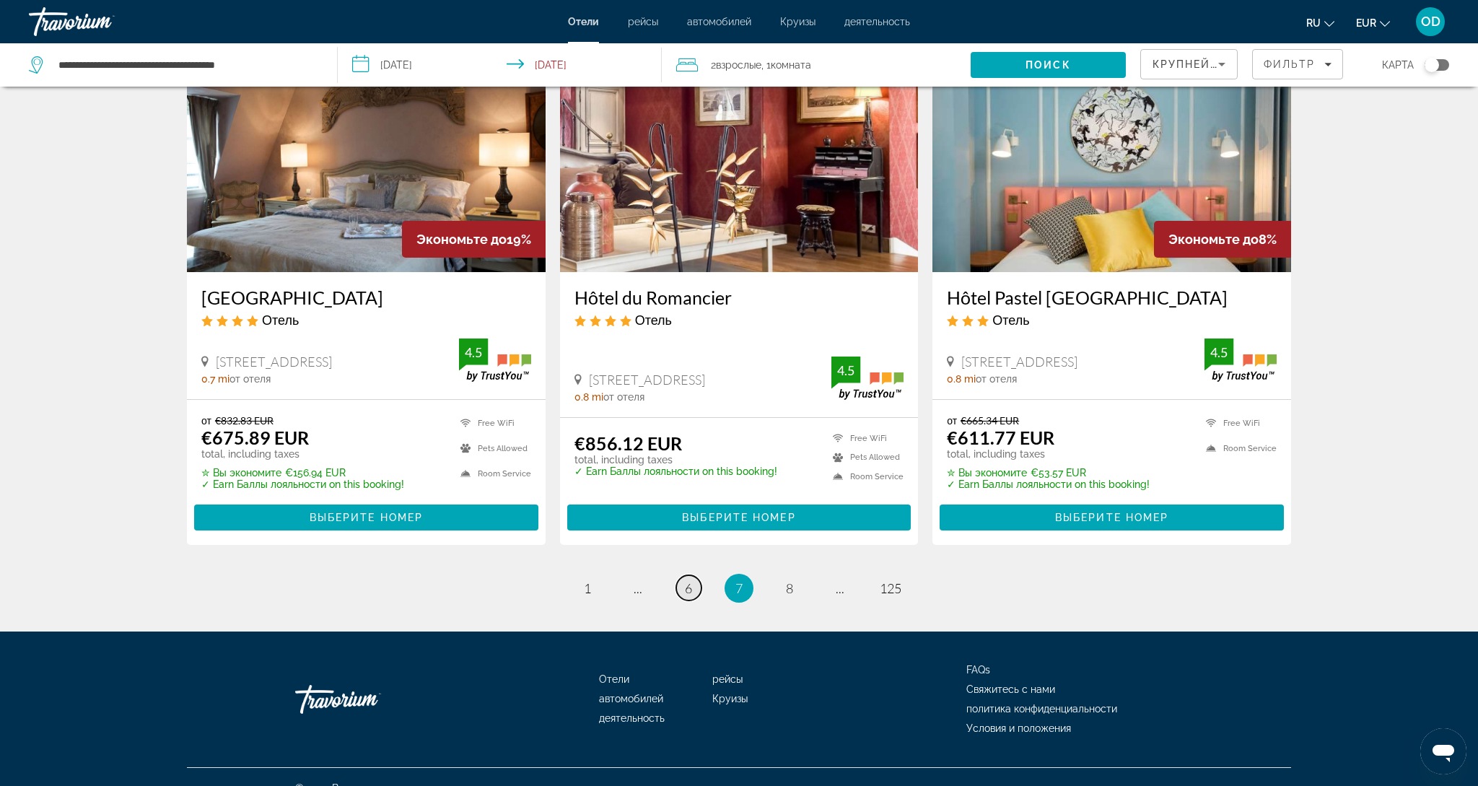
click at [687, 580] on span "6" at bounding box center [688, 588] width 7 height 16
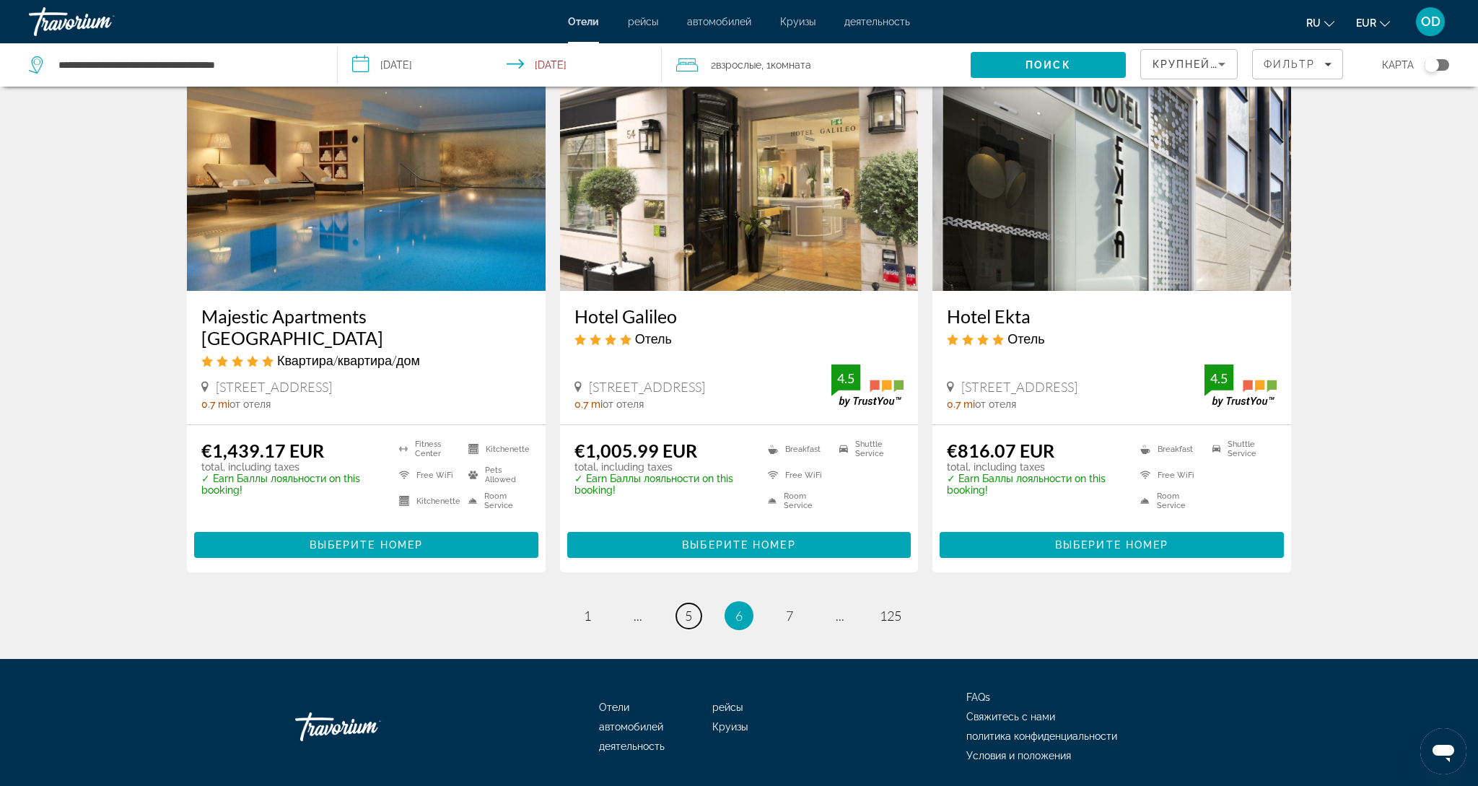
scroll to position [1761, 0]
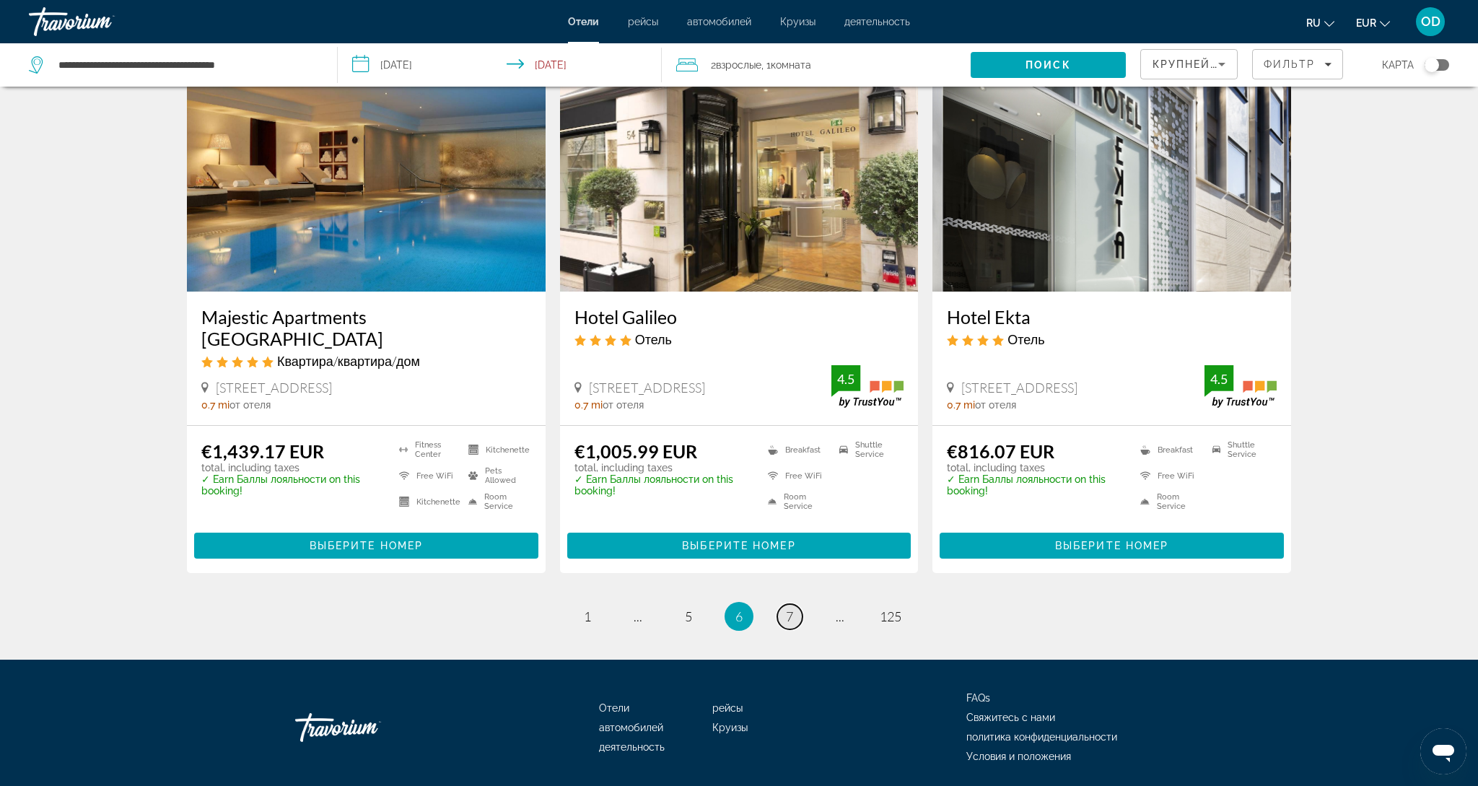
click at [795, 604] on link "page 7" at bounding box center [789, 616] width 25 height 25
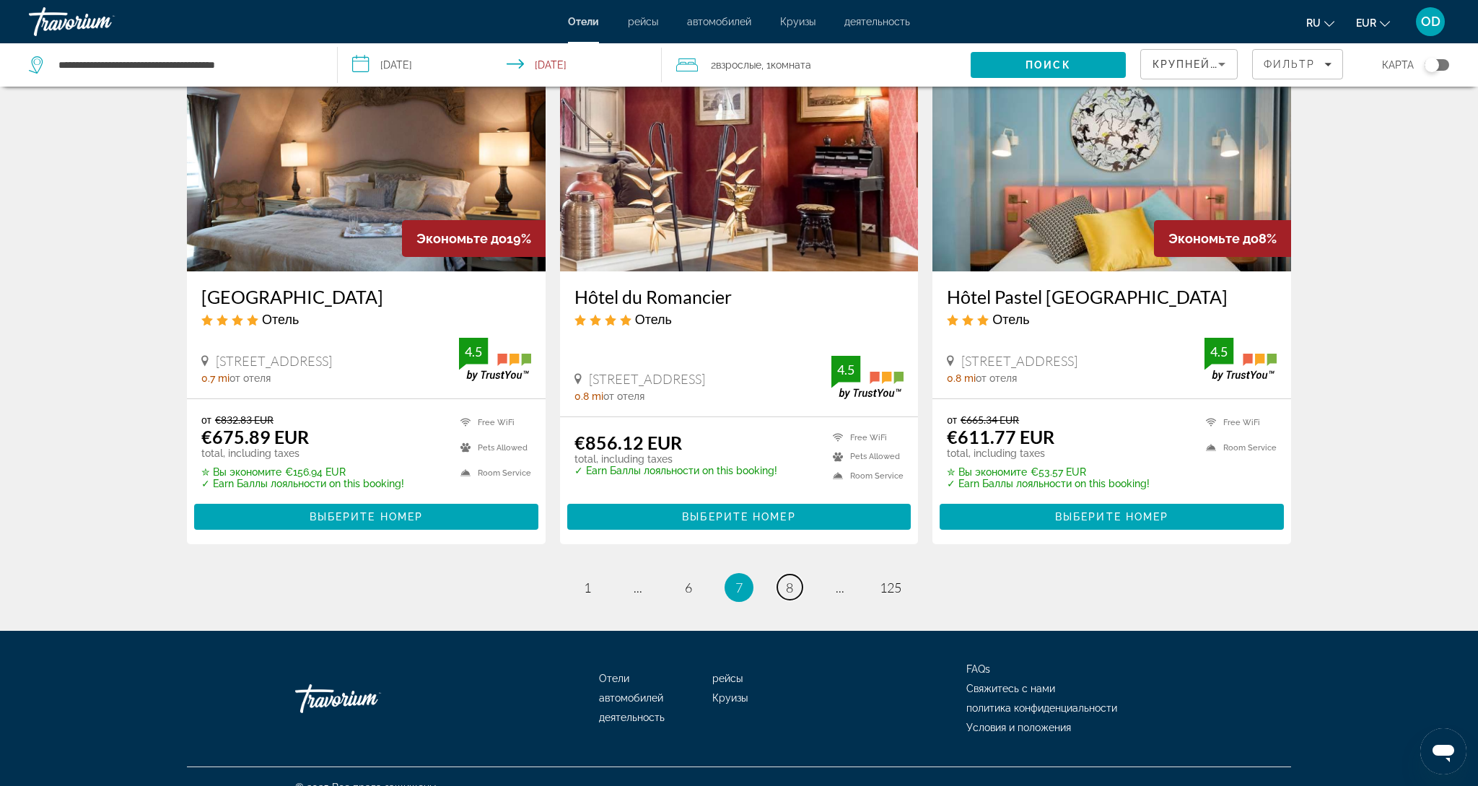
scroll to position [1771, 0]
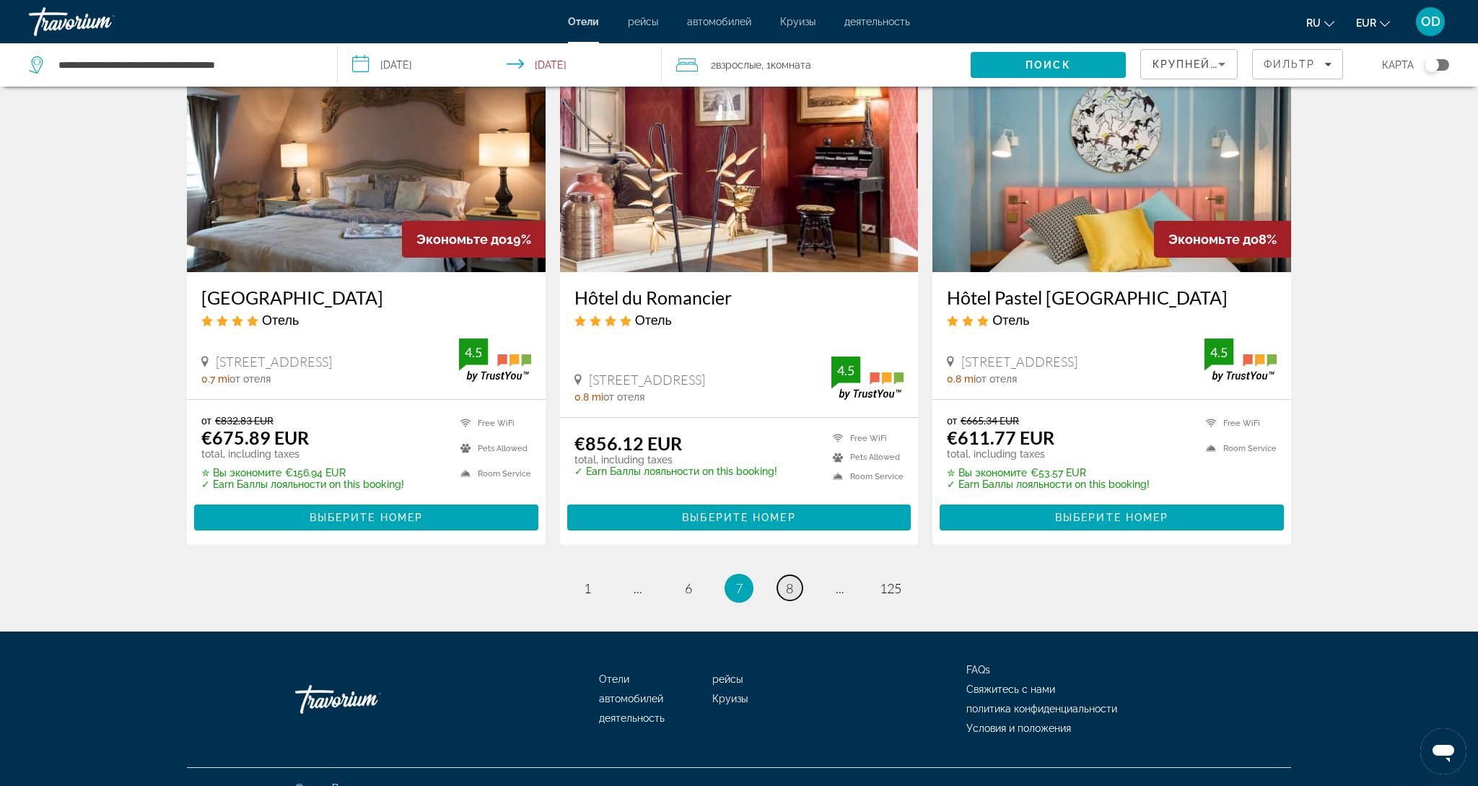
click at [797, 575] on link "page 8" at bounding box center [789, 587] width 25 height 25
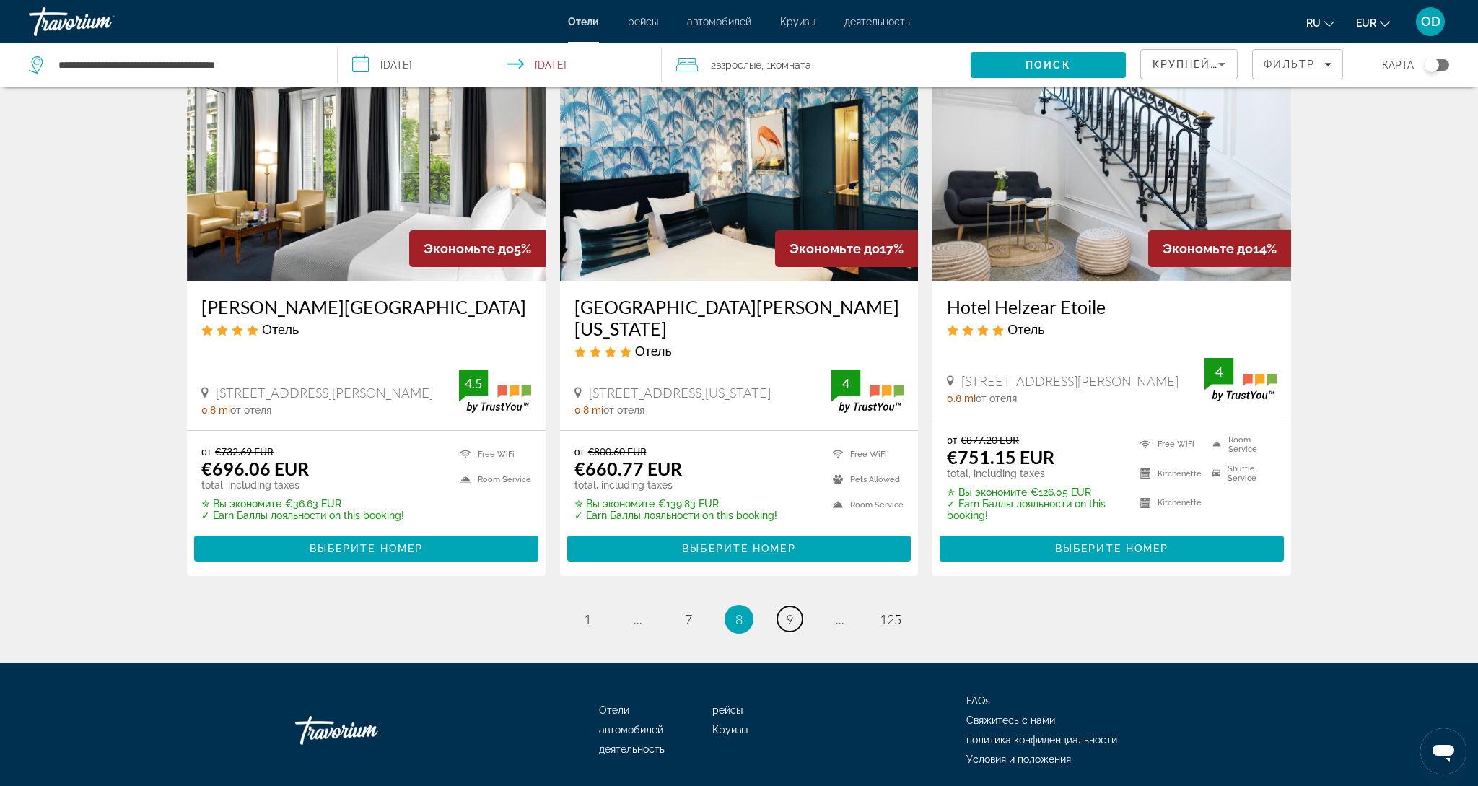
scroll to position [1792, 0]
click at [788, 612] on span "9" at bounding box center [789, 620] width 7 height 16
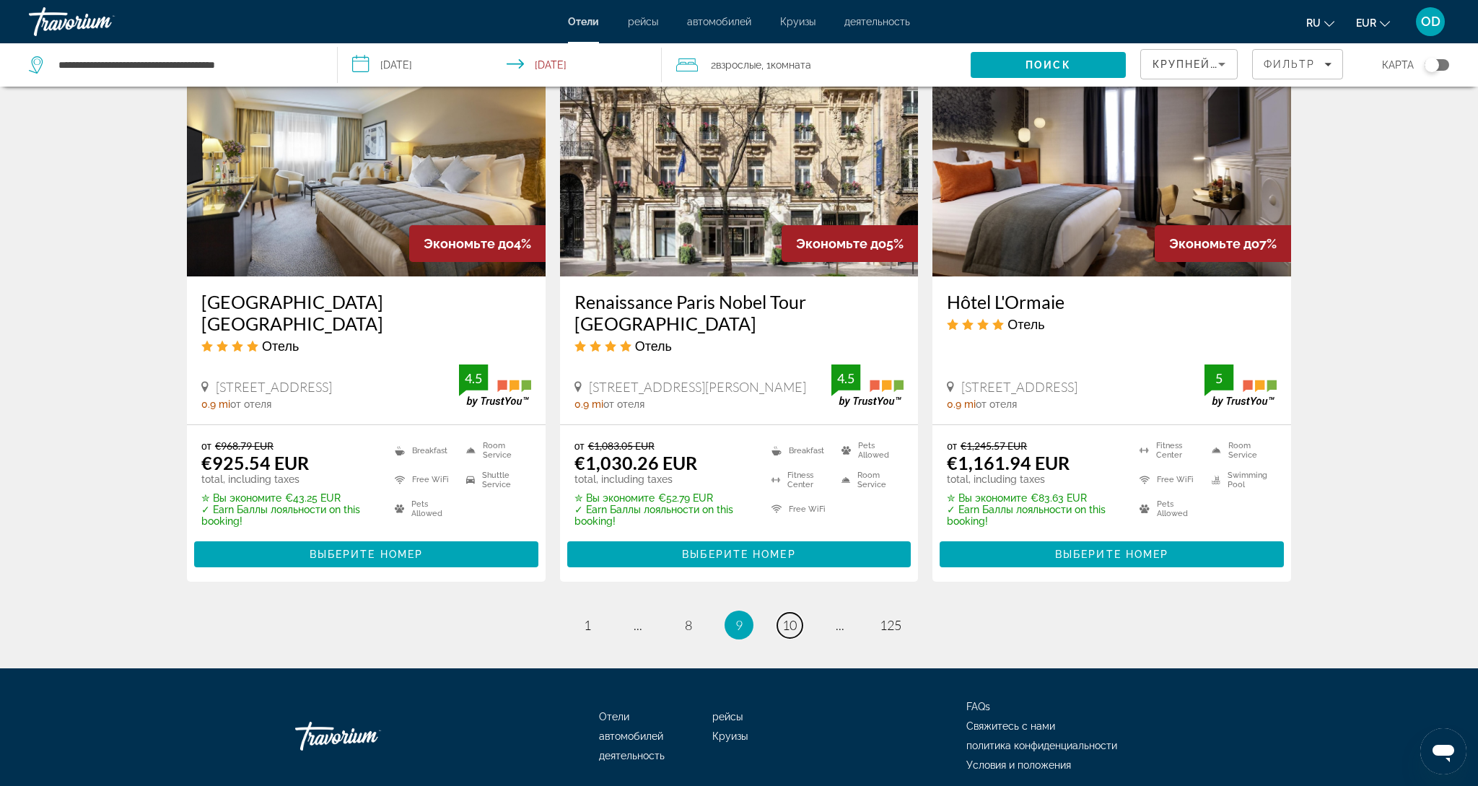
scroll to position [1743, 0]
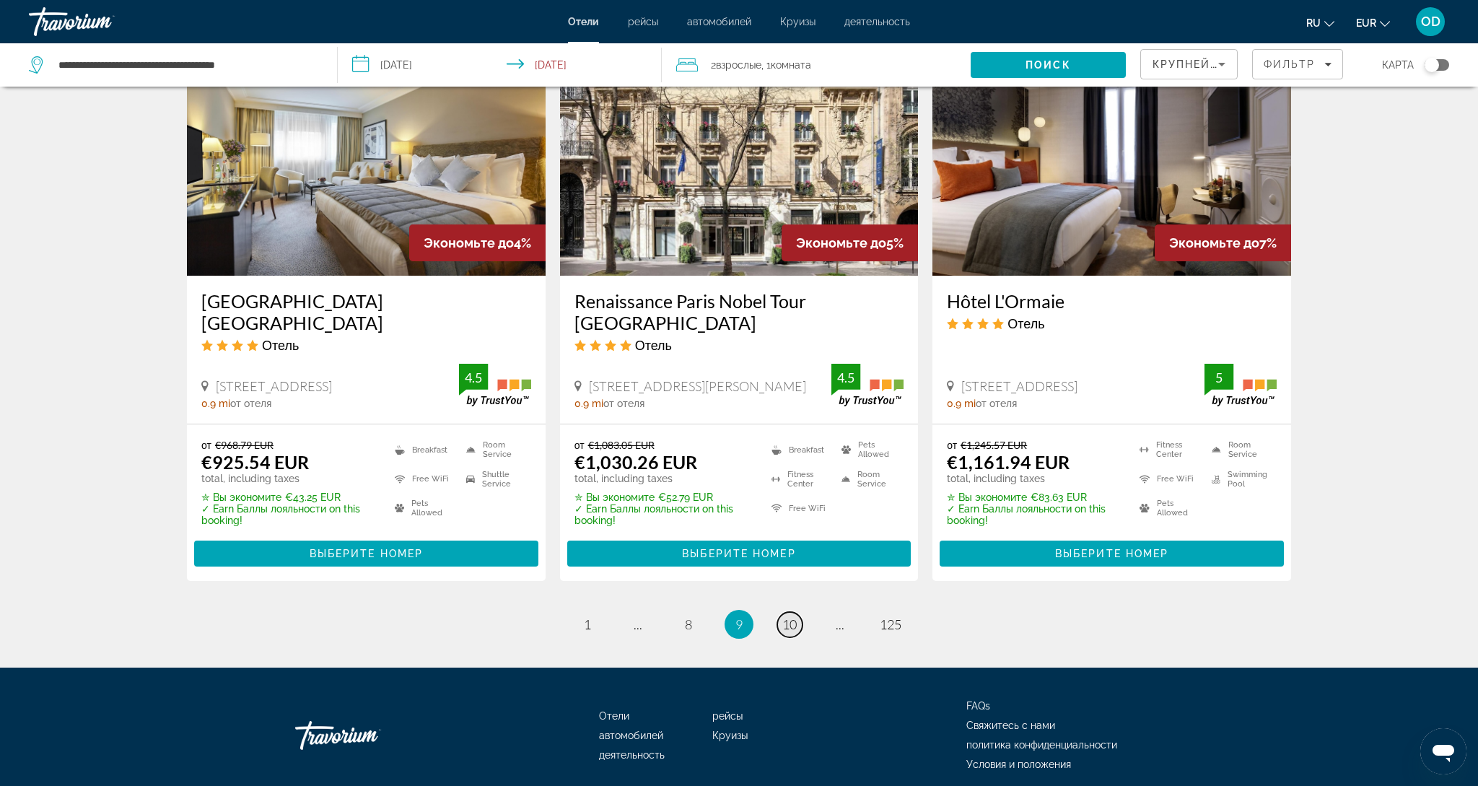
click at [797, 616] on span "10" at bounding box center [789, 624] width 14 height 16
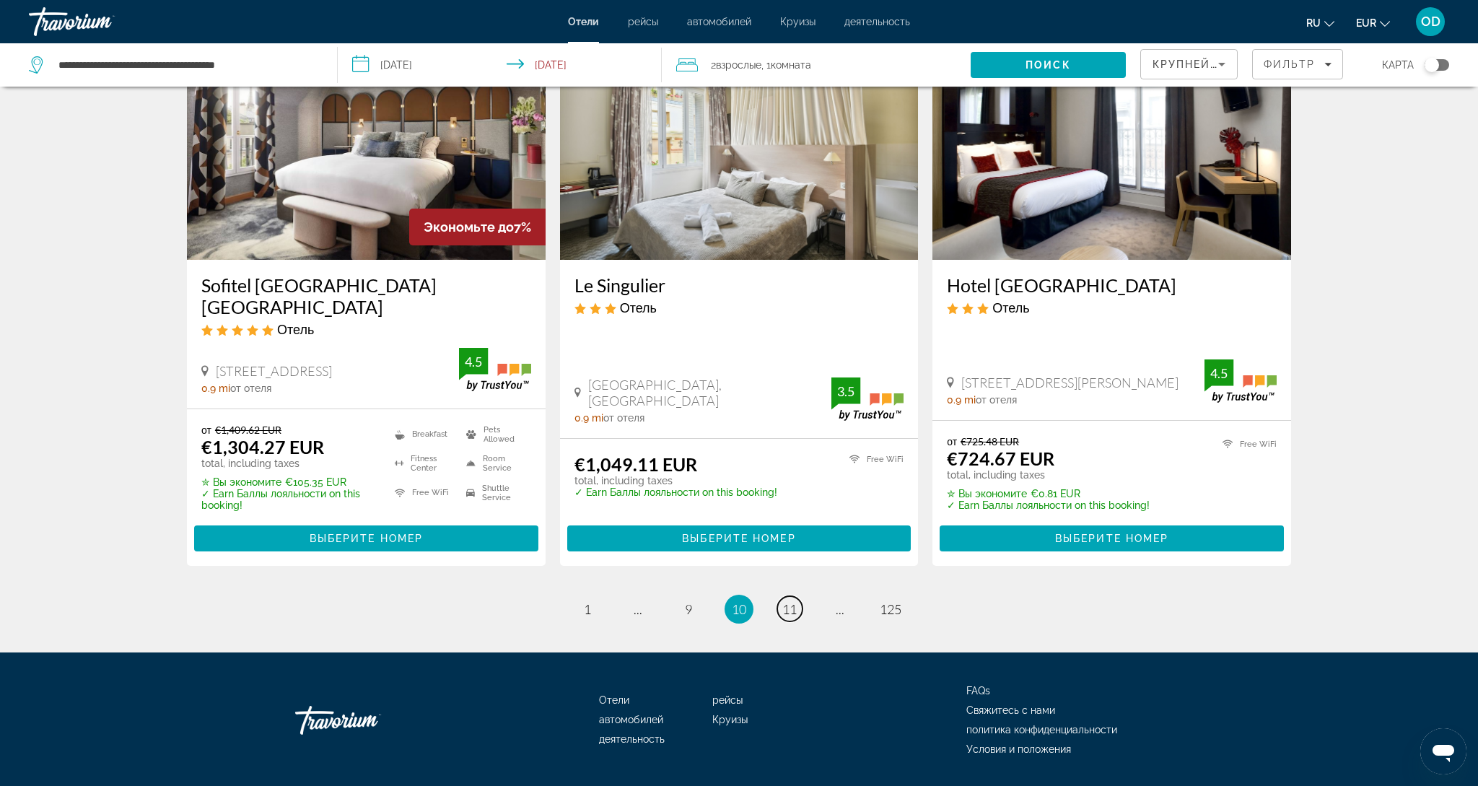
scroll to position [1782, 0]
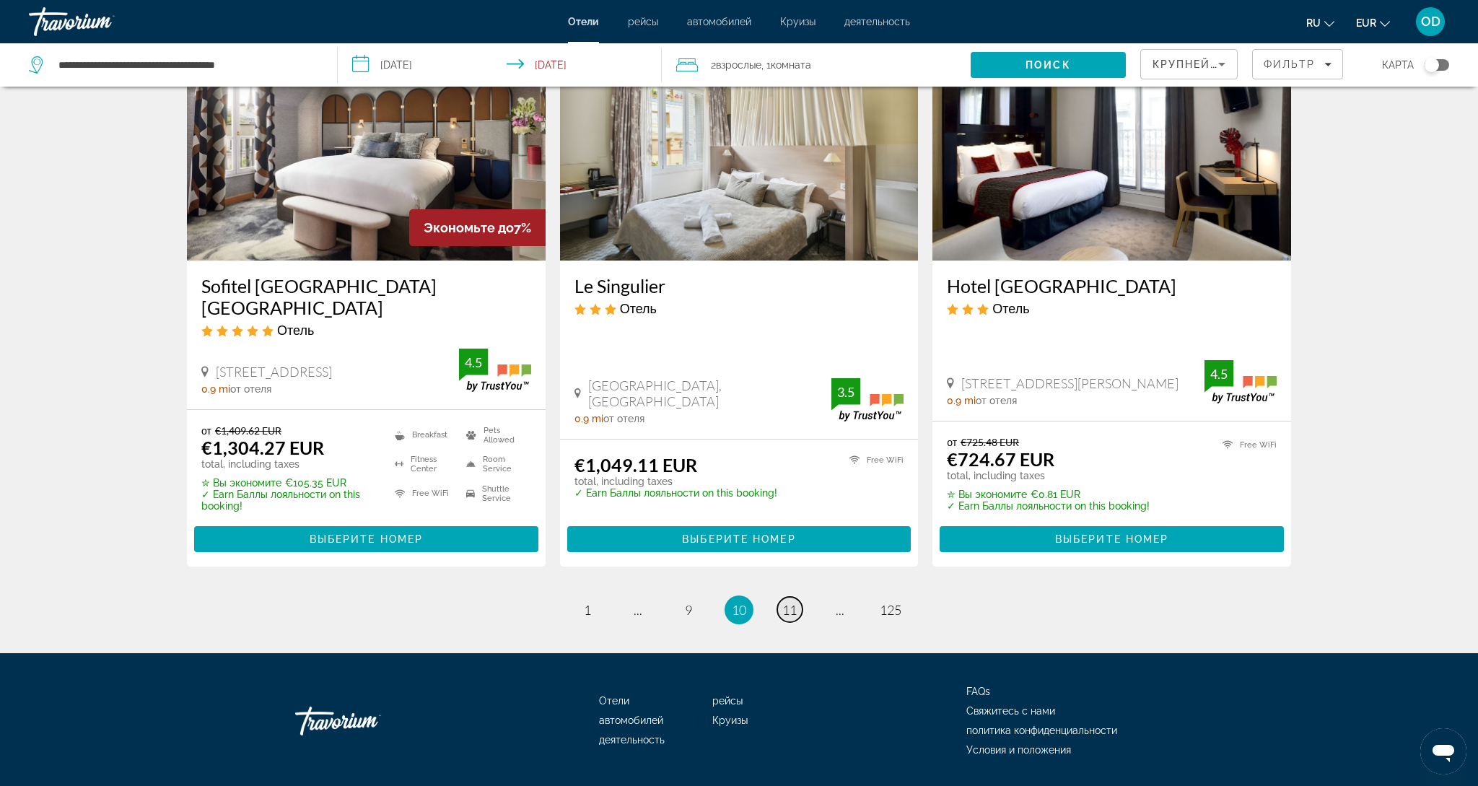
click at [796, 597] on link "page 11" at bounding box center [789, 609] width 25 height 25
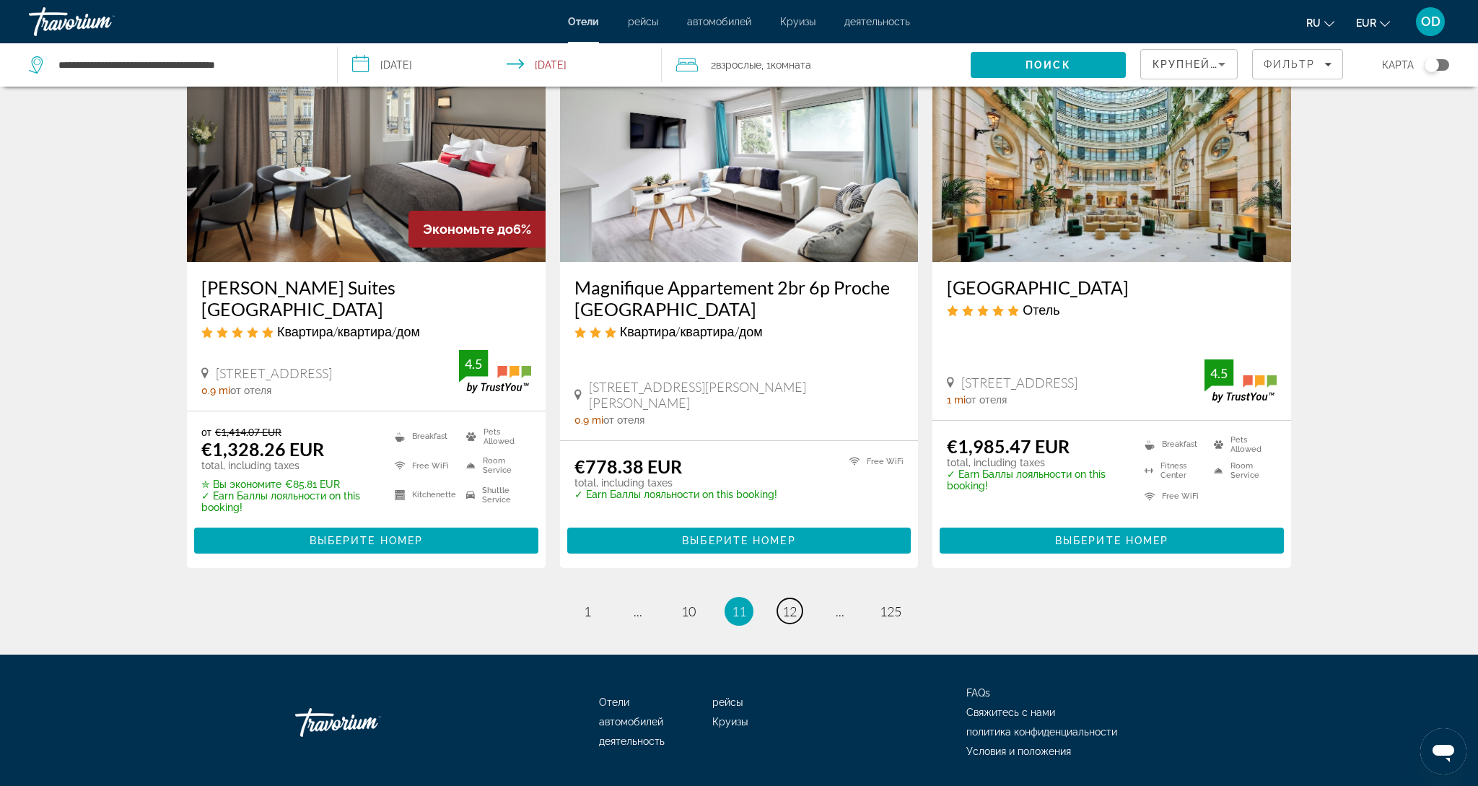
scroll to position [1796, 0]
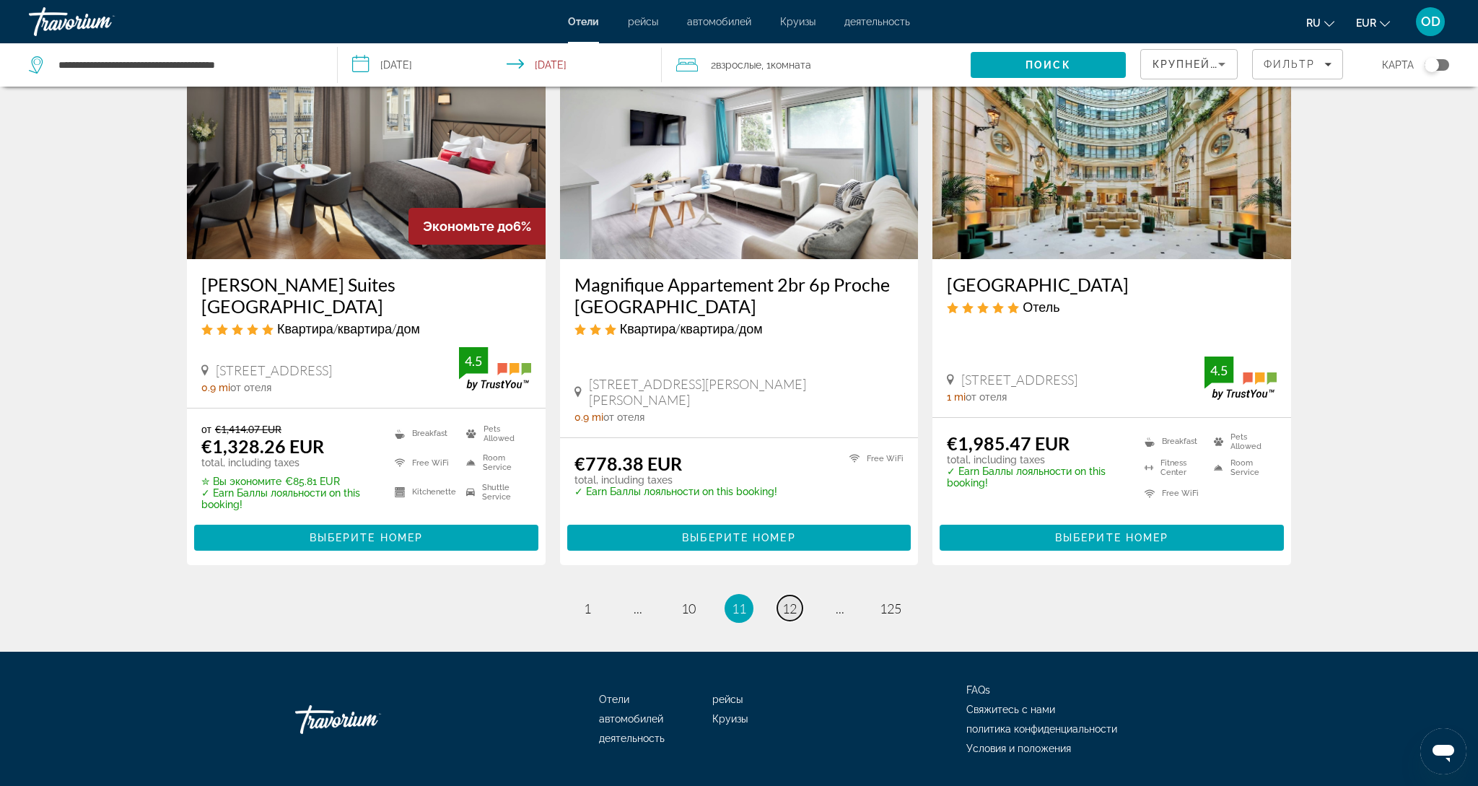
click at [796, 595] on link "page 12" at bounding box center [789, 607] width 25 height 25
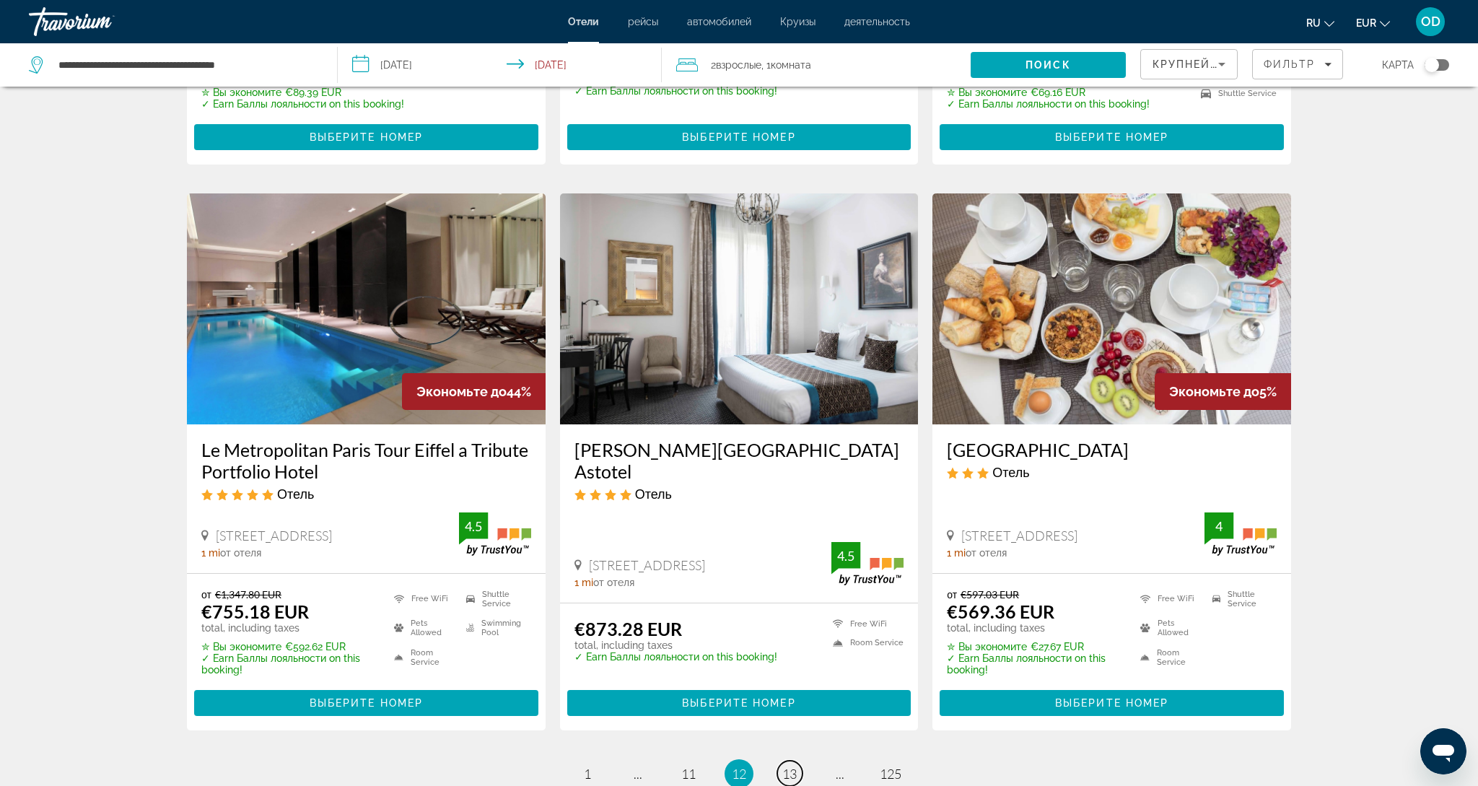
scroll to position [1556, 0]
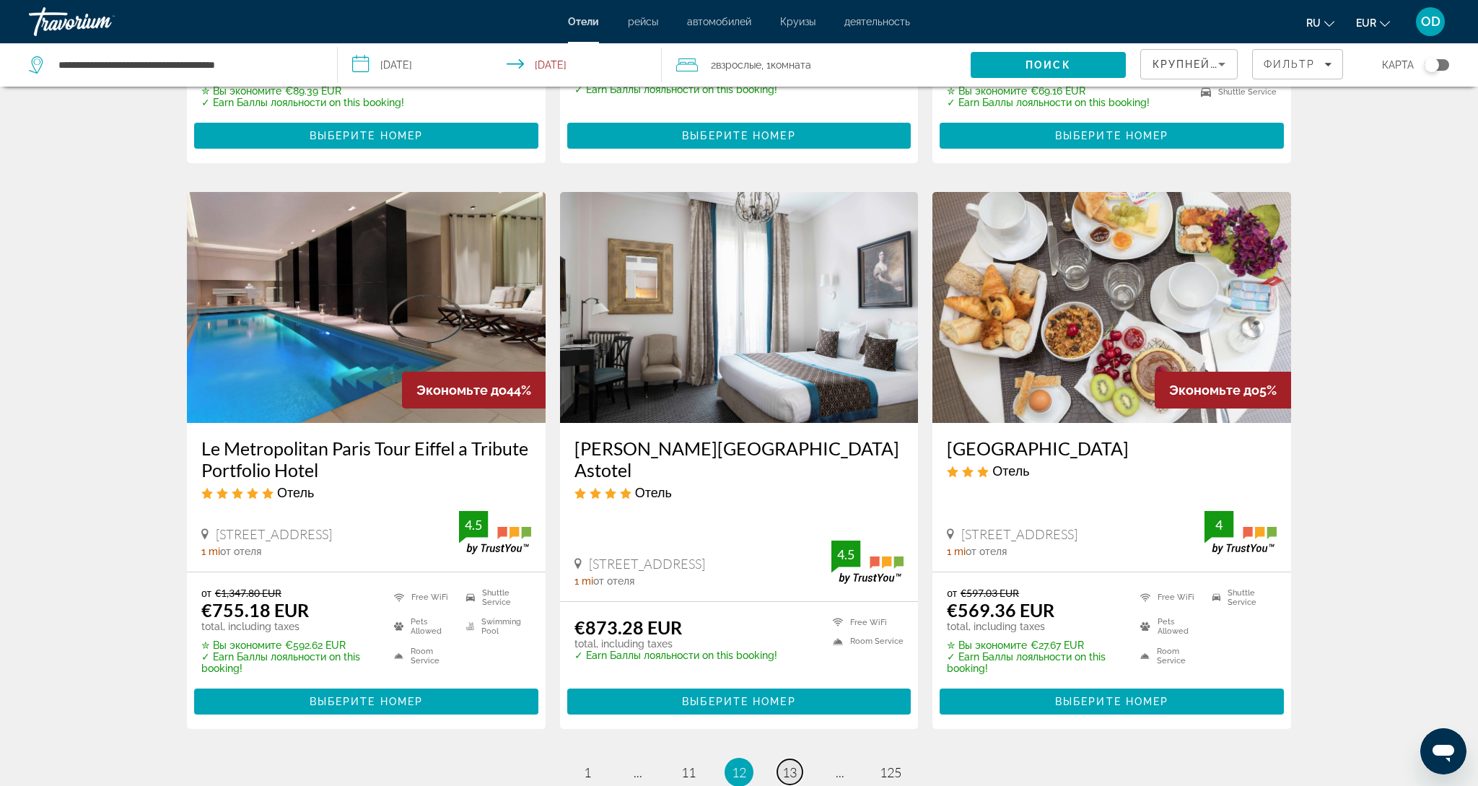
click at [783, 772] on span "13" at bounding box center [789, 772] width 14 height 16
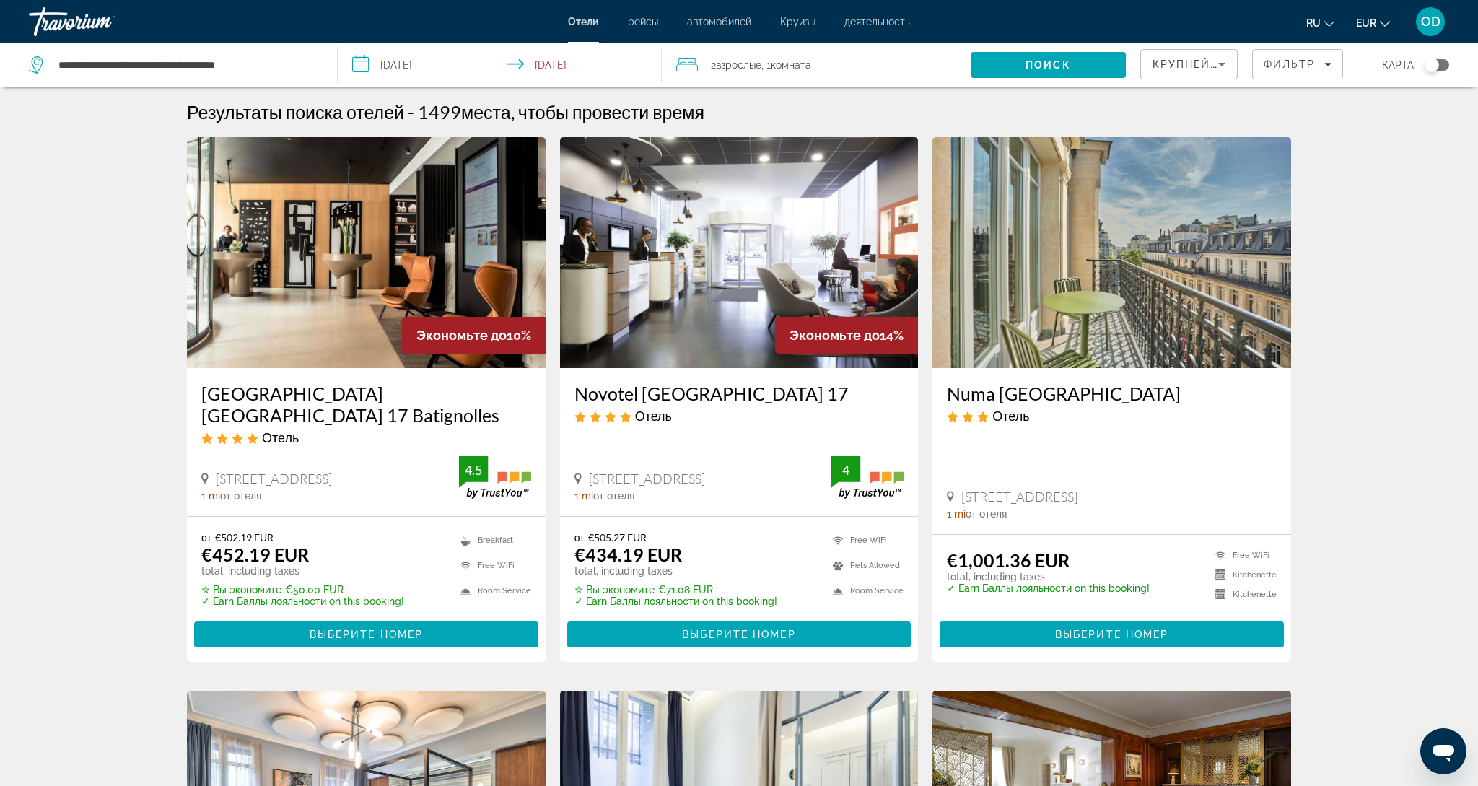
scroll to position [1, 0]
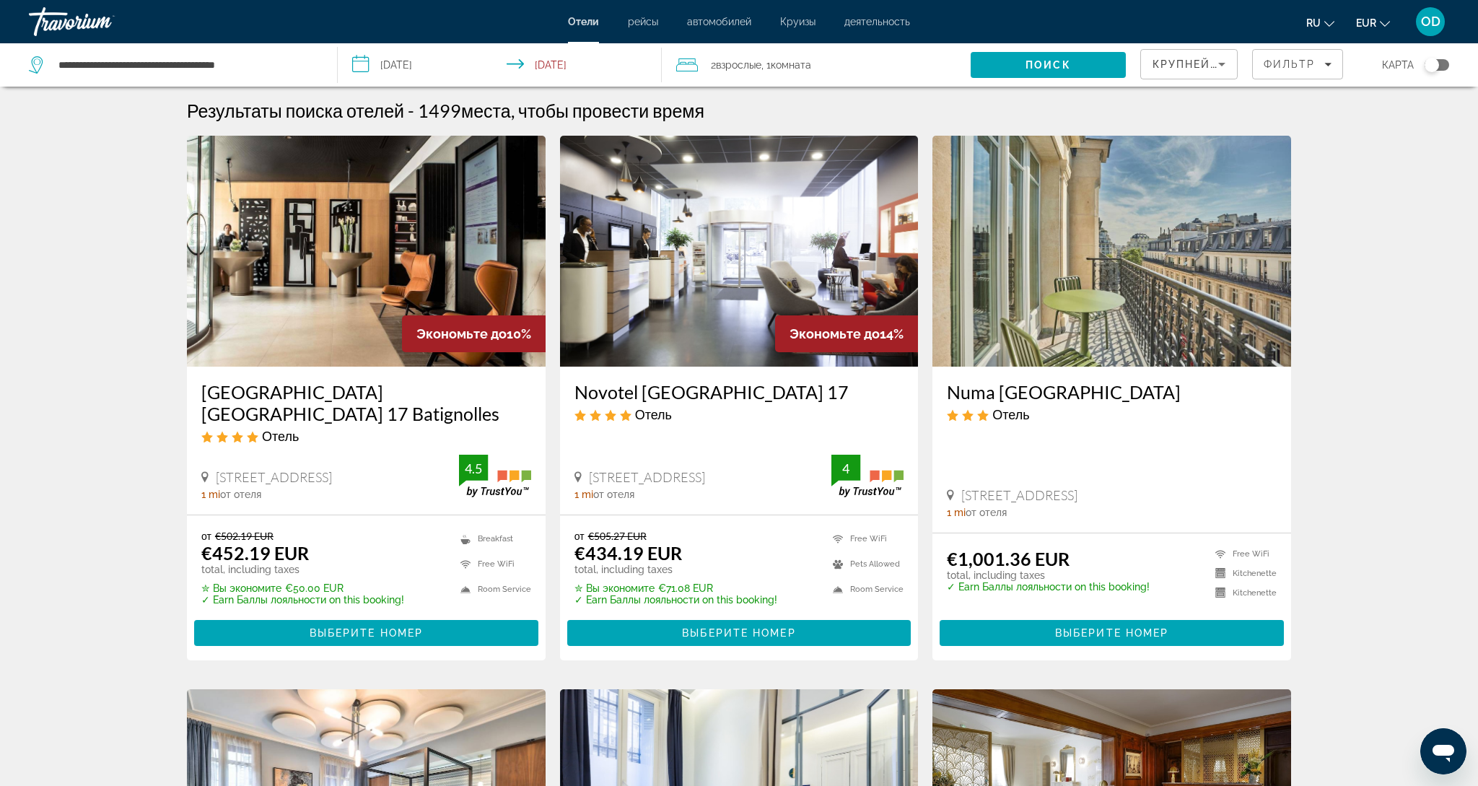
click at [719, 241] on img "Main content" at bounding box center [739, 251] width 359 height 231
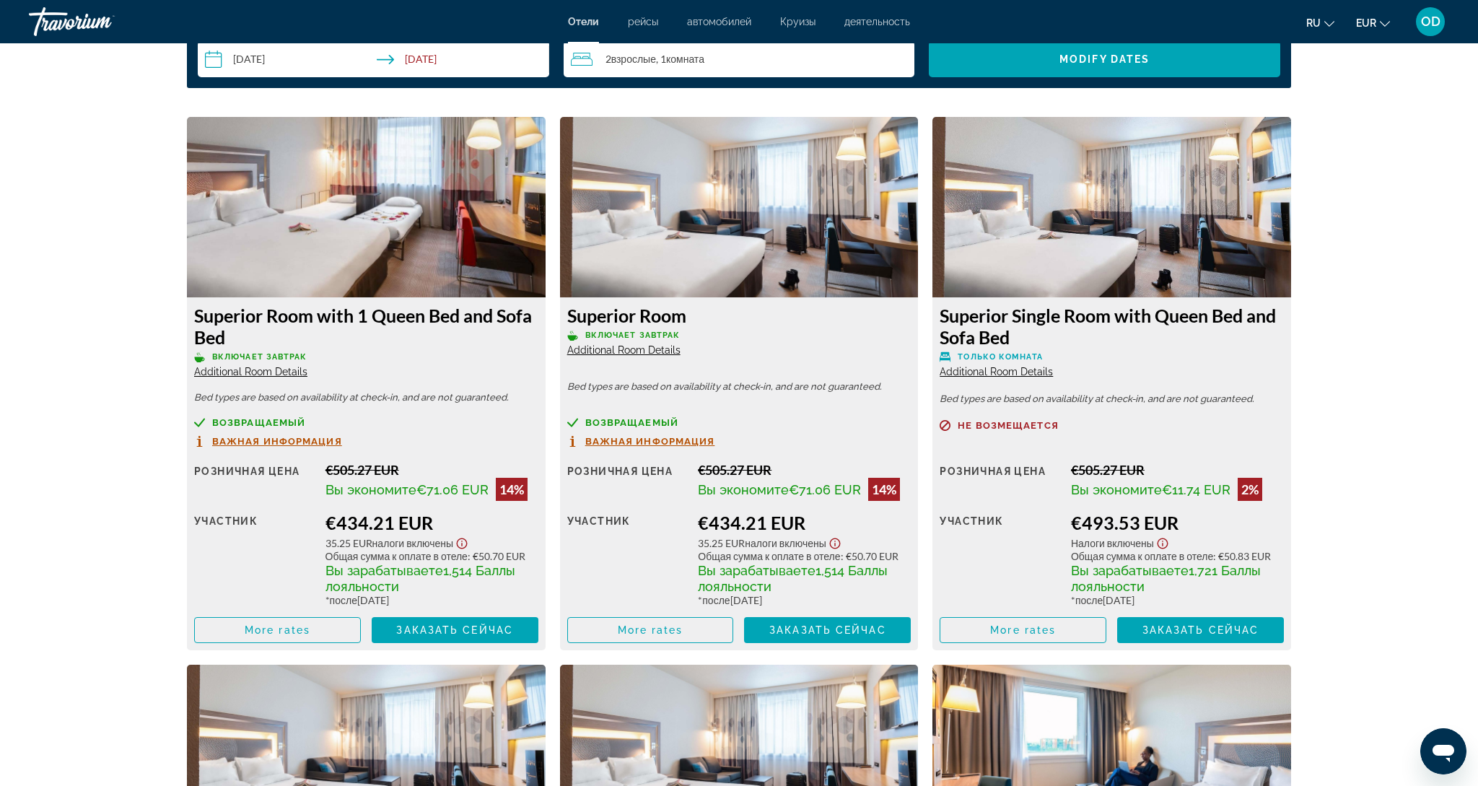
scroll to position [1899, 0]
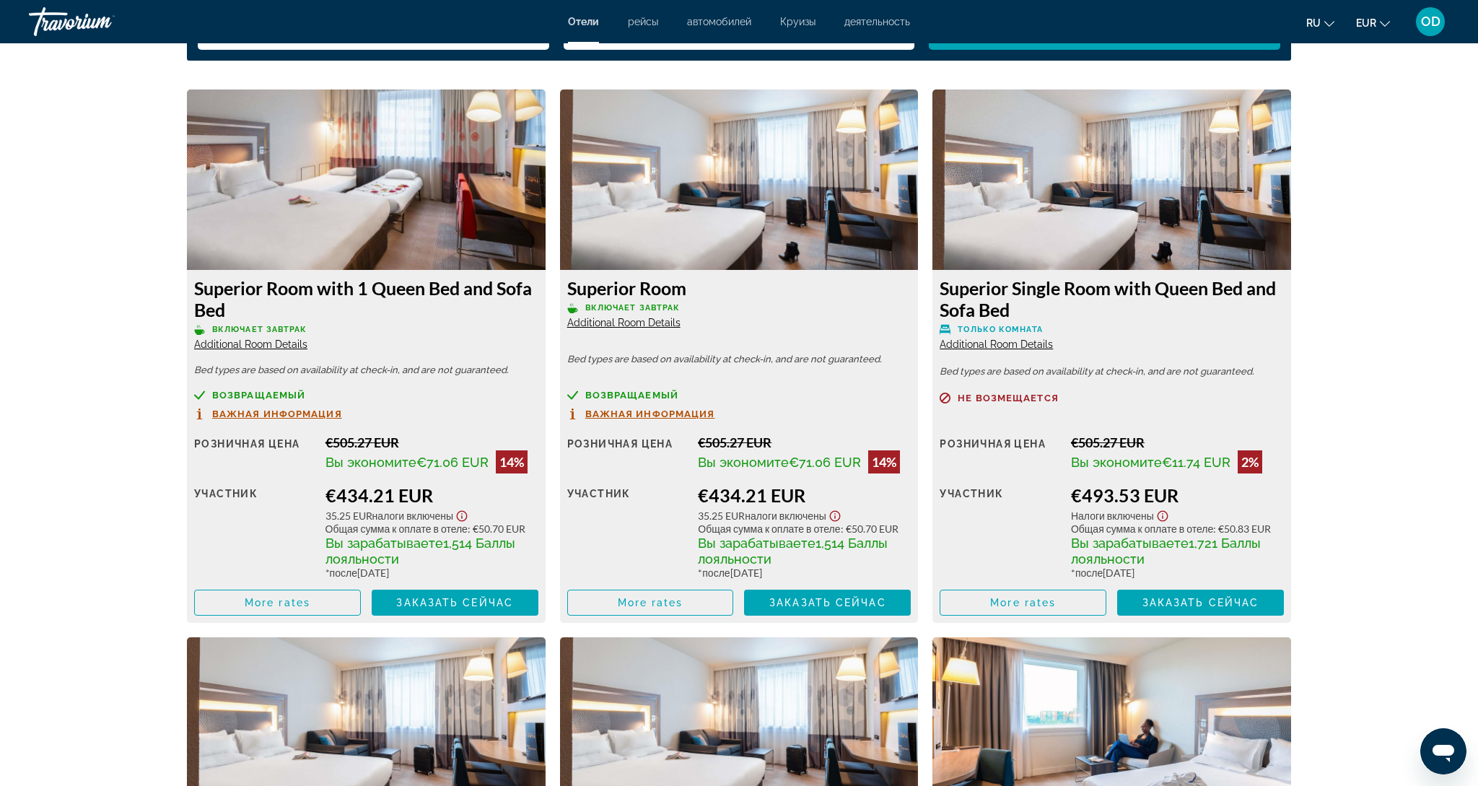
click at [723, 167] on img "Main content" at bounding box center [739, 180] width 359 height 180
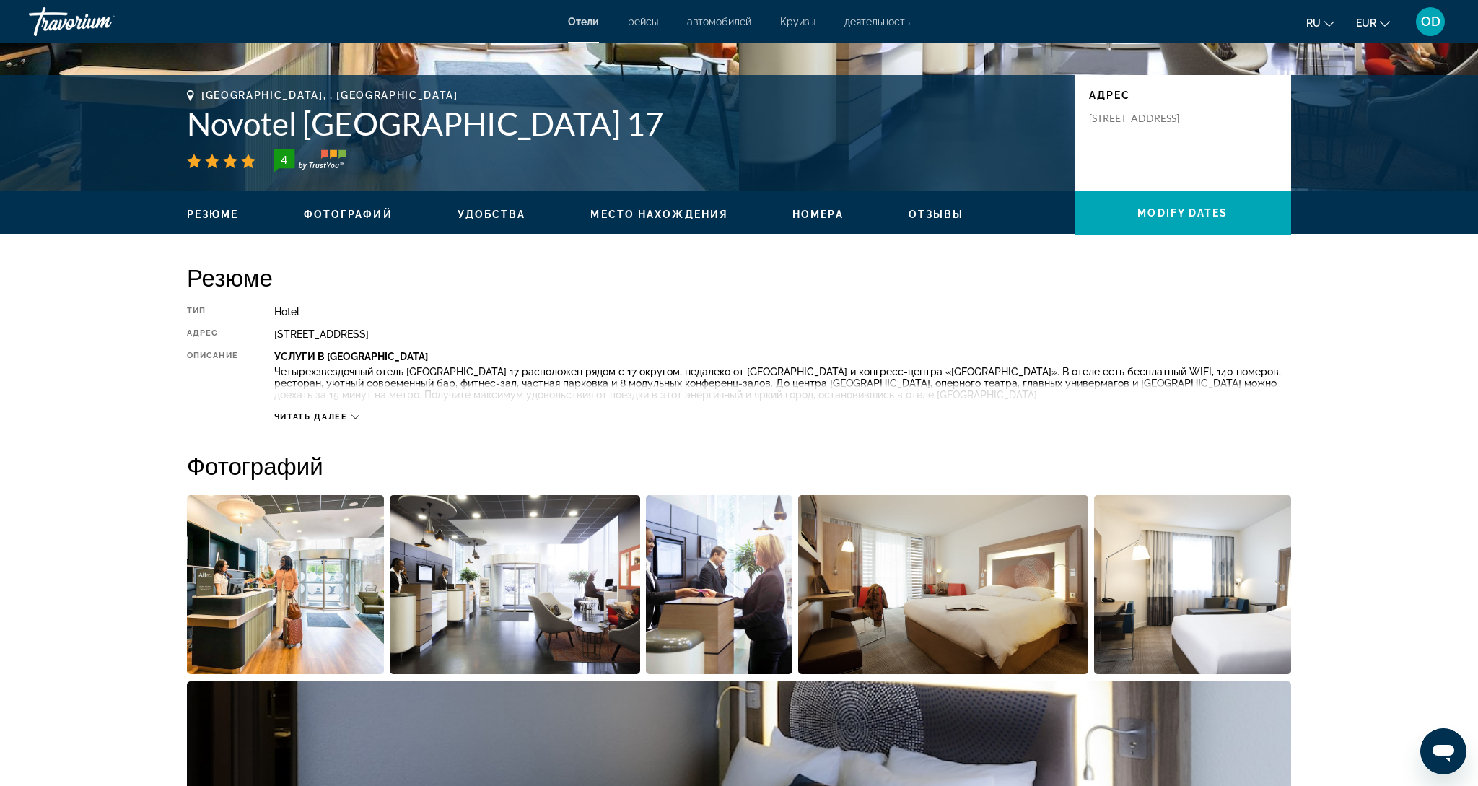
scroll to position [279, 0]
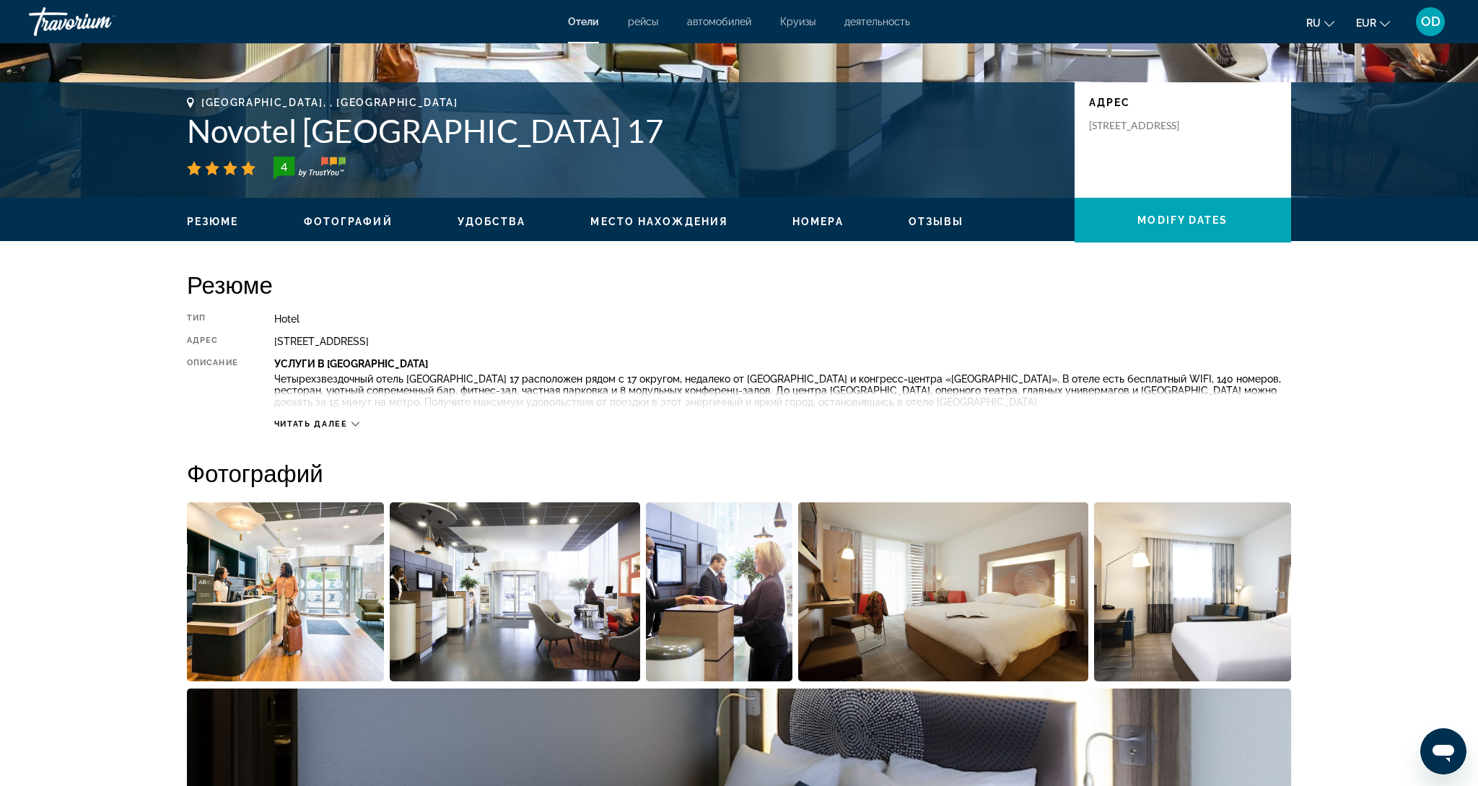
click at [323, 559] on img "Open full-screen image slider" at bounding box center [285, 591] width 197 height 179
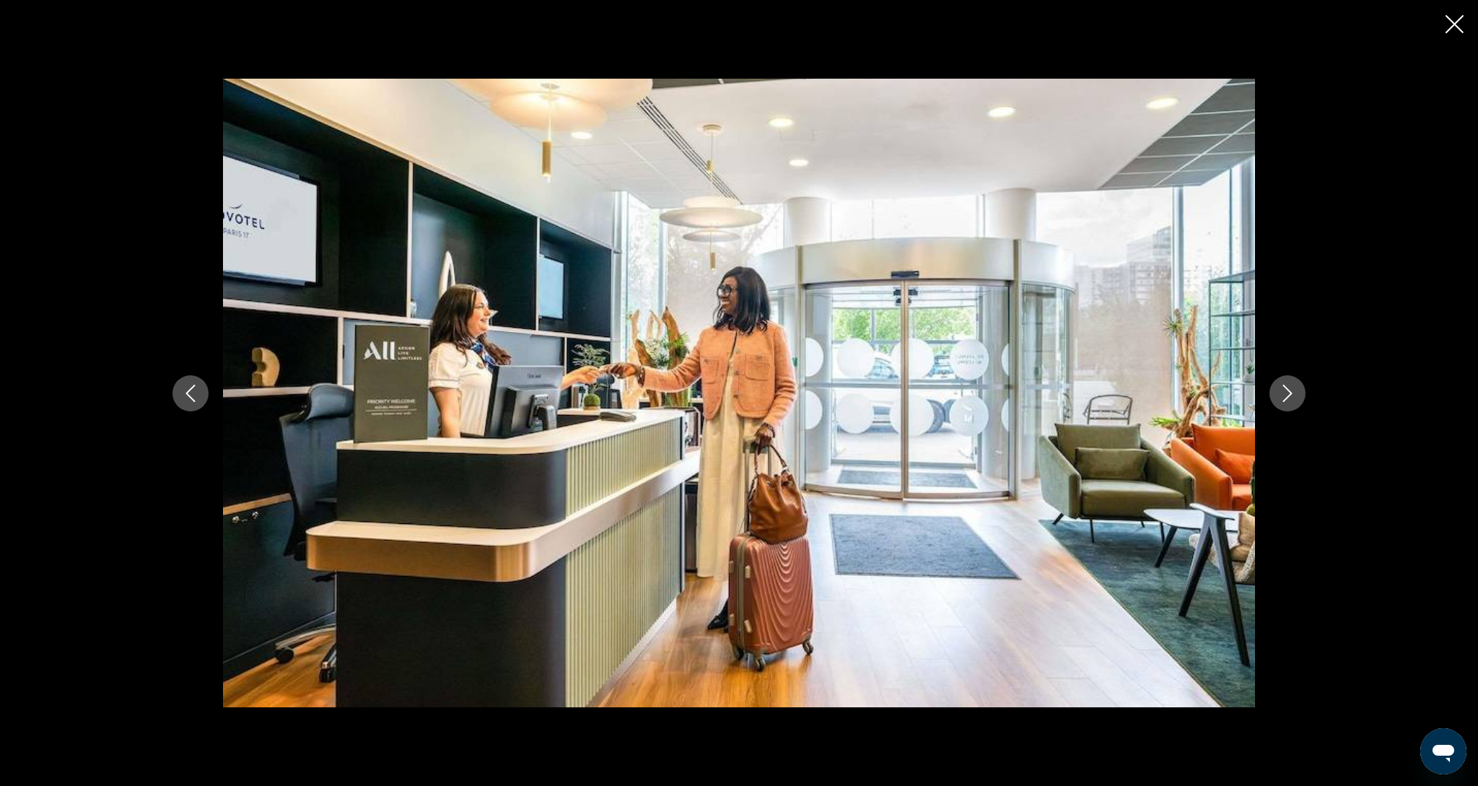
click at [1287, 403] on button "Next image" at bounding box center [1288, 393] width 36 height 36
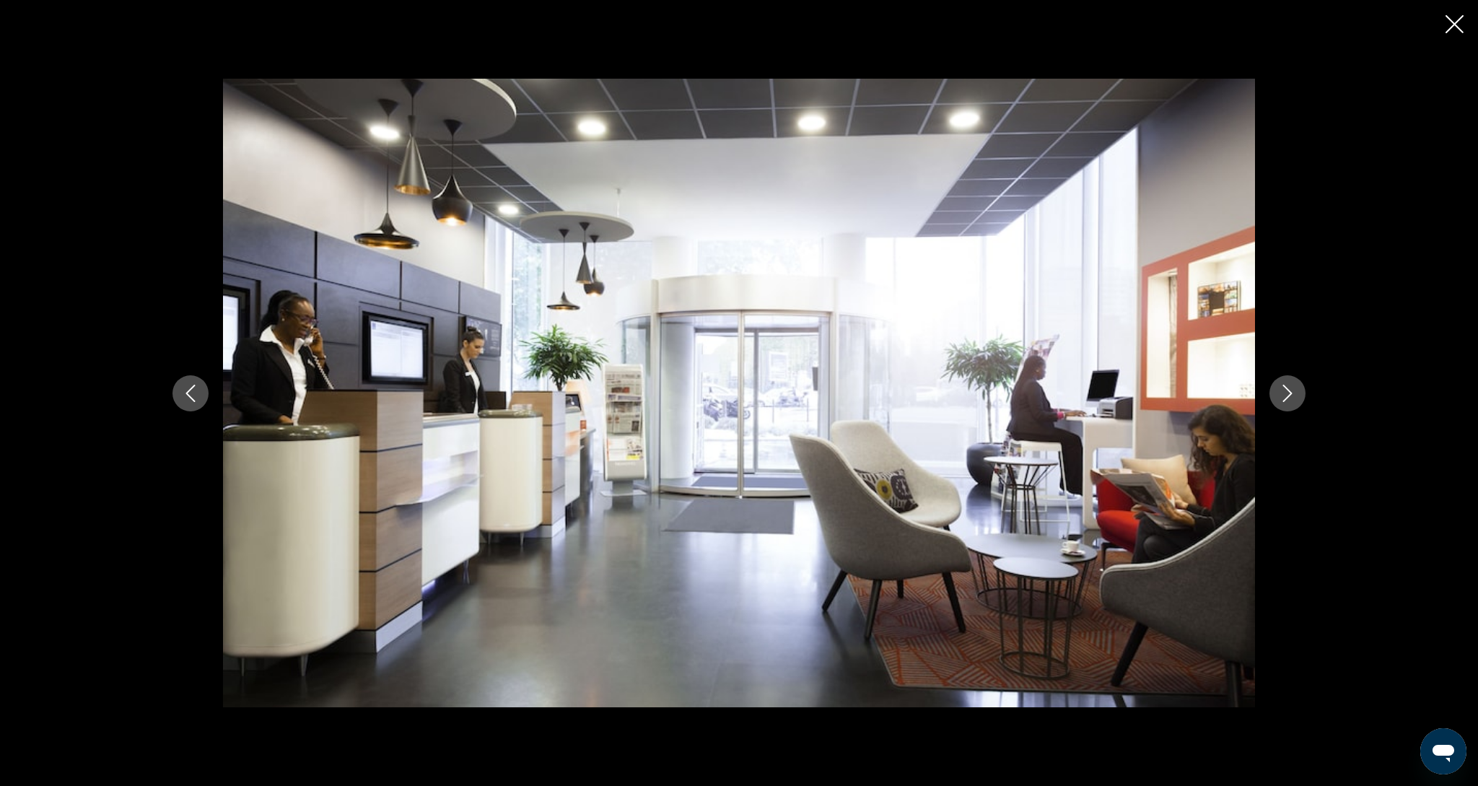
scroll to position [279, 0]
click at [1287, 403] on button "Next image" at bounding box center [1288, 393] width 36 height 36
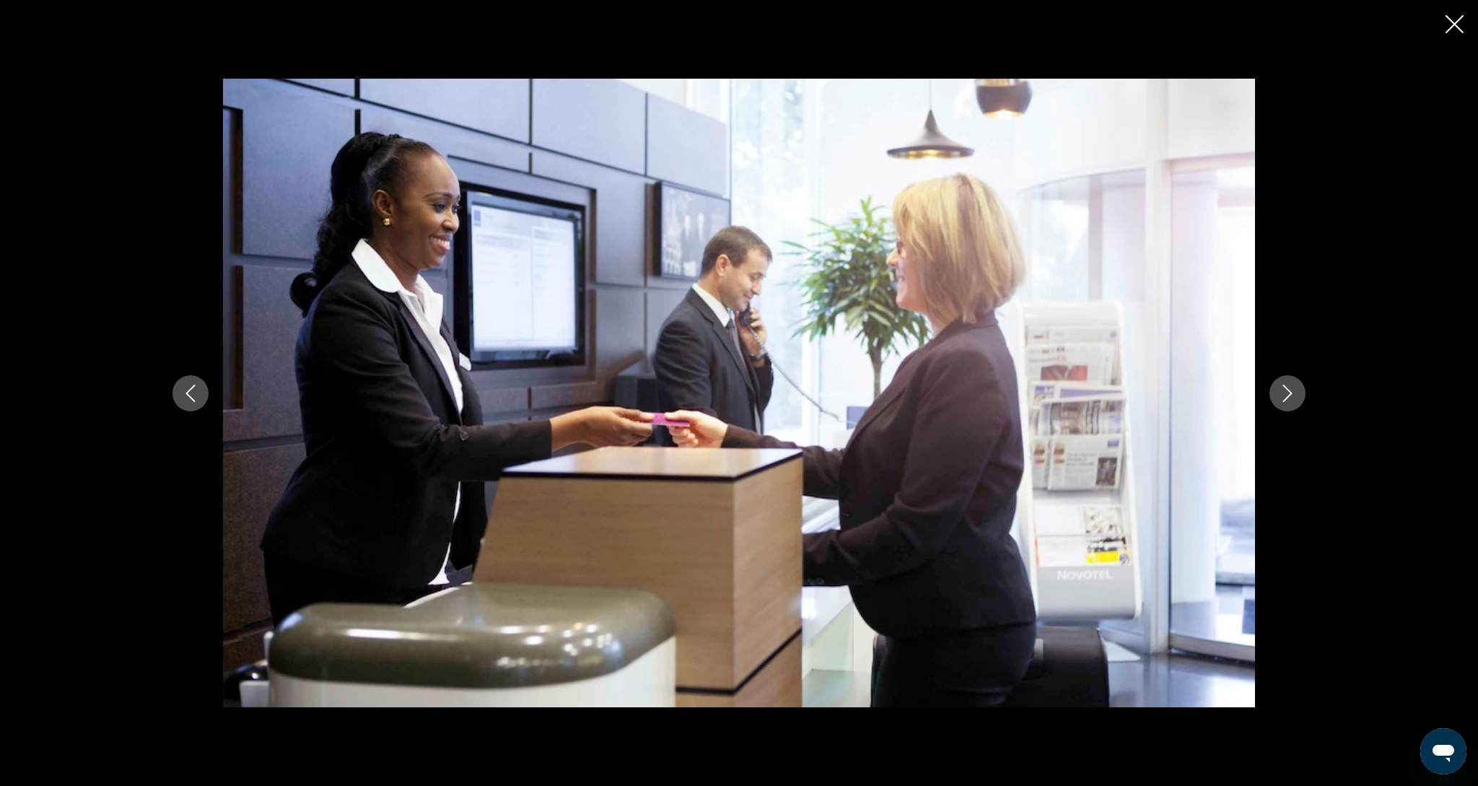
click at [1287, 403] on button "Next image" at bounding box center [1288, 393] width 36 height 36
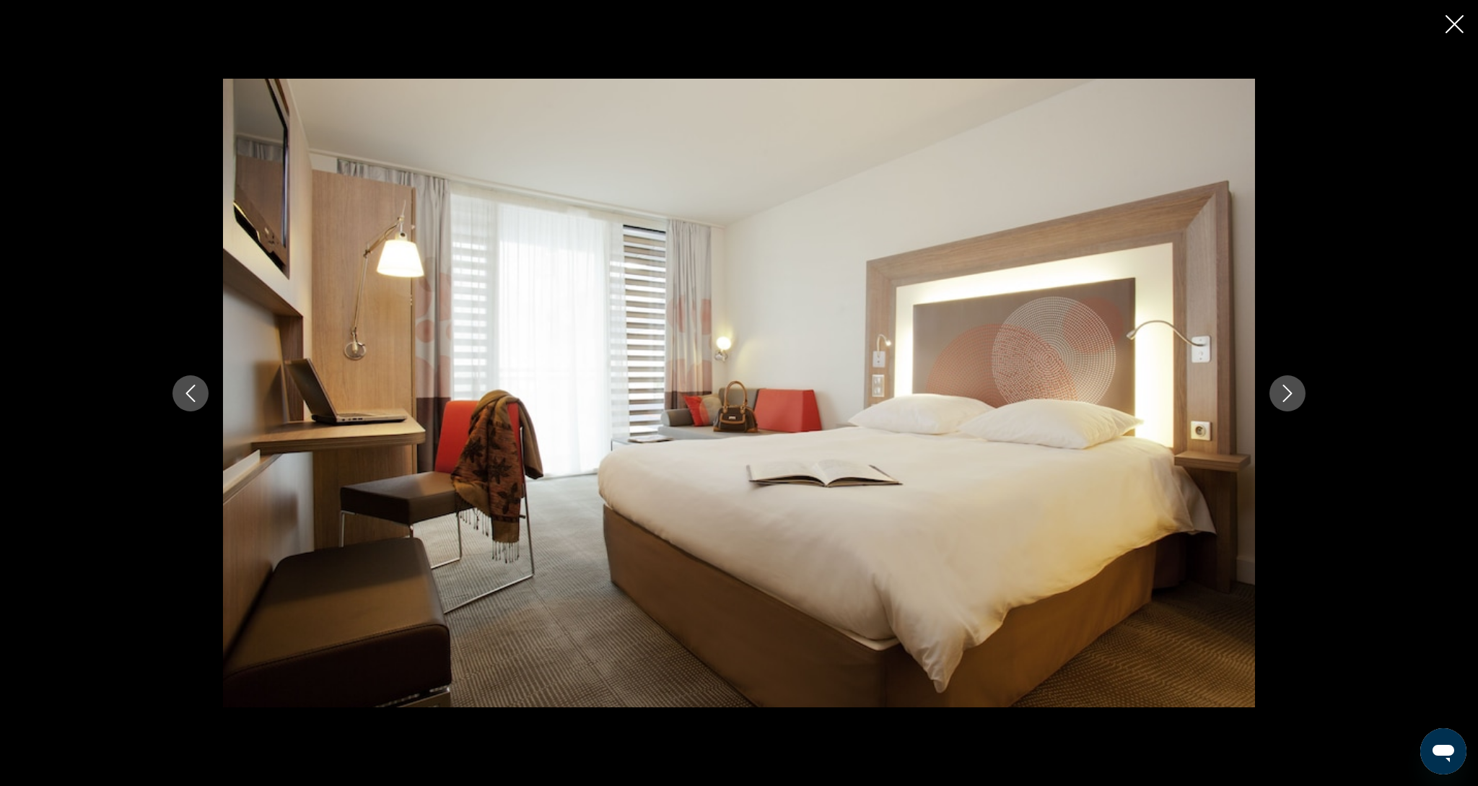
click at [1287, 403] on button "Next image" at bounding box center [1288, 393] width 36 height 36
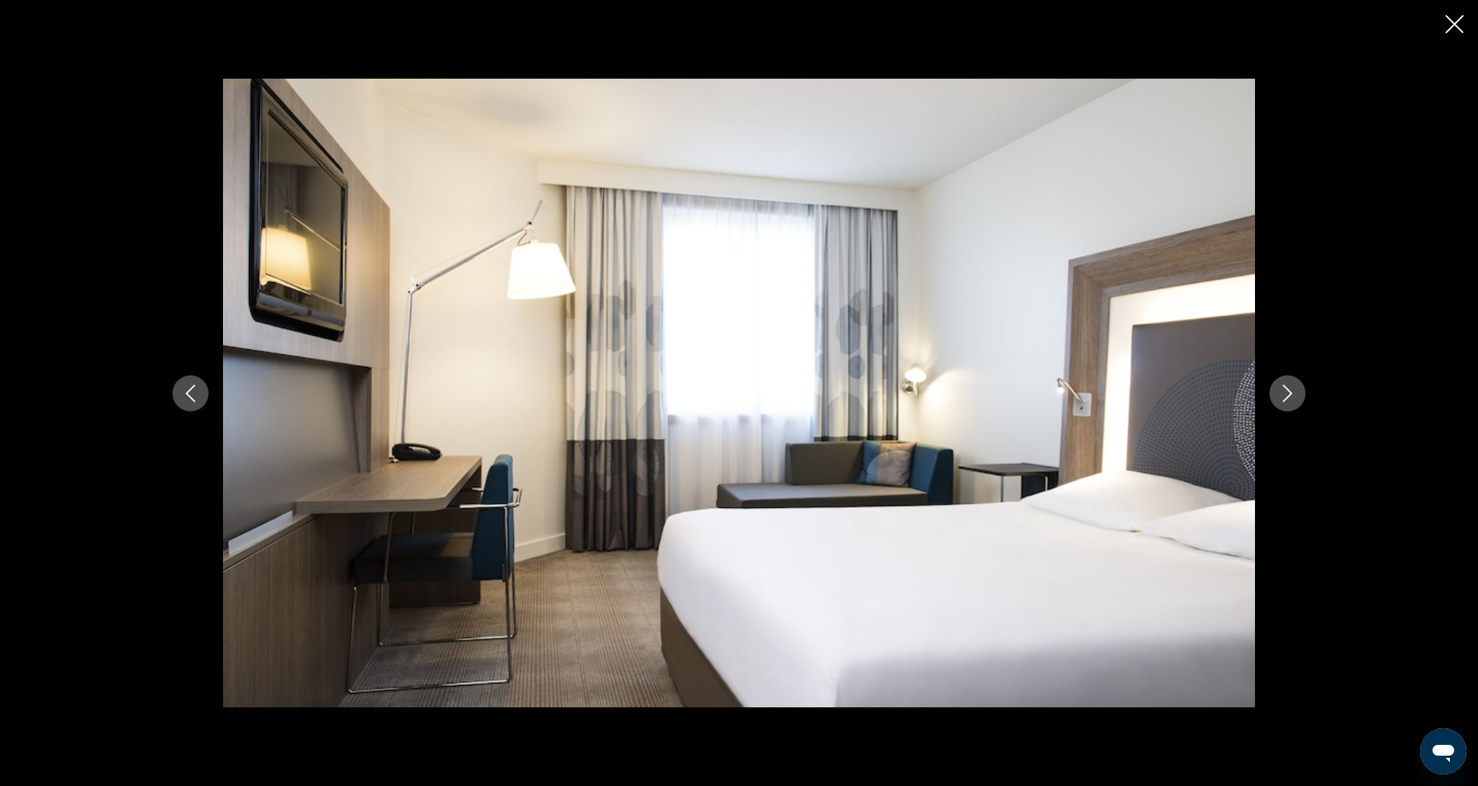
click at [1287, 403] on button "Next image" at bounding box center [1288, 393] width 36 height 36
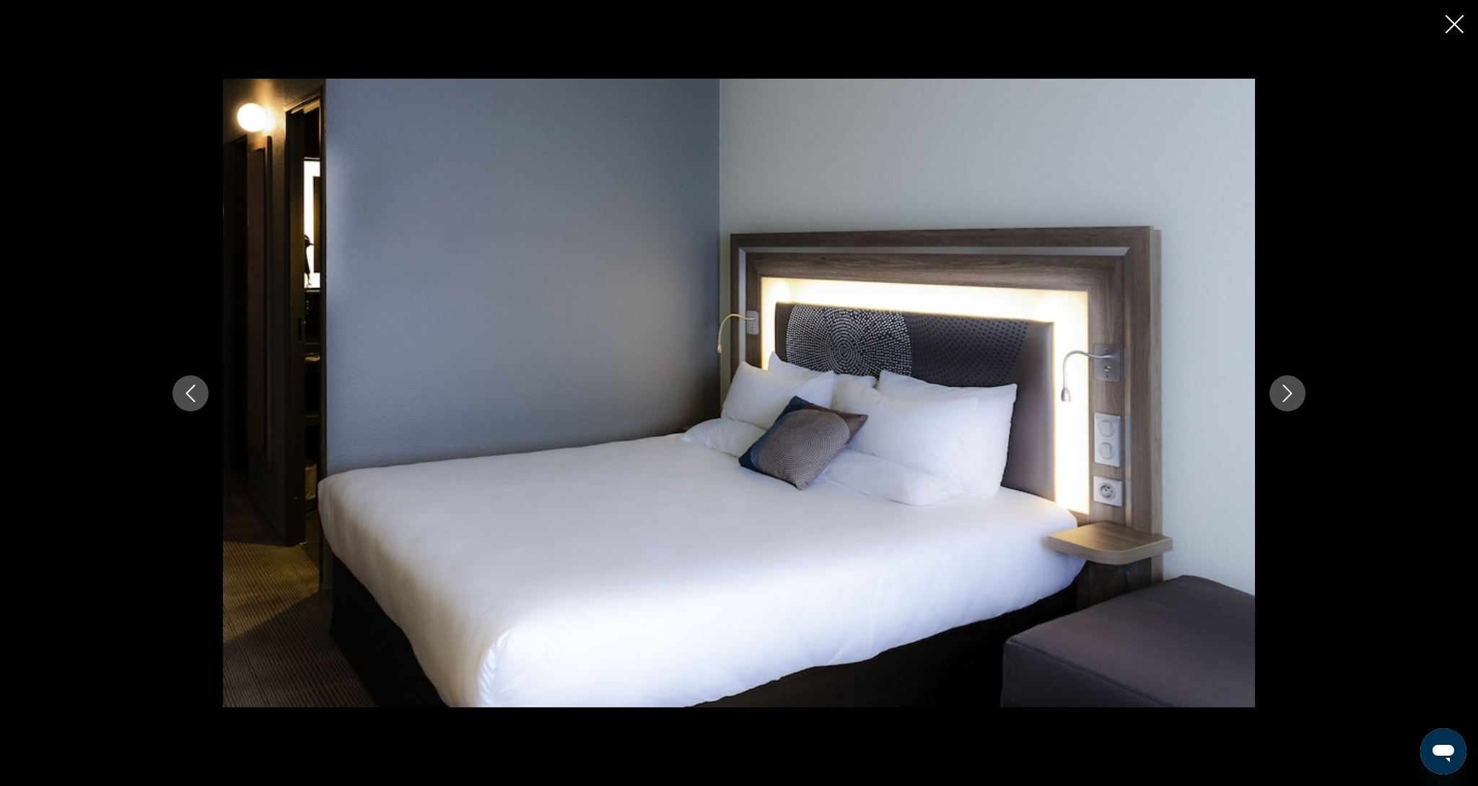
click at [1287, 403] on button "Next image" at bounding box center [1288, 393] width 36 height 36
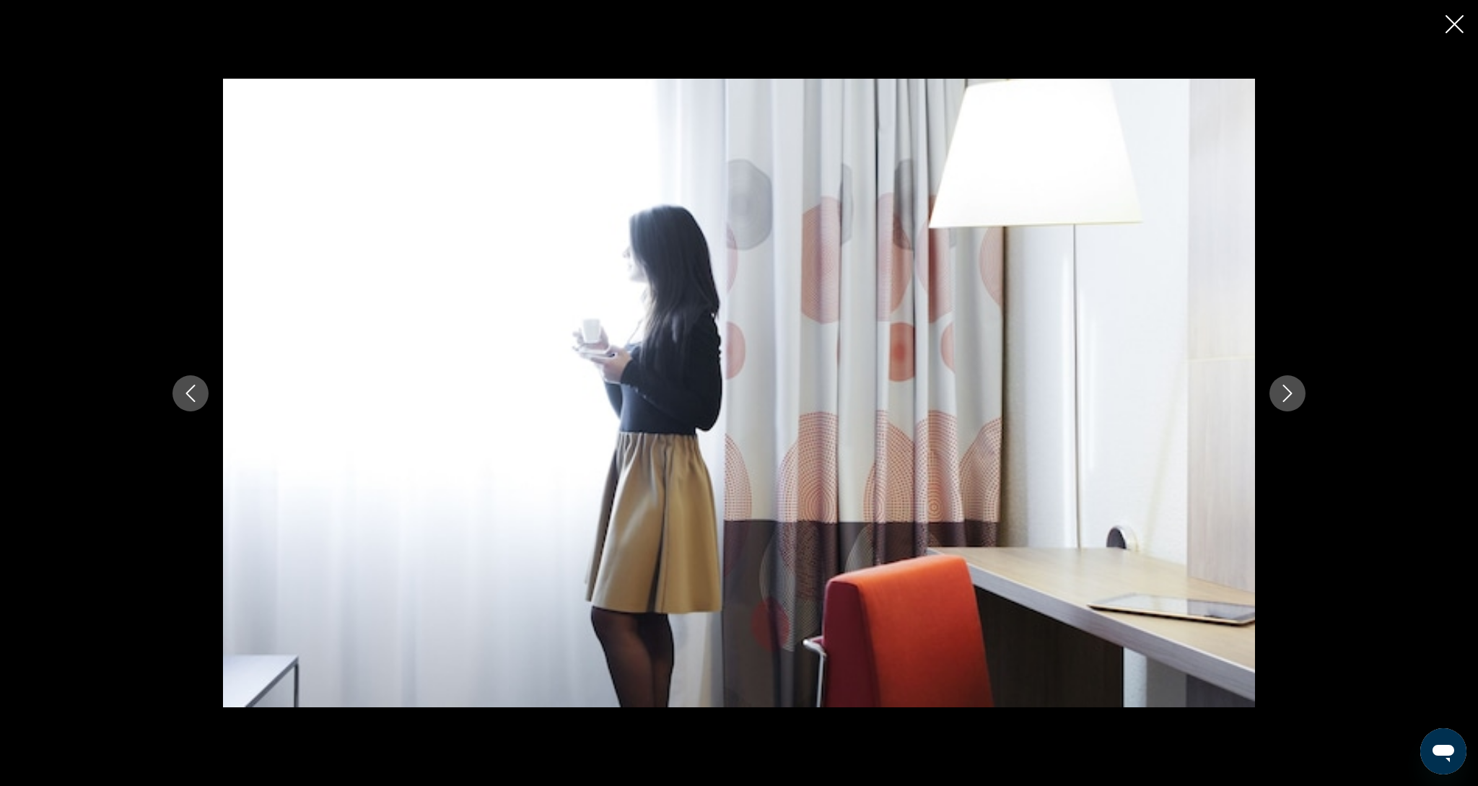
click at [1287, 403] on button "Next image" at bounding box center [1288, 393] width 36 height 36
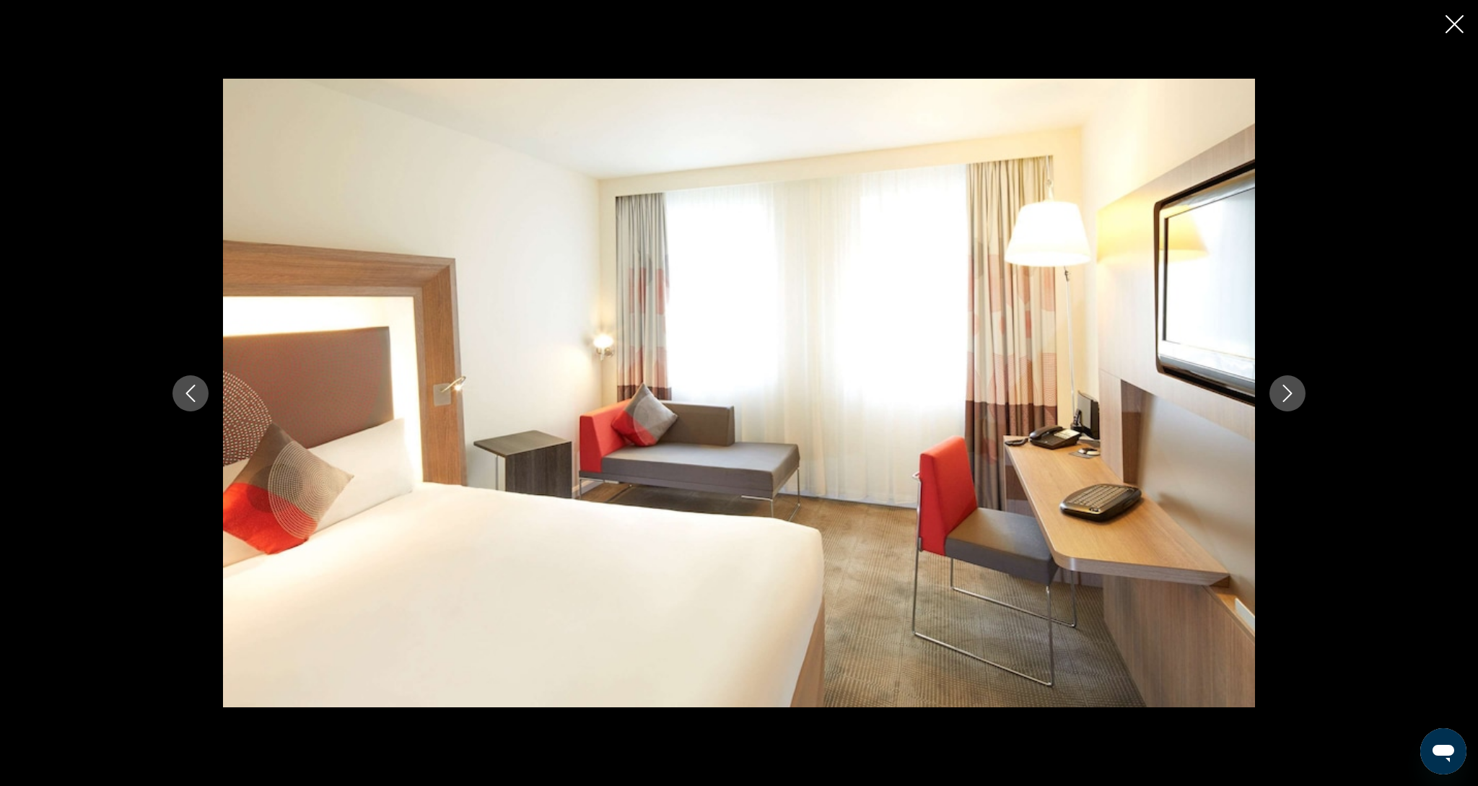
click at [1287, 403] on button "Next image" at bounding box center [1288, 393] width 36 height 36
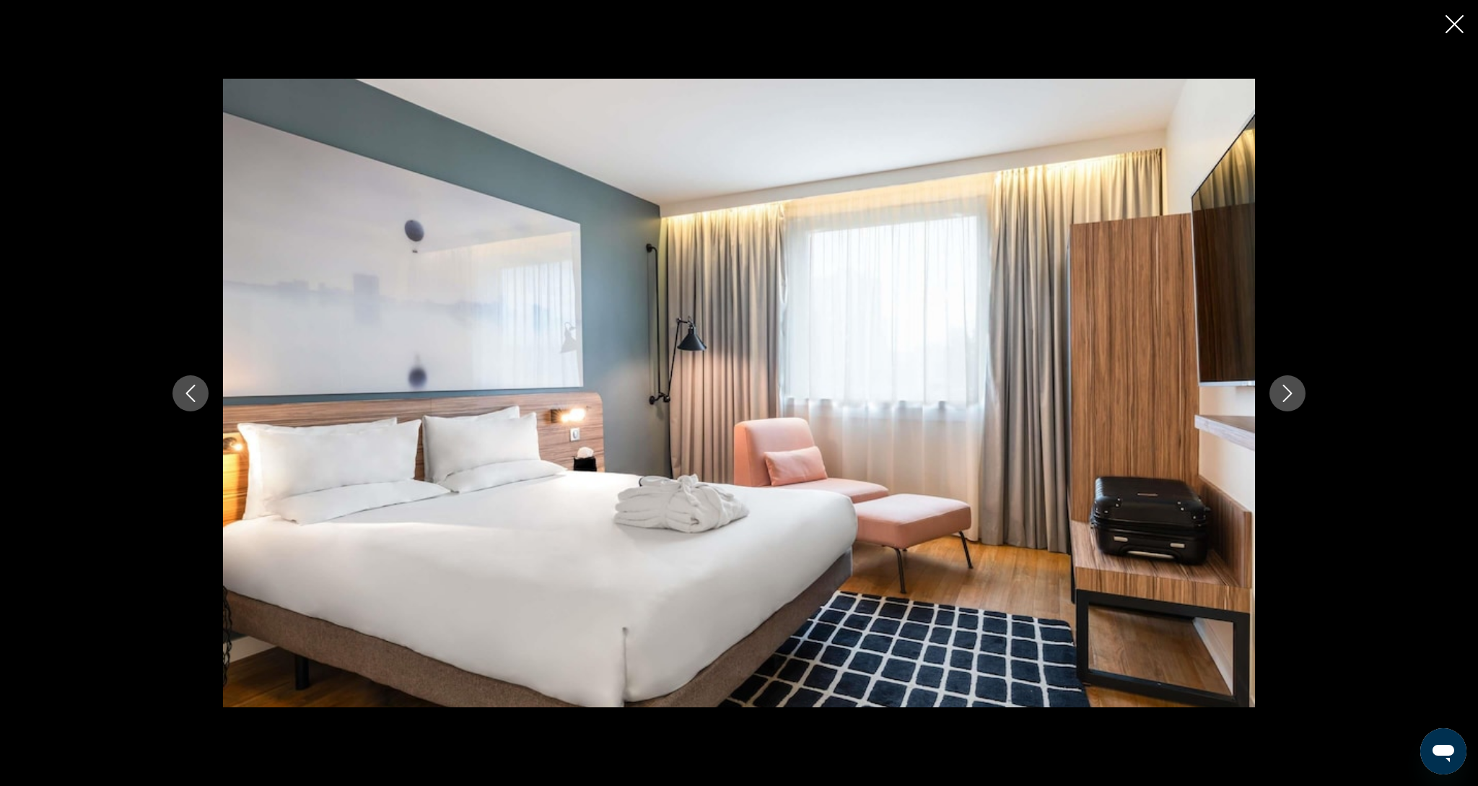
click at [1287, 403] on button "Next image" at bounding box center [1288, 393] width 36 height 36
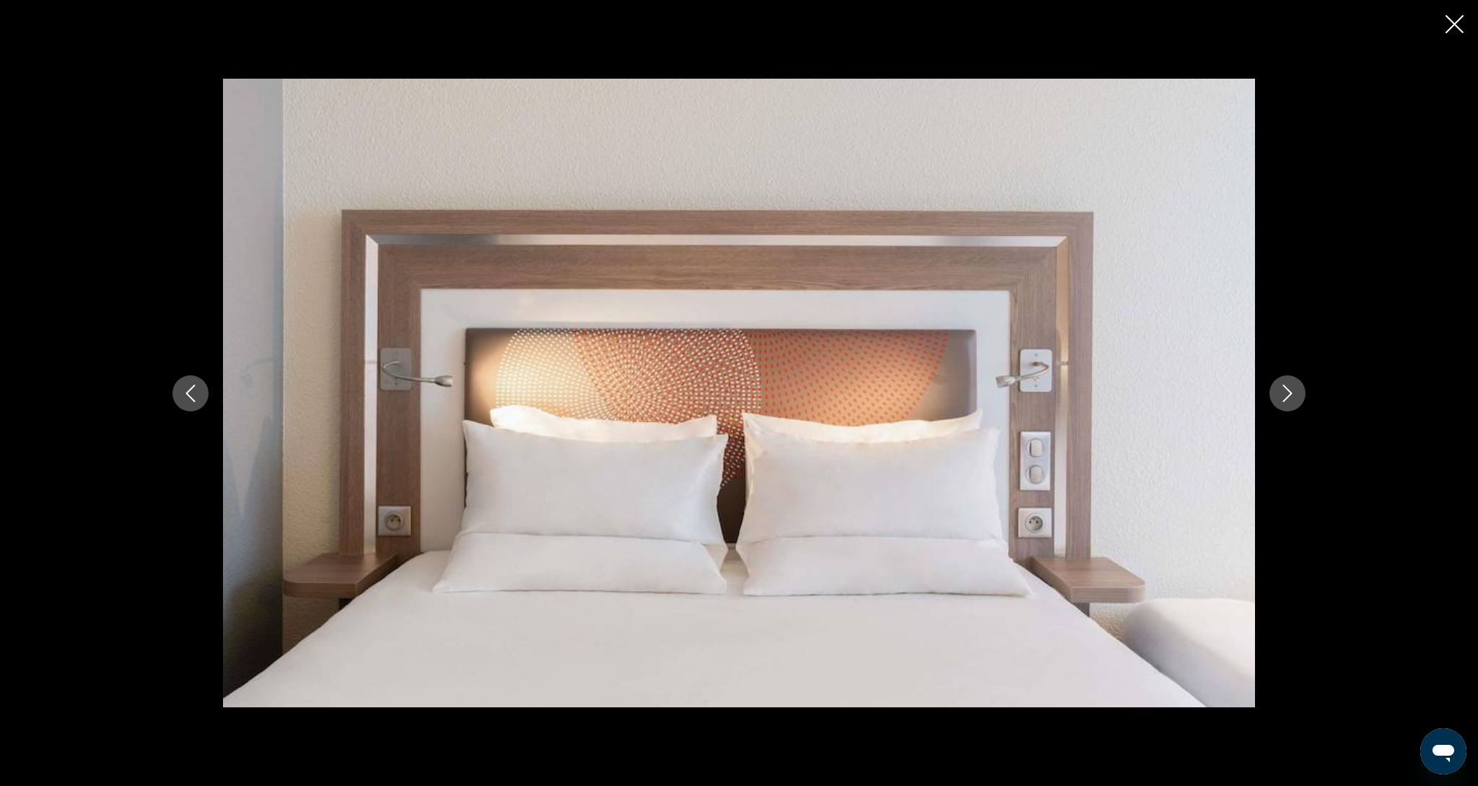
click at [1287, 403] on button "Next image" at bounding box center [1288, 393] width 36 height 36
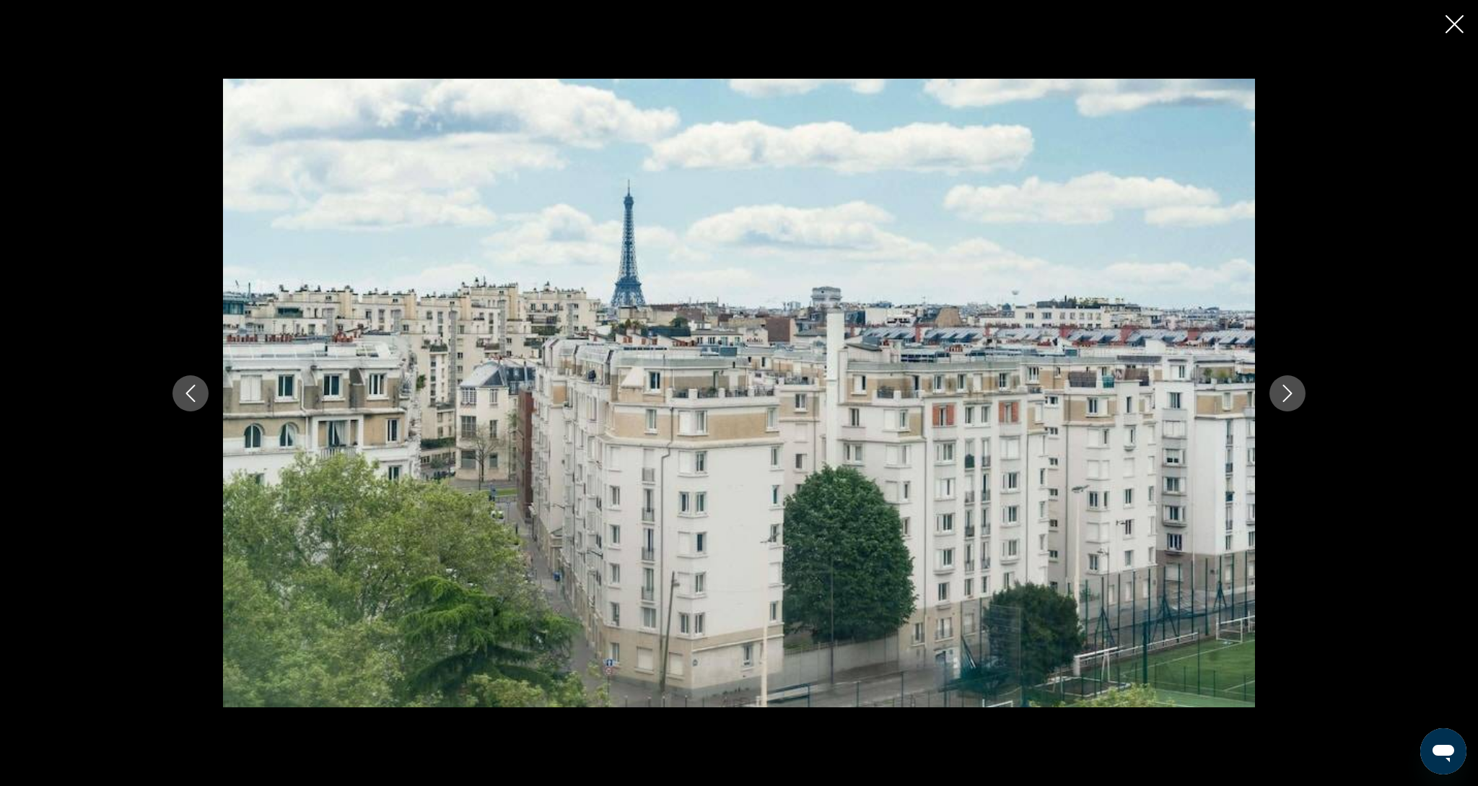
click at [1287, 403] on button "Next image" at bounding box center [1288, 393] width 36 height 36
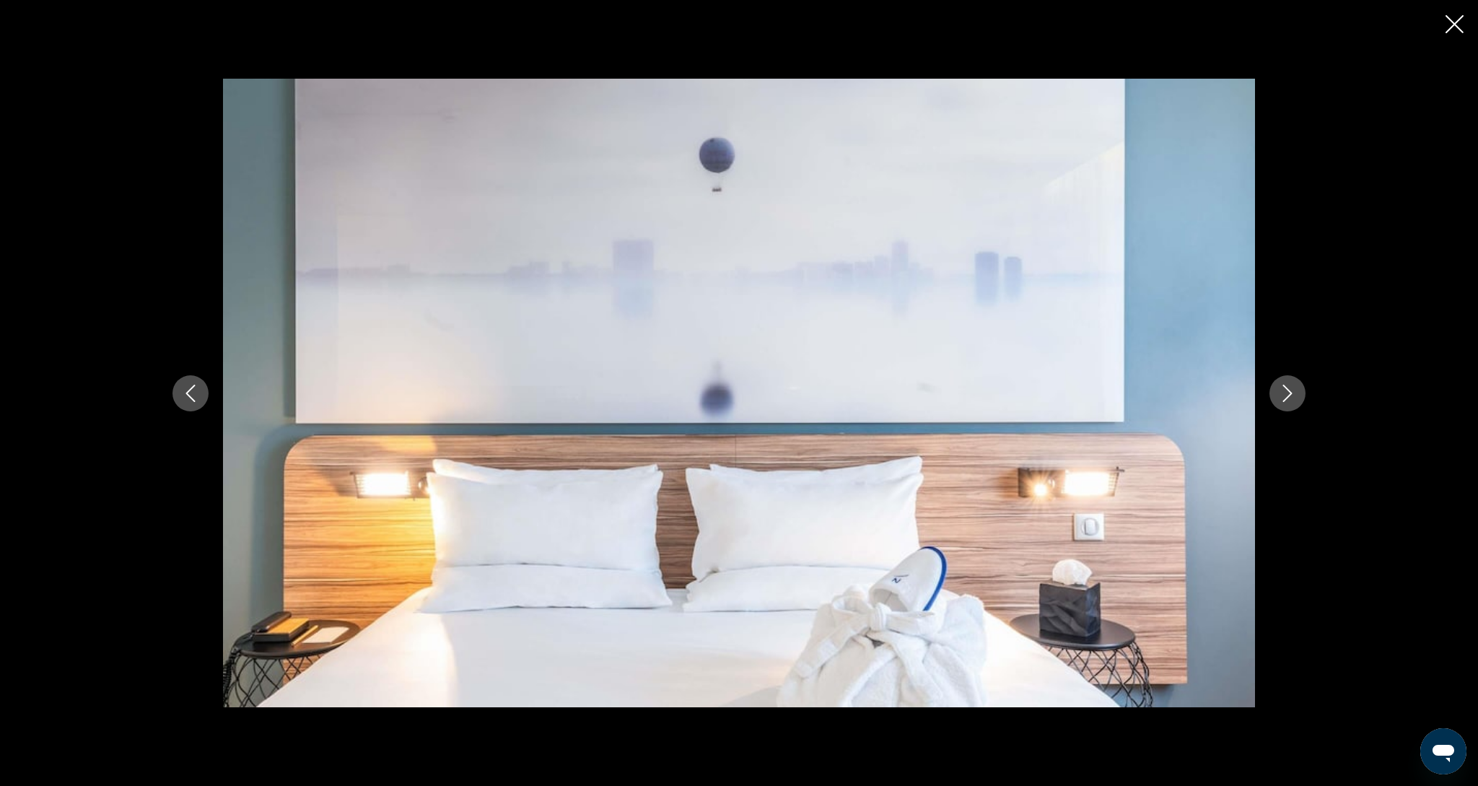
click at [1287, 403] on button "Next image" at bounding box center [1288, 393] width 36 height 36
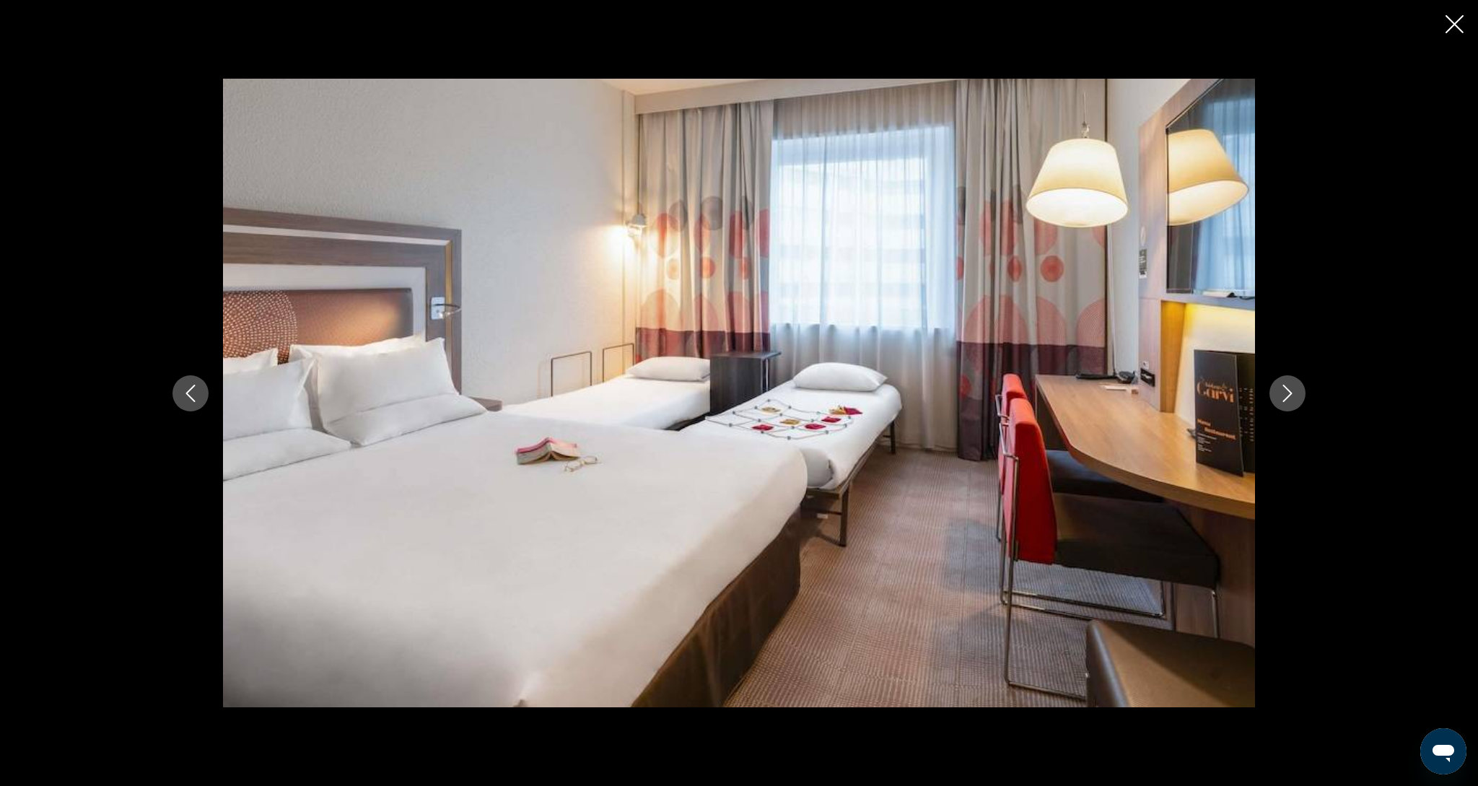
click at [1287, 403] on button "Next image" at bounding box center [1288, 393] width 36 height 36
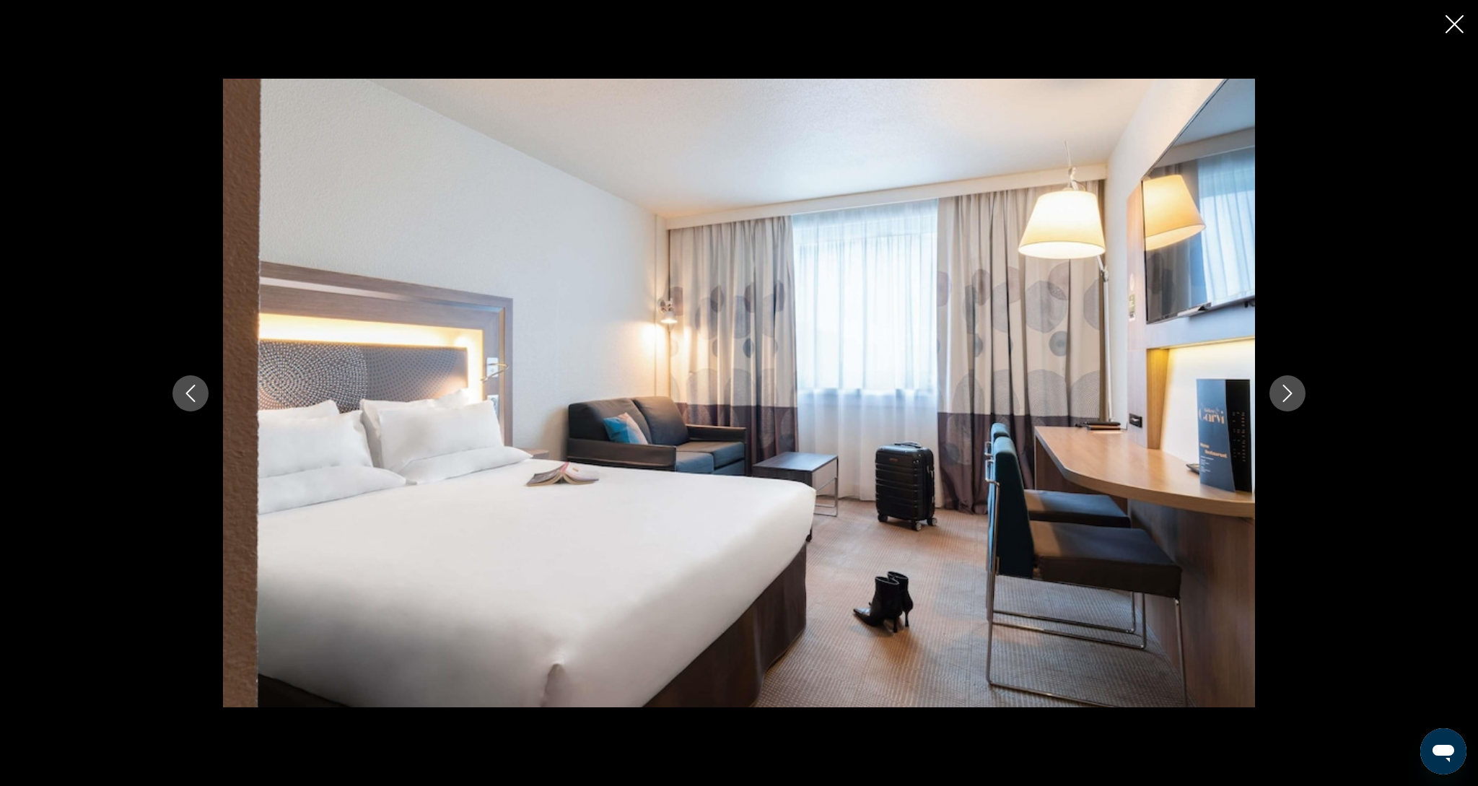
click at [1287, 403] on button "Next image" at bounding box center [1288, 393] width 36 height 36
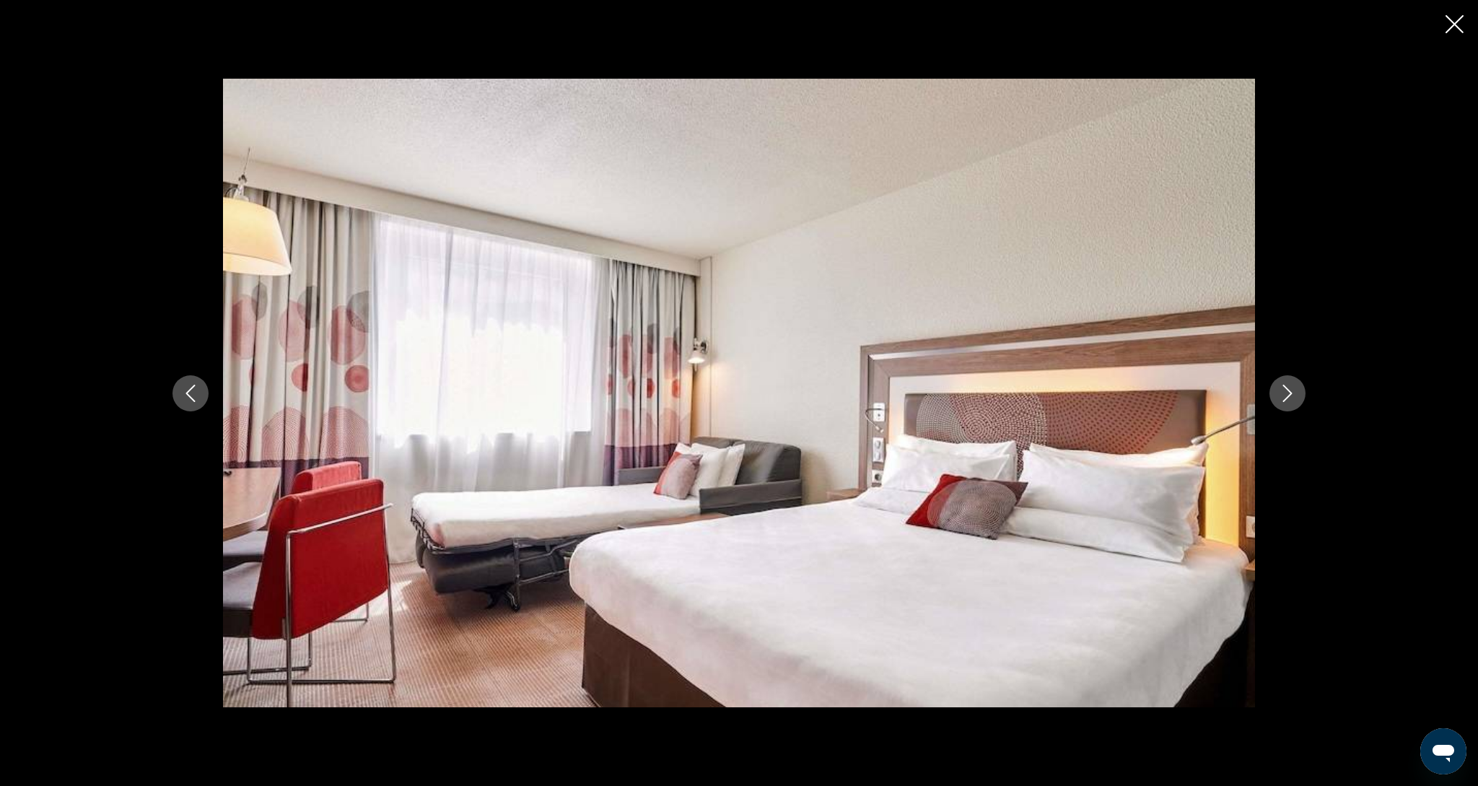
click at [1287, 403] on button "Next image" at bounding box center [1288, 393] width 36 height 36
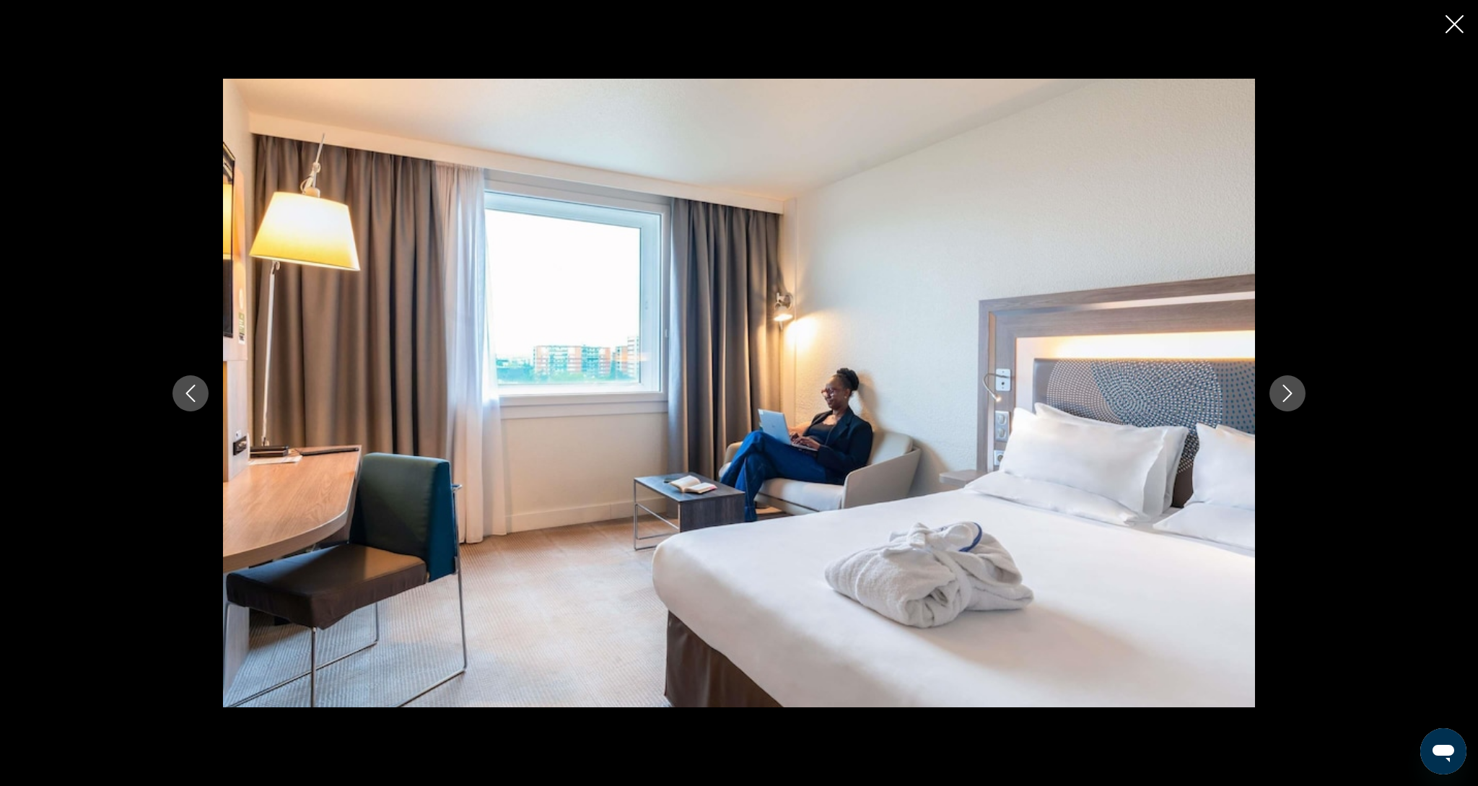
click at [1287, 403] on button "Next image" at bounding box center [1288, 393] width 36 height 36
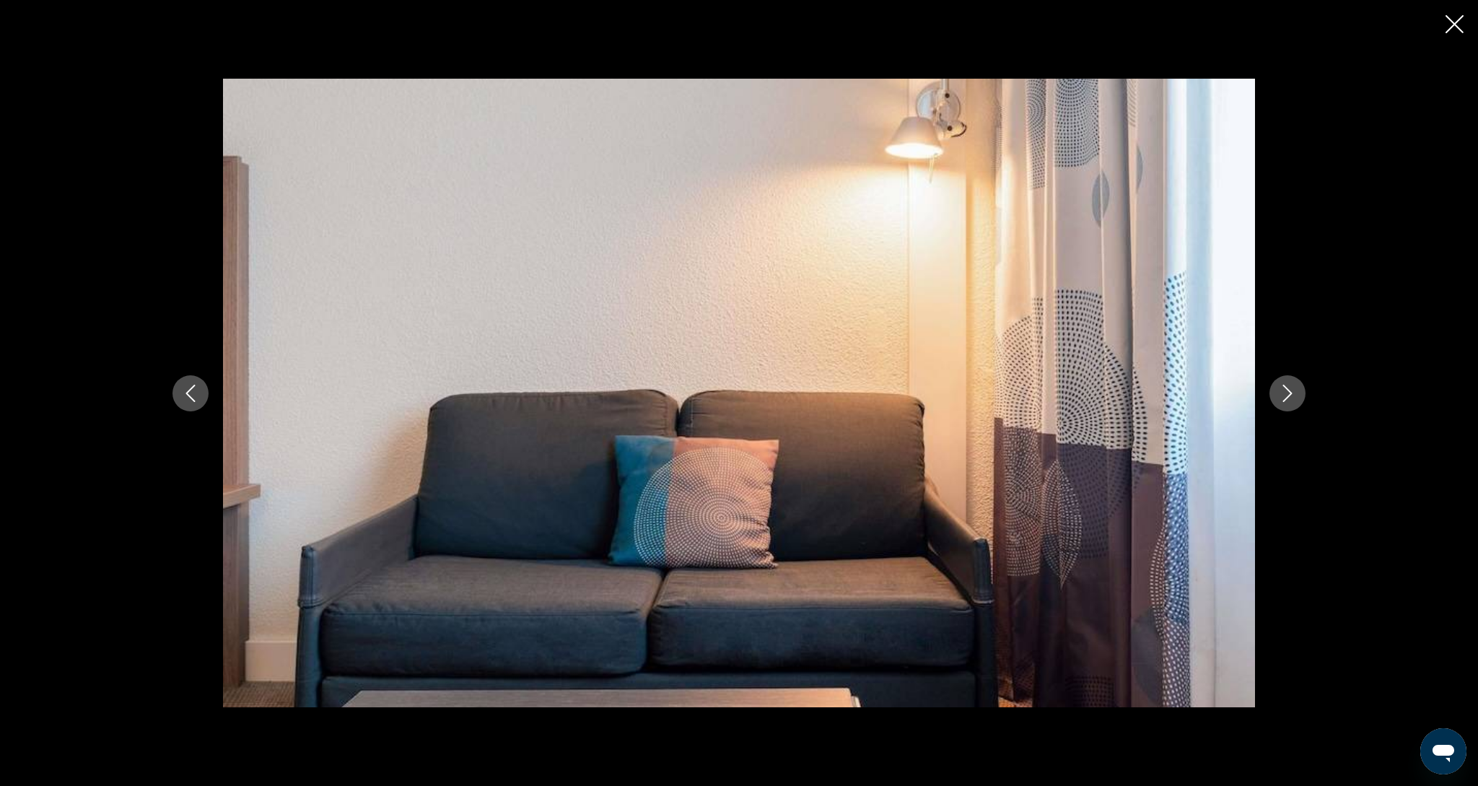
click at [1287, 403] on button "Next image" at bounding box center [1288, 393] width 36 height 36
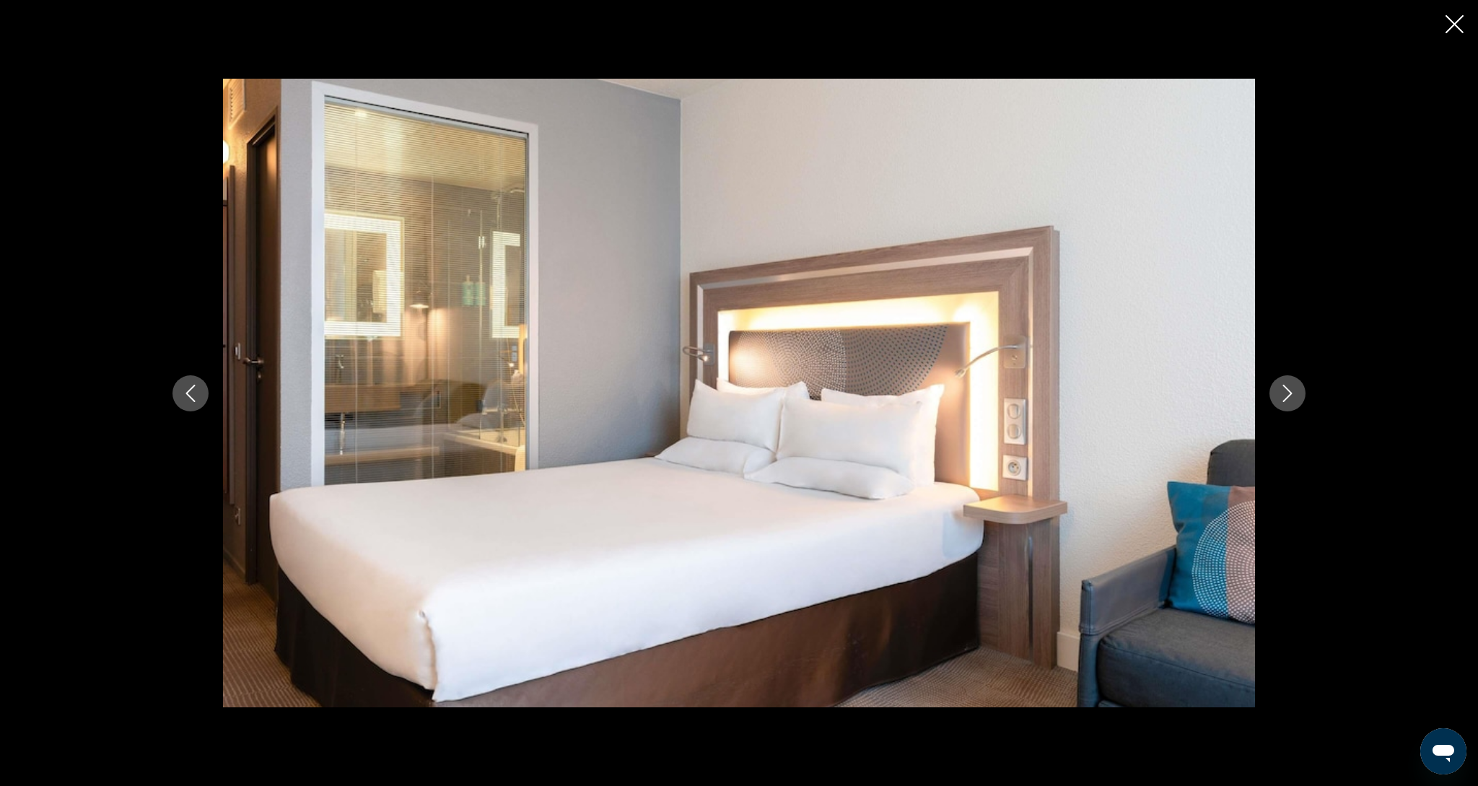
scroll to position [288, 0]
click at [1458, 29] on icon "Close slideshow" at bounding box center [1455, 24] width 18 height 18
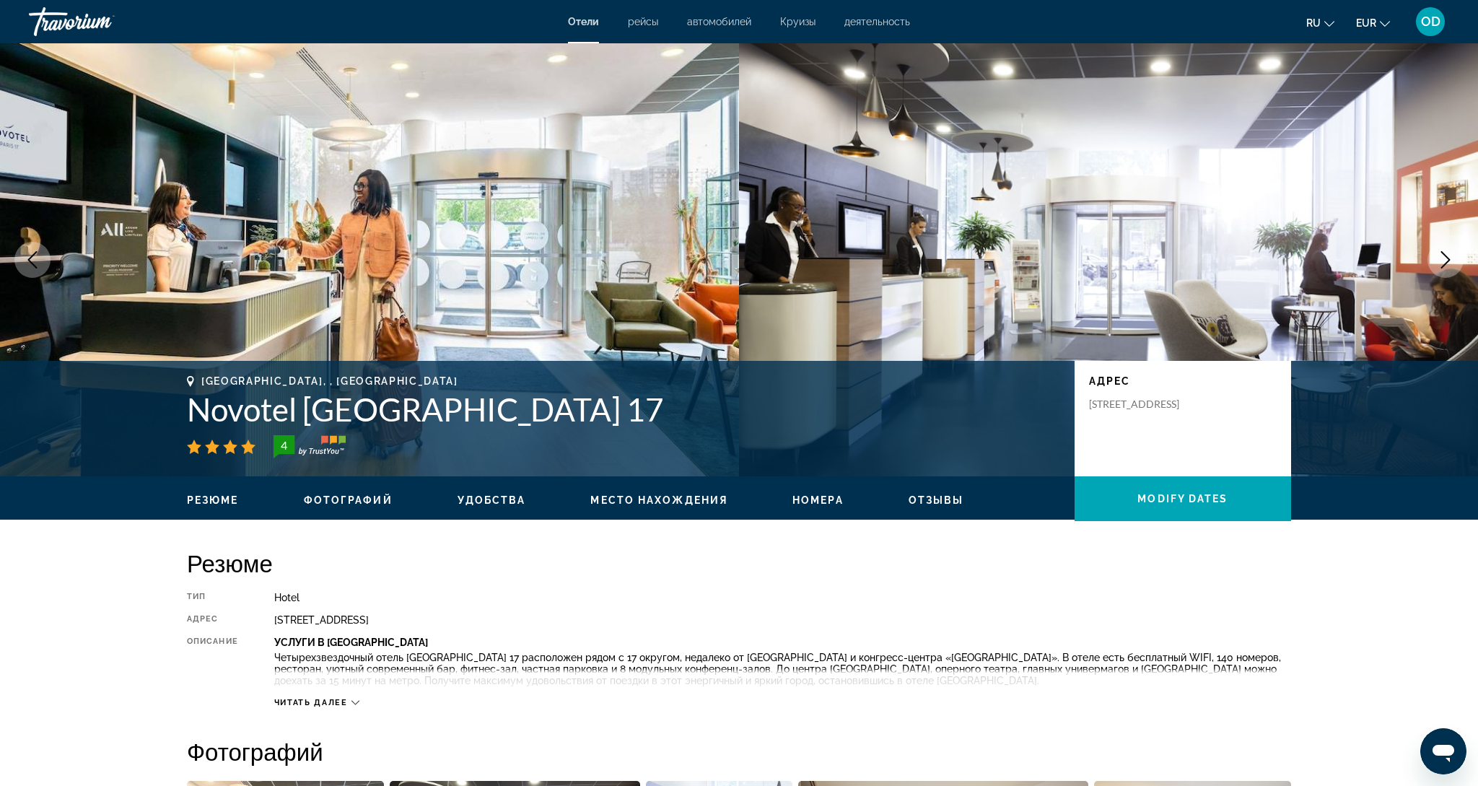
scroll to position [0, 0]
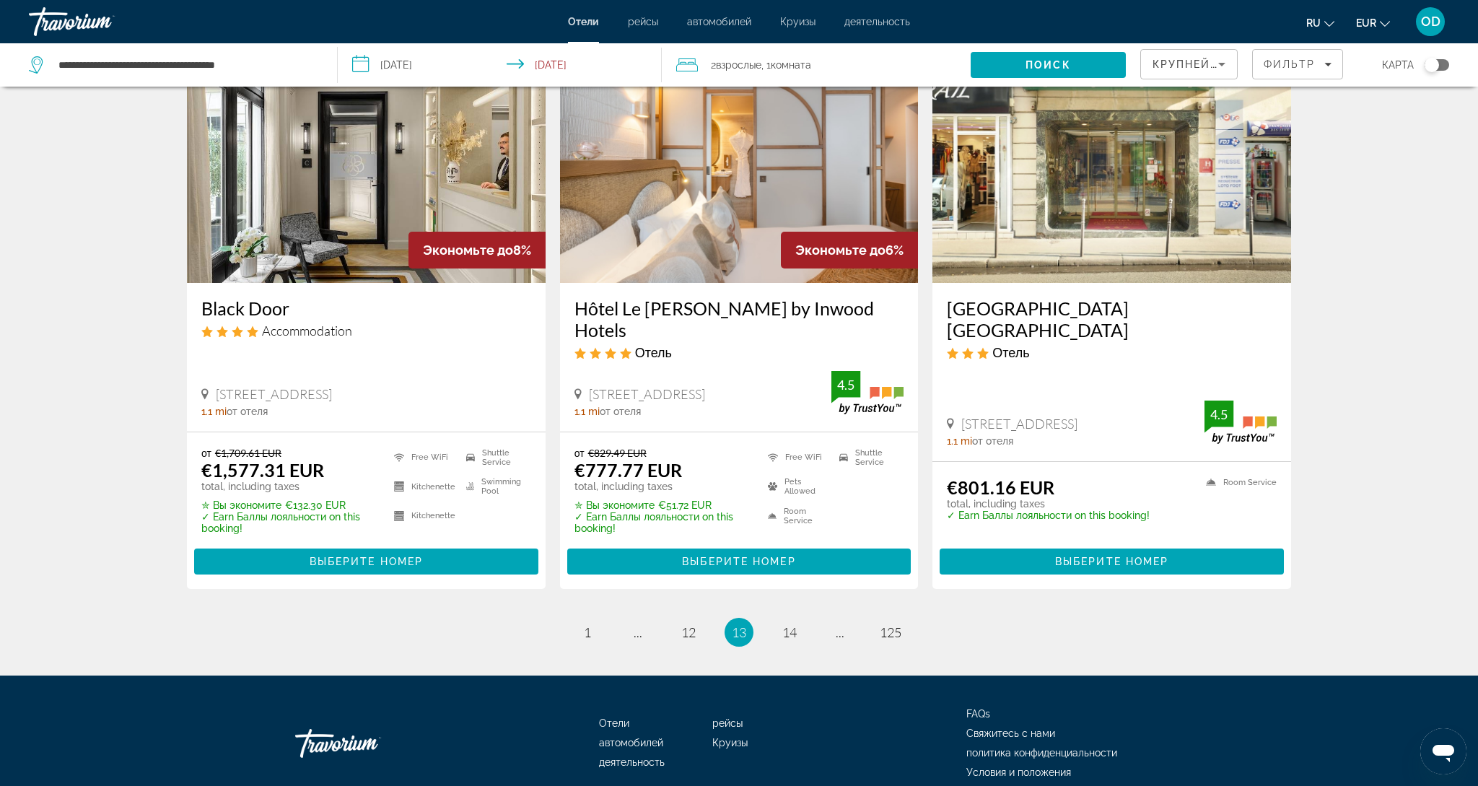
scroll to position [1750, 0]
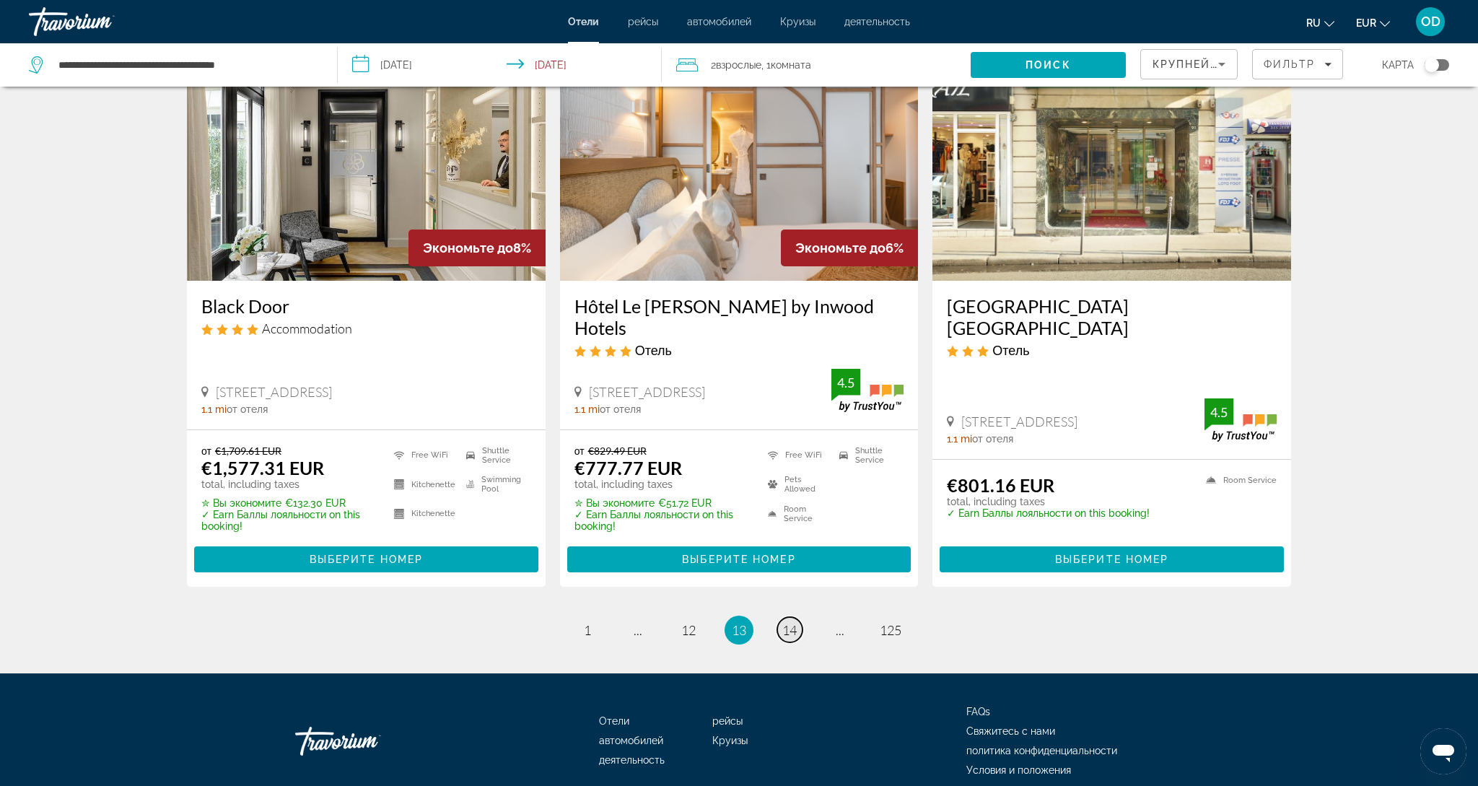
click at [786, 622] on span "14" at bounding box center [789, 630] width 14 height 16
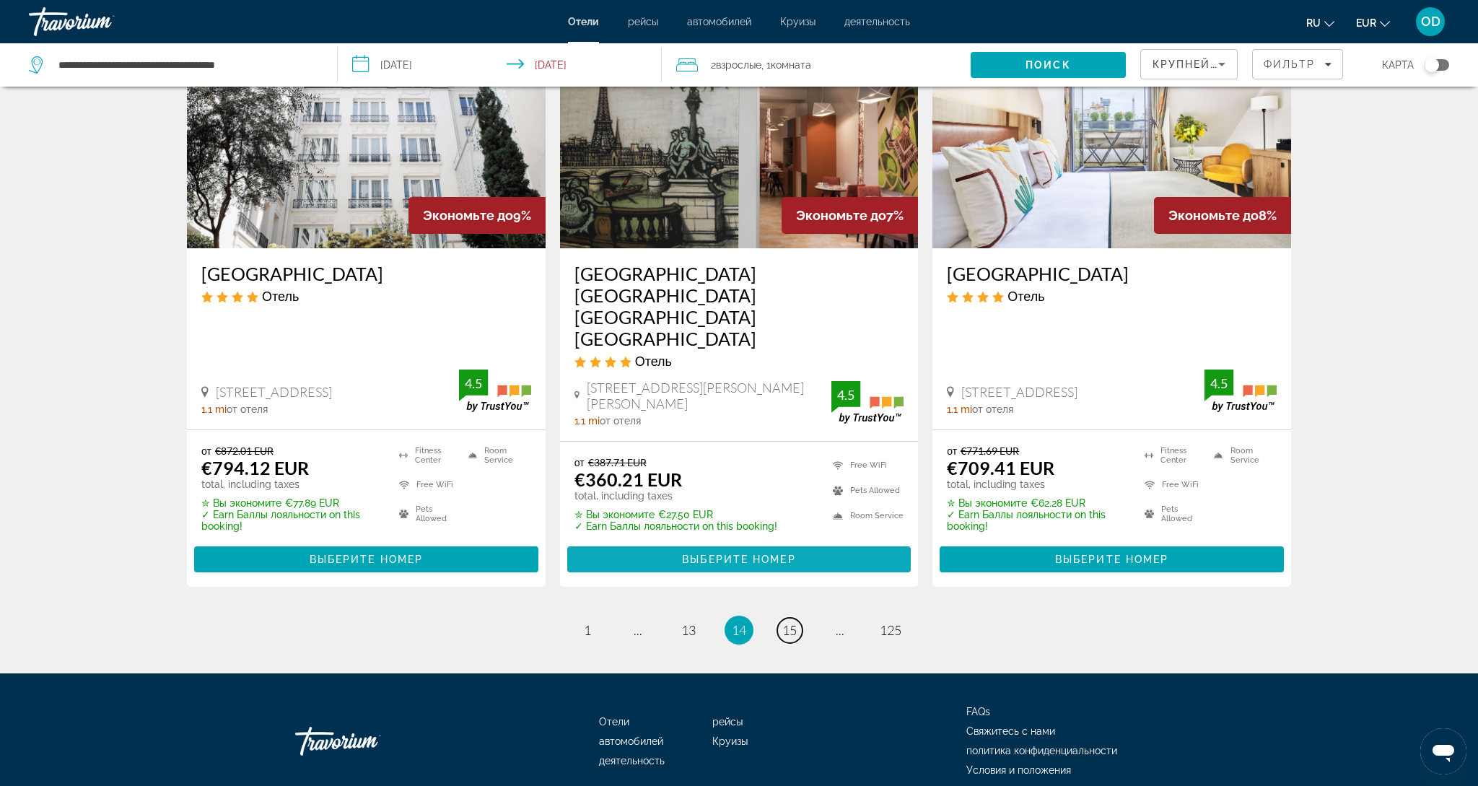
scroll to position [1761, 0]
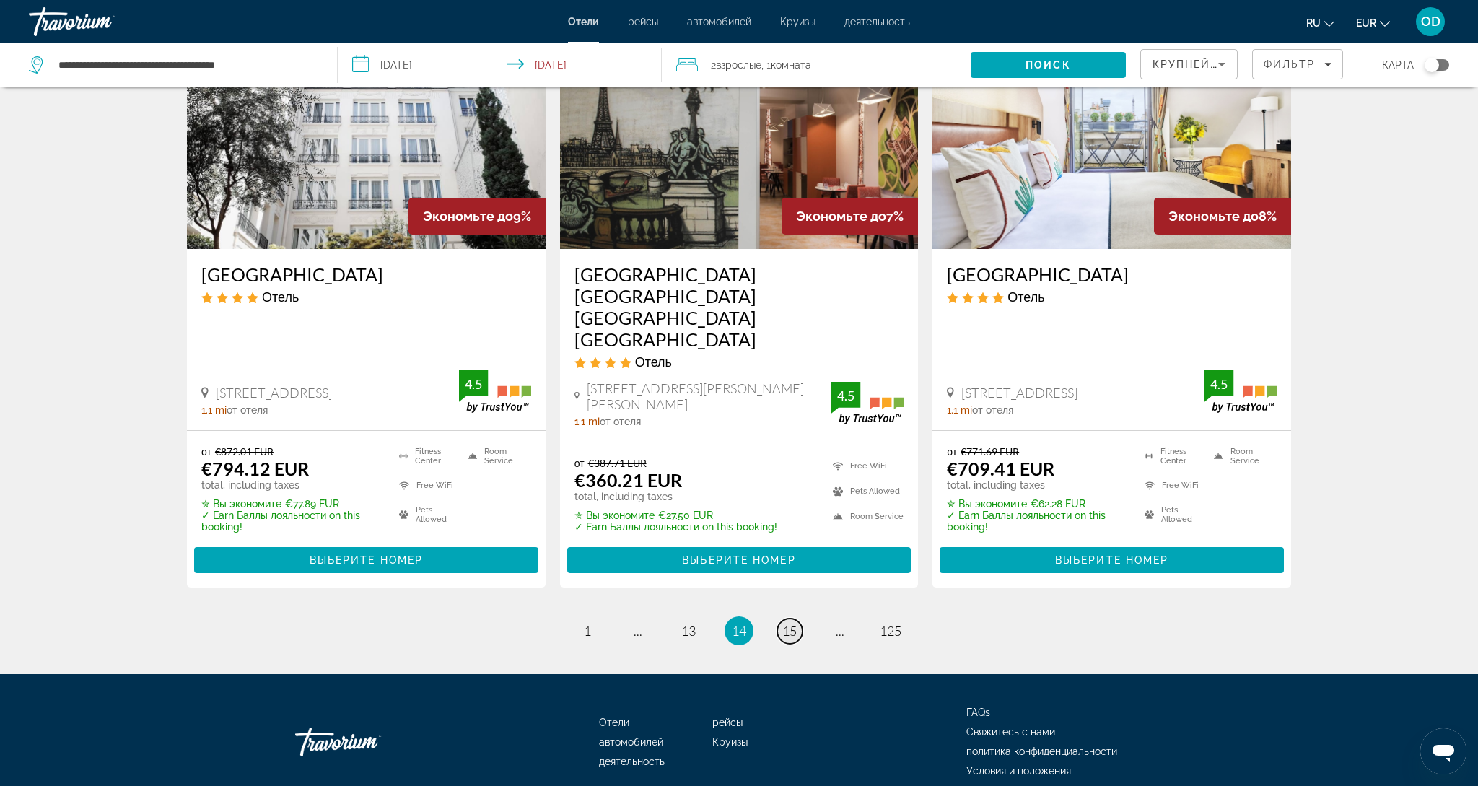
click at [793, 623] on span "15" at bounding box center [789, 631] width 14 height 16
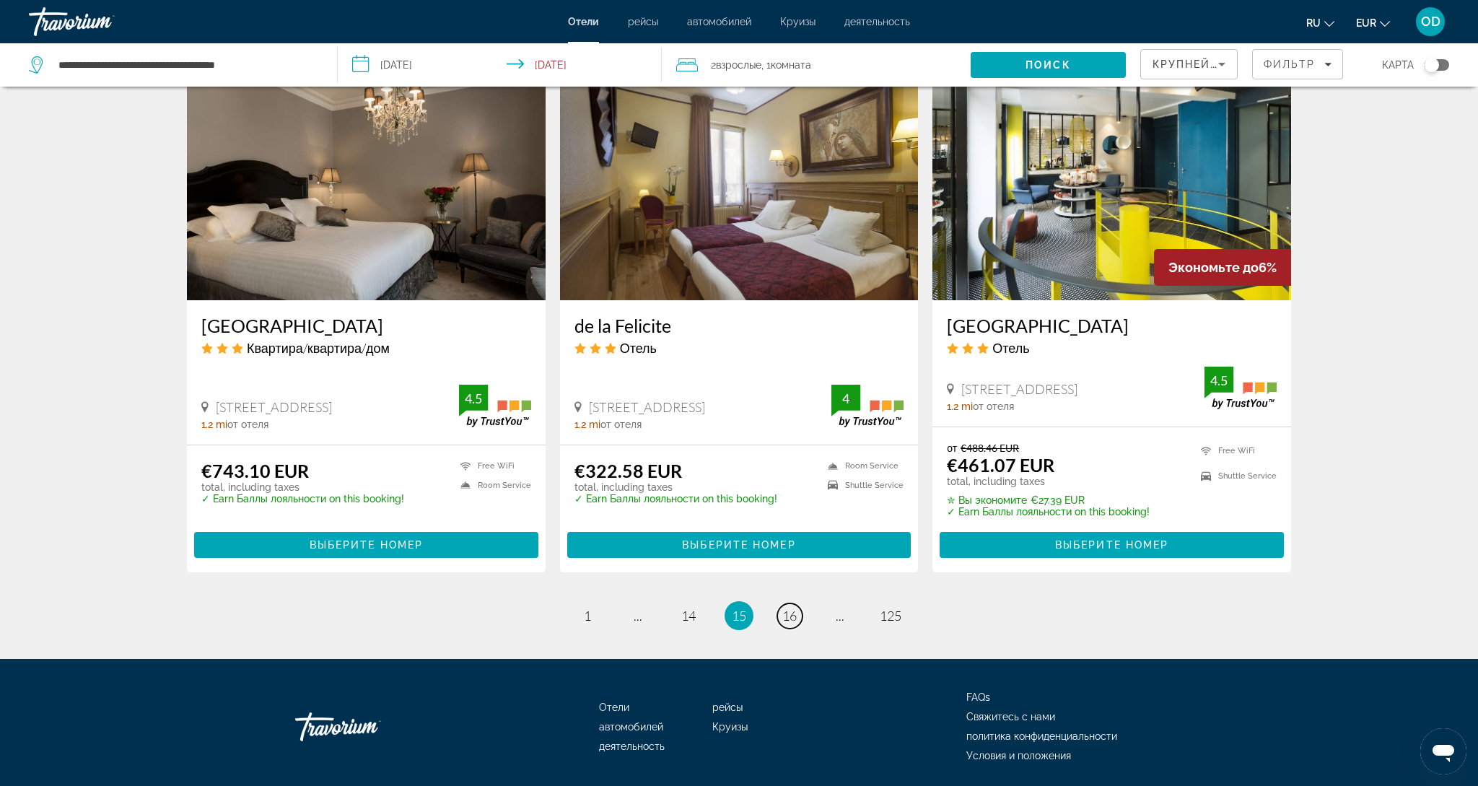
scroll to position [1719, 0]
click at [784, 620] on span "16" at bounding box center [789, 616] width 14 height 16
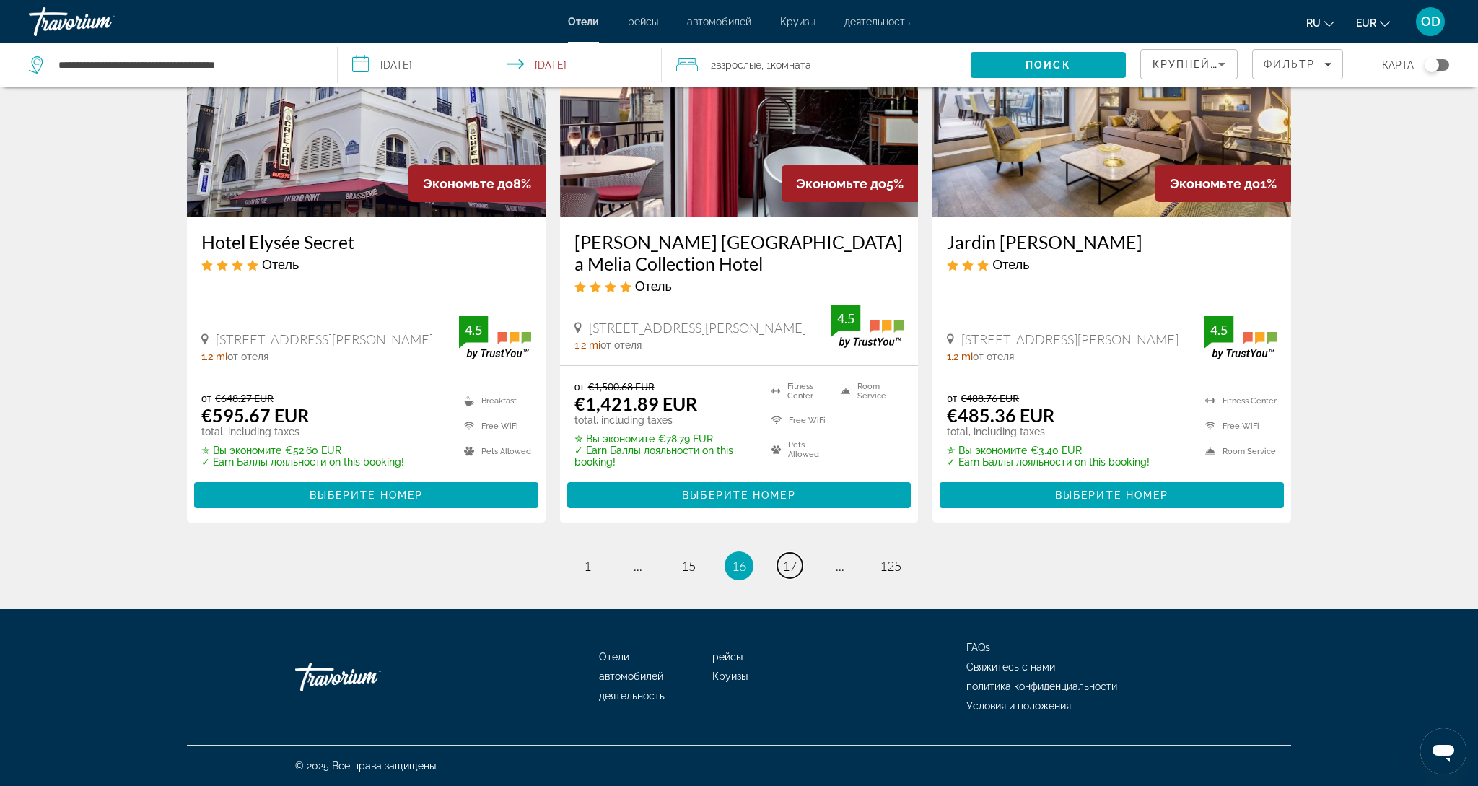
scroll to position [1802, 0]
click at [795, 574] on span "17" at bounding box center [789, 566] width 14 height 16
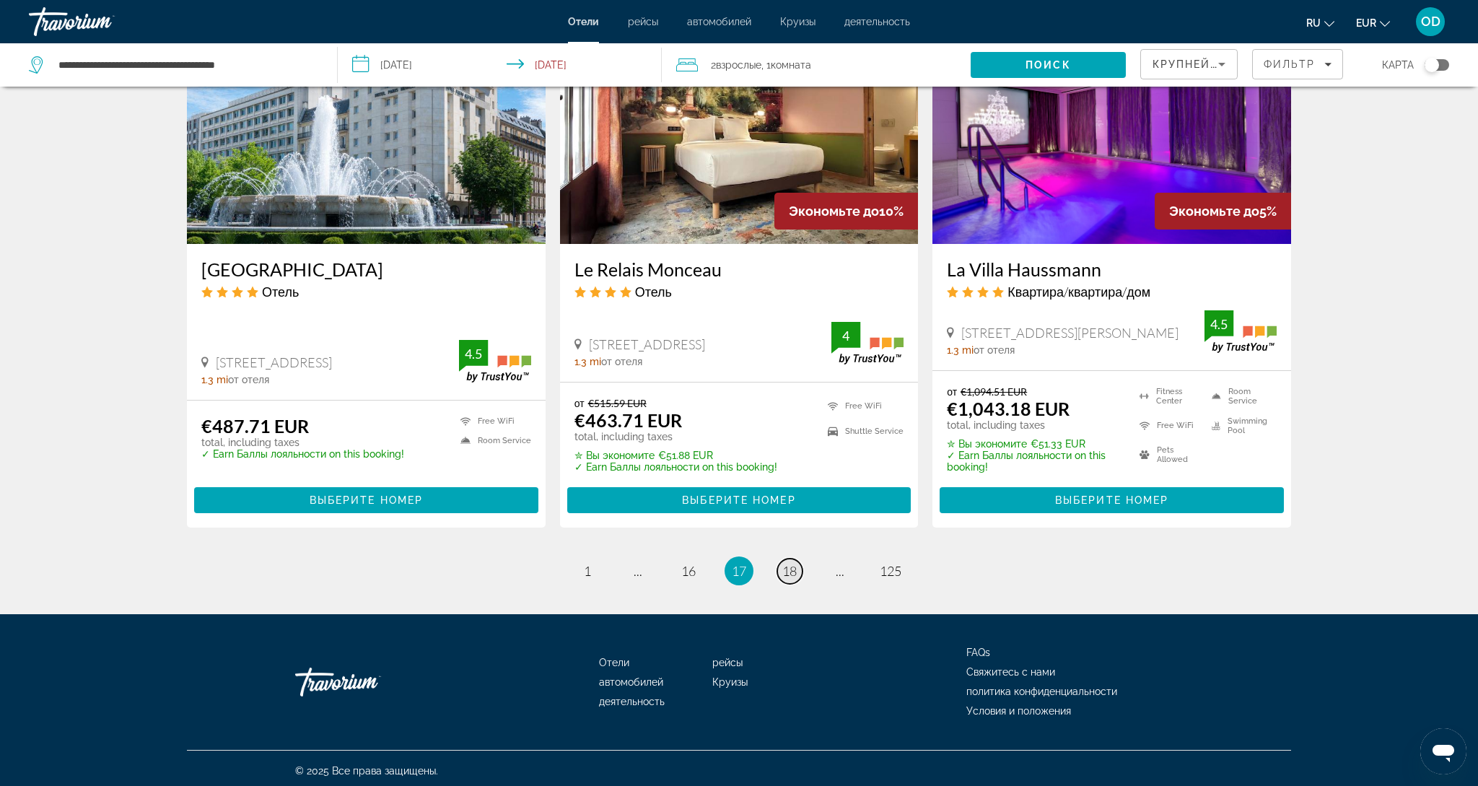
scroll to position [1737, 0]
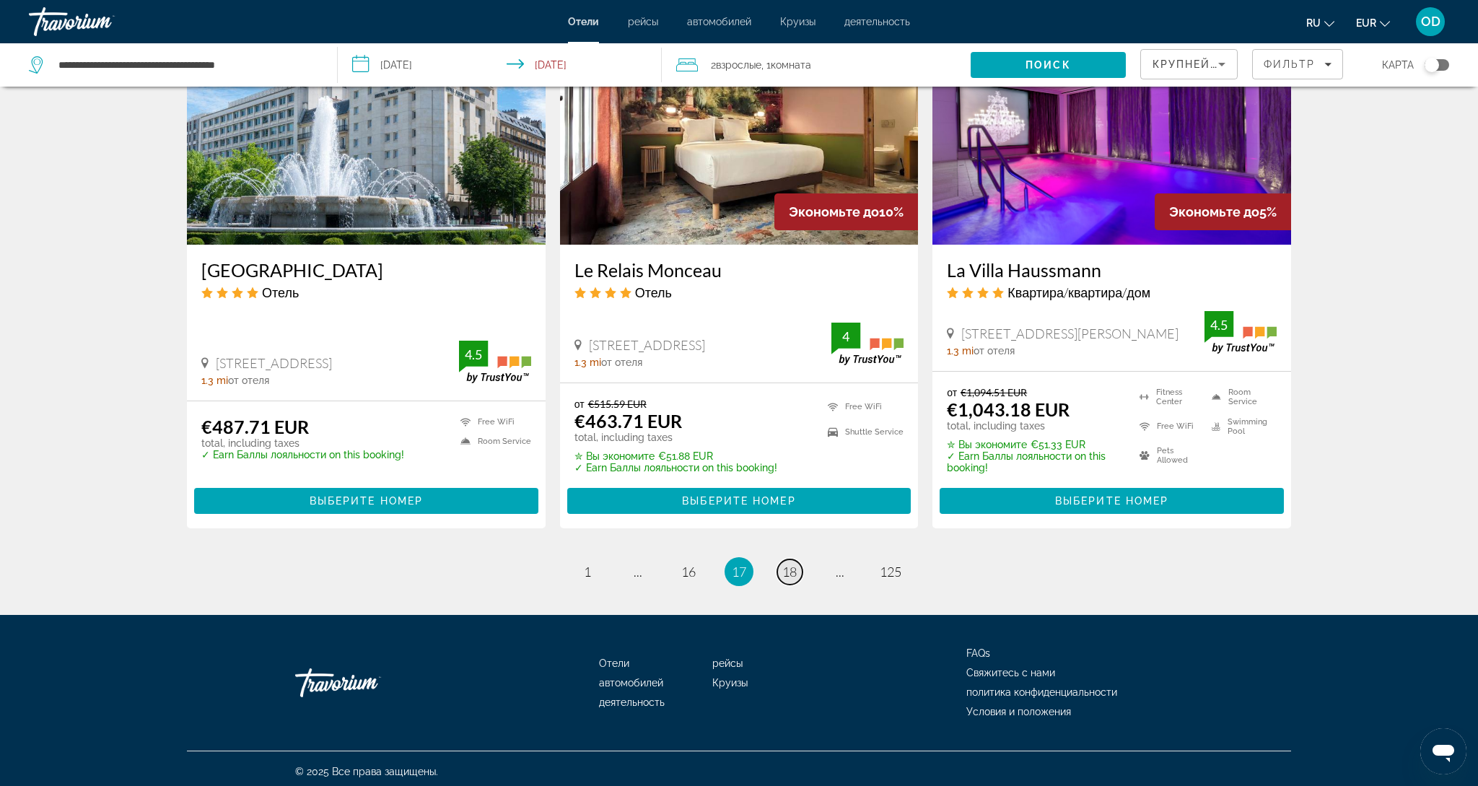
click at [793, 575] on link "page 18" at bounding box center [789, 571] width 25 height 25
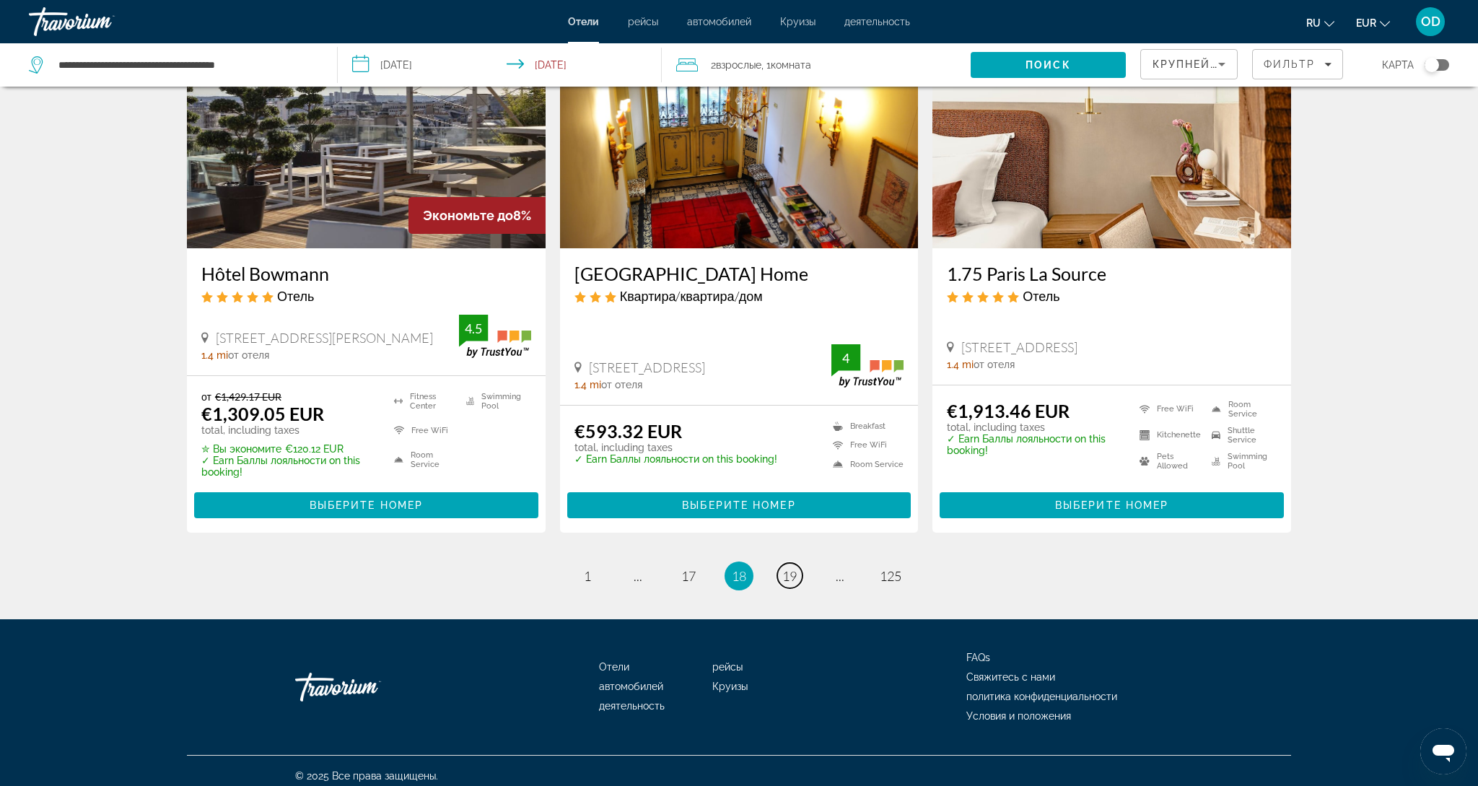
scroll to position [1782, 0]
click at [788, 569] on span "19" at bounding box center [789, 577] width 14 height 16
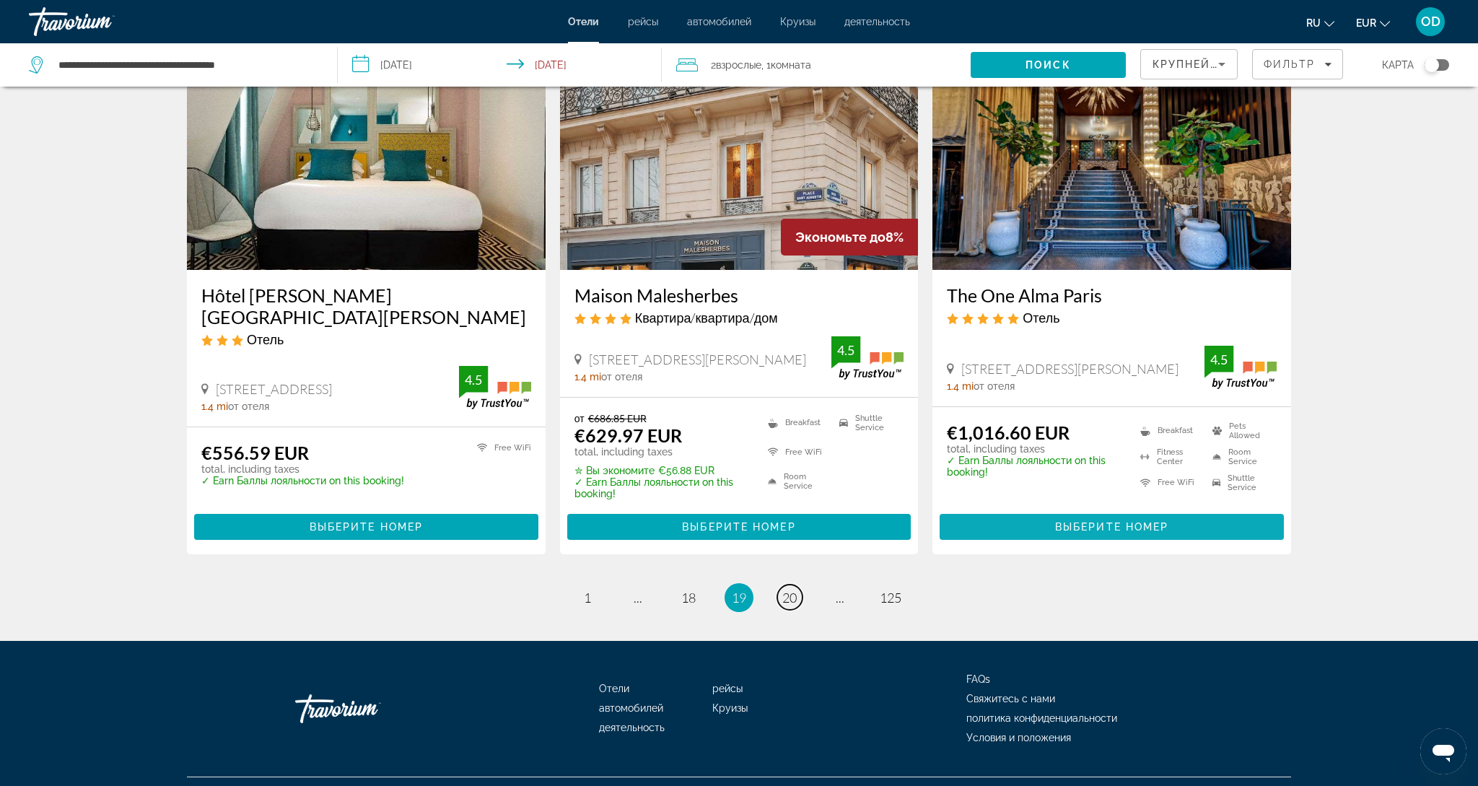
scroll to position [1761, 0]
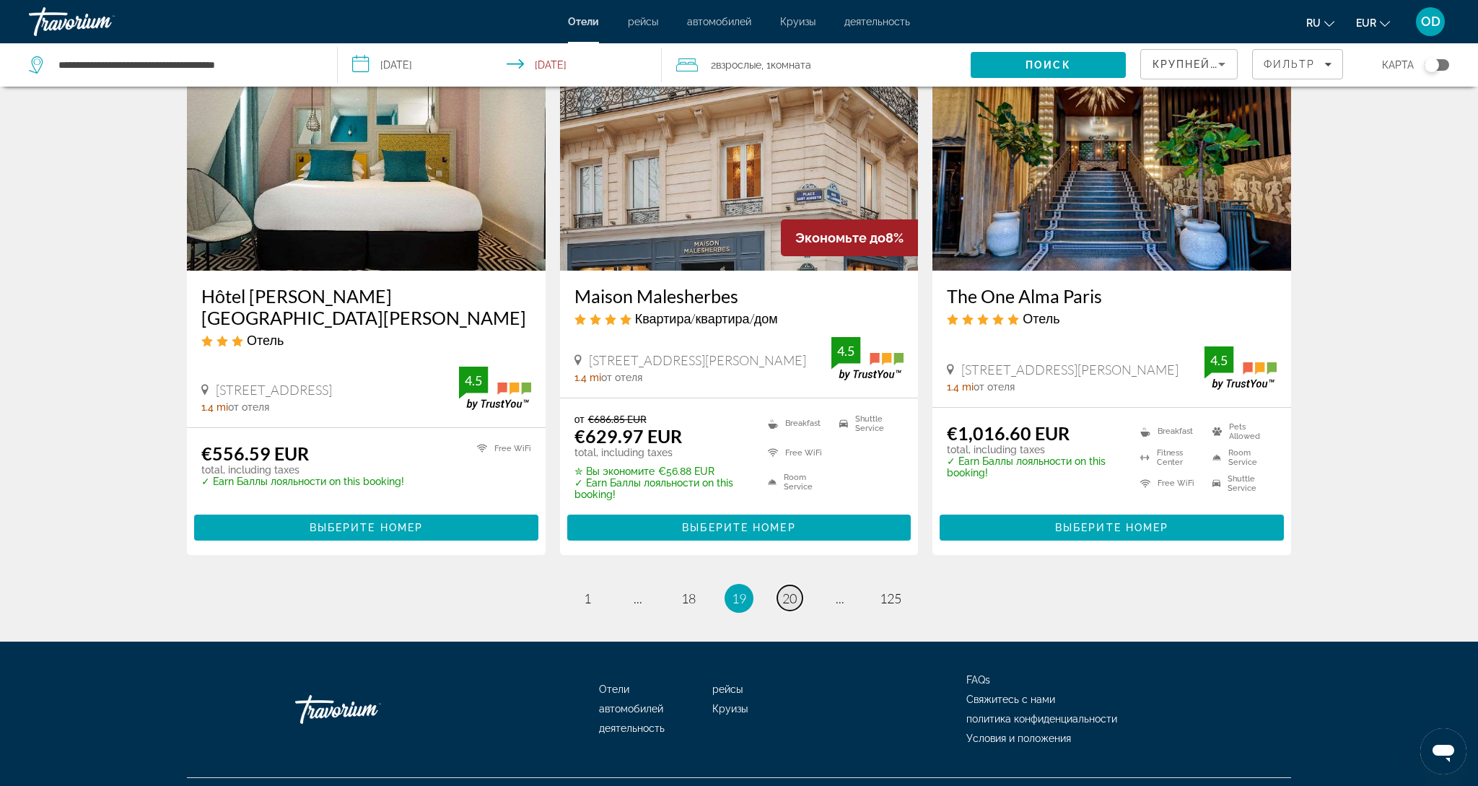
click at [784, 590] on span "20" at bounding box center [789, 598] width 14 height 16
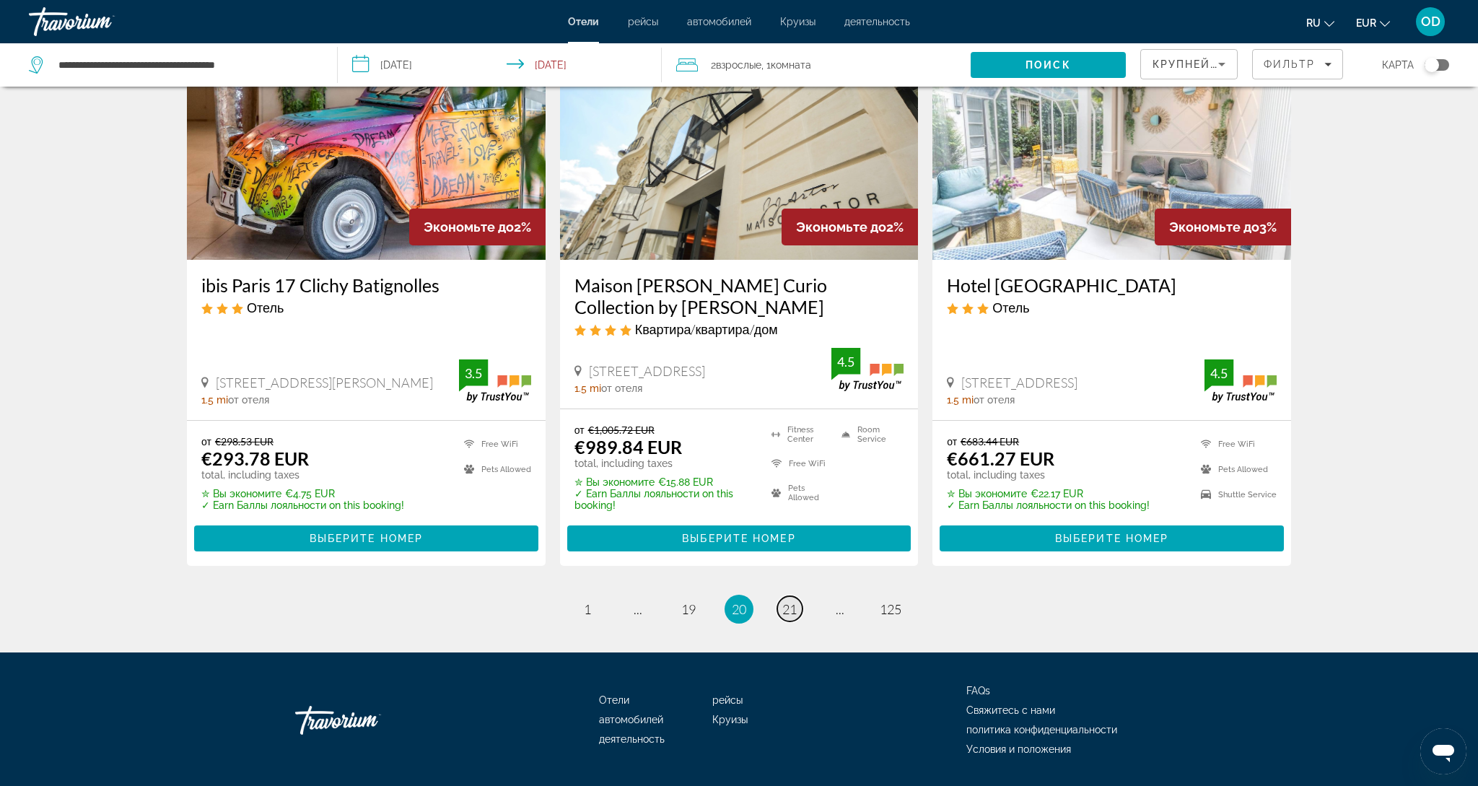
scroll to position [1792, 0]
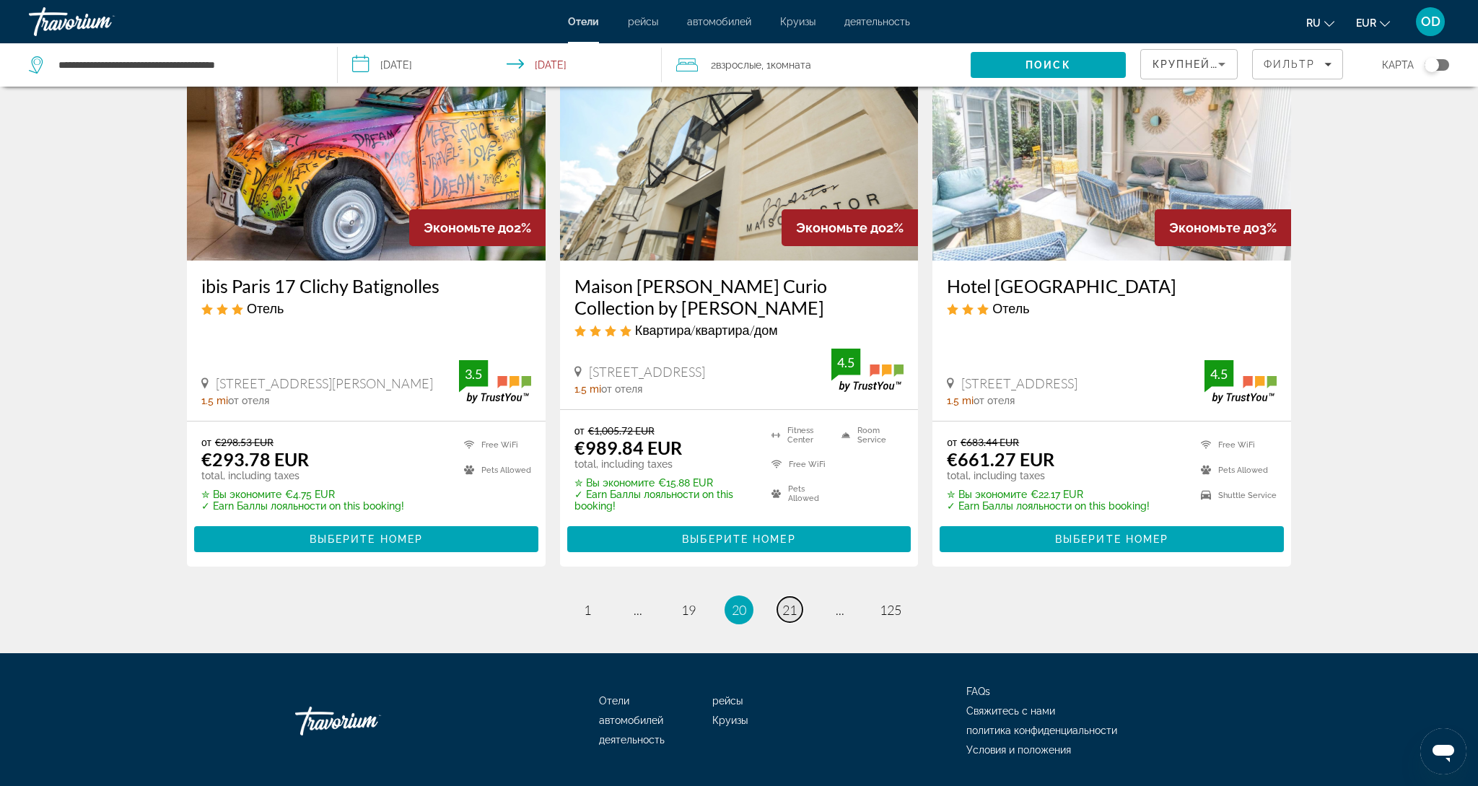
click at [784, 602] on span "21" at bounding box center [789, 610] width 14 height 16
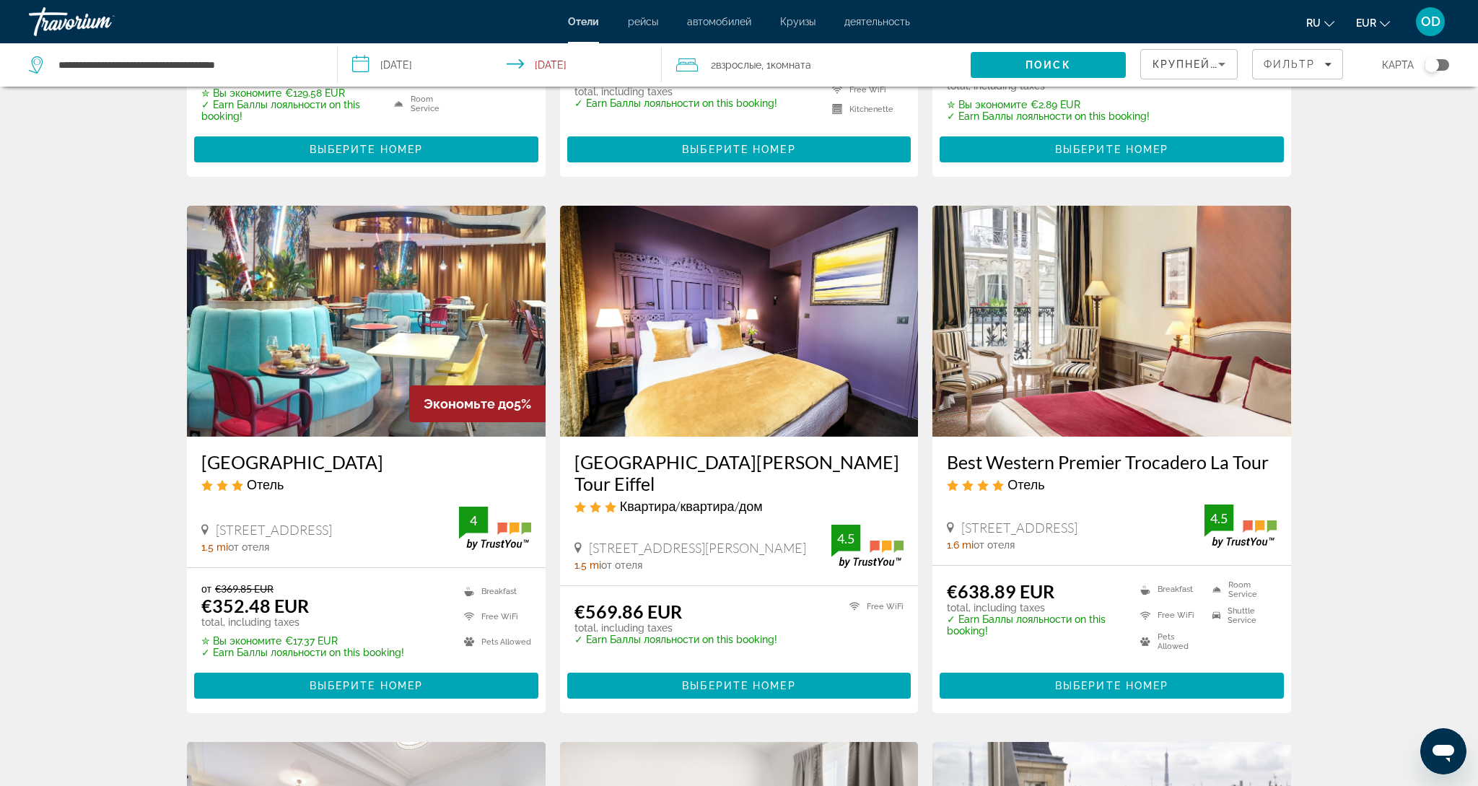
scroll to position [486, 0]
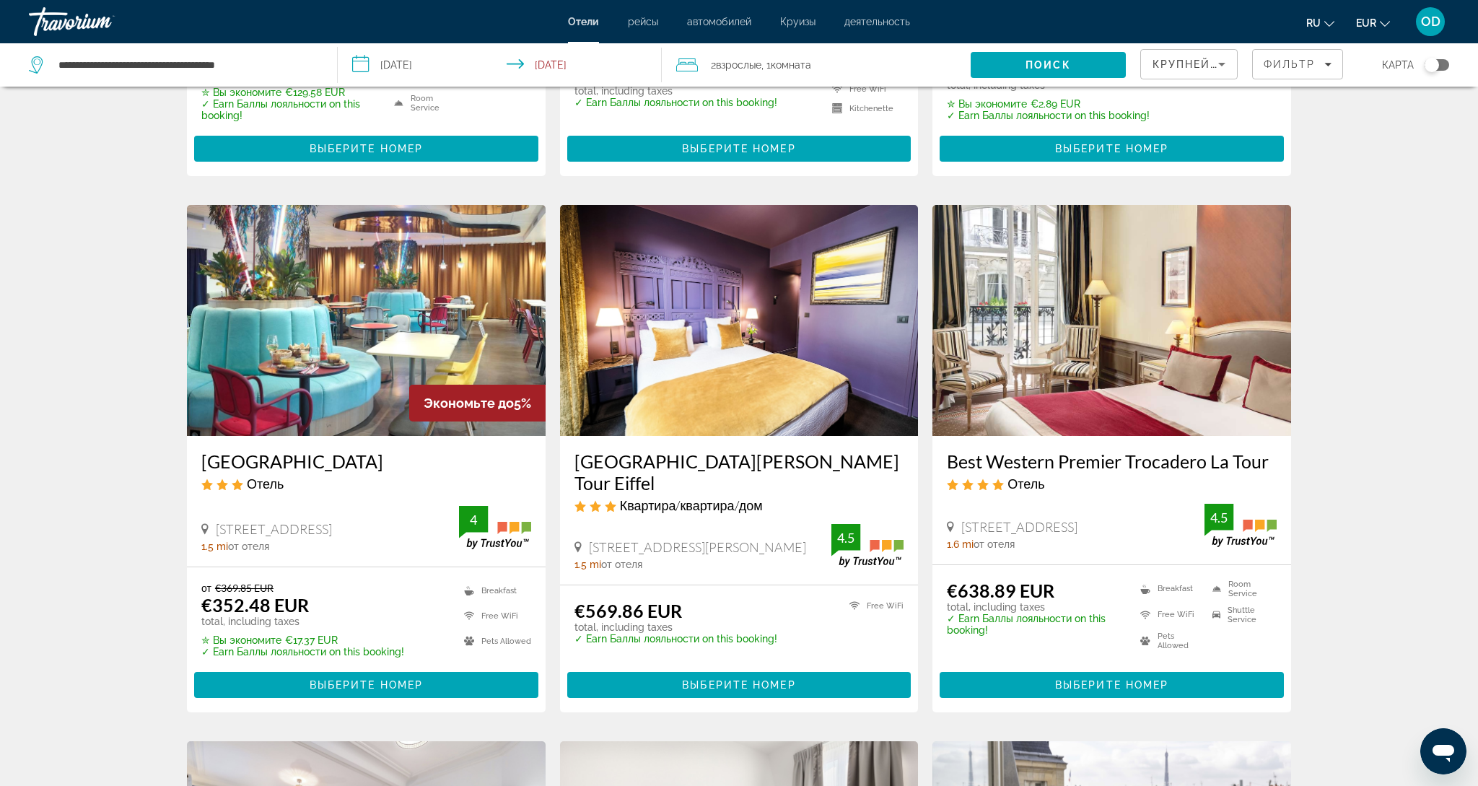
click at [432, 302] on img "Main content" at bounding box center [366, 320] width 359 height 231
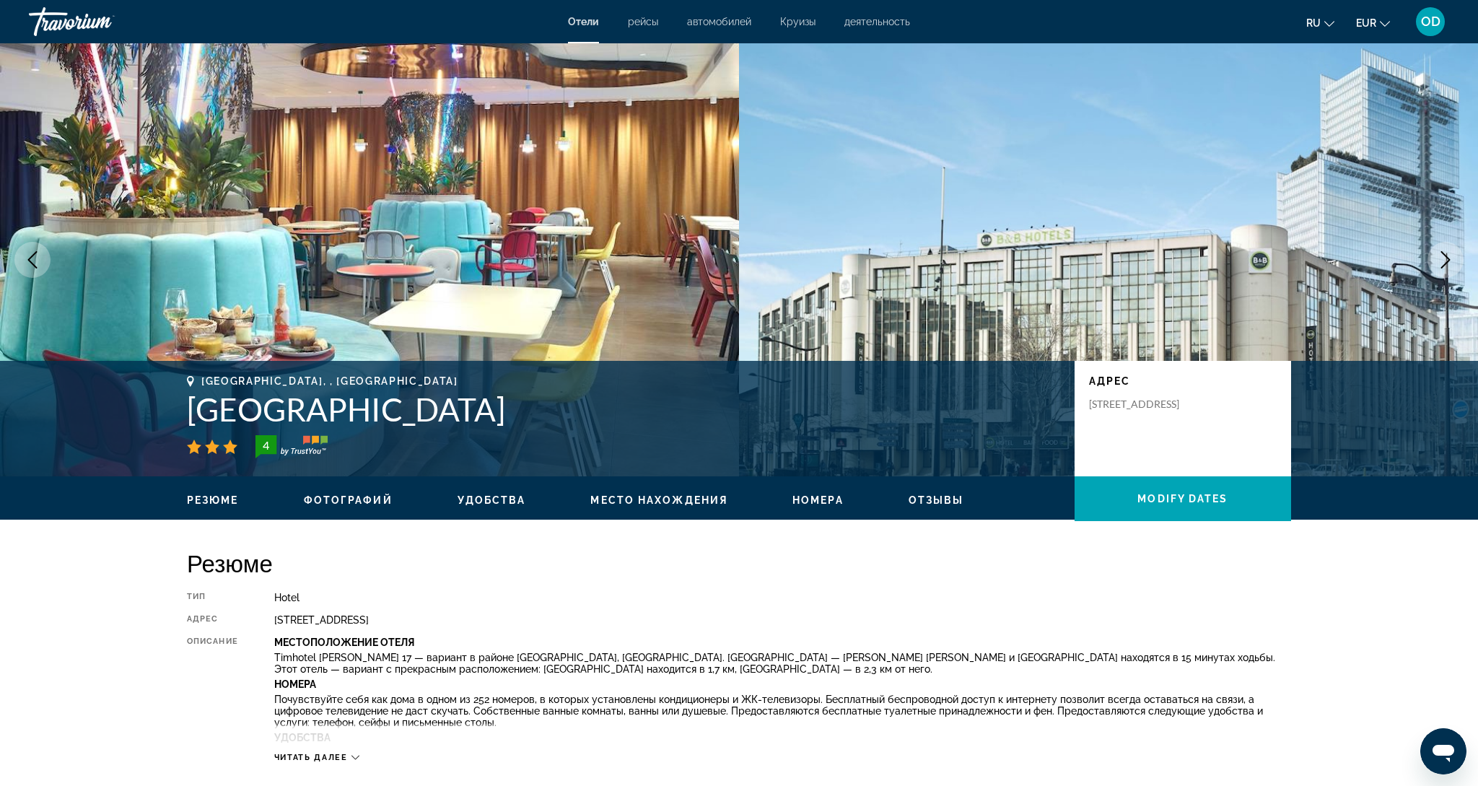
click at [1453, 265] on icon "Next image" at bounding box center [1445, 259] width 17 height 17
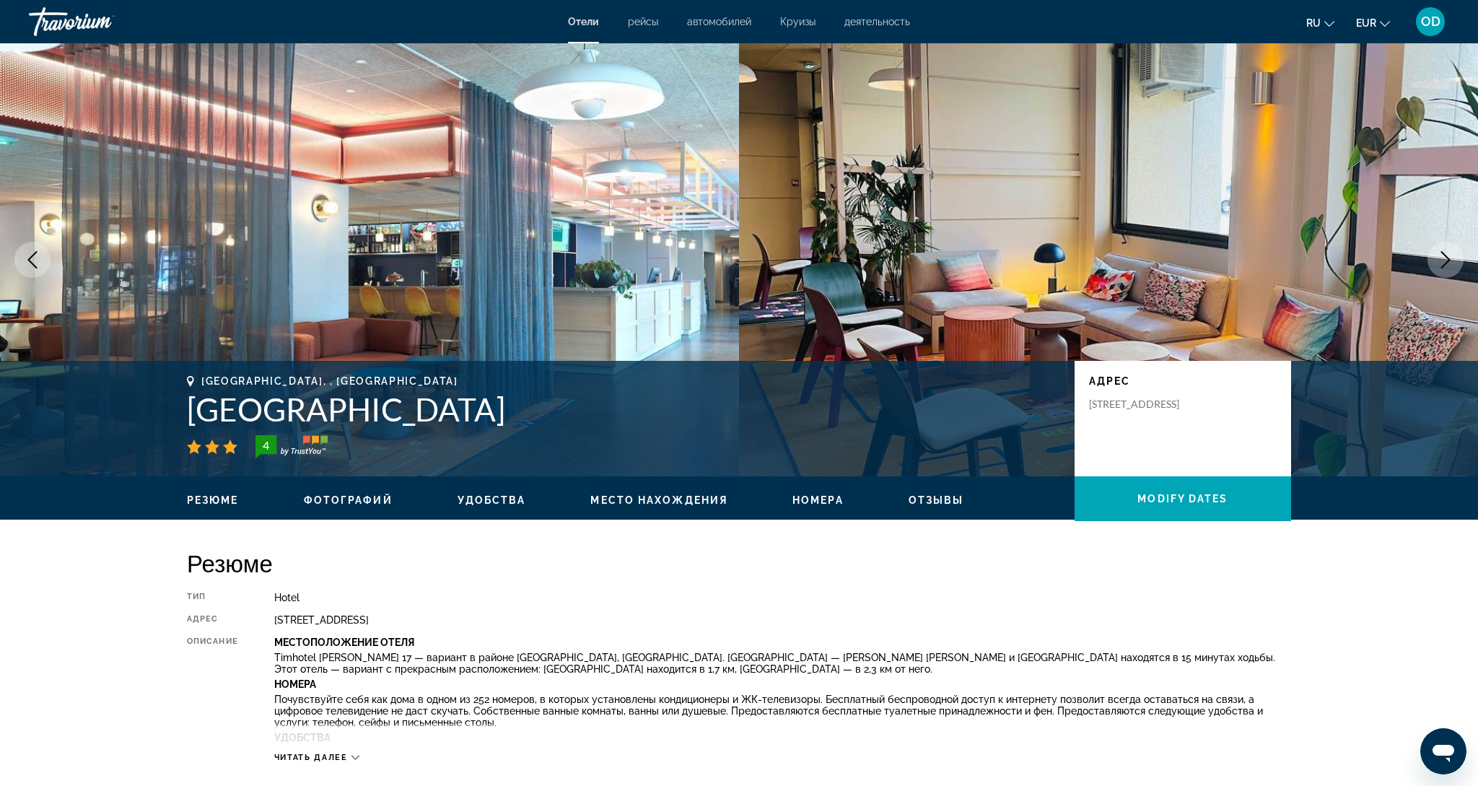
click at [1453, 265] on icon "Next image" at bounding box center [1445, 259] width 17 height 17
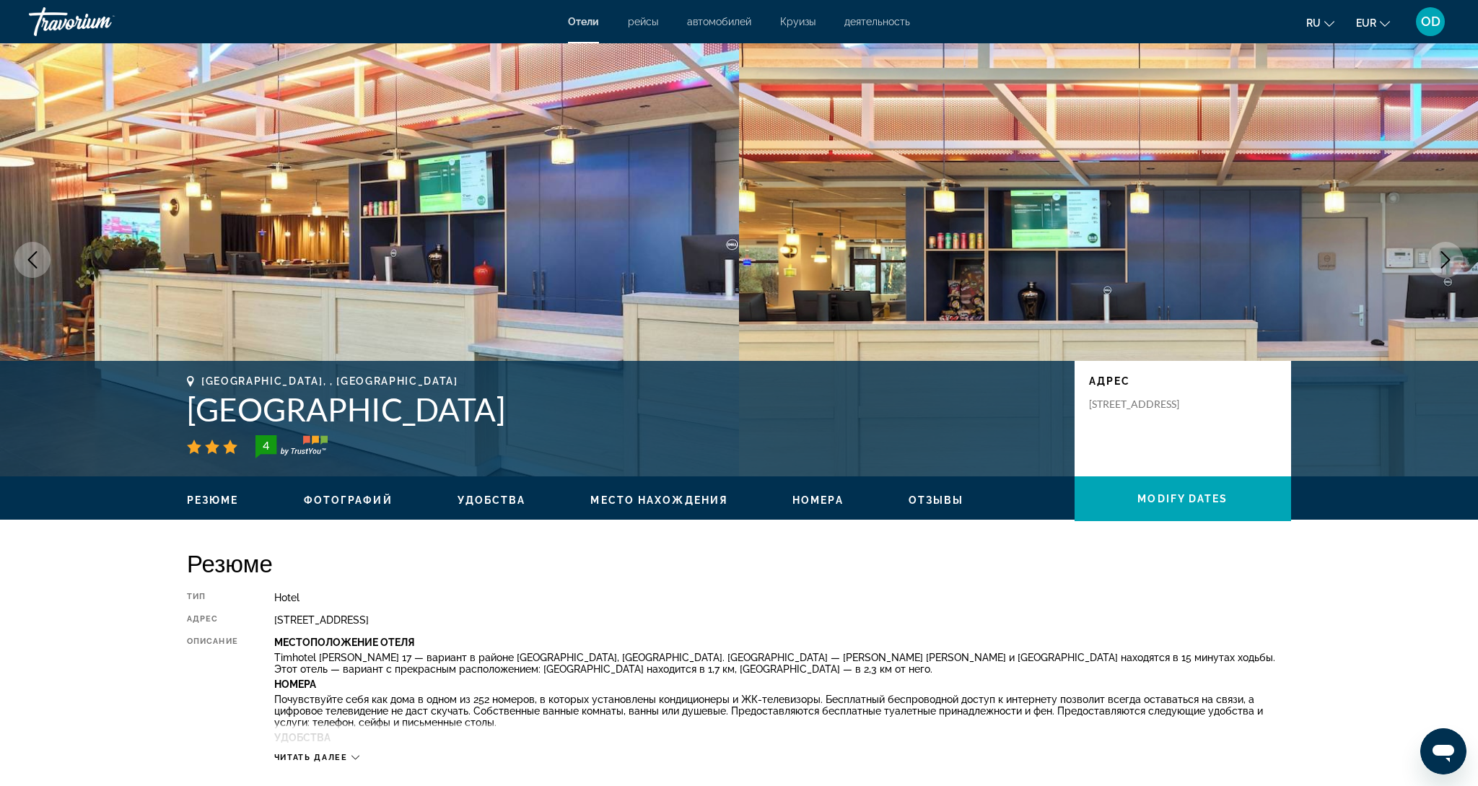
click at [1452, 267] on icon "Next image" at bounding box center [1445, 259] width 17 height 17
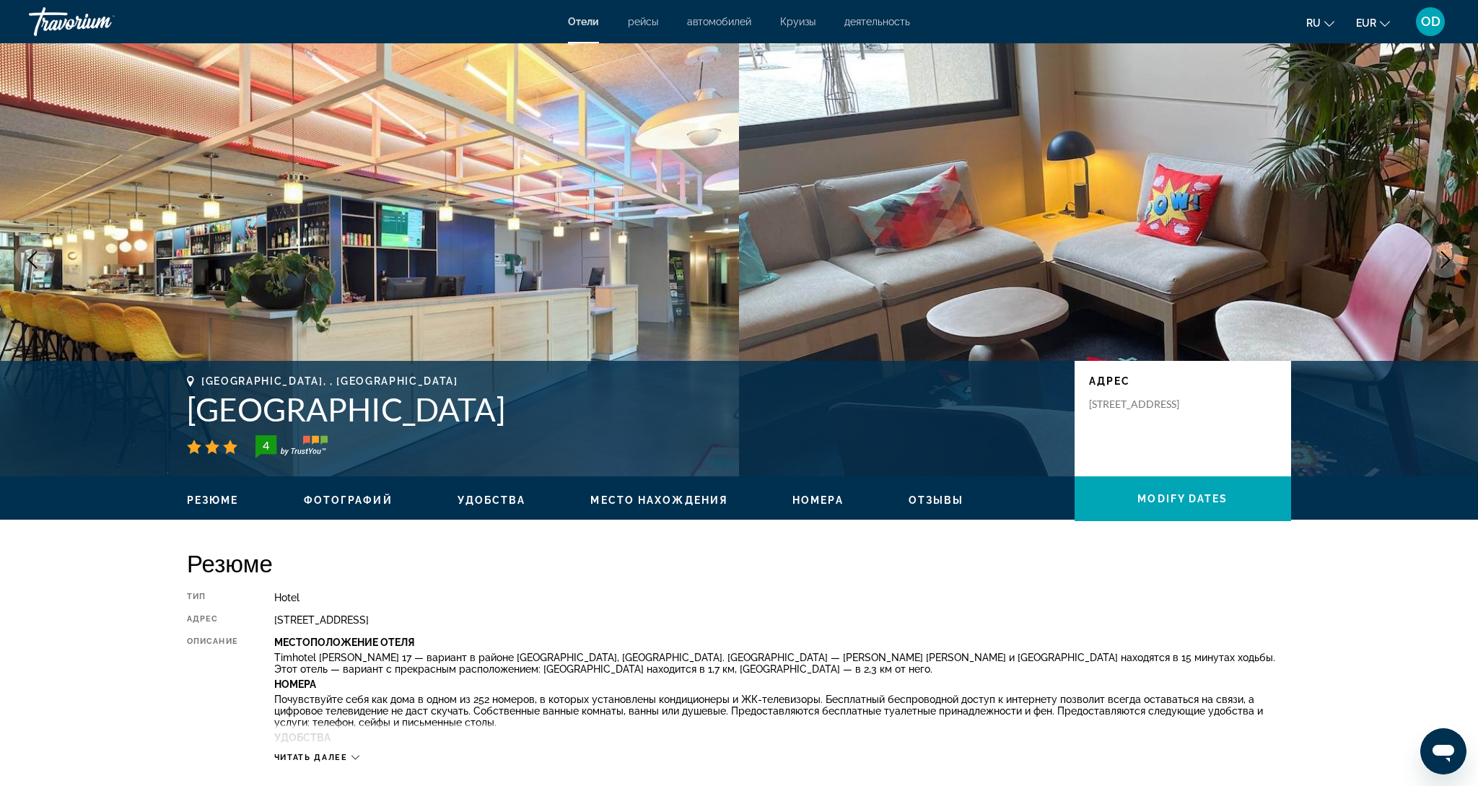
click at [1452, 267] on icon "Next image" at bounding box center [1445, 259] width 17 height 17
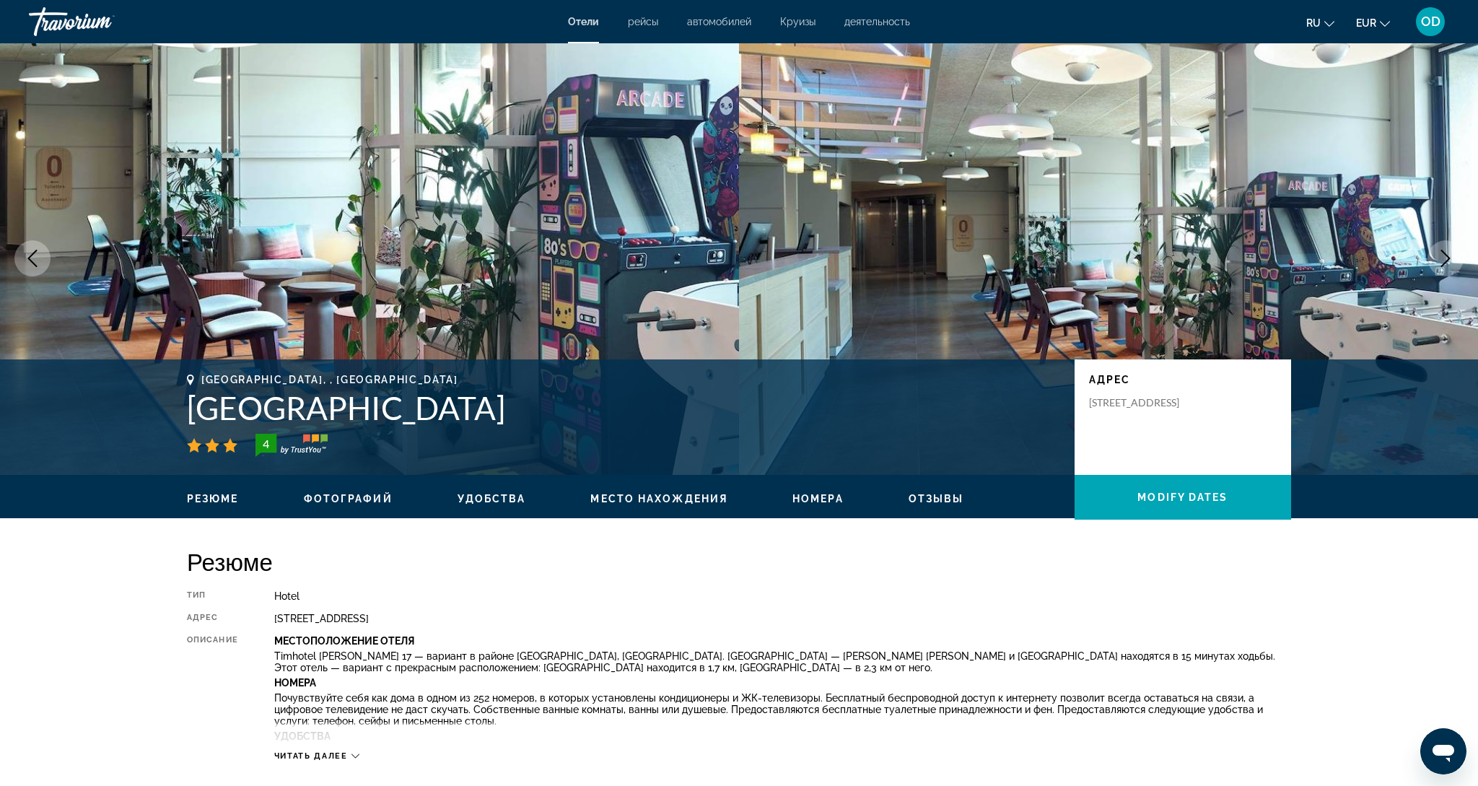
click at [1452, 267] on button "Next image" at bounding box center [1446, 258] width 36 height 36
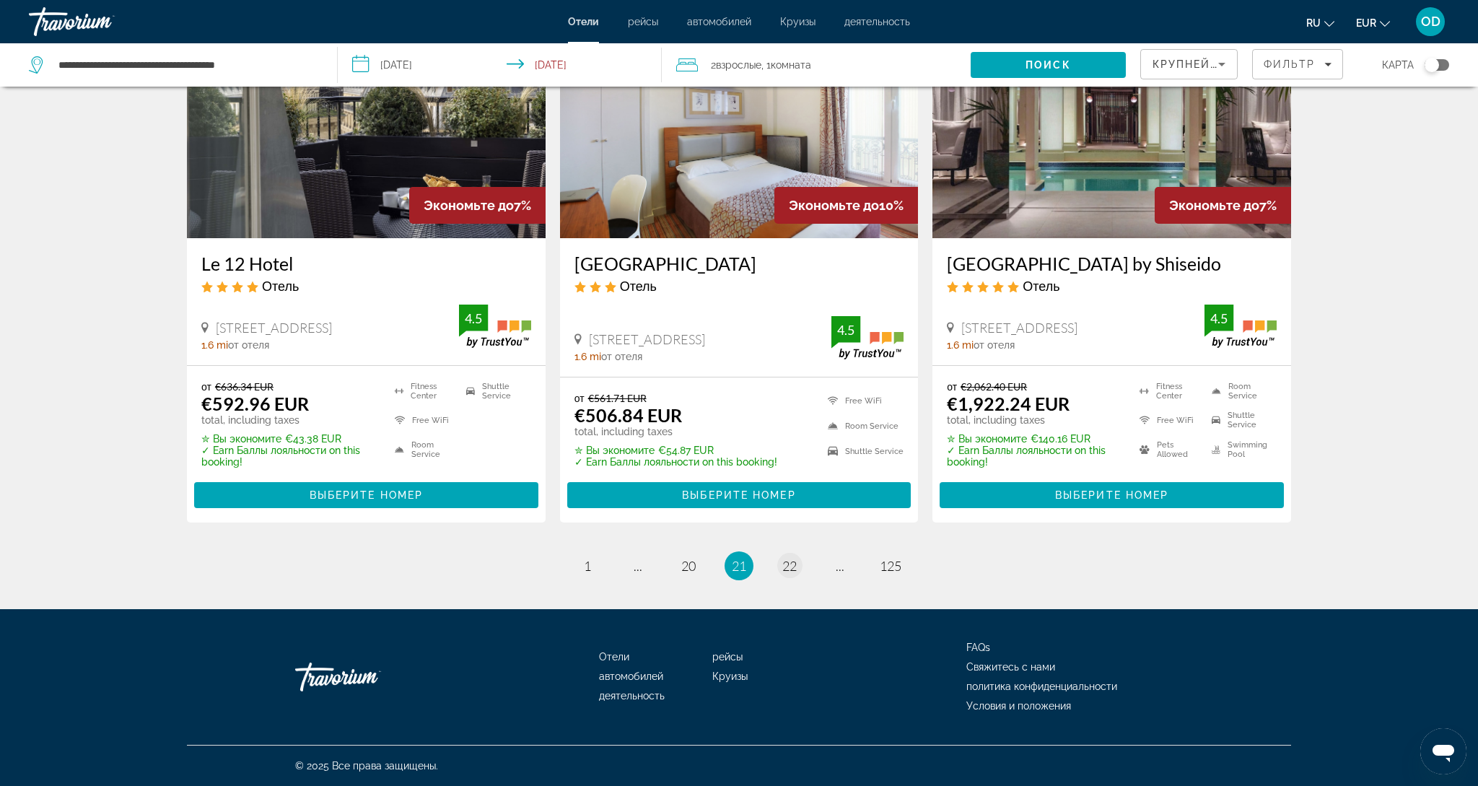
scroll to position [1761, 0]
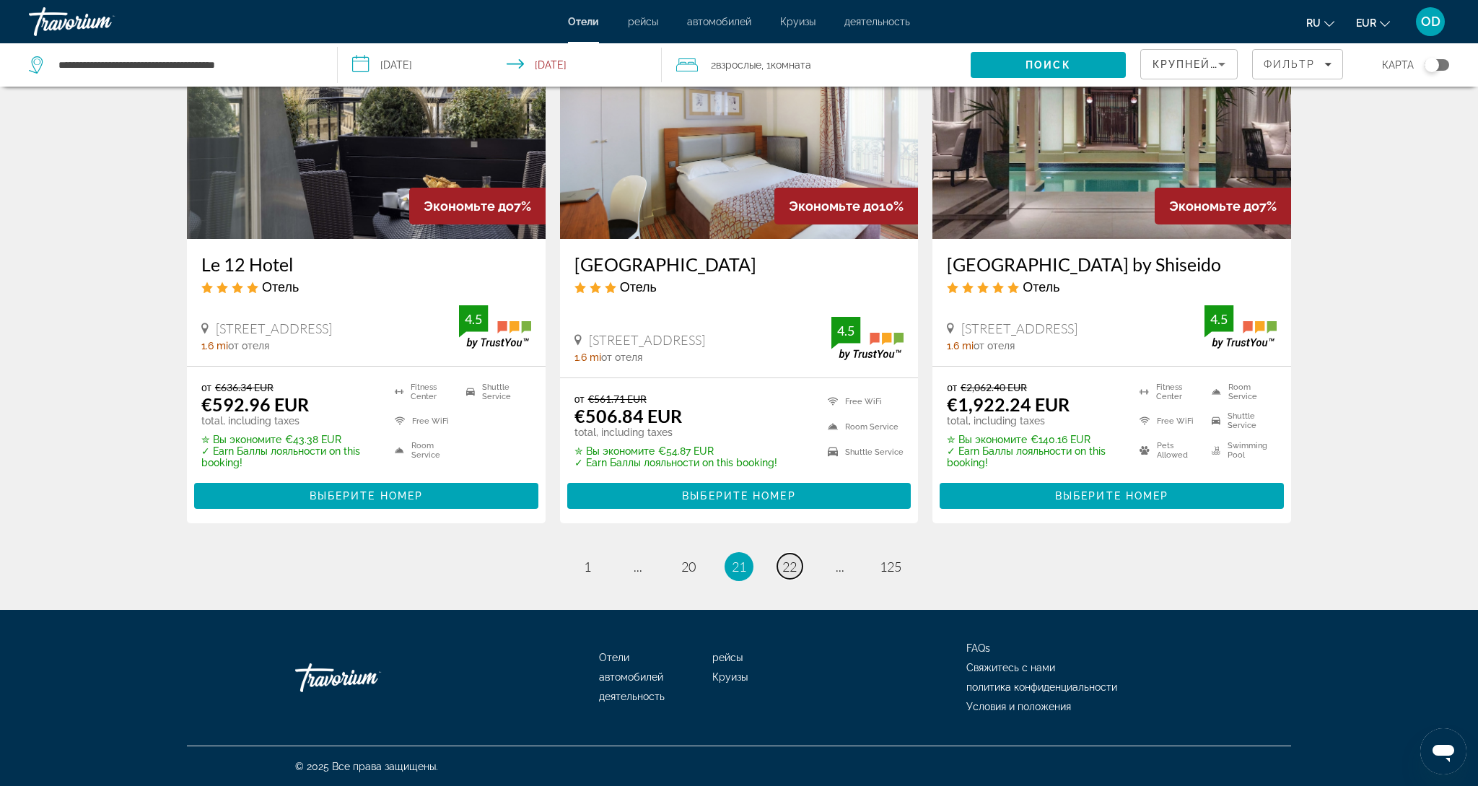
click at [788, 564] on span "22" at bounding box center [789, 567] width 14 height 16
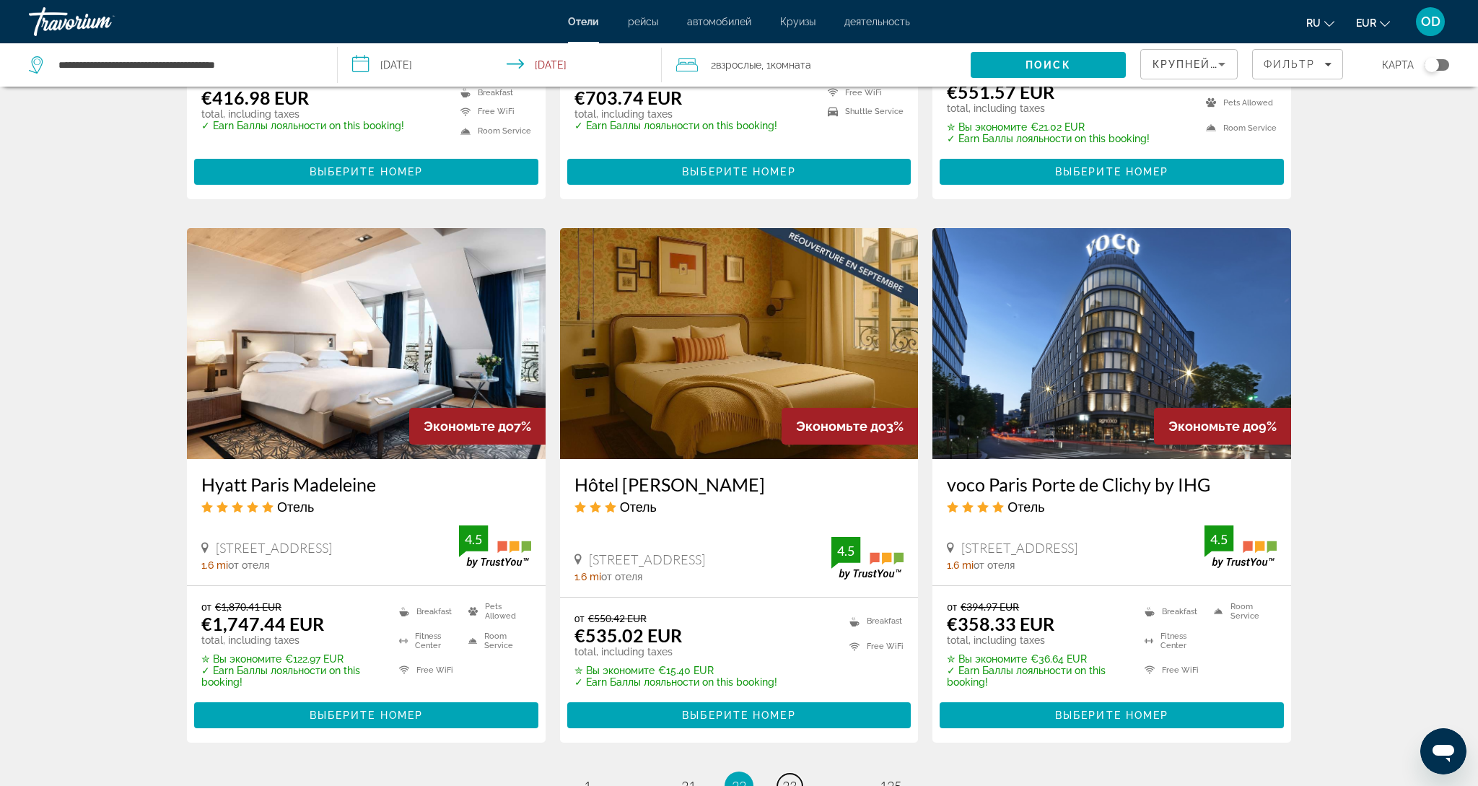
scroll to position [1507, 0]
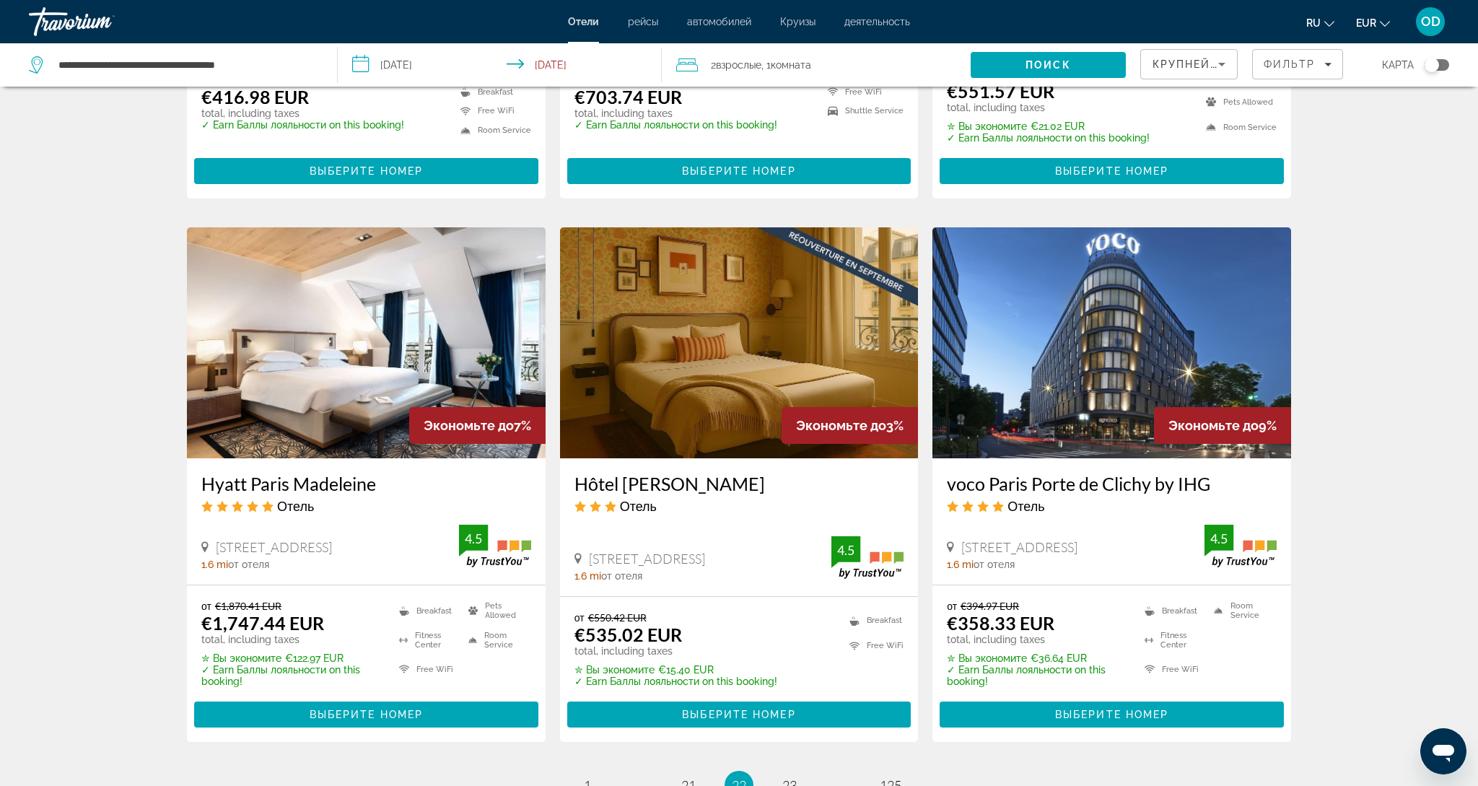
click at [1138, 372] on img "Main content" at bounding box center [1112, 342] width 359 height 231
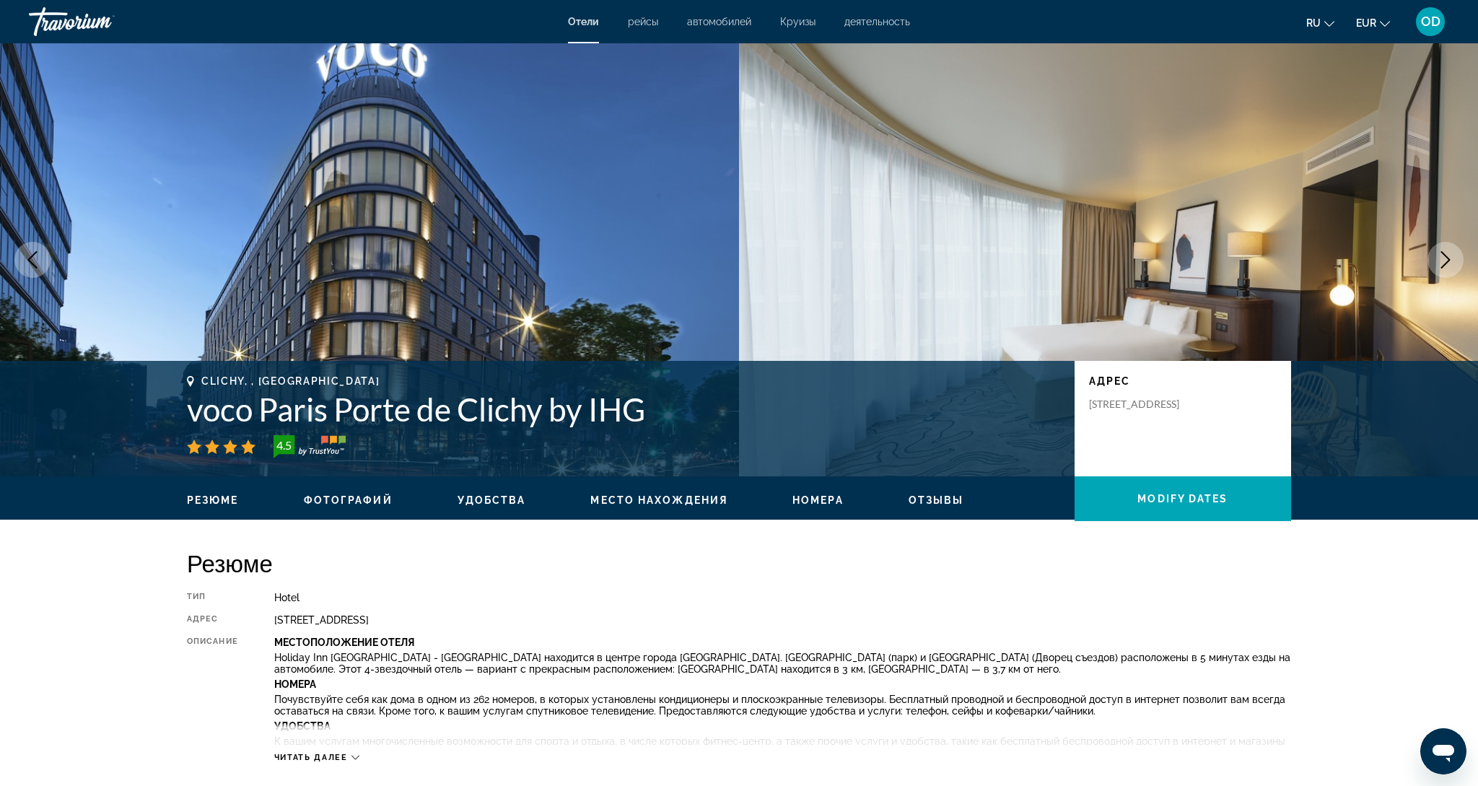
click at [1447, 262] on icon "Next image" at bounding box center [1445, 259] width 9 height 17
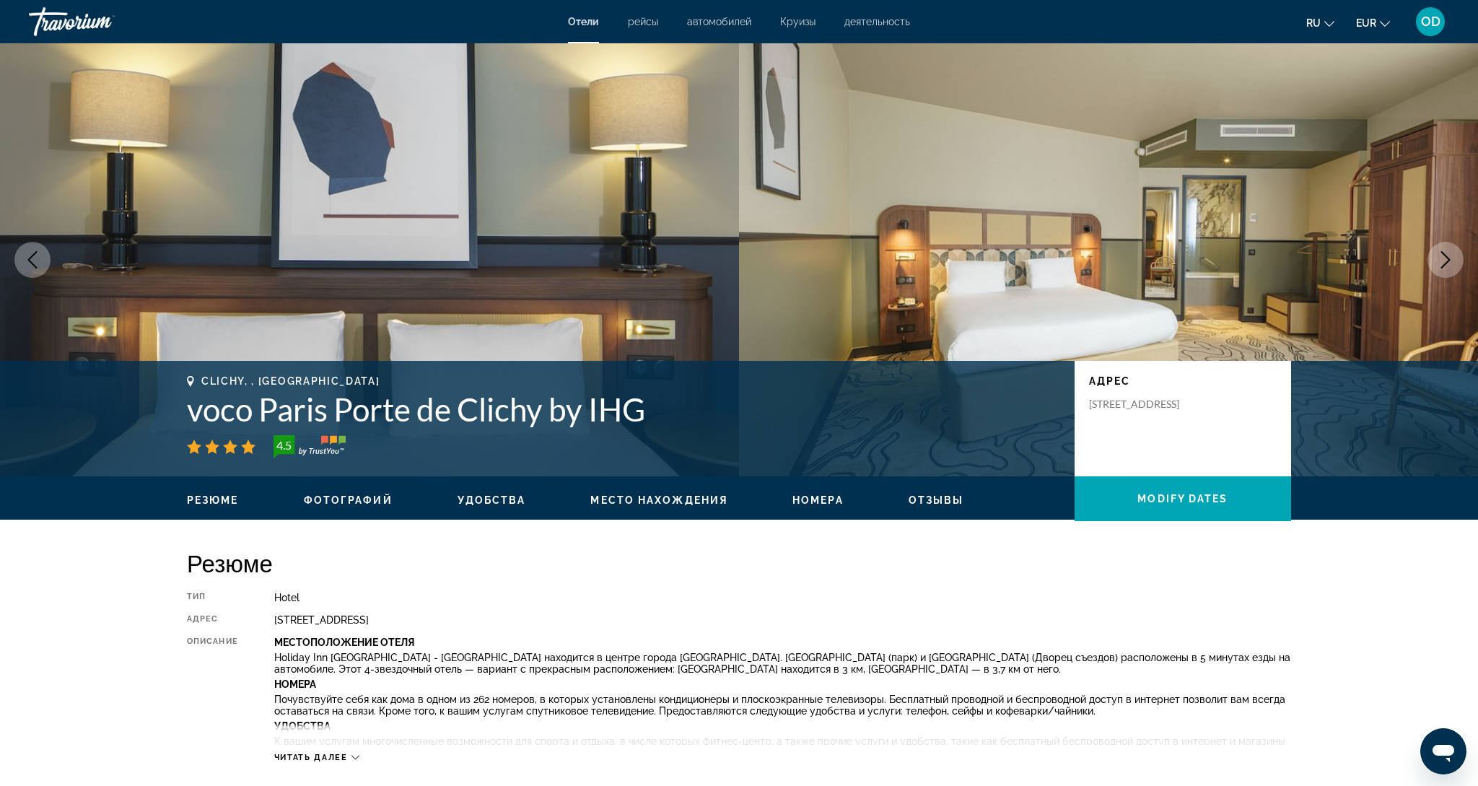
click at [1447, 262] on icon "Next image" at bounding box center [1445, 259] width 9 height 17
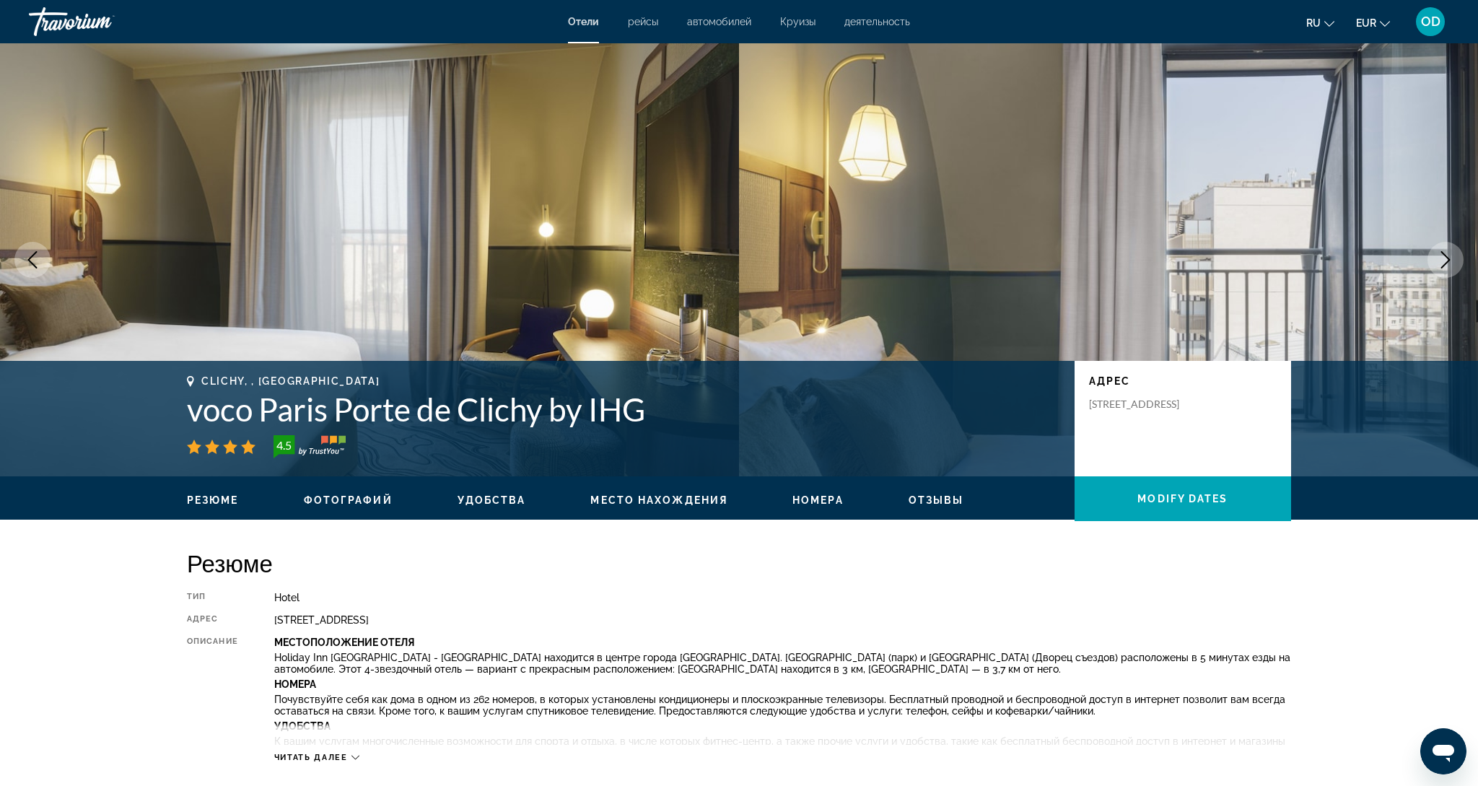
click at [1447, 262] on icon "Next image" at bounding box center [1445, 259] width 9 height 17
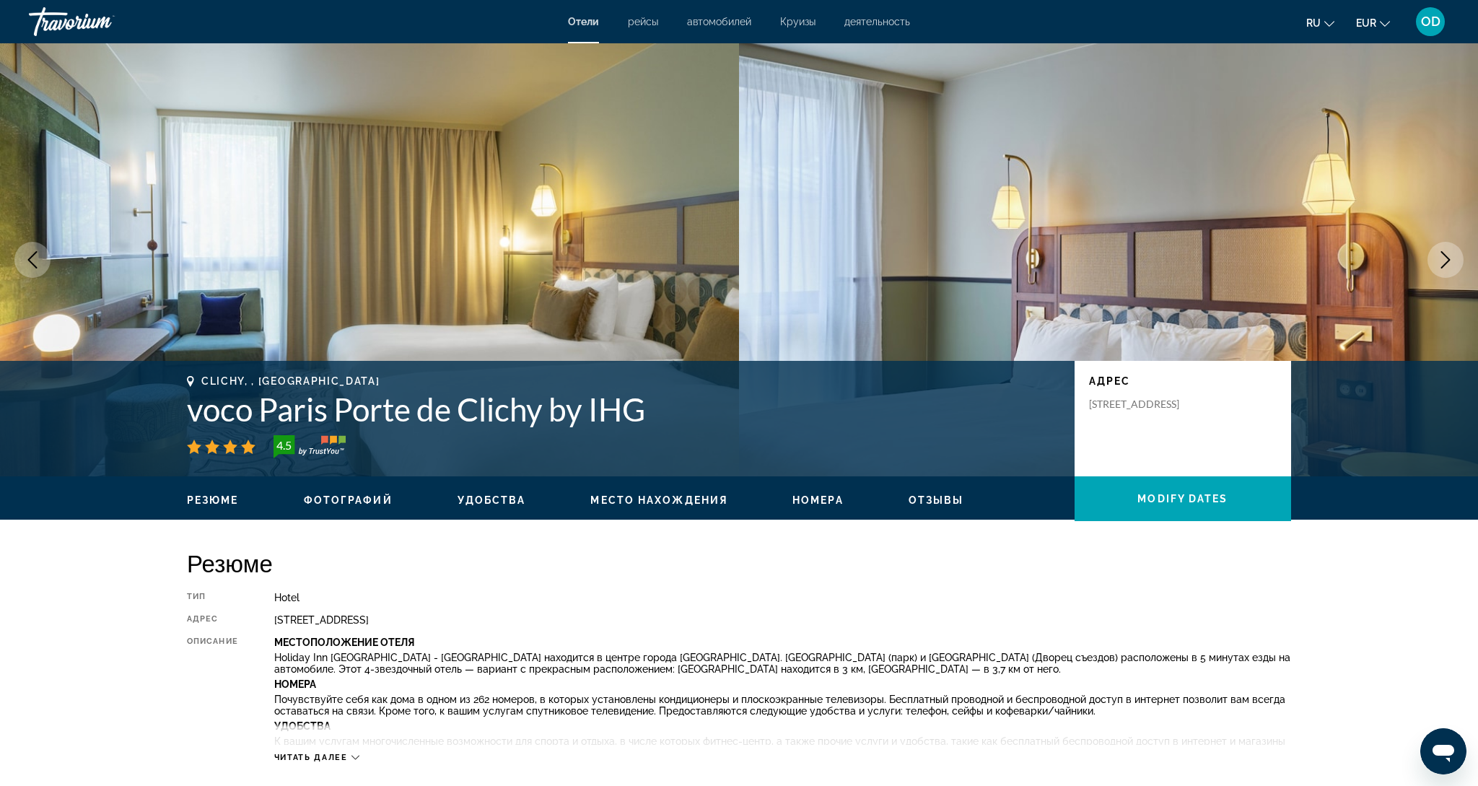
click at [1447, 262] on icon "Next image" at bounding box center [1445, 259] width 9 height 17
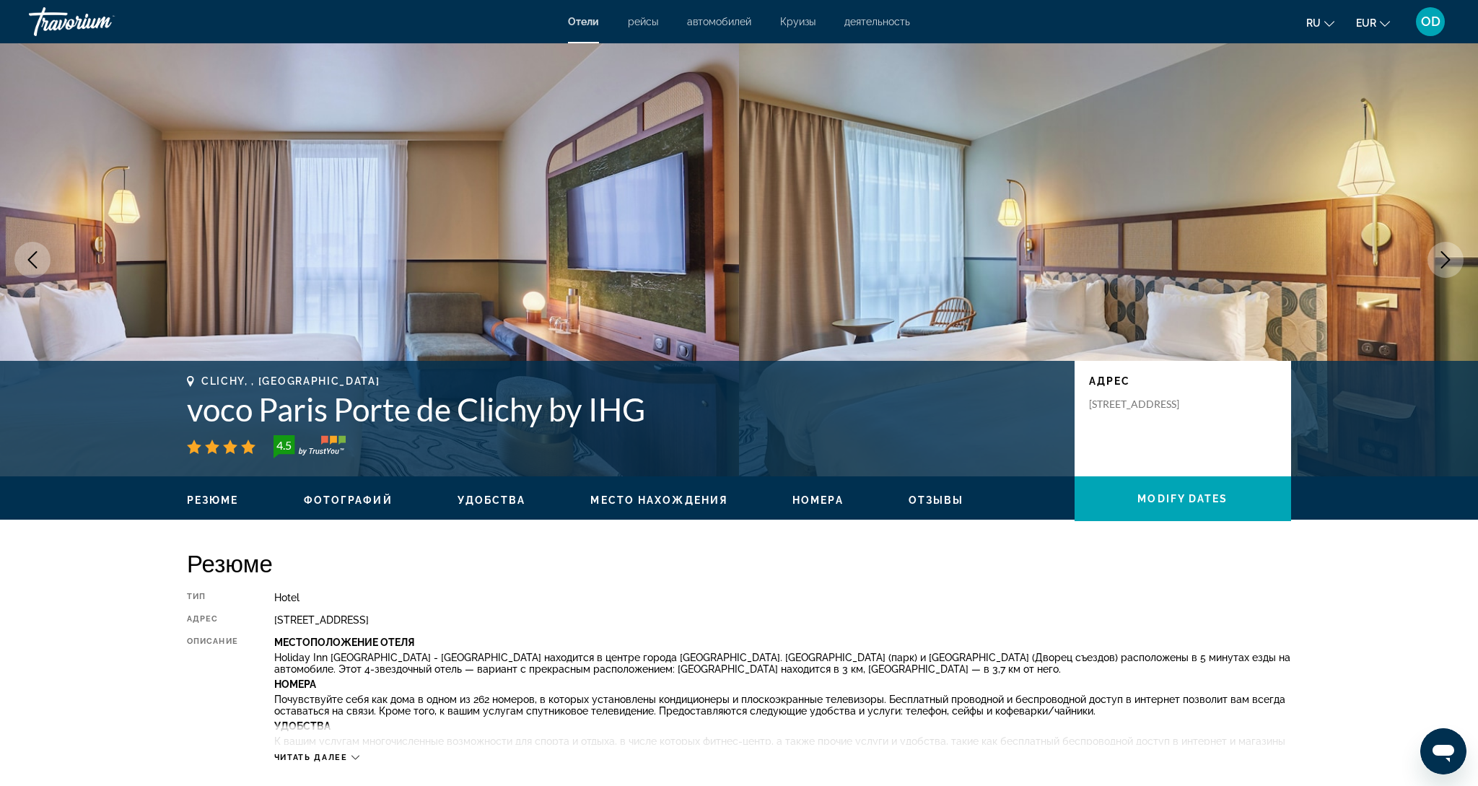
click at [1447, 262] on icon "Next image" at bounding box center [1445, 259] width 9 height 17
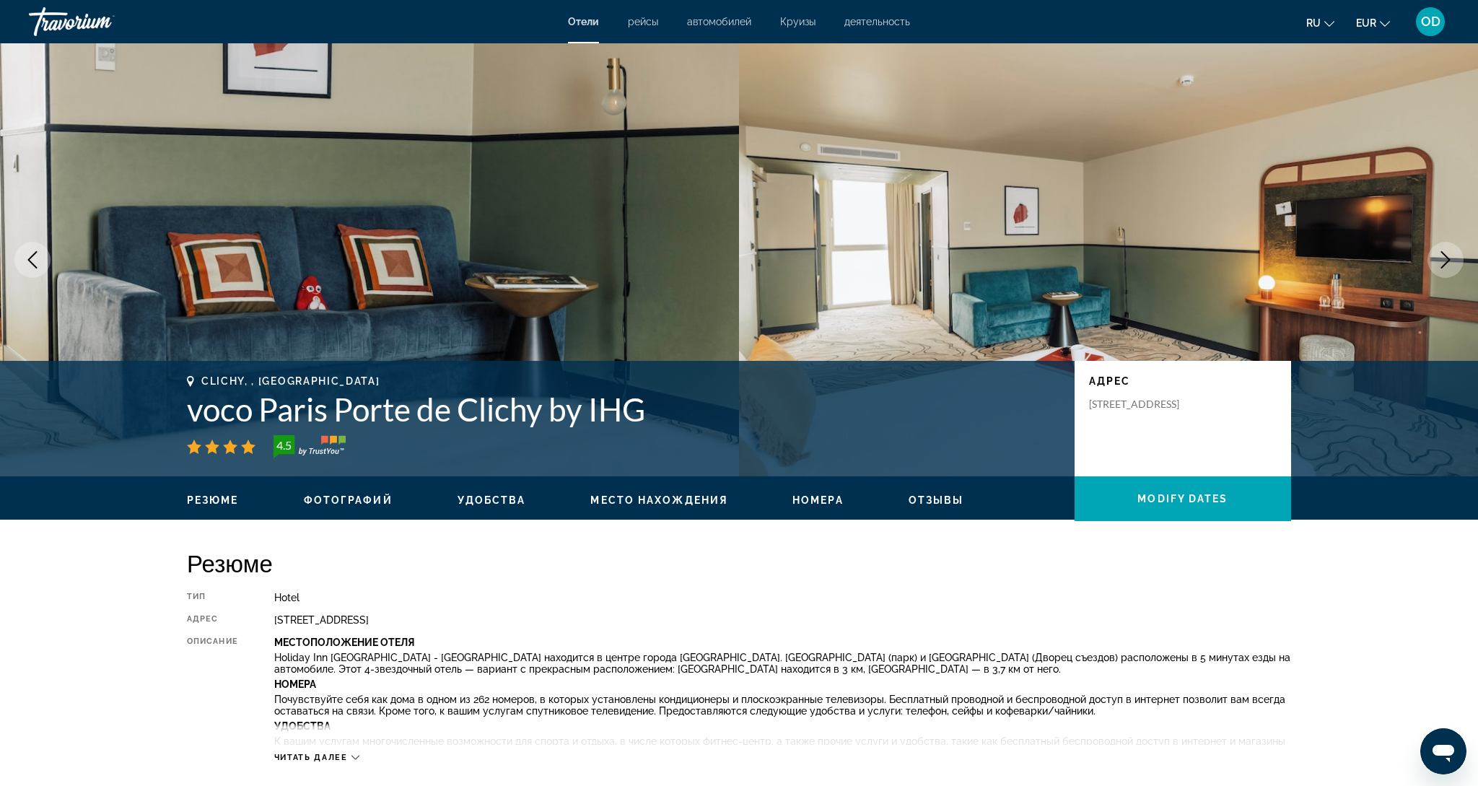
click at [1447, 262] on icon "Next image" at bounding box center [1445, 259] width 9 height 17
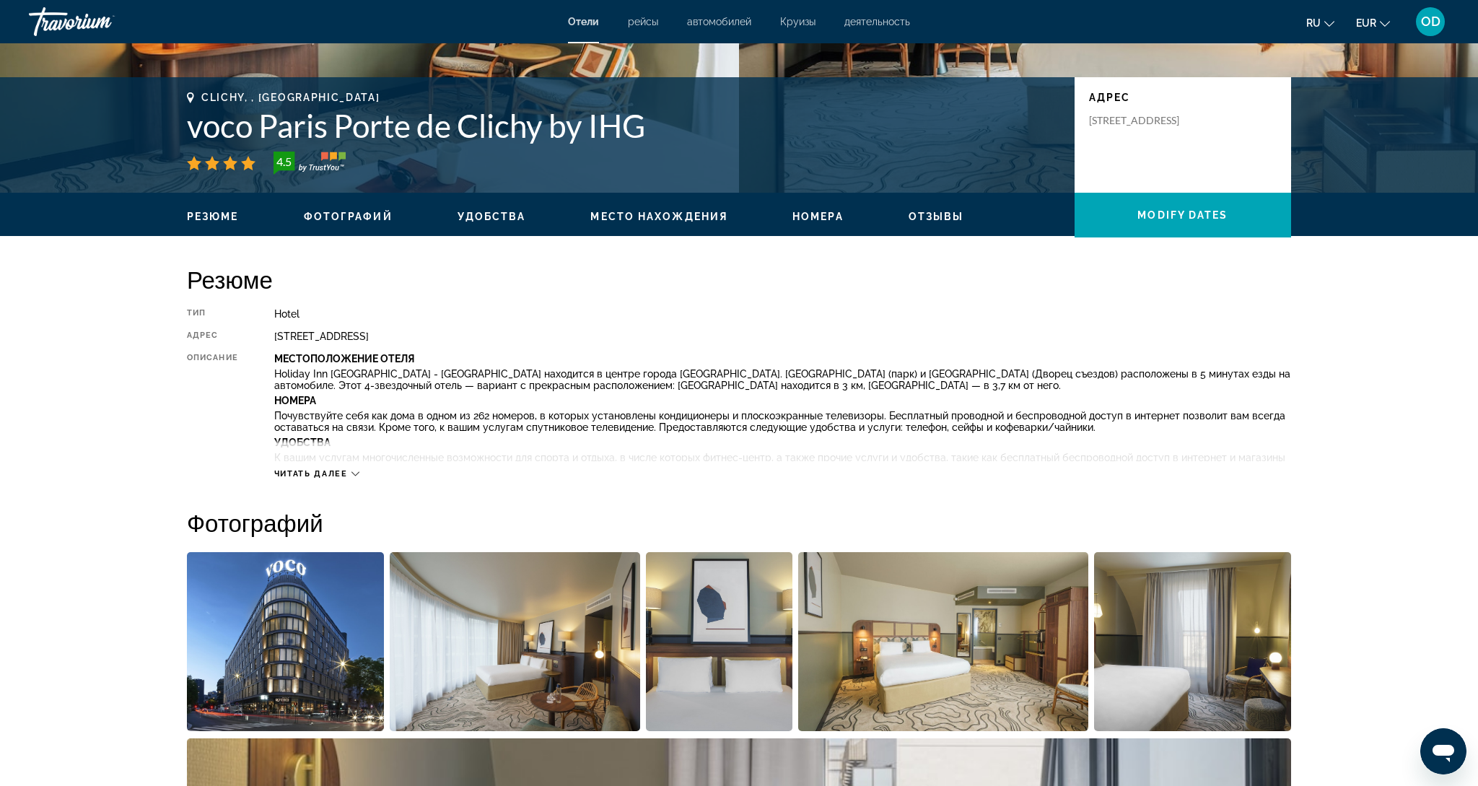
scroll to position [289, 0]
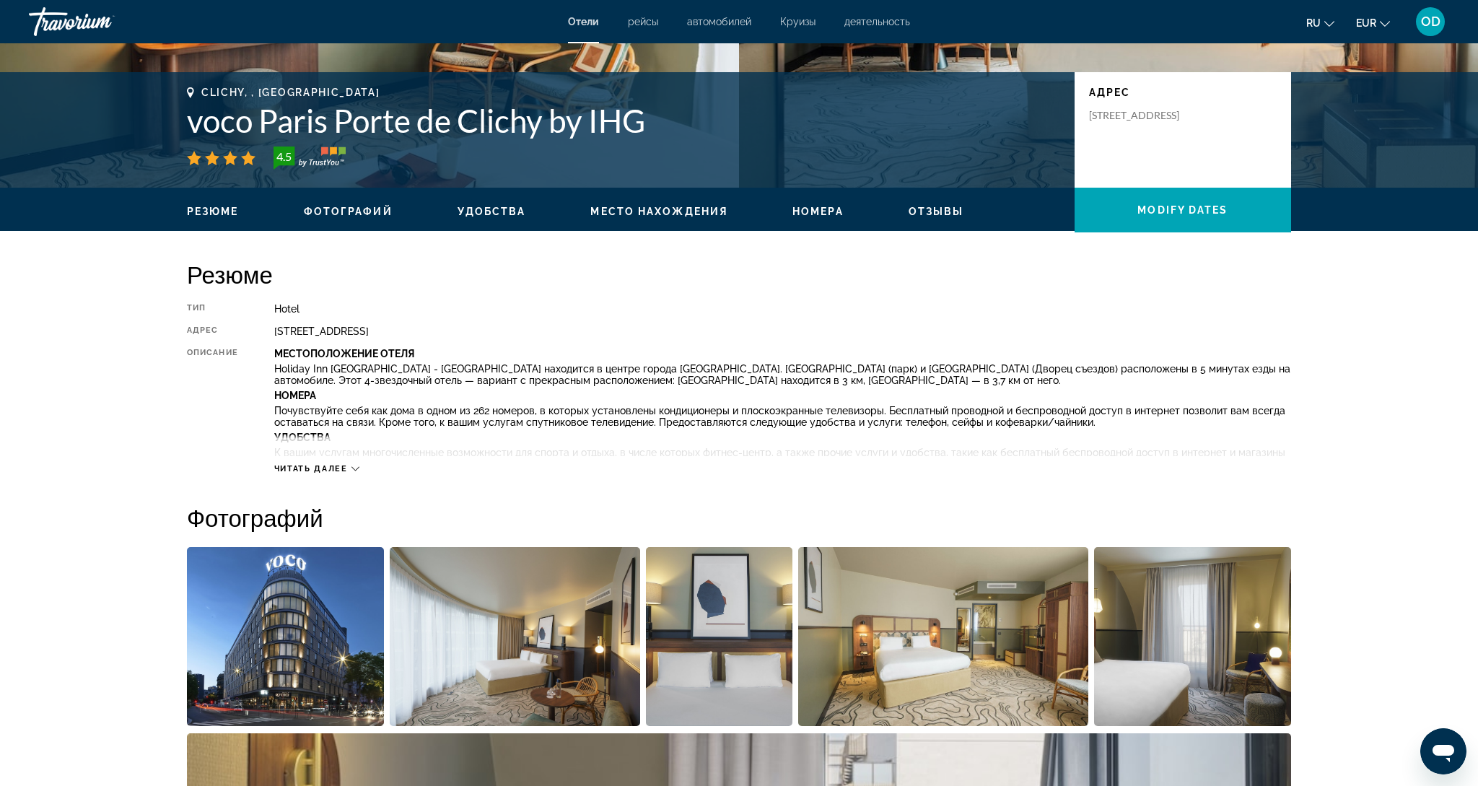
click at [331, 464] on span "Читать далее" at bounding box center [311, 468] width 74 height 9
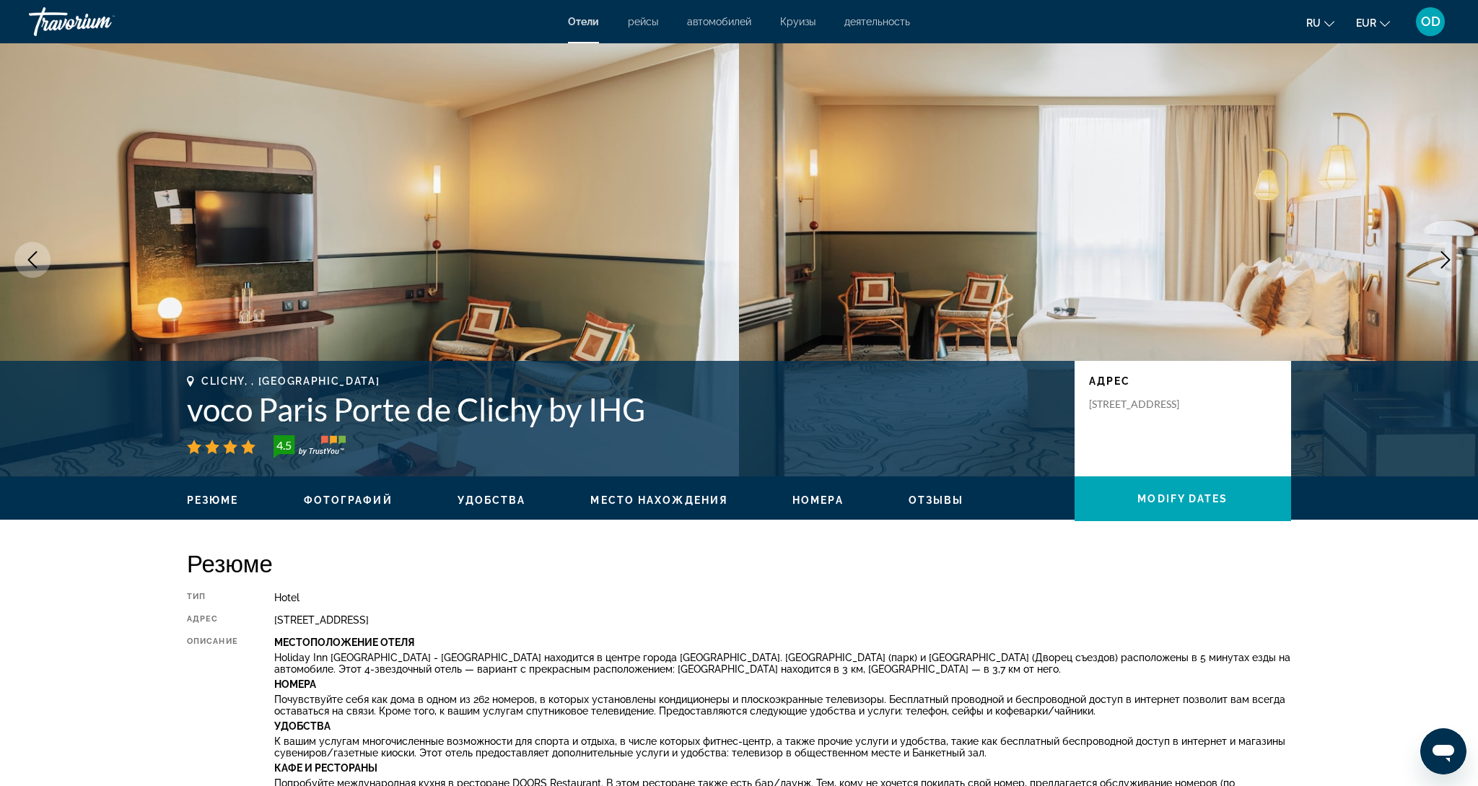
scroll to position [0, 0]
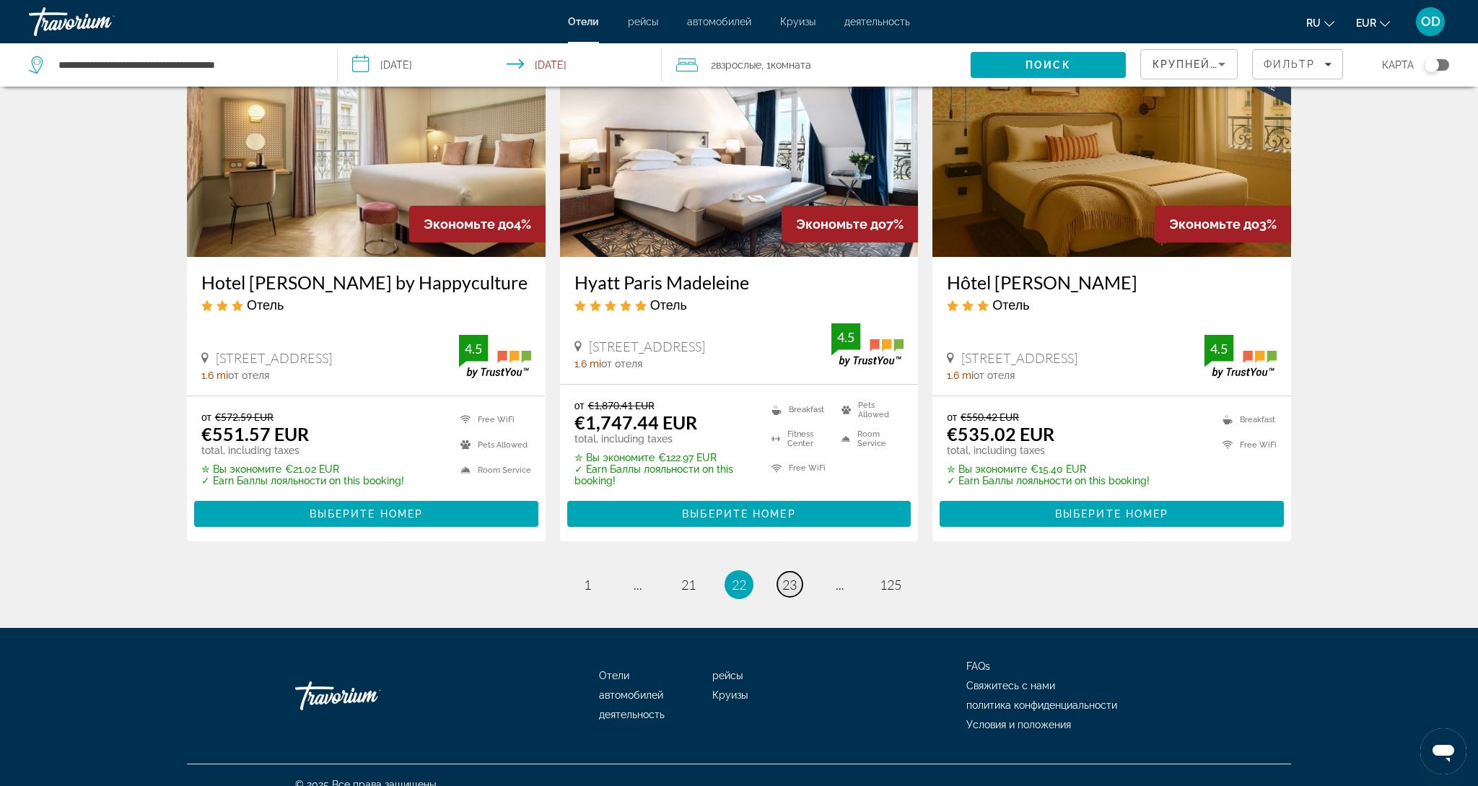
scroll to position [1702, 0]
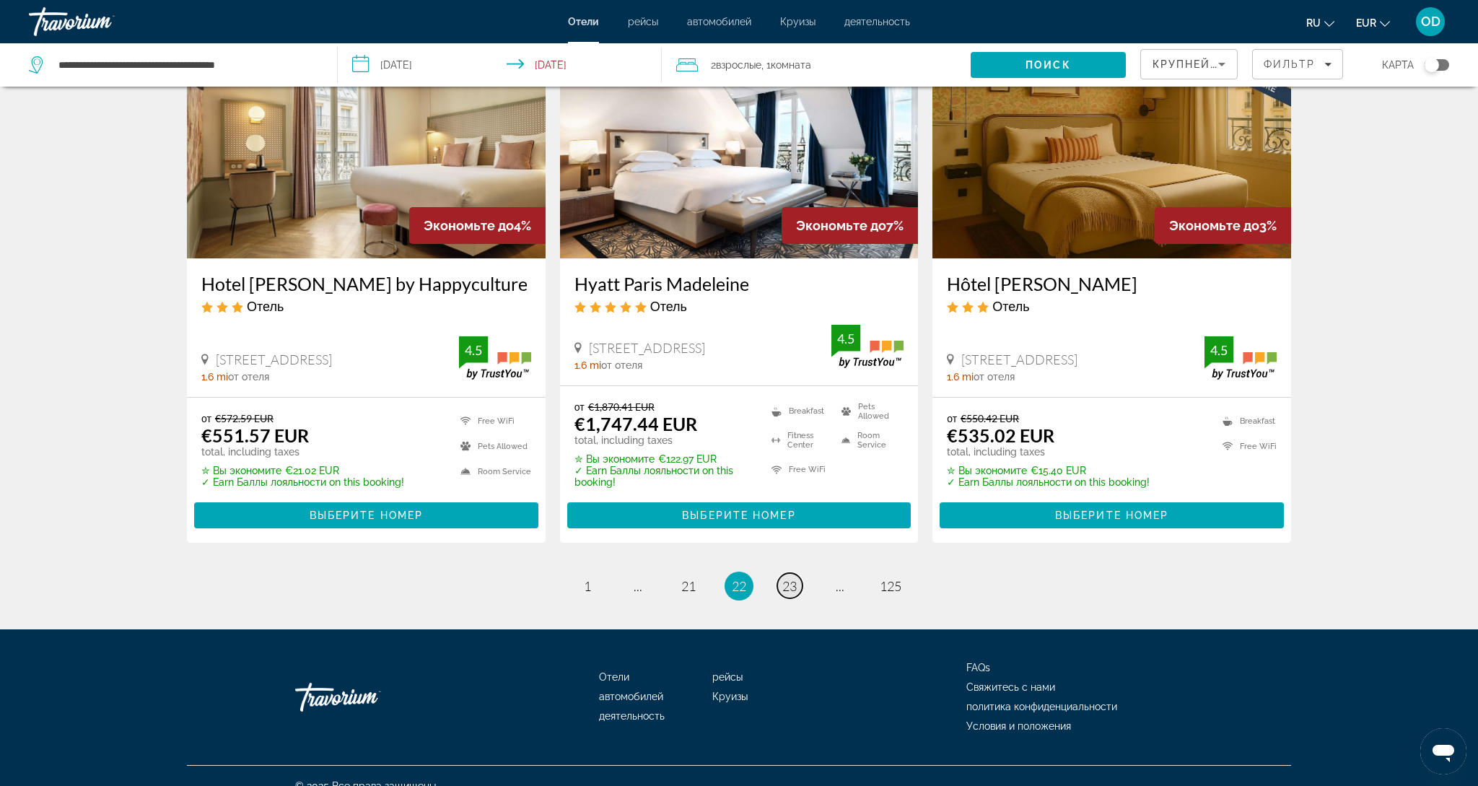
click at [798, 577] on link "page 23" at bounding box center [789, 585] width 25 height 25
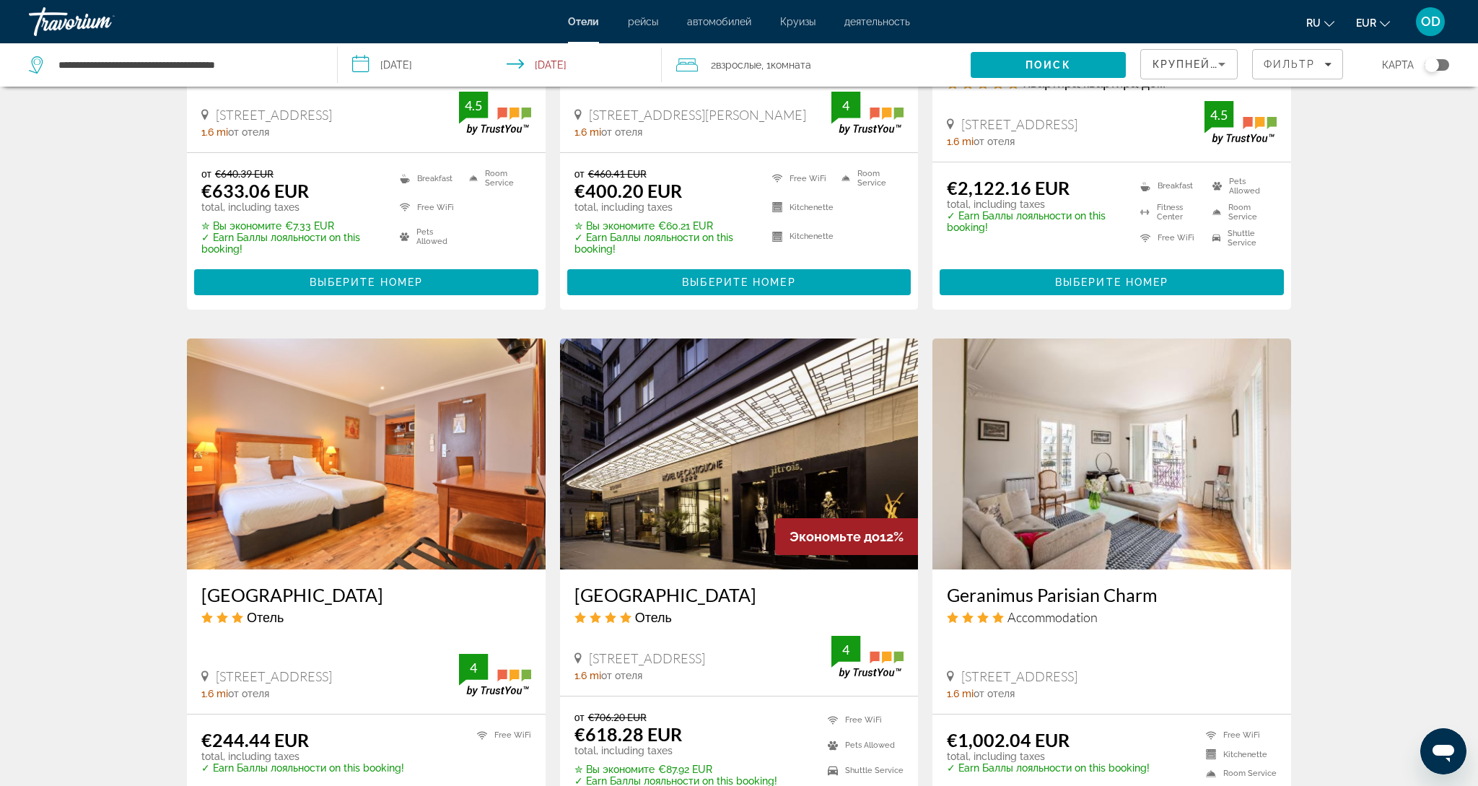
scroll to position [888, 0]
click at [734, 485] on img "Main content" at bounding box center [739, 453] width 359 height 231
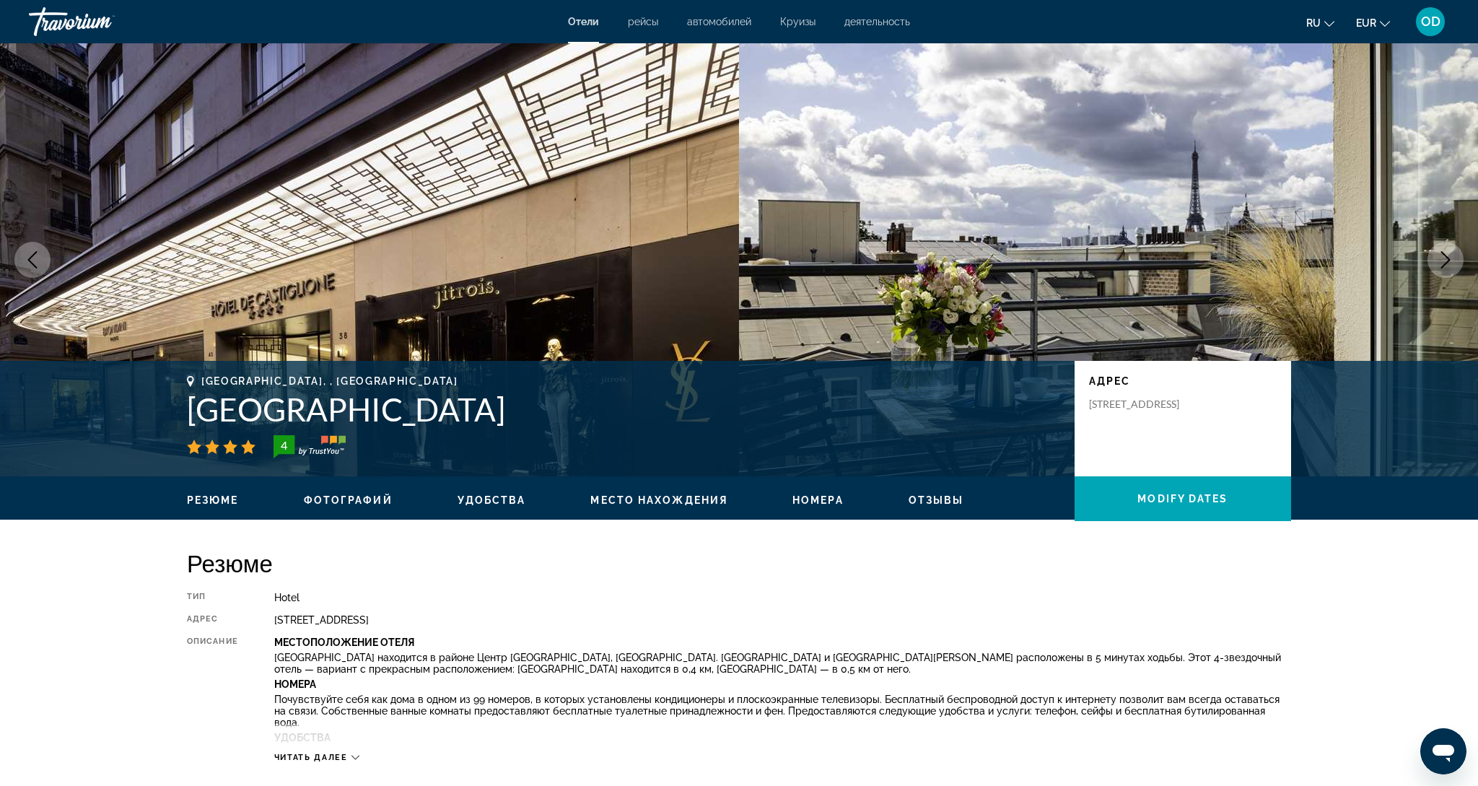
click at [1442, 256] on icon "Next image" at bounding box center [1445, 259] width 17 height 17
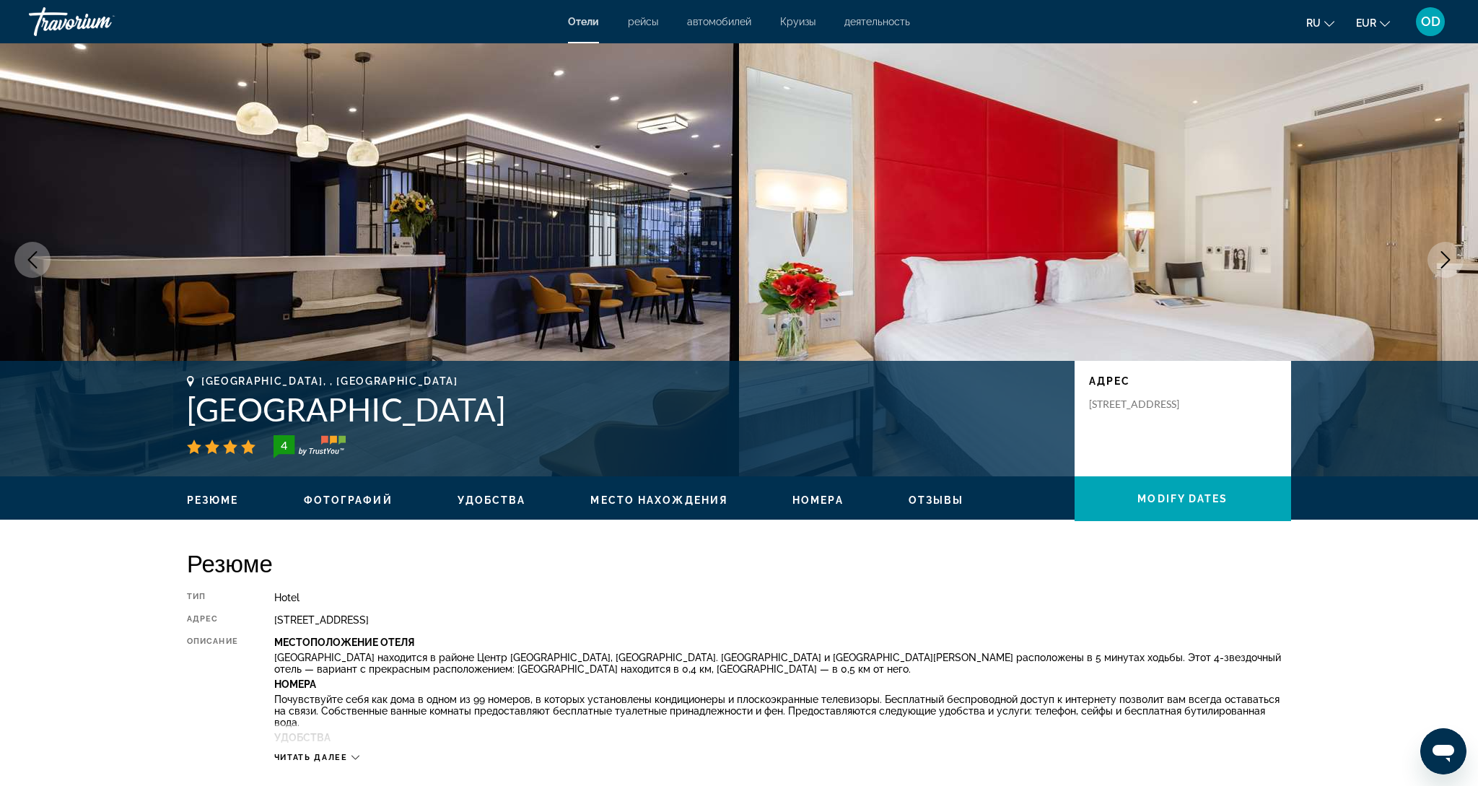
click at [1442, 256] on icon "Next image" at bounding box center [1445, 259] width 17 height 17
